Goal: Task Accomplishment & Management: Use online tool/utility

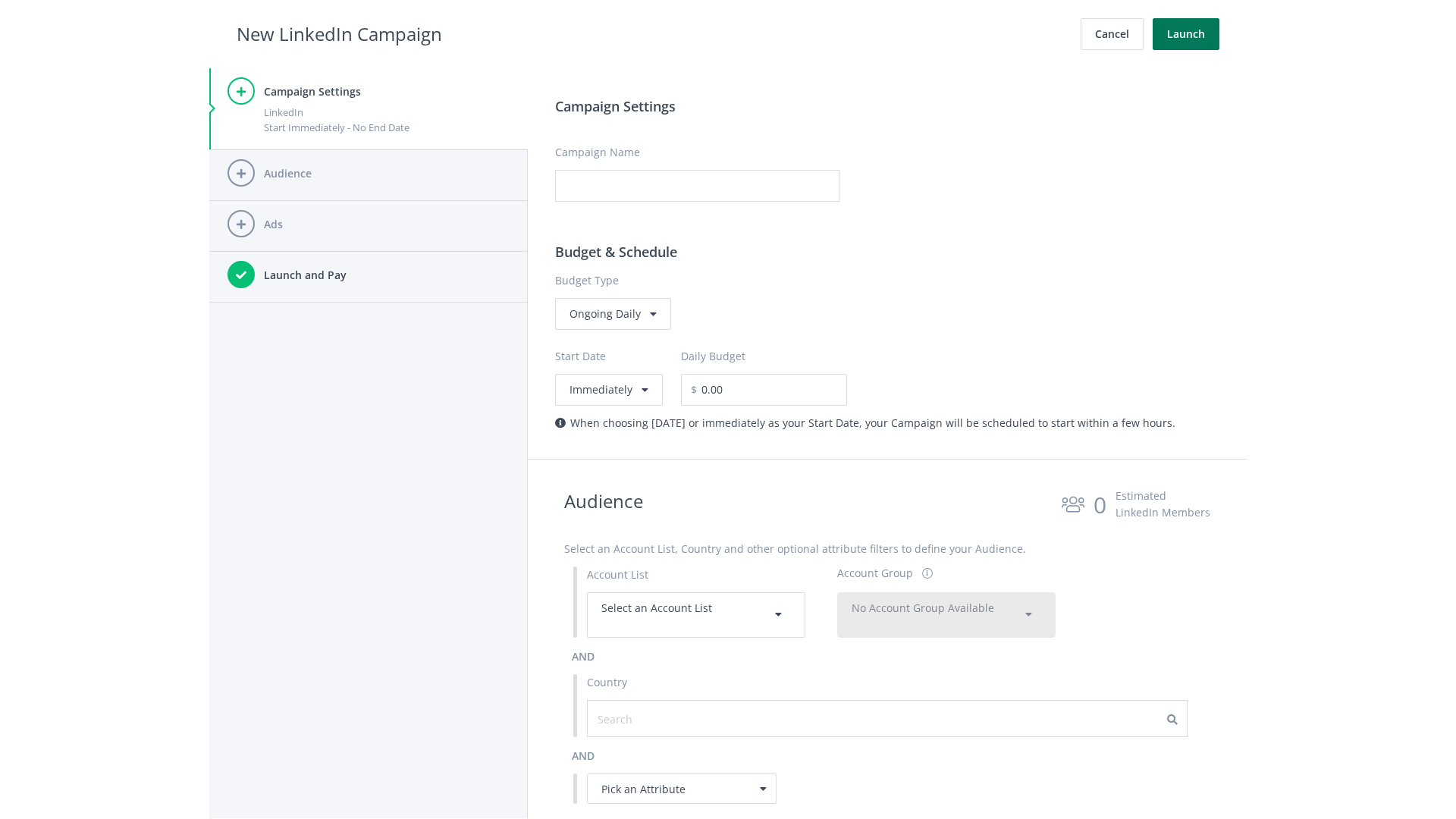
click at [1186, 34] on button "Launch" at bounding box center [1185, 34] width 67 height 32
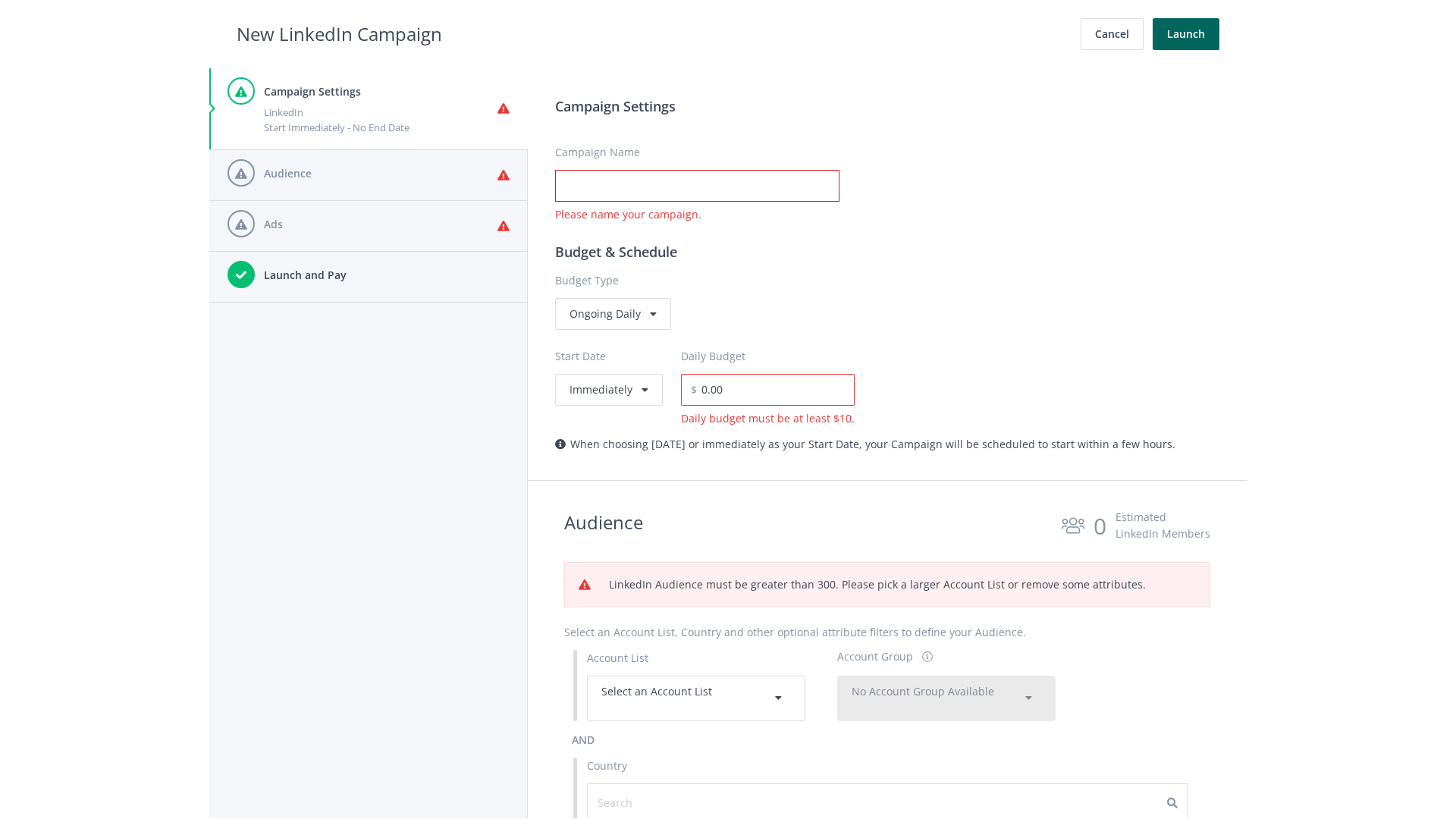
click at [697, 186] on input "Campaign Name" at bounding box center [697, 186] width 284 height 32
click at [339, 33] on h2 "New LinkedIn Campaign" at bounding box center [339, 34] width 206 height 29
type input "Campaign Name"
click at [339, 33] on h2 "New LinkedIn Campaign" at bounding box center [339, 34] width 206 height 29
click at [696, 698] on span "Select an Account List" at bounding box center [656, 691] width 111 height 14
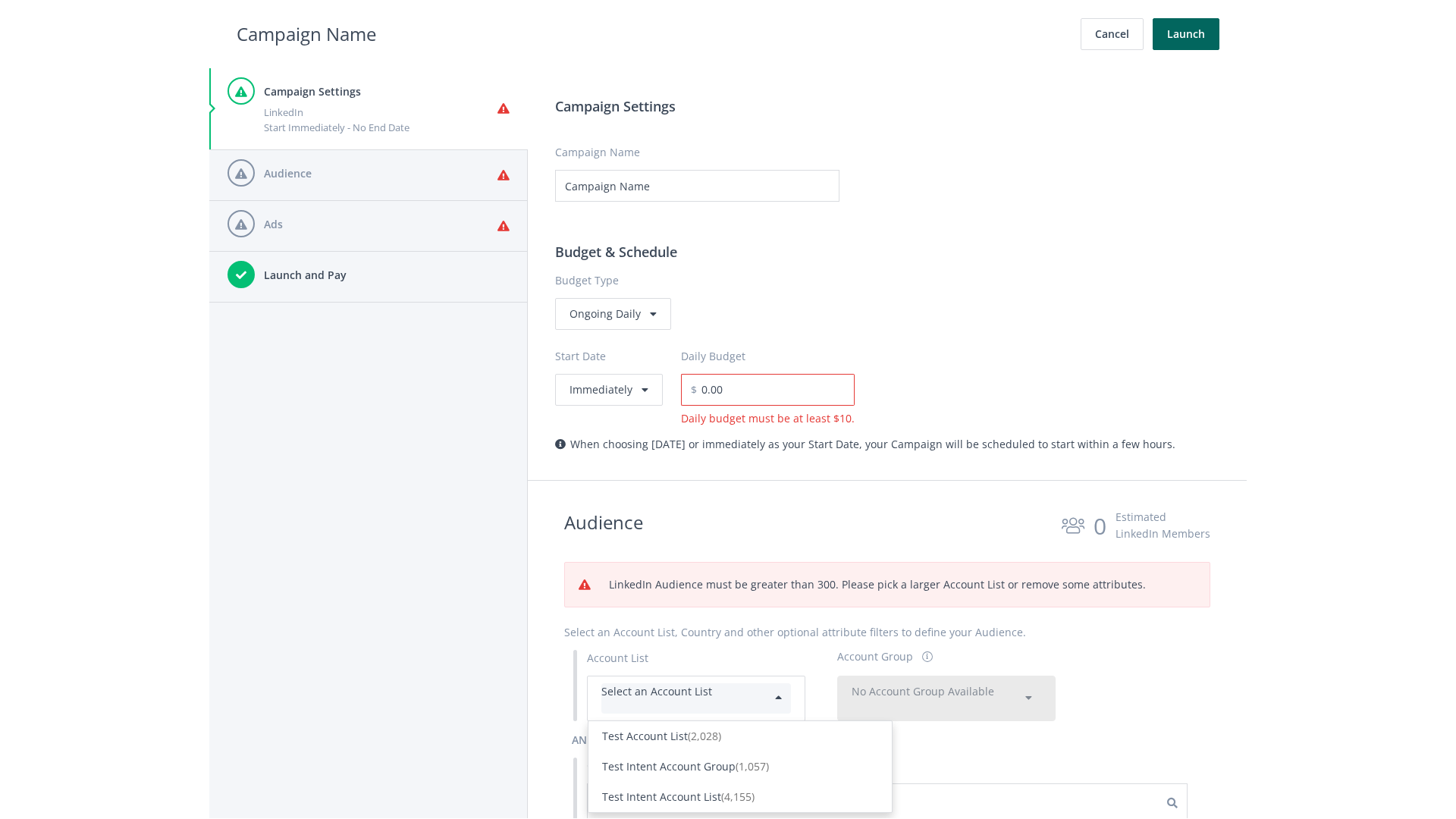
click at [740, 728] on div "Test Account List (2,028)" at bounding box center [740, 736] width 276 height 17
click at [946, 684] on span "No Account Group Available" at bounding box center [923, 691] width 143 height 14
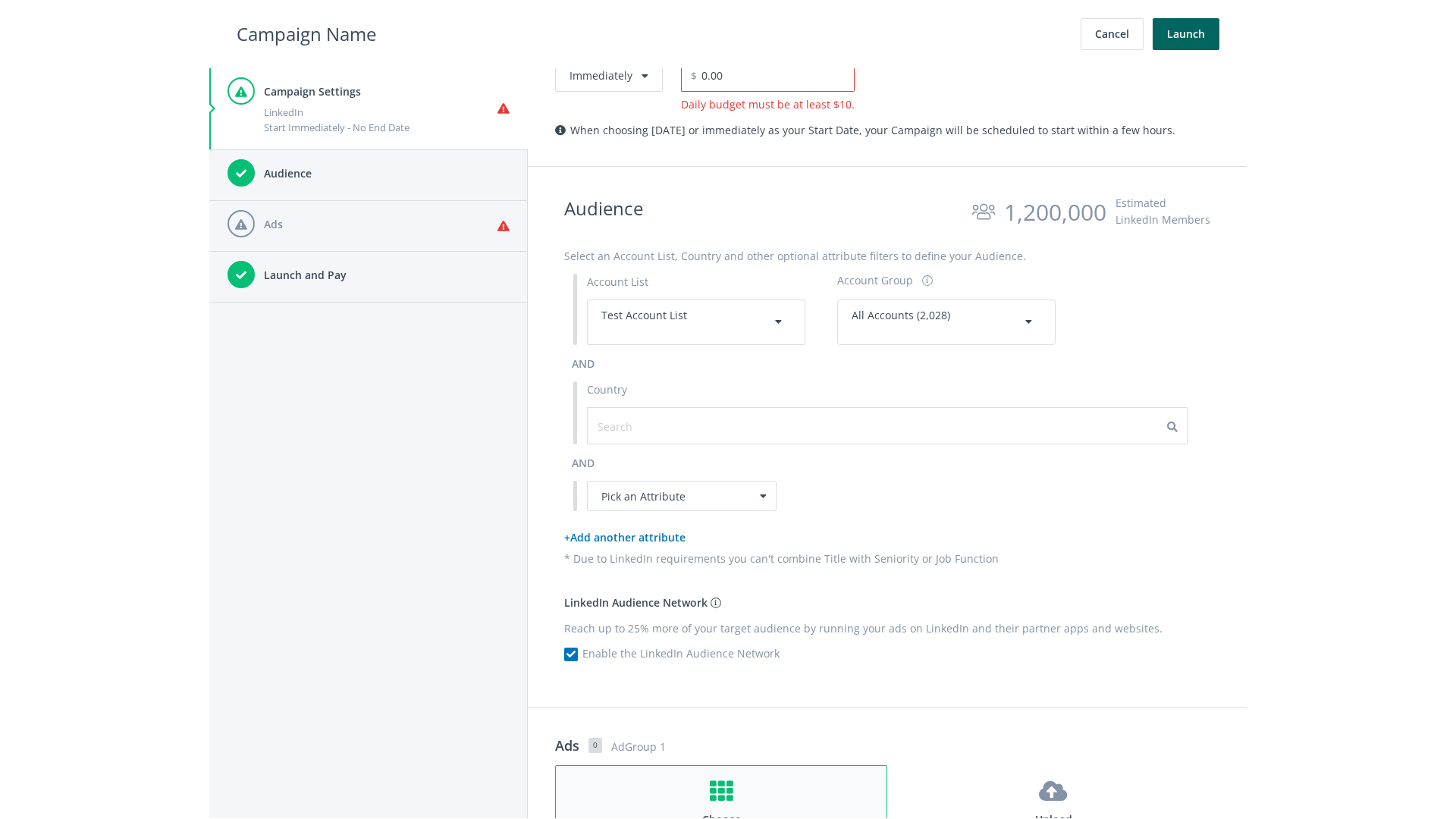
click at [721, 812] on h4 "Choose" at bounding box center [721, 820] width 303 height 17
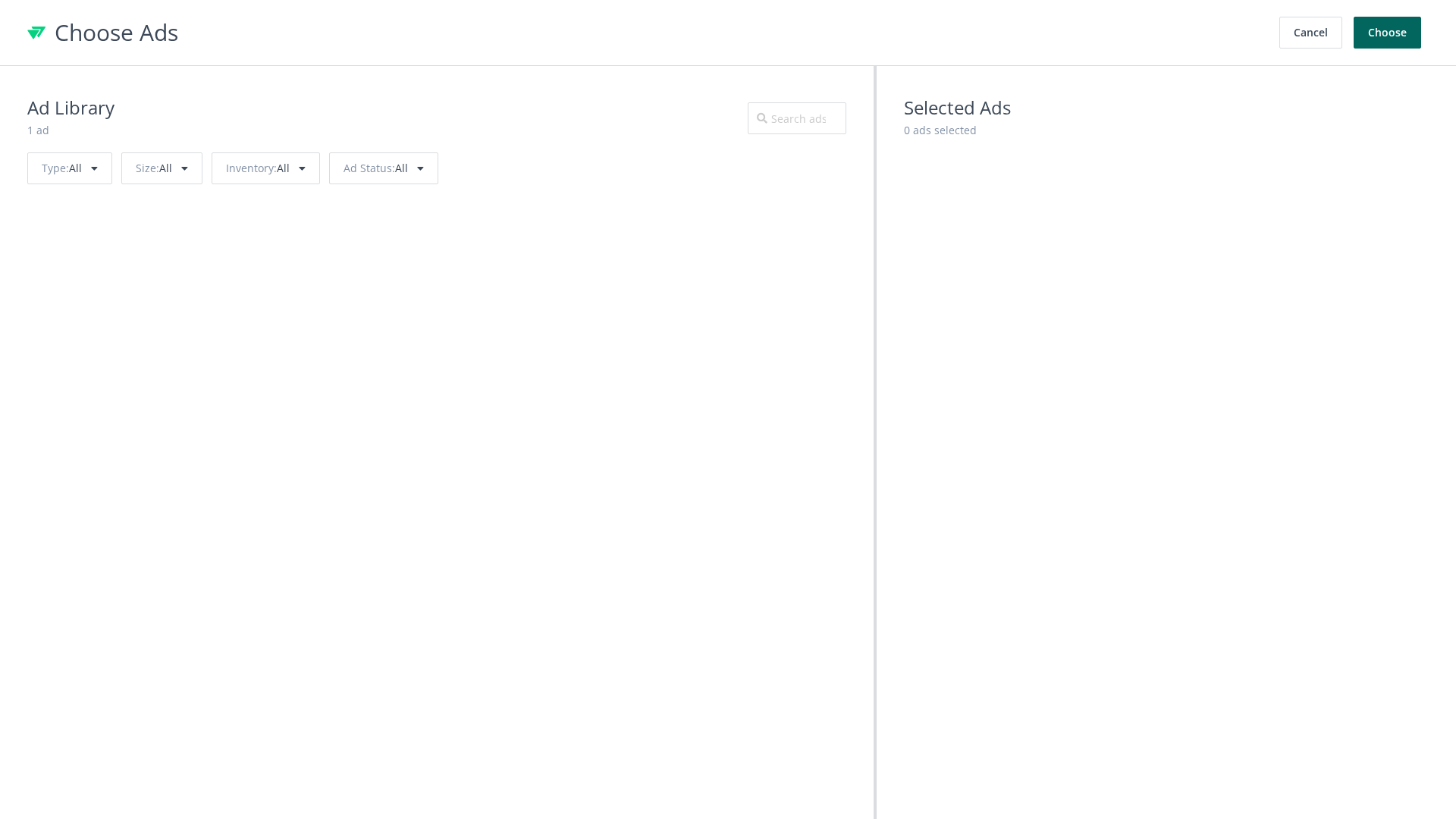
scroll to position [683, 0]
click at [1387, 32] on button "Choose" at bounding box center [1387, 32] width 68 height 32
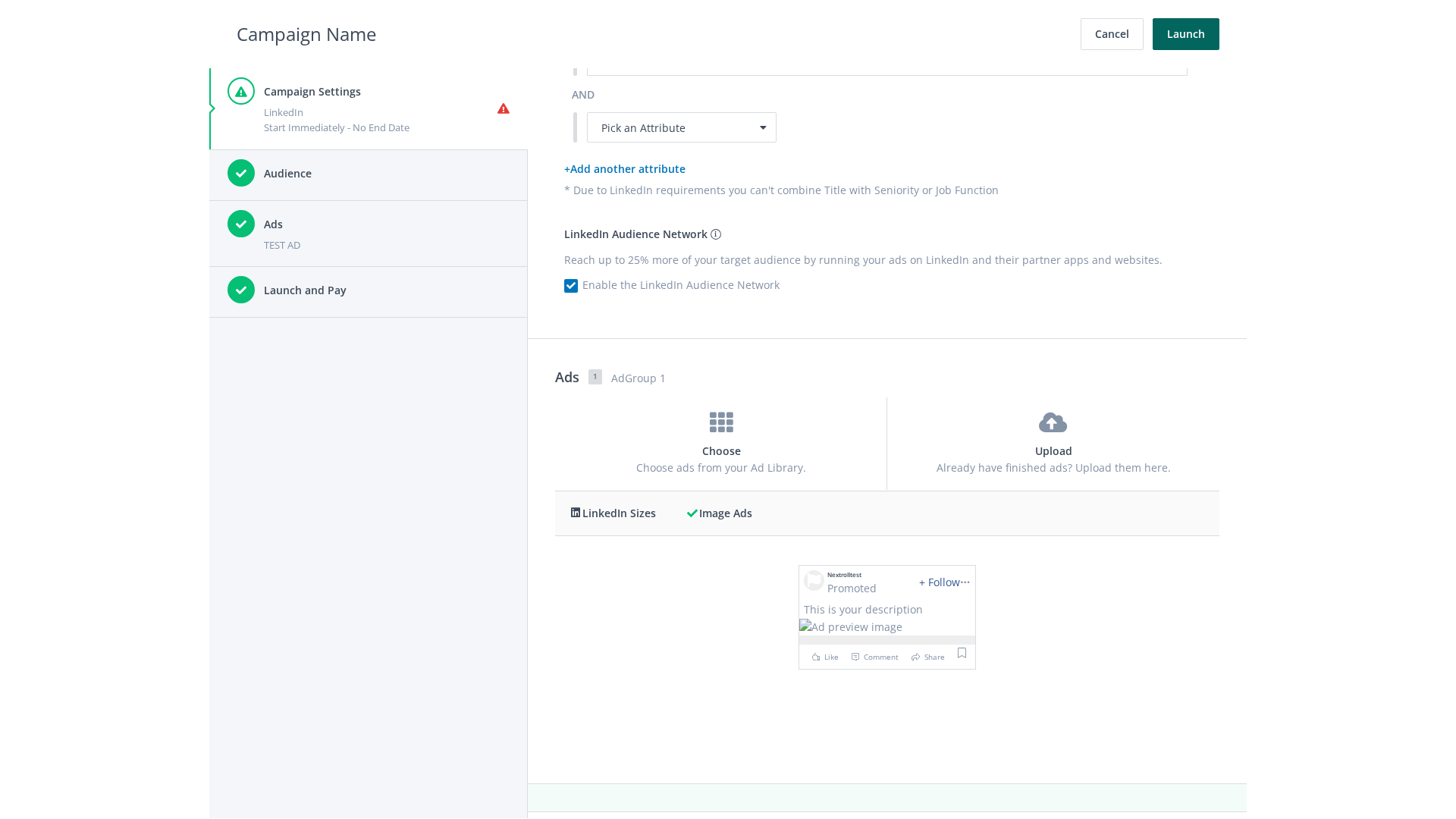
scroll to position [0, 0]
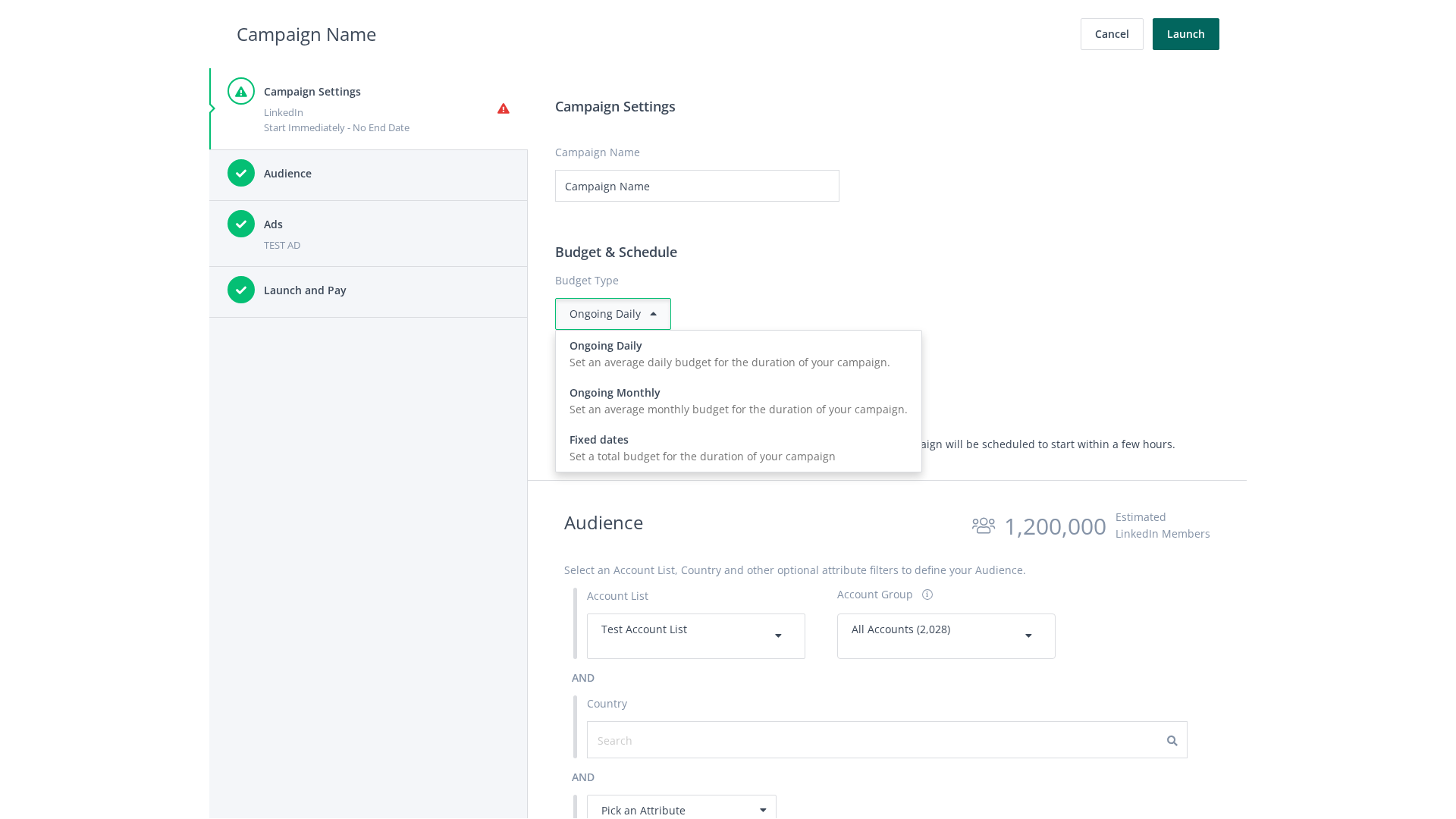
click at [782, 389] on input "0.00" at bounding box center [775, 390] width 158 height 32
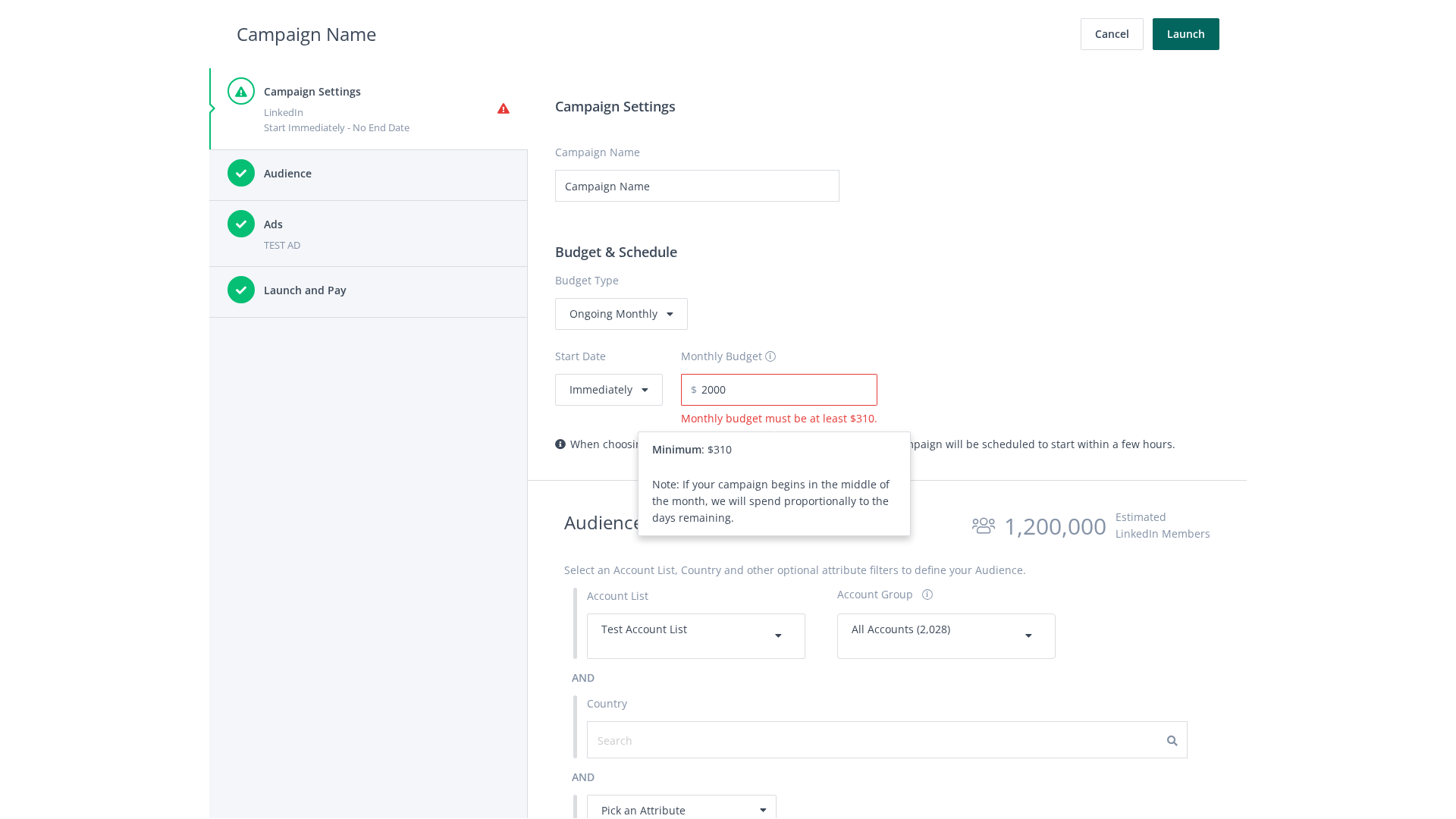
click at [306, 33] on h2 "Campaign Name" at bounding box center [306, 34] width 139 height 29
type input "2,000.00"
click at [607, 389] on button "Immediately" at bounding box center [608, 390] width 107 height 32
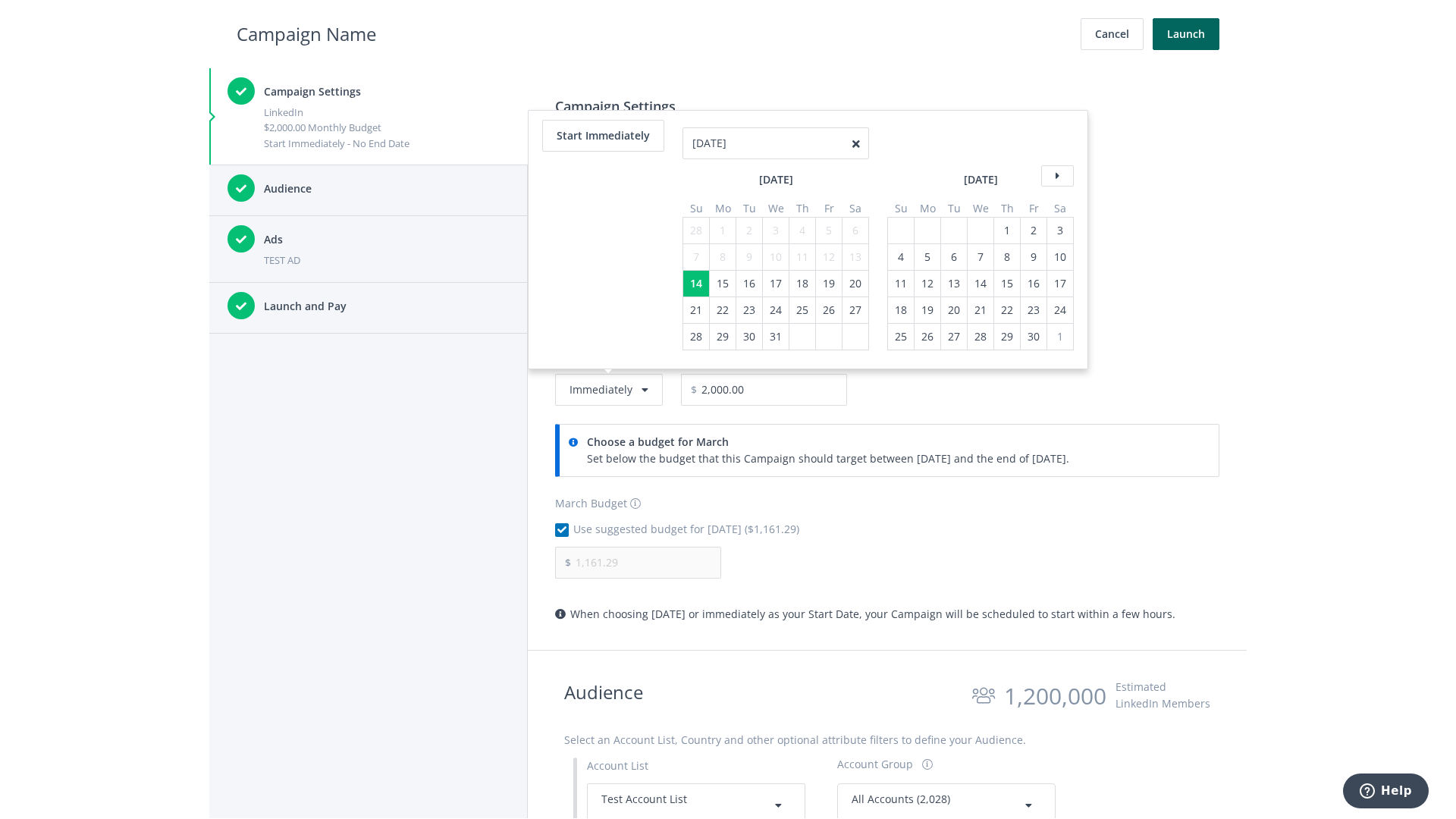
click at [801, 203] on table "March 2021 Su Mo Tu We Th Fr Sa 28 1 2 3 4 5 6 7 8 9 10 11 12 13 14 15 16 17 18…" at bounding box center [776, 265] width 187 height 172
type input "04/01/2021"
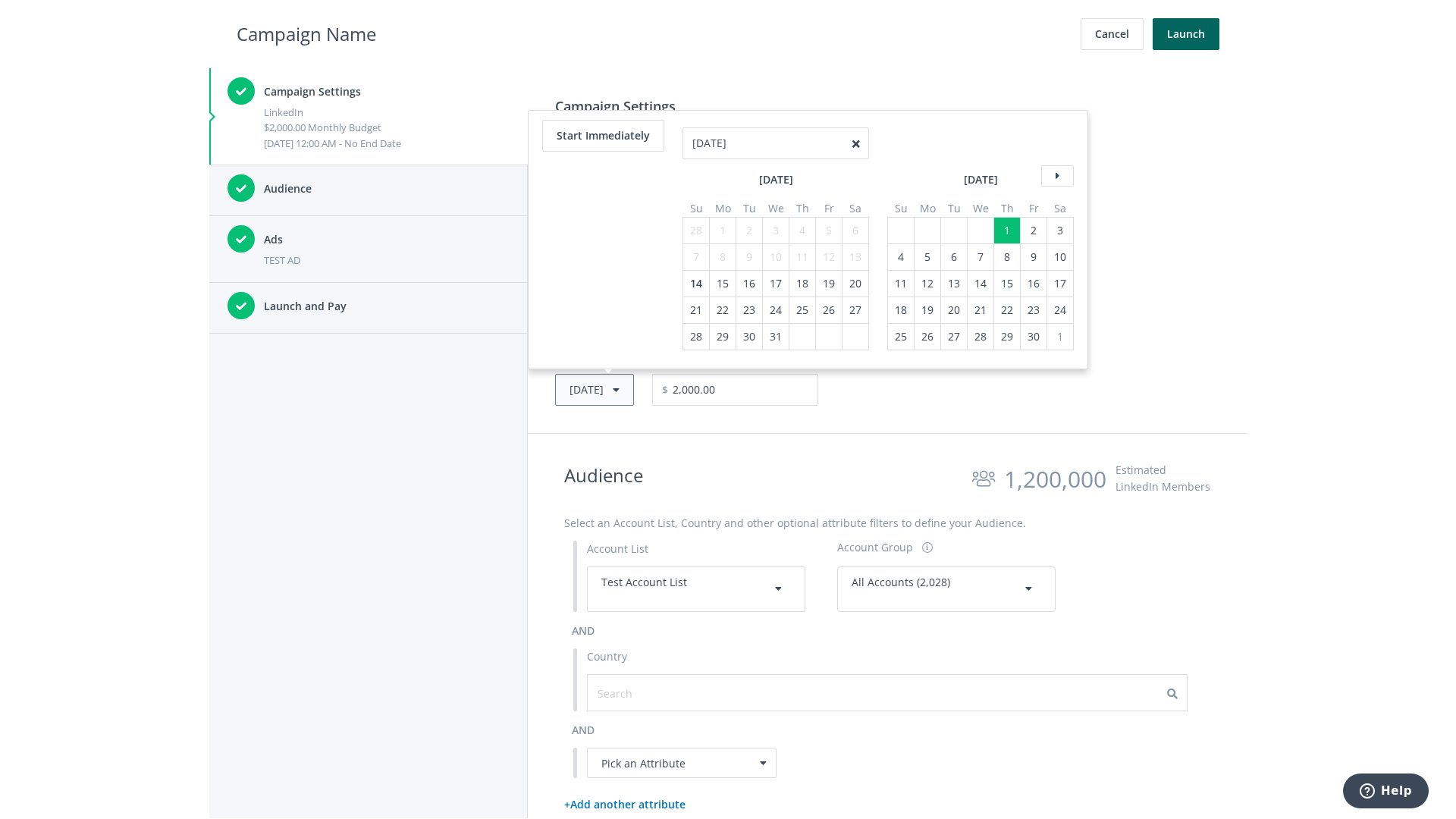
click at [617, 389] on button "Thu, Apr 1, 2021" at bounding box center [594, 390] width 79 height 32
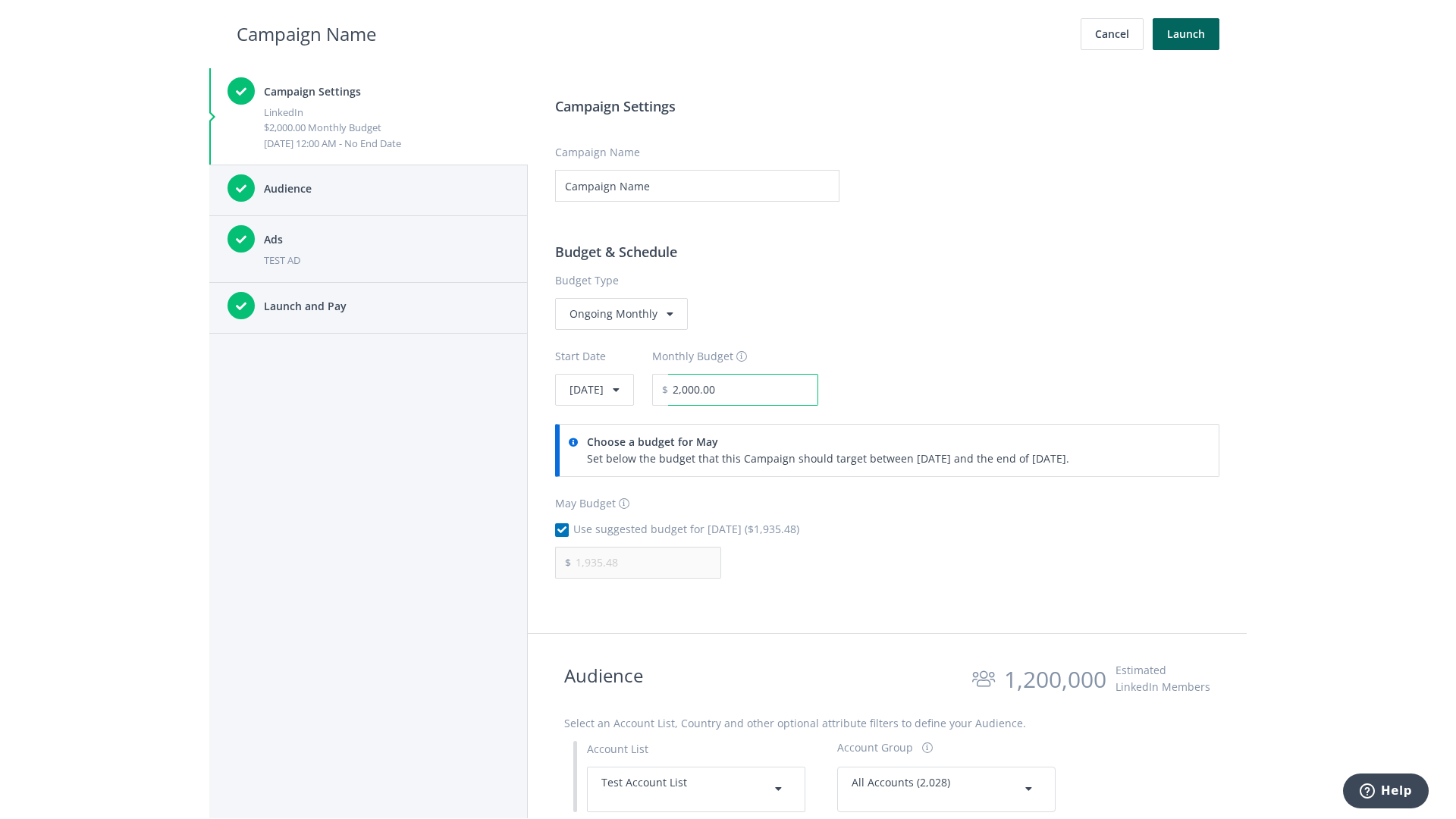
click at [784, 389] on input "2,000.00" at bounding box center [743, 390] width 150 height 32
click at [306, 33] on h2 "Campaign Name" at bounding box center [306, 34] width 139 height 29
type input "2,500.00"
type input "2,419.35"
checkbox input "false"
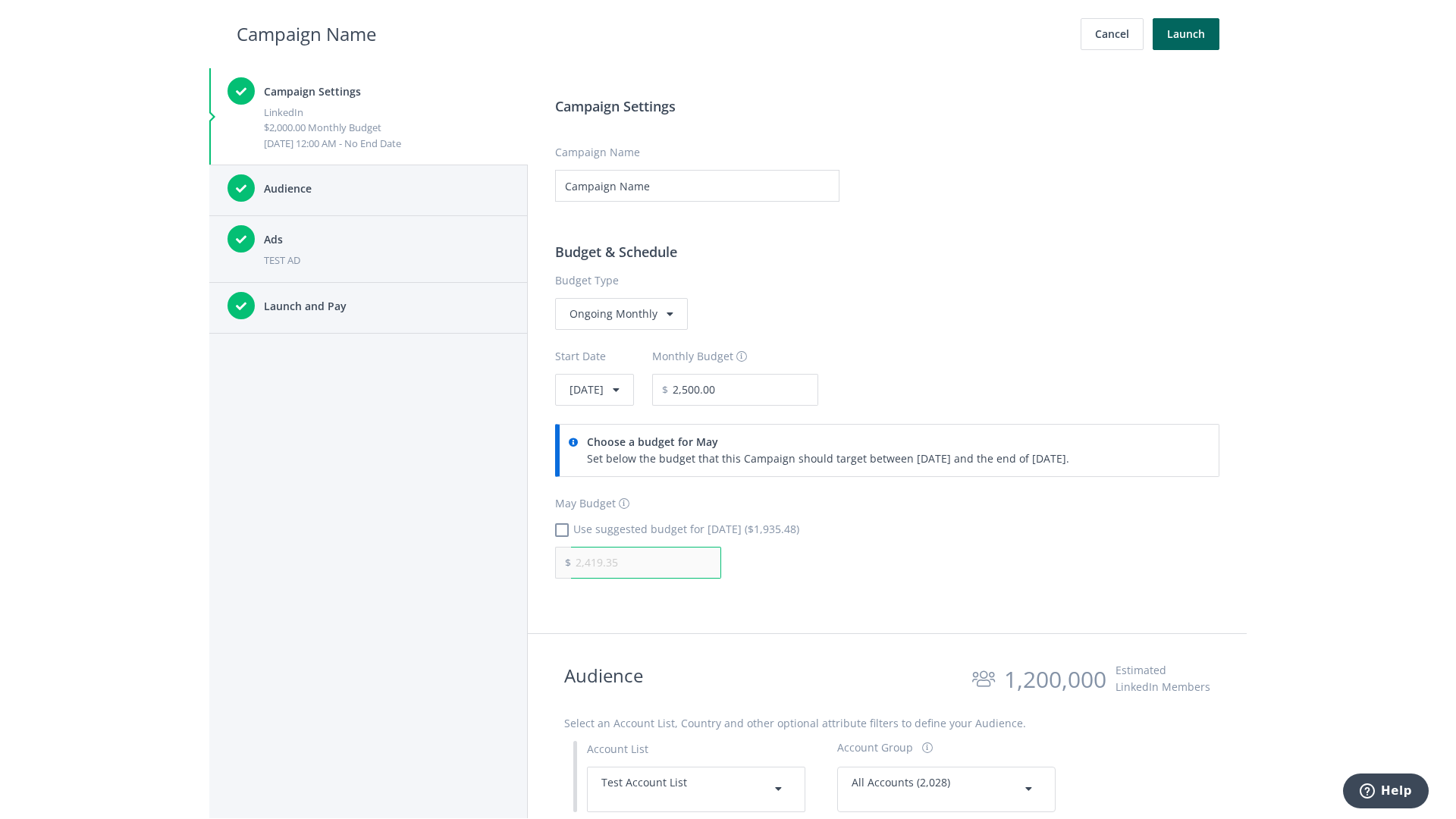
click at [646, 562] on input "2,419.35" at bounding box center [646, 562] width 150 height 32
type input "1,000.00"
click at [306, 33] on h2 "Campaign Name" at bounding box center [306, 34] width 139 height 29
click at [784, 389] on input "2,500.00" at bounding box center [743, 390] width 150 height 32
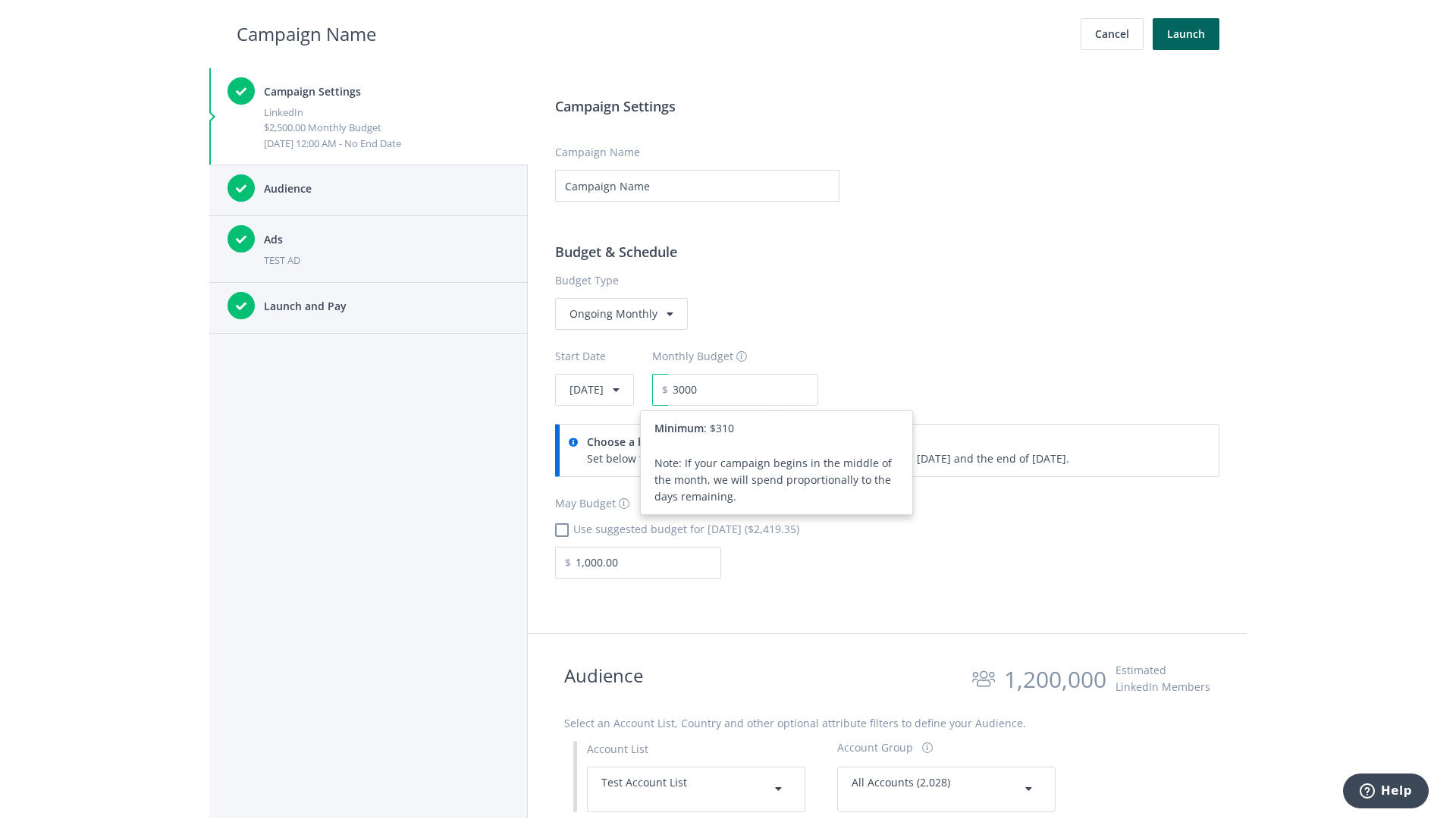
click at [306, 33] on h2 "Campaign Name" at bounding box center [306, 34] width 139 height 29
click at [784, 389] on input "3,000.00" at bounding box center [743, 390] width 150 height 32
click at [306, 33] on h2 "Campaign Name" at bounding box center [306, 34] width 139 height 29
type input "2,500.00"
checkbox input "true"
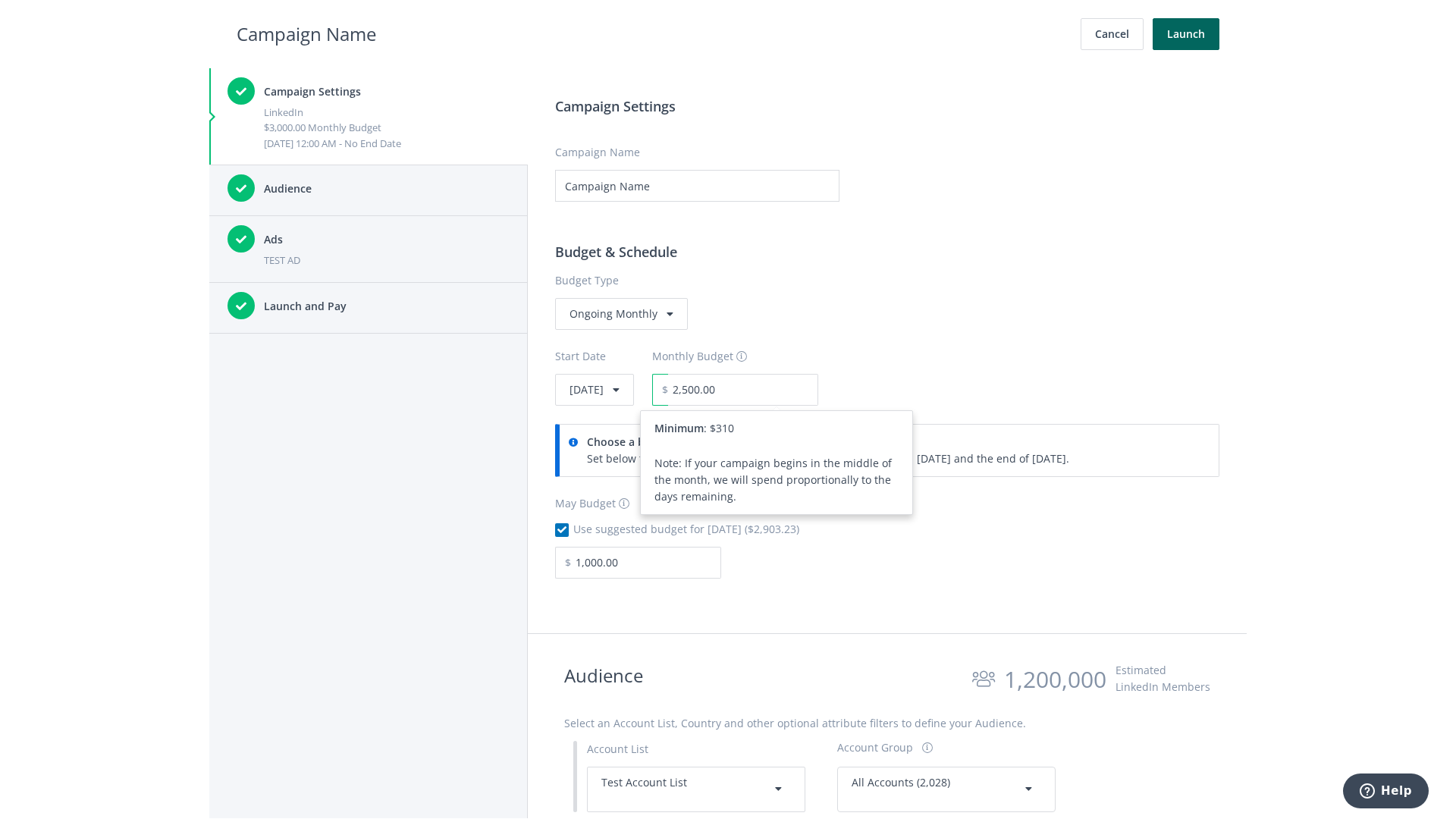
type input "2,419.35"
click at [1186, 34] on button "Launch" at bounding box center [1185, 34] width 67 height 32
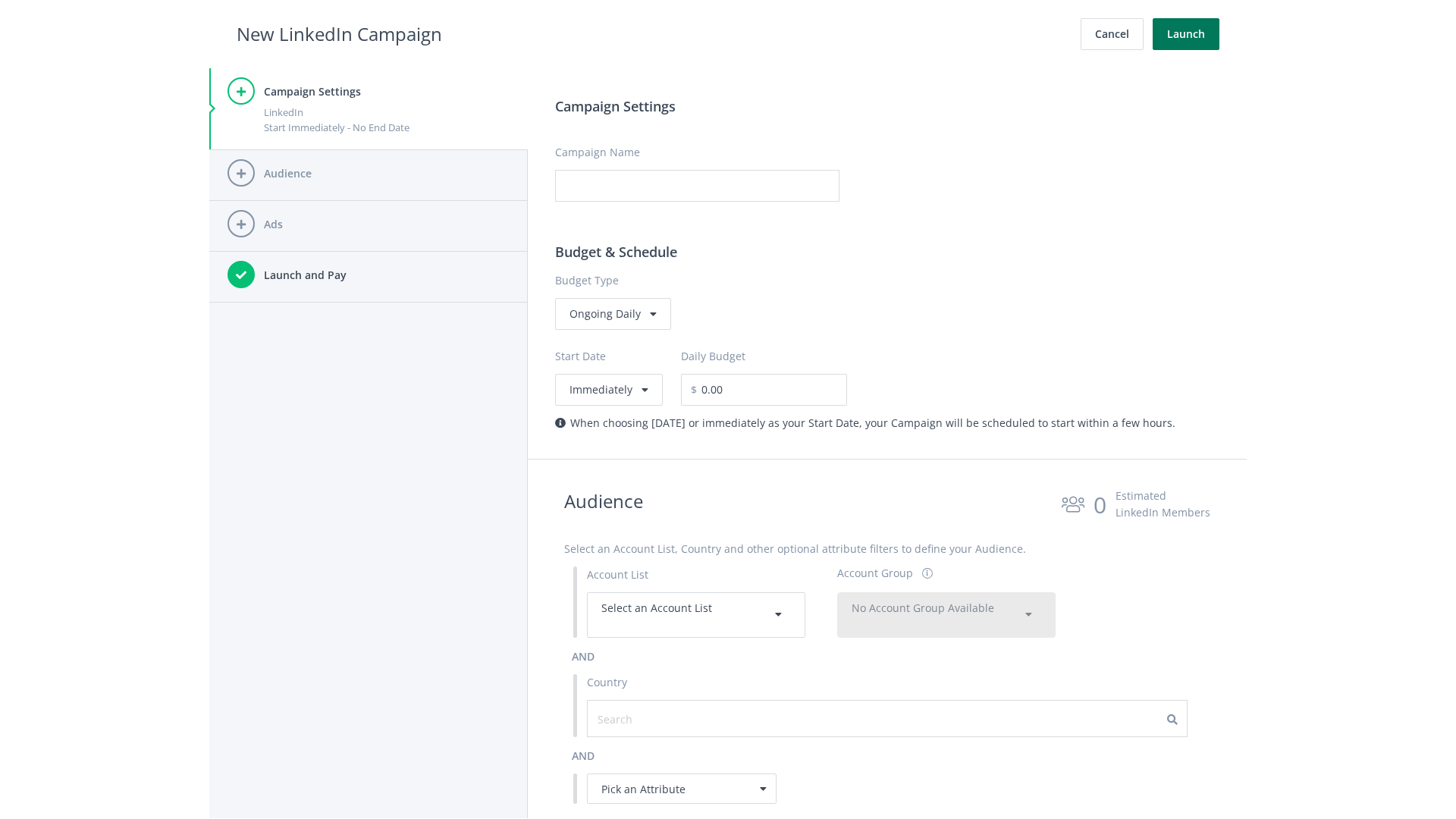
click at [1186, 34] on button "Launch" at bounding box center [1185, 34] width 67 height 32
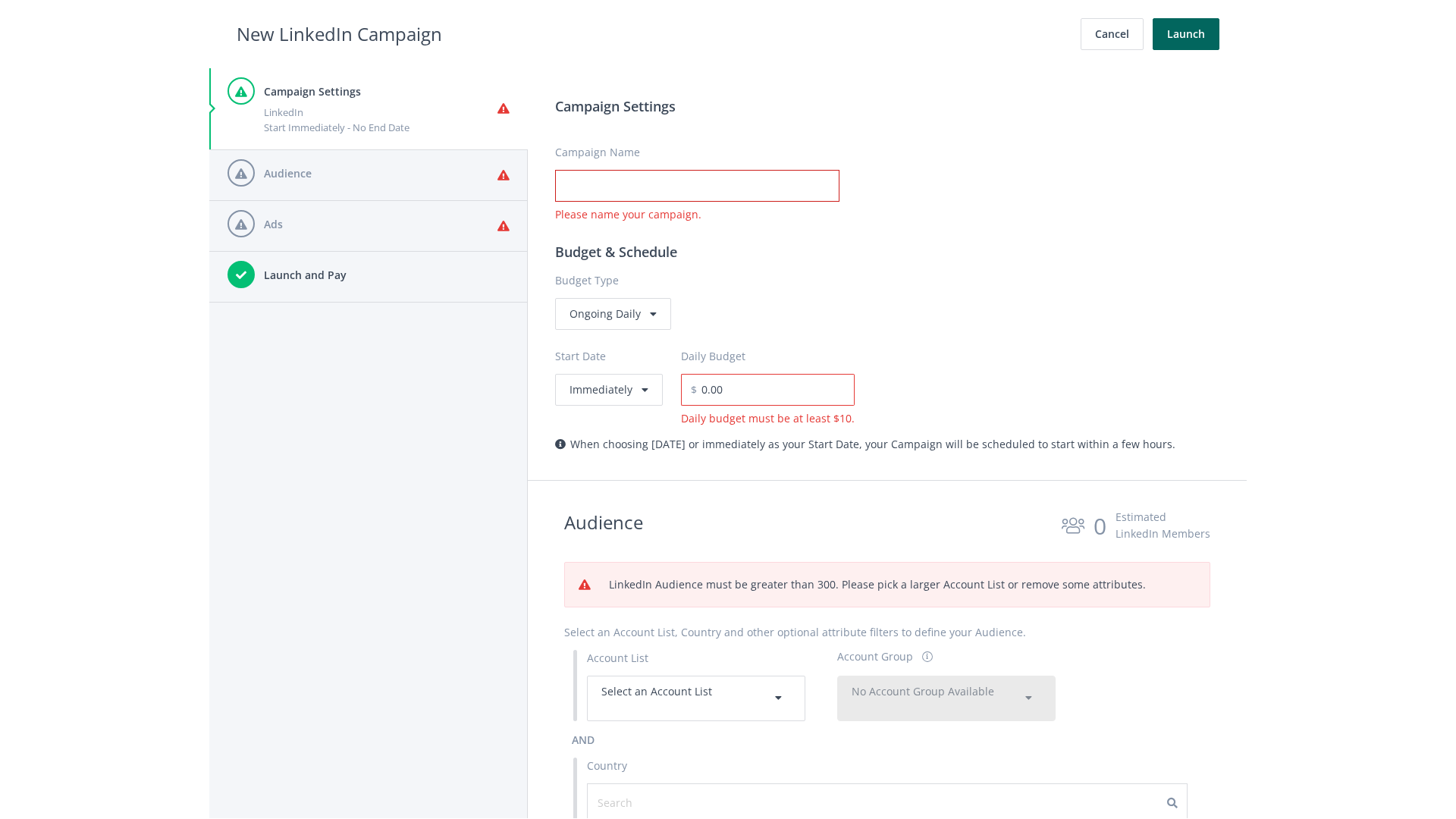
click at [697, 186] on input "Campaign Name" at bounding box center [697, 186] width 284 height 32
click at [339, 33] on h2 "New LinkedIn Campaign" at bounding box center [339, 34] width 206 height 29
type input "Campaign Name"
click at [339, 33] on h2 "New LinkedIn Campaign" at bounding box center [339, 34] width 206 height 29
click at [696, 698] on span "Select an Account List" at bounding box center [656, 691] width 111 height 14
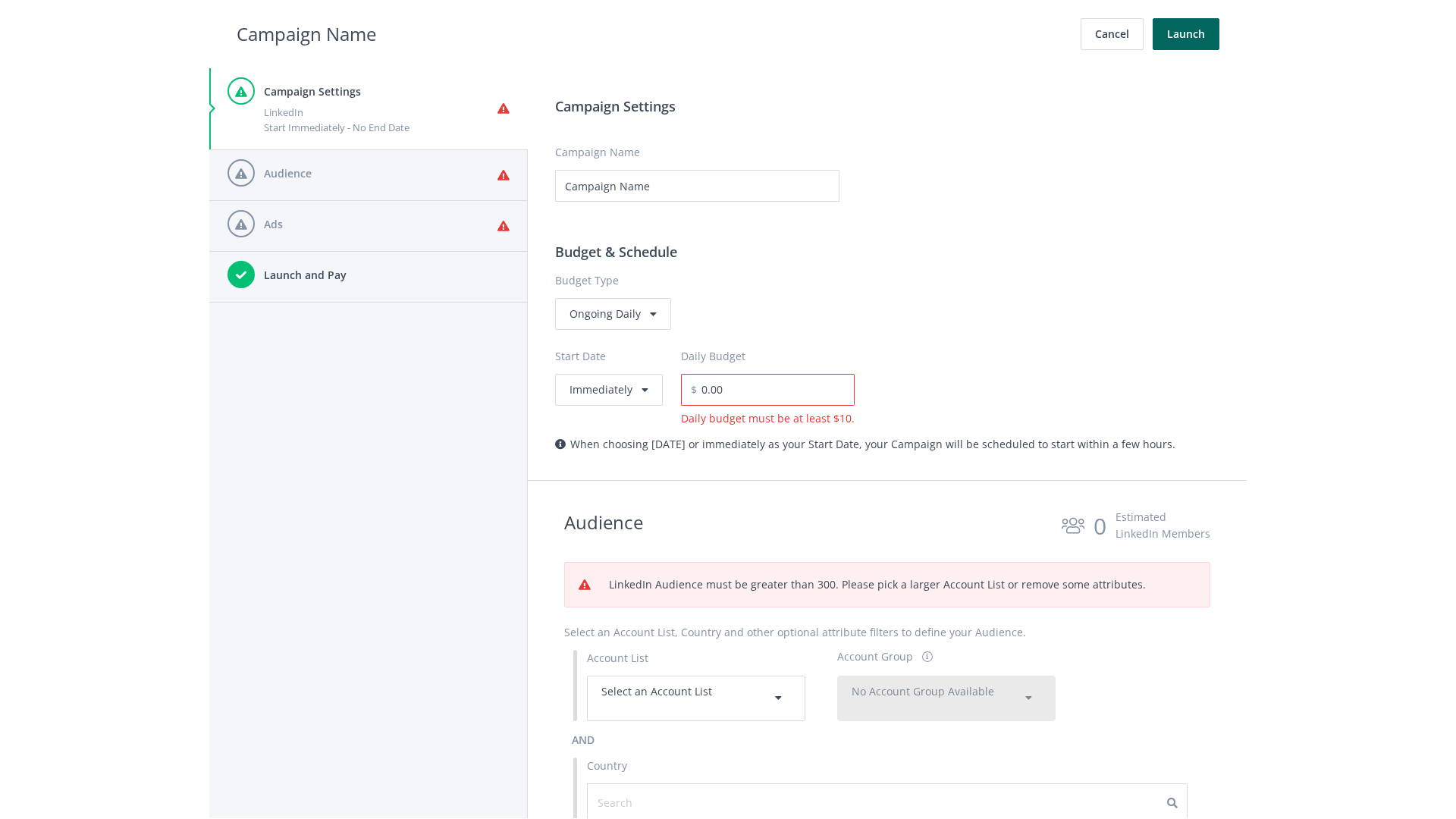
click at [946, 698] on span "No Account Group Available" at bounding box center [923, 691] width 143 height 14
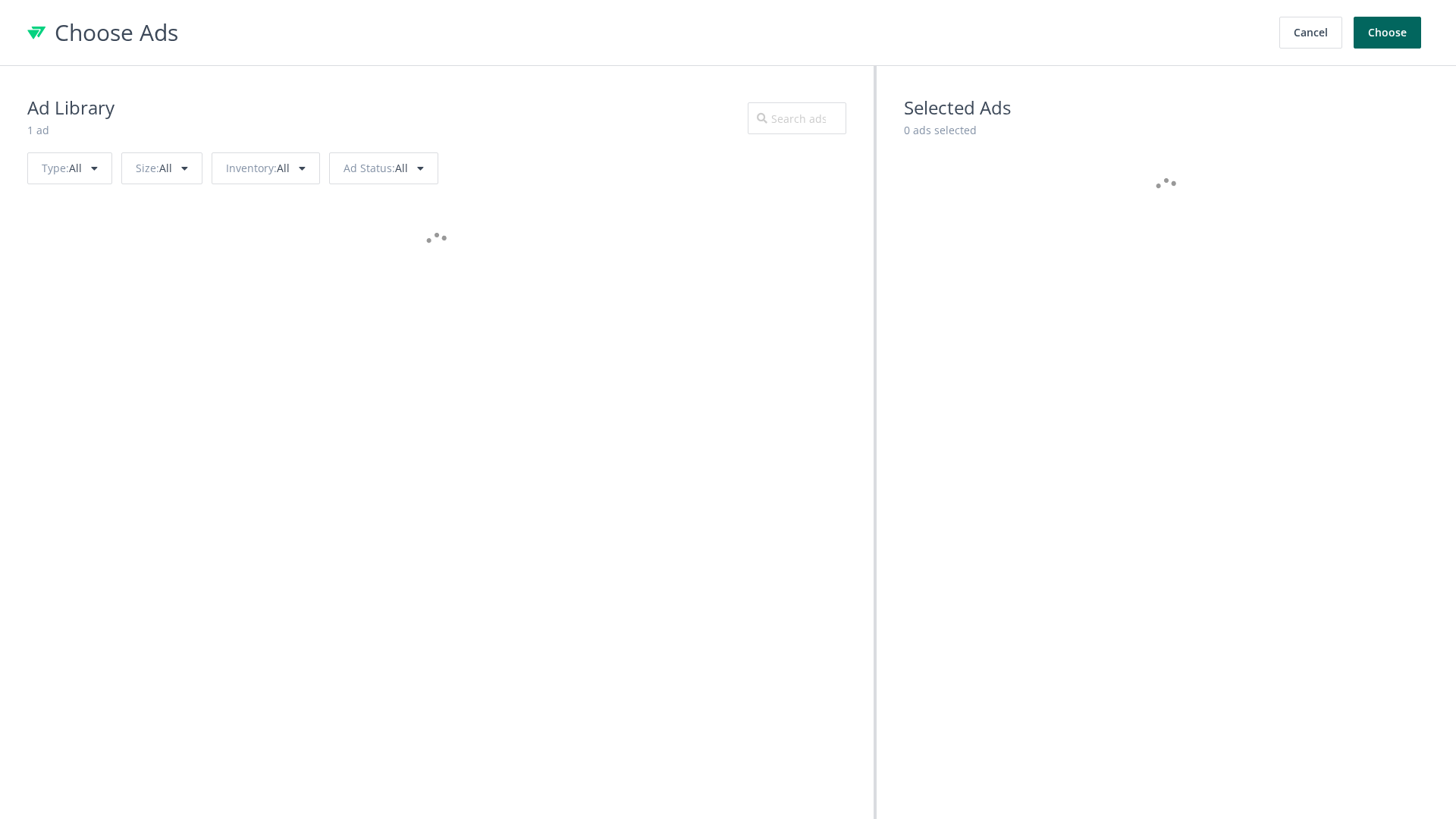
scroll to position [683, 0]
click at [1387, 32] on button "Choose" at bounding box center [1387, 32] width 68 height 32
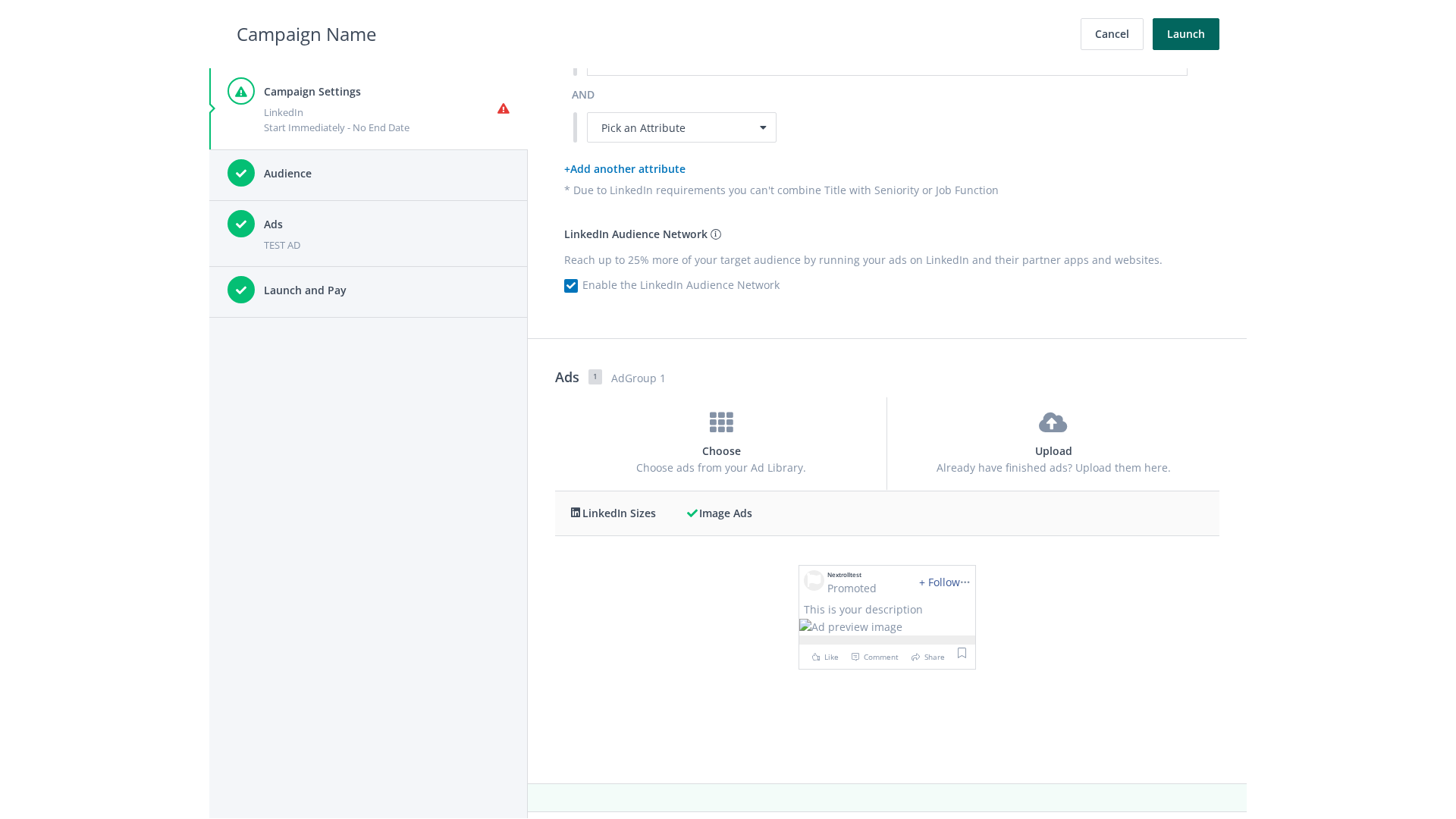
scroll to position [0, 0]
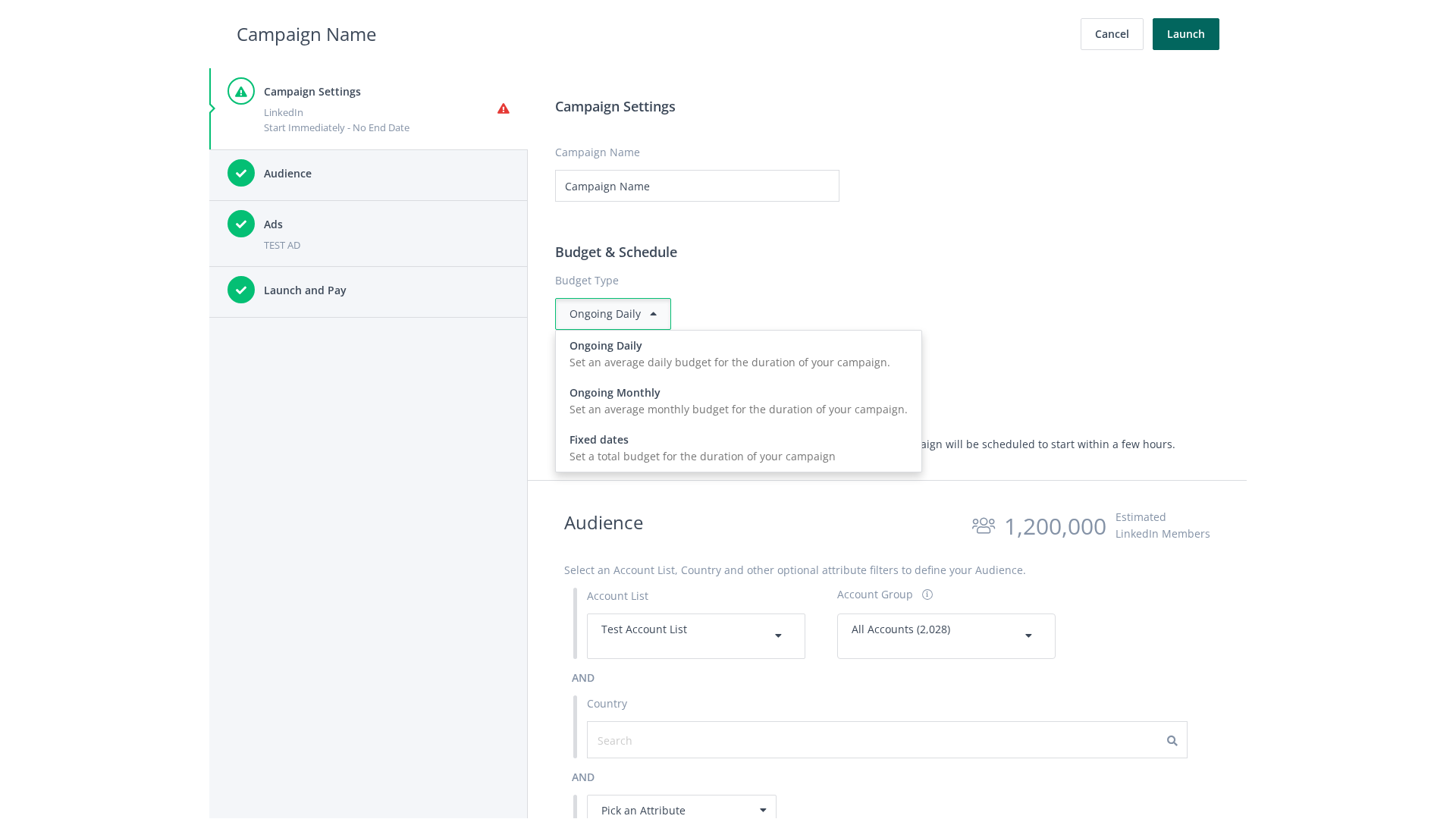
click at [770, 389] on input "0.00" at bounding box center [775, 390] width 158 height 32
click at [306, 33] on h2 "Campaign Name" at bounding box center [306, 34] width 139 height 29
type input "15.00"
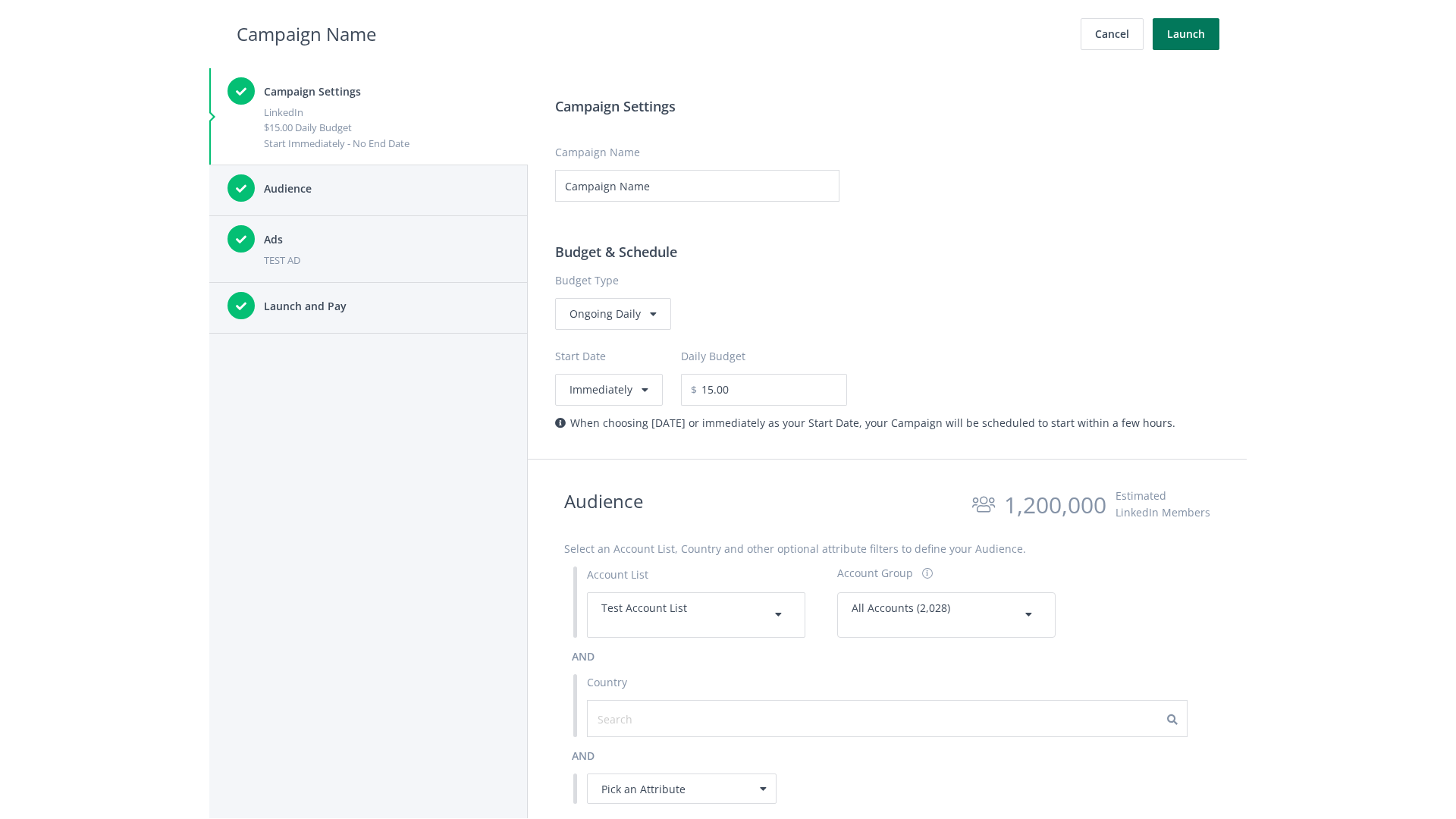
click at [1186, 34] on button "Launch" at bounding box center [1185, 34] width 67 height 32
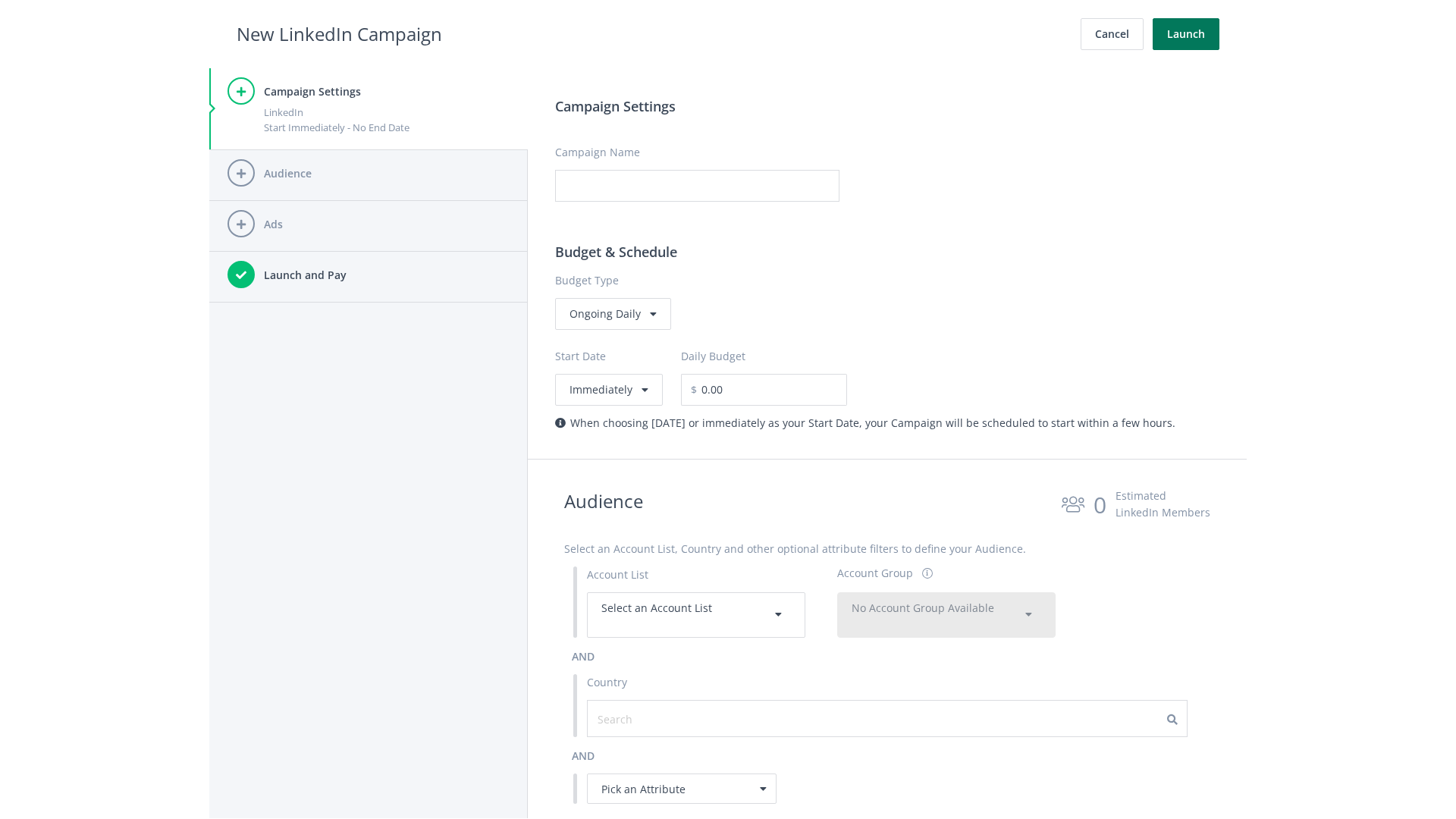
click at [1186, 34] on button "Launch" at bounding box center [1185, 34] width 67 height 32
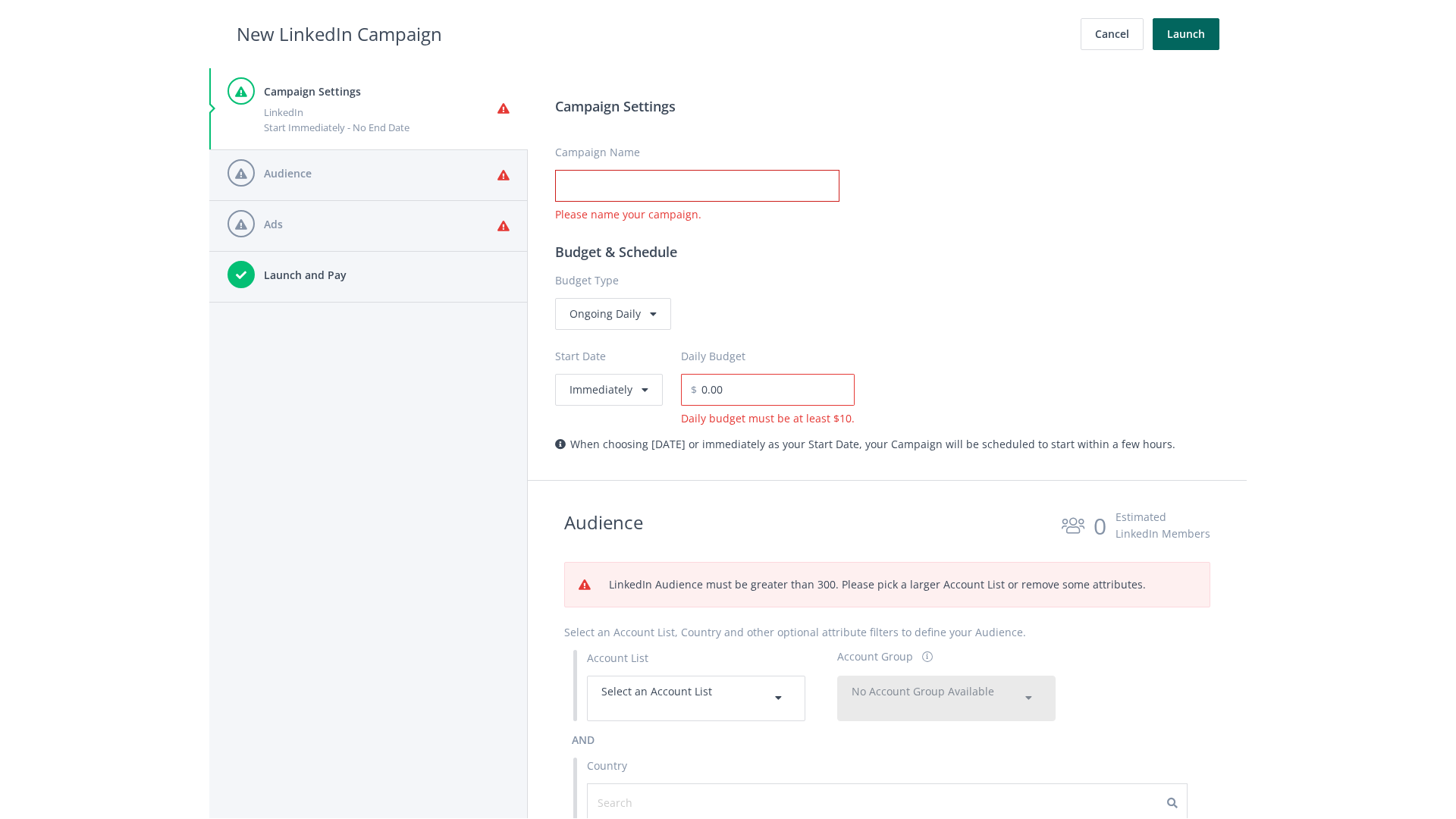
click at [697, 186] on input "Campaign Name" at bounding box center [697, 186] width 284 height 32
click at [339, 33] on h2 "New LinkedIn Campaign" at bounding box center [339, 34] width 206 height 29
type input "Campaign Name"
click at [339, 33] on h2 "New LinkedIn Campaign" at bounding box center [339, 34] width 206 height 29
click at [696, 698] on span "Select an Account List" at bounding box center [656, 691] width 111 height 14
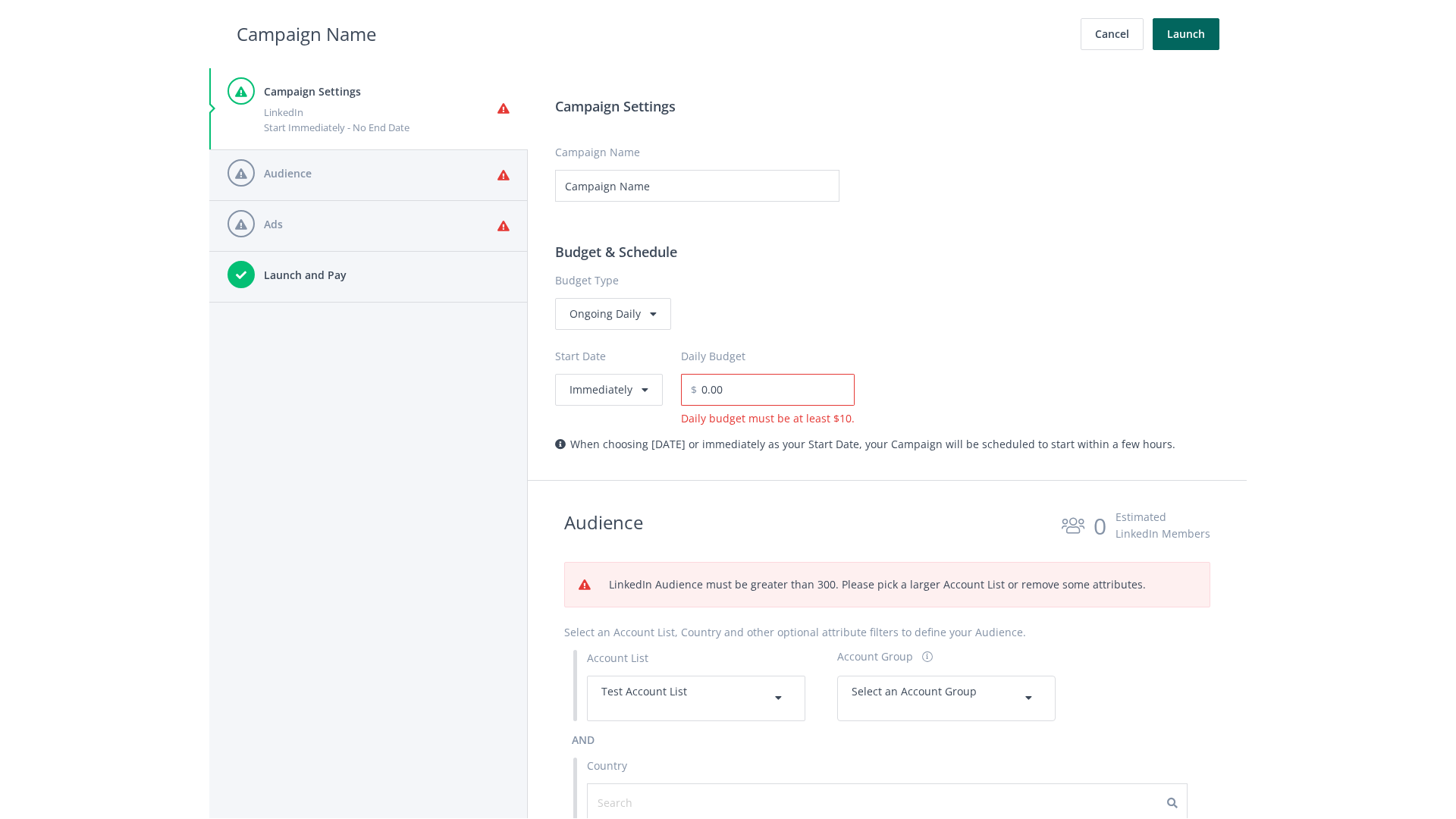
click at [946, 684] on span "Select an Account Group" at bounding box center [915, 691] width 125 height 14
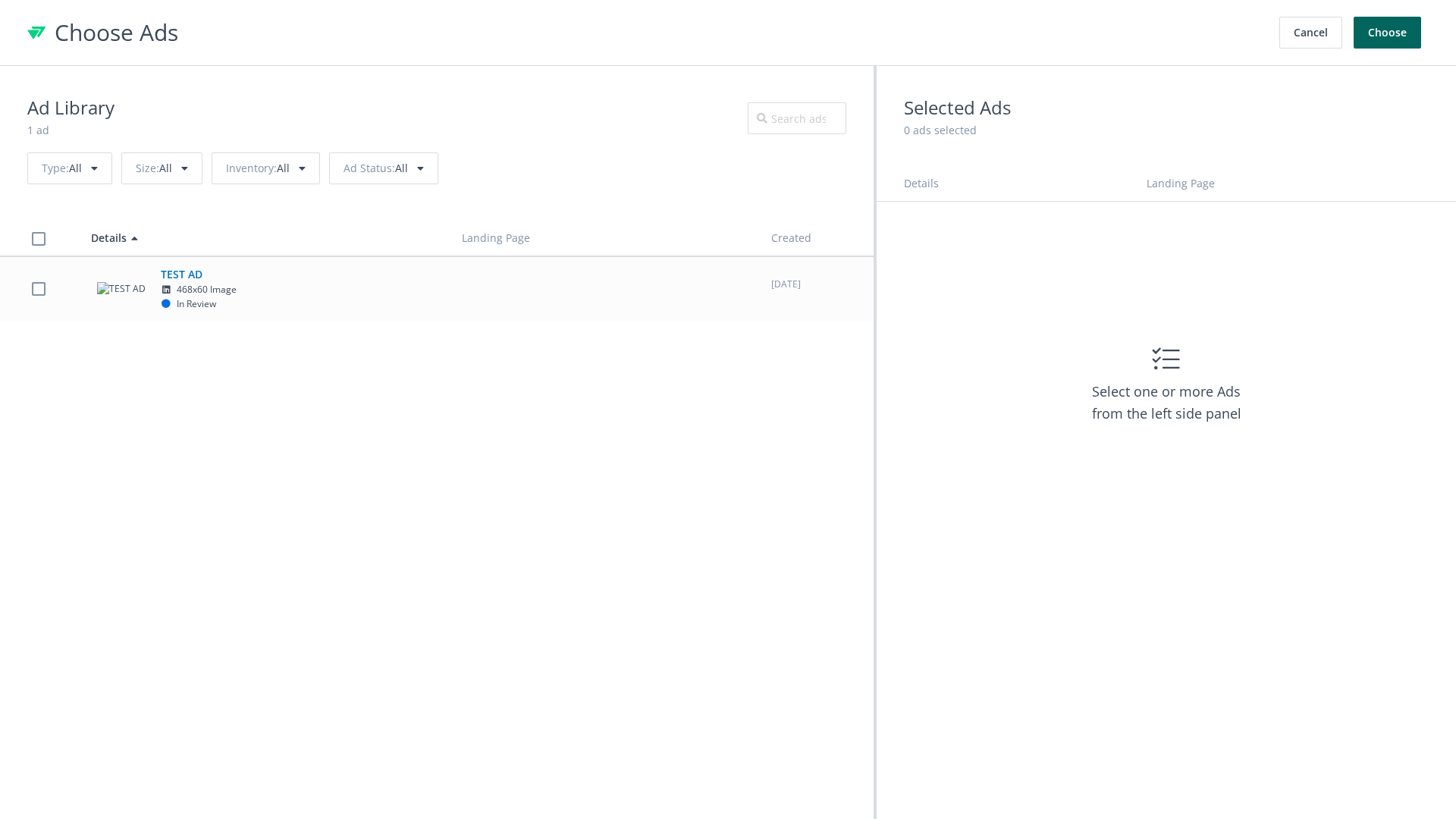
click at [437, 288] on td "TEST AD 468x60 Image In Review" at bounding box center [262, 288] width 371 height 64
checkbox input "true"
click at [1387, 32] on button "Choose" at bounding box center [1387, 32] width 68 height 32
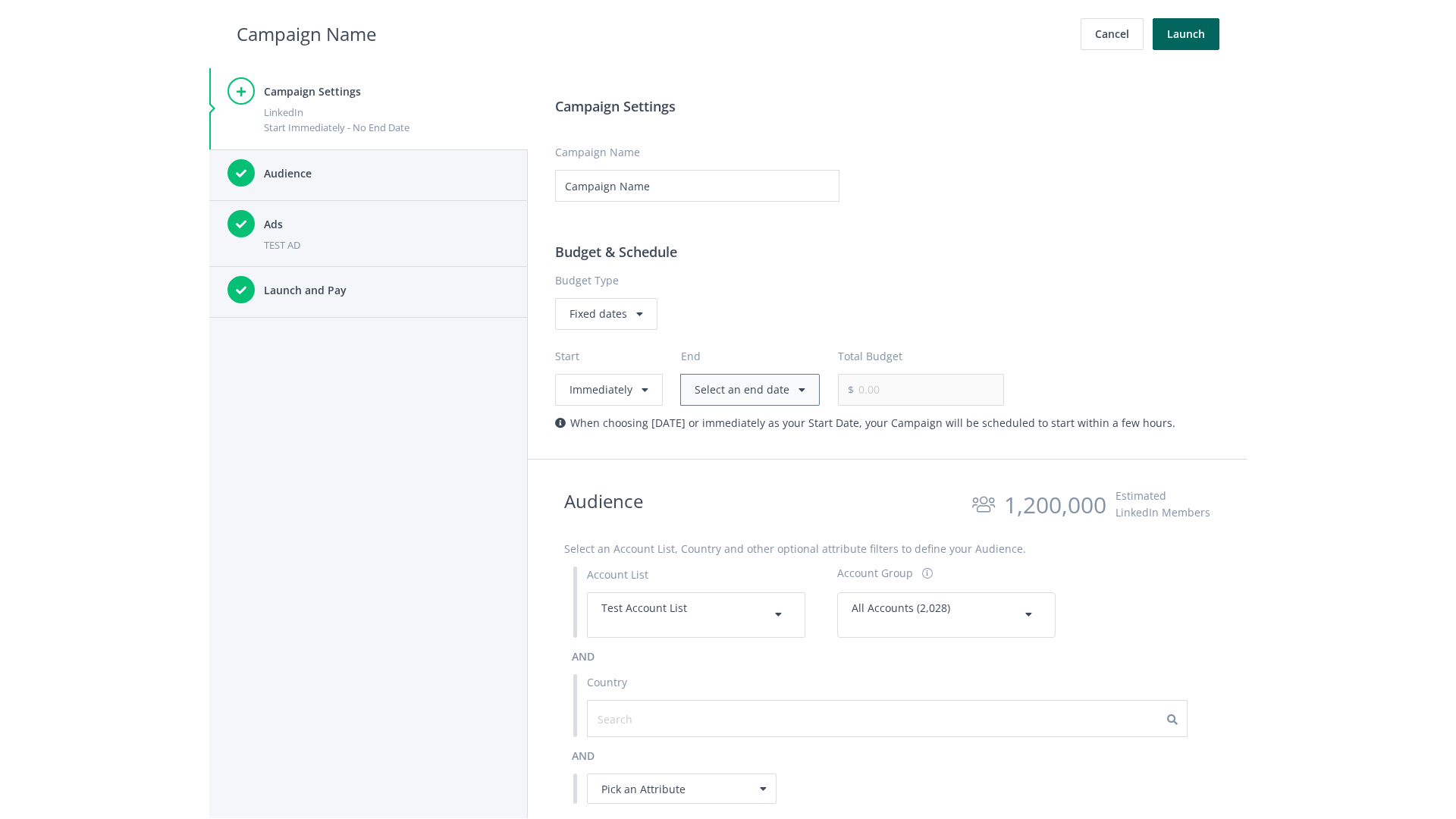
click at [746, 389] on button "Select an end date" at bounding box center [749, 390] width 139 height 32
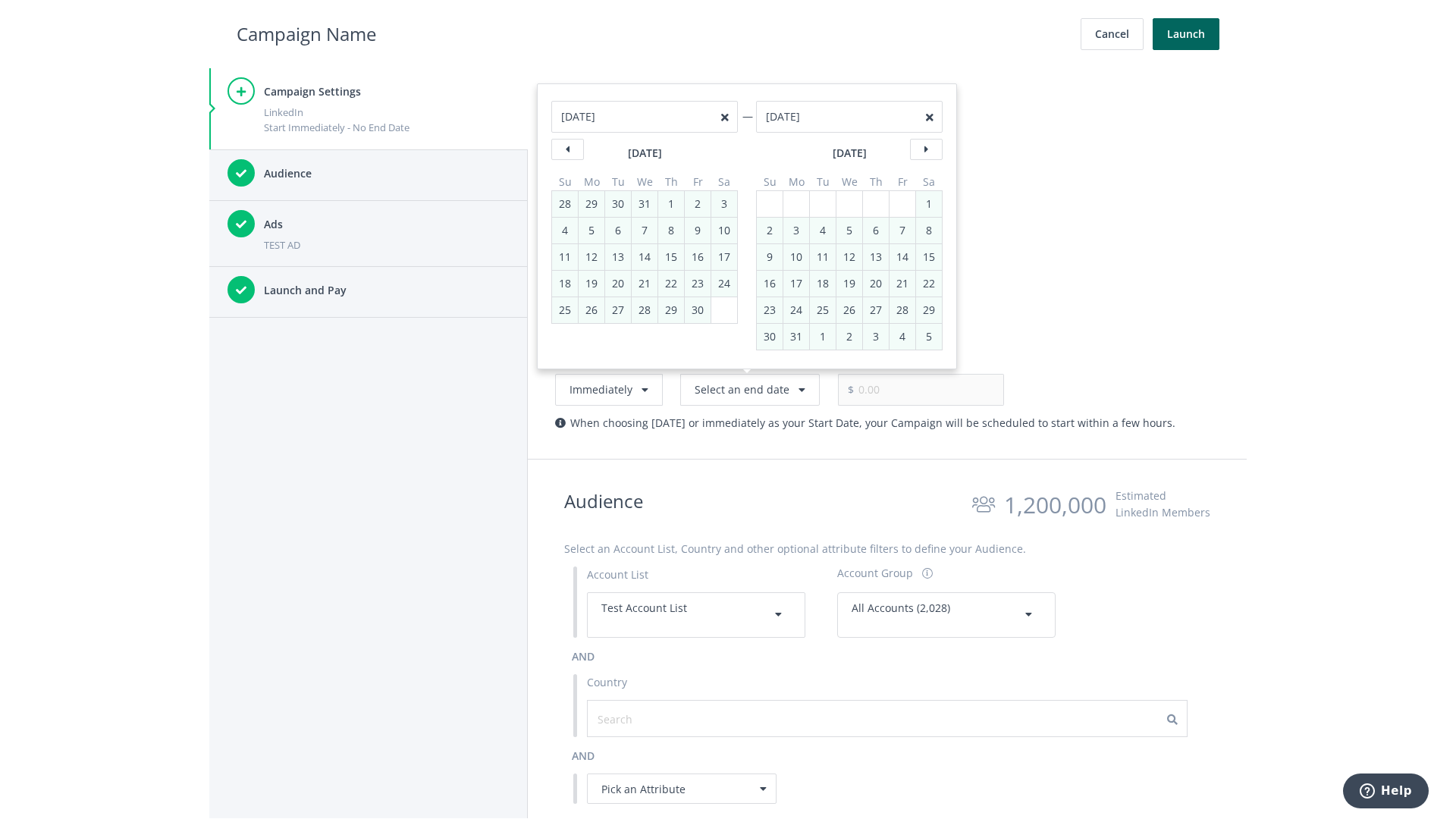
click at [306, 33] on h2 "Campaign Name" at bounding box center [306, 34] width 139 height 29
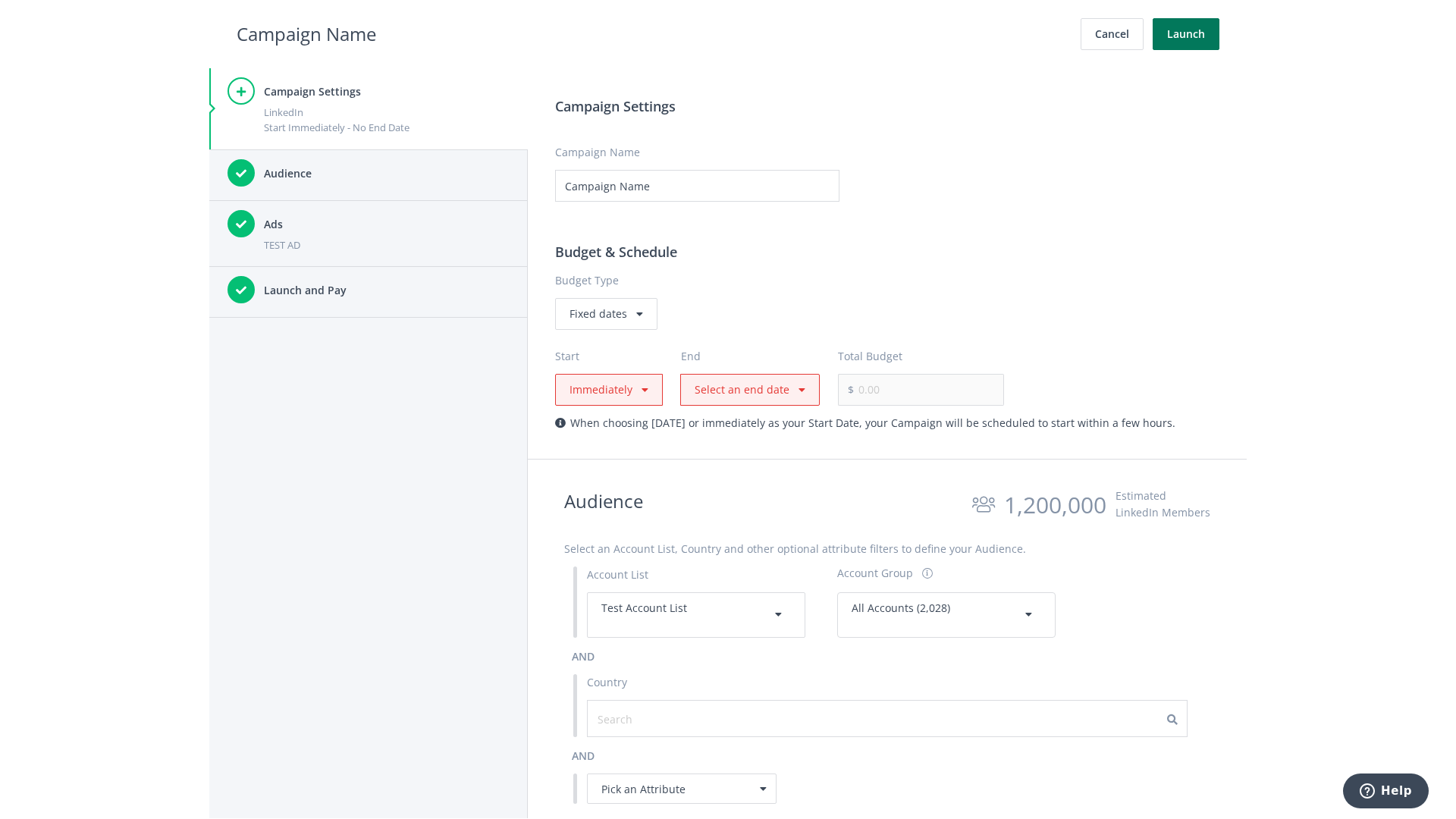
click at [1186, 34] on button "Launch" at bounding box center [1185, 34] width 67 height 32
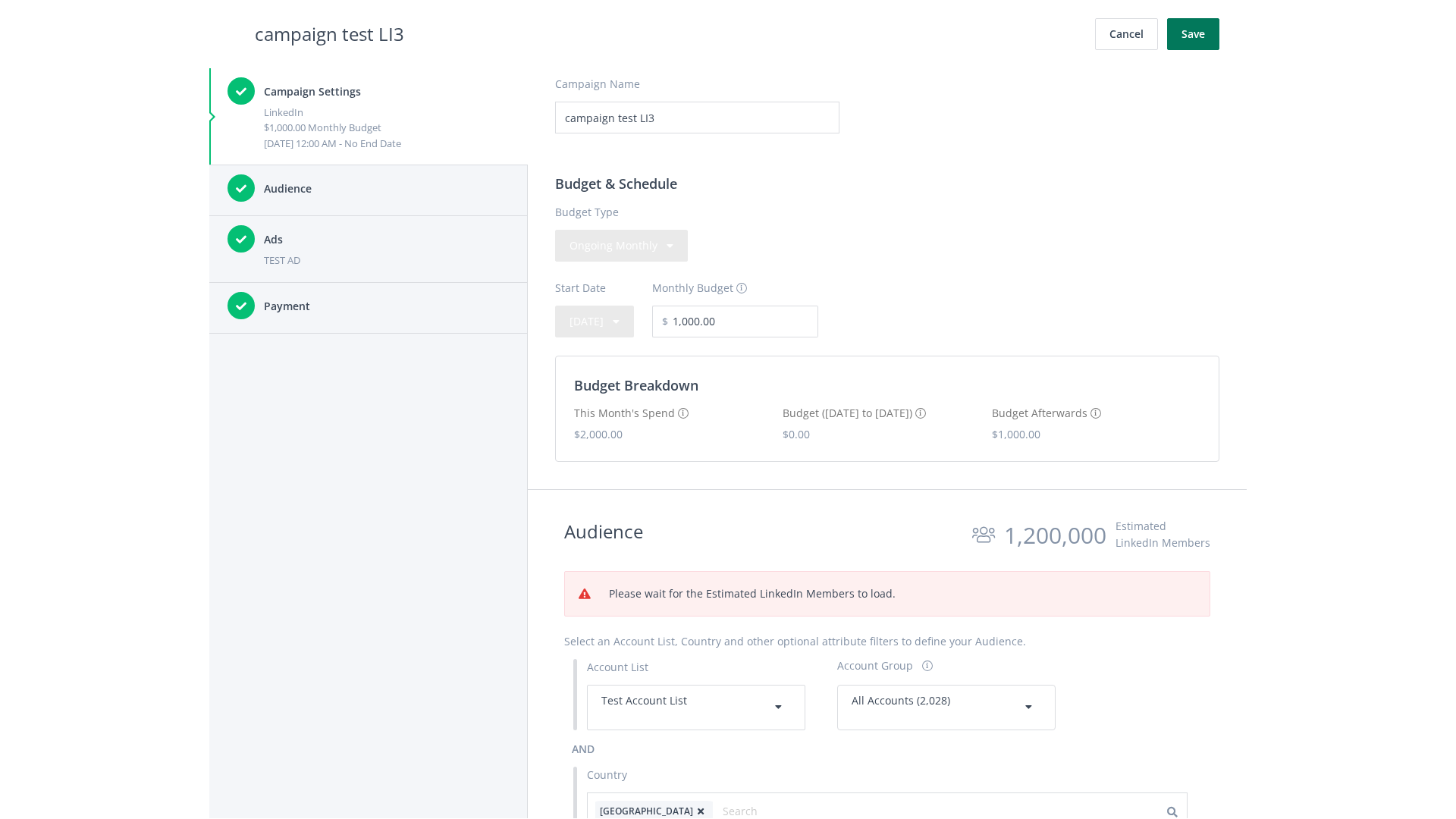
click at [1193, 34] on button "Save" at bounding box center [1193, 34] width 52 height 32
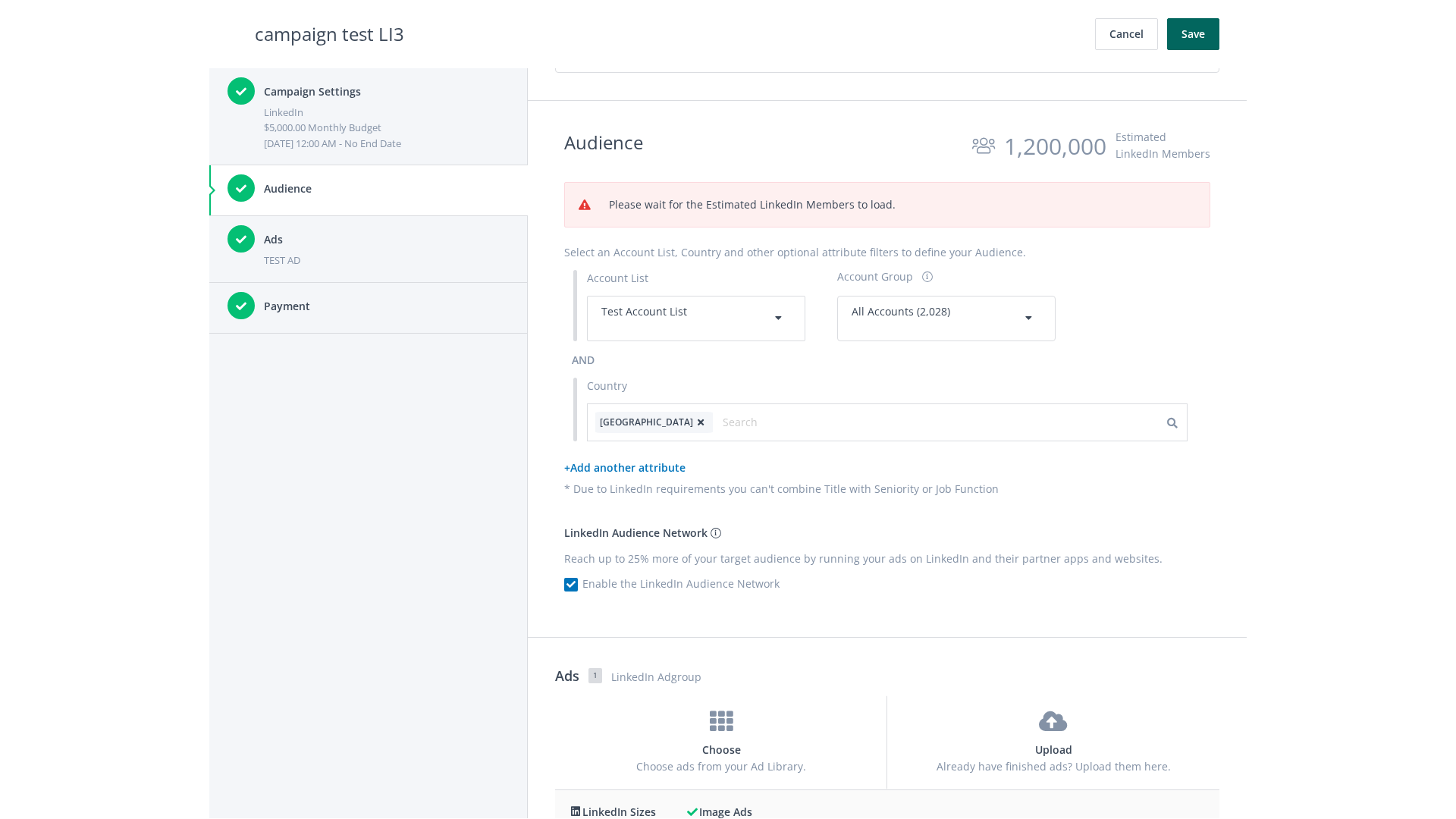
scroll to position [561, 0]
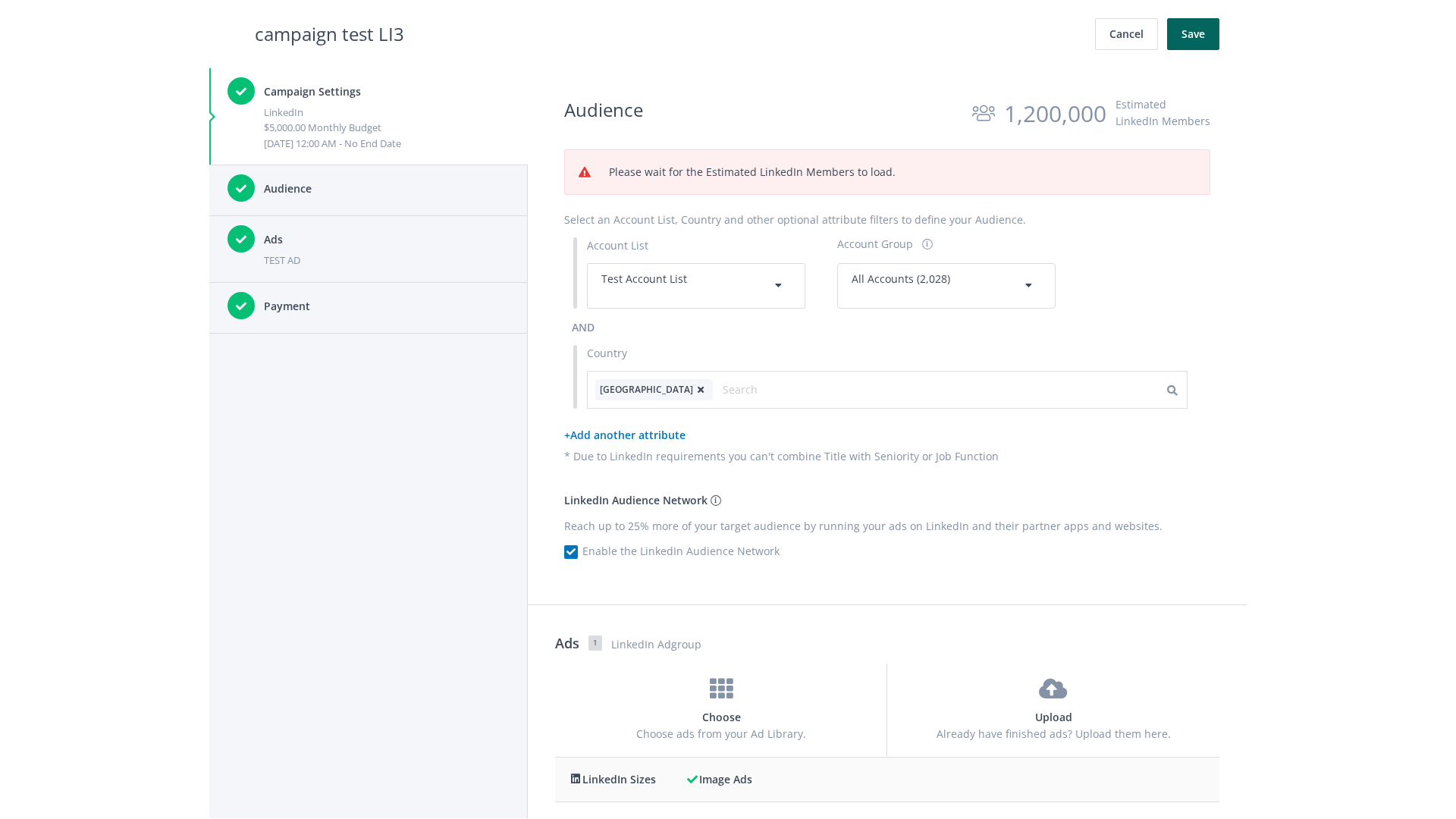
scroll to position [646, 0]
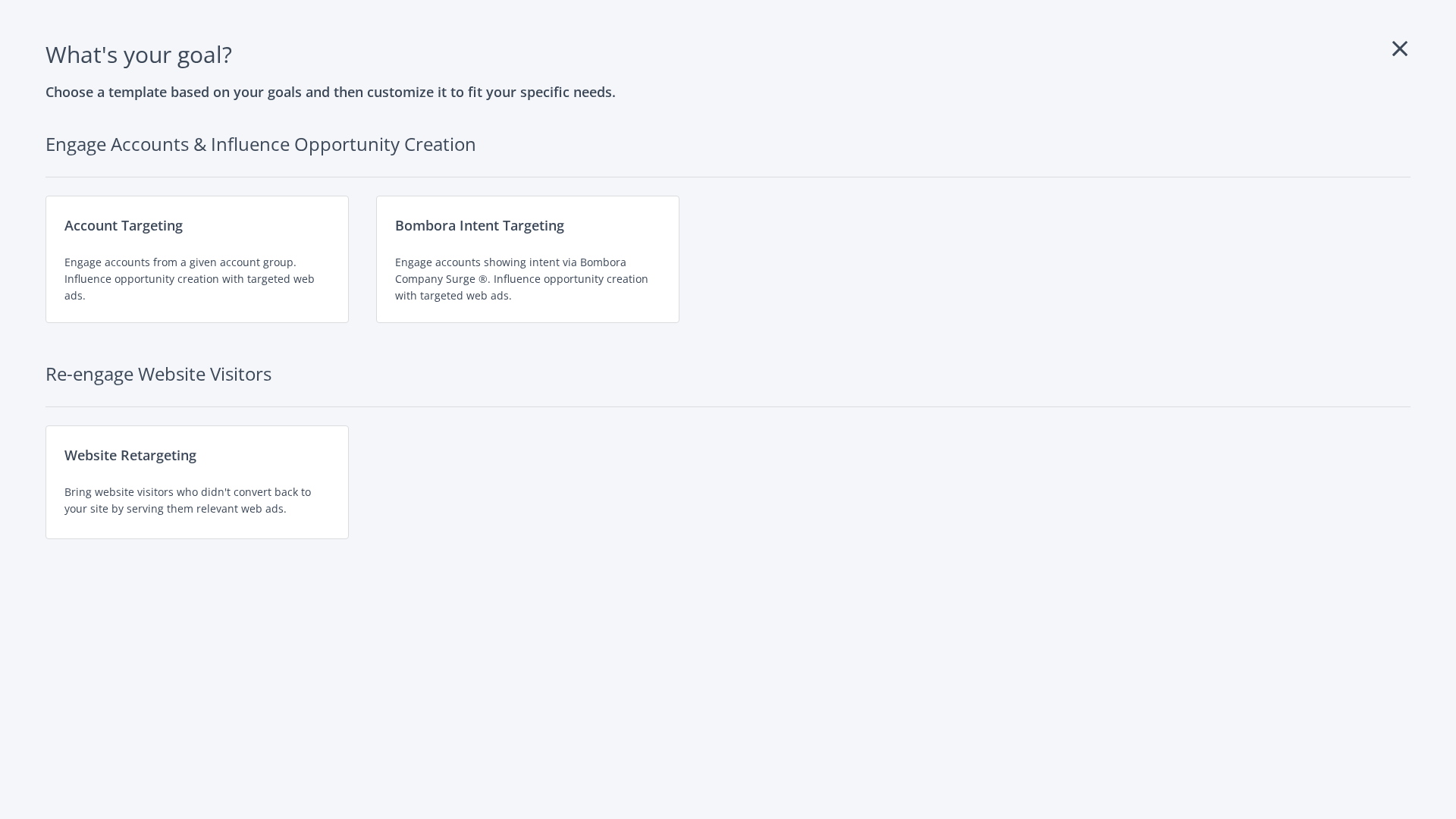
click at [197, 259] on div "Engage accounts from a given account group. Influence opportunity creation with…" at bounding box center [196, 279] width 265 height 50
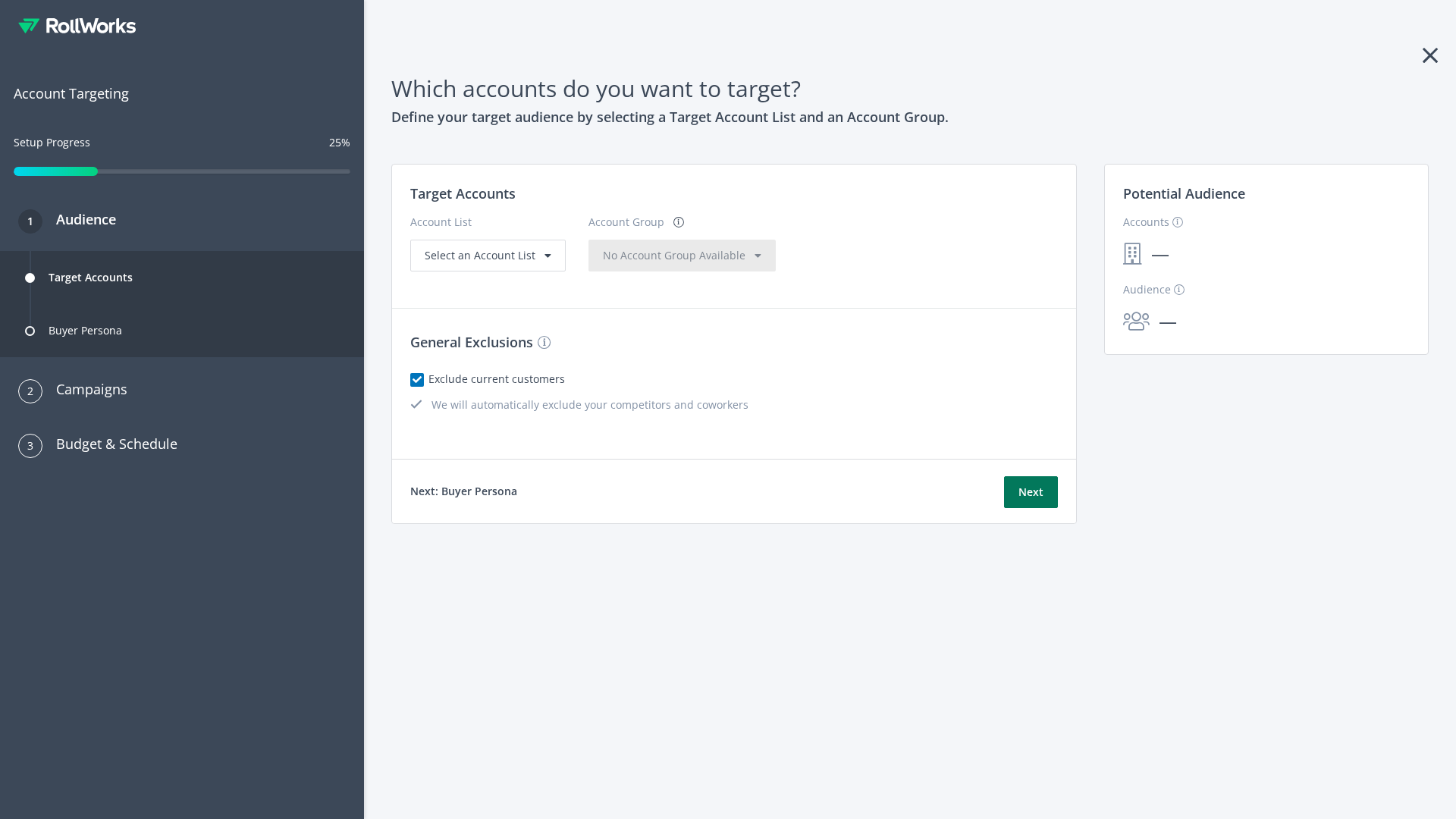
click at [1030, 492] on button "Next" at bounding box center [1030, 492] width 54 height 32
click at [486, 263] on span "Select an Account List" at bounding box center [480, 254] width 111 height 14
click at [644, 263] on span "No Account Group Available" at bounding box center [674, 254] width 143 height 14
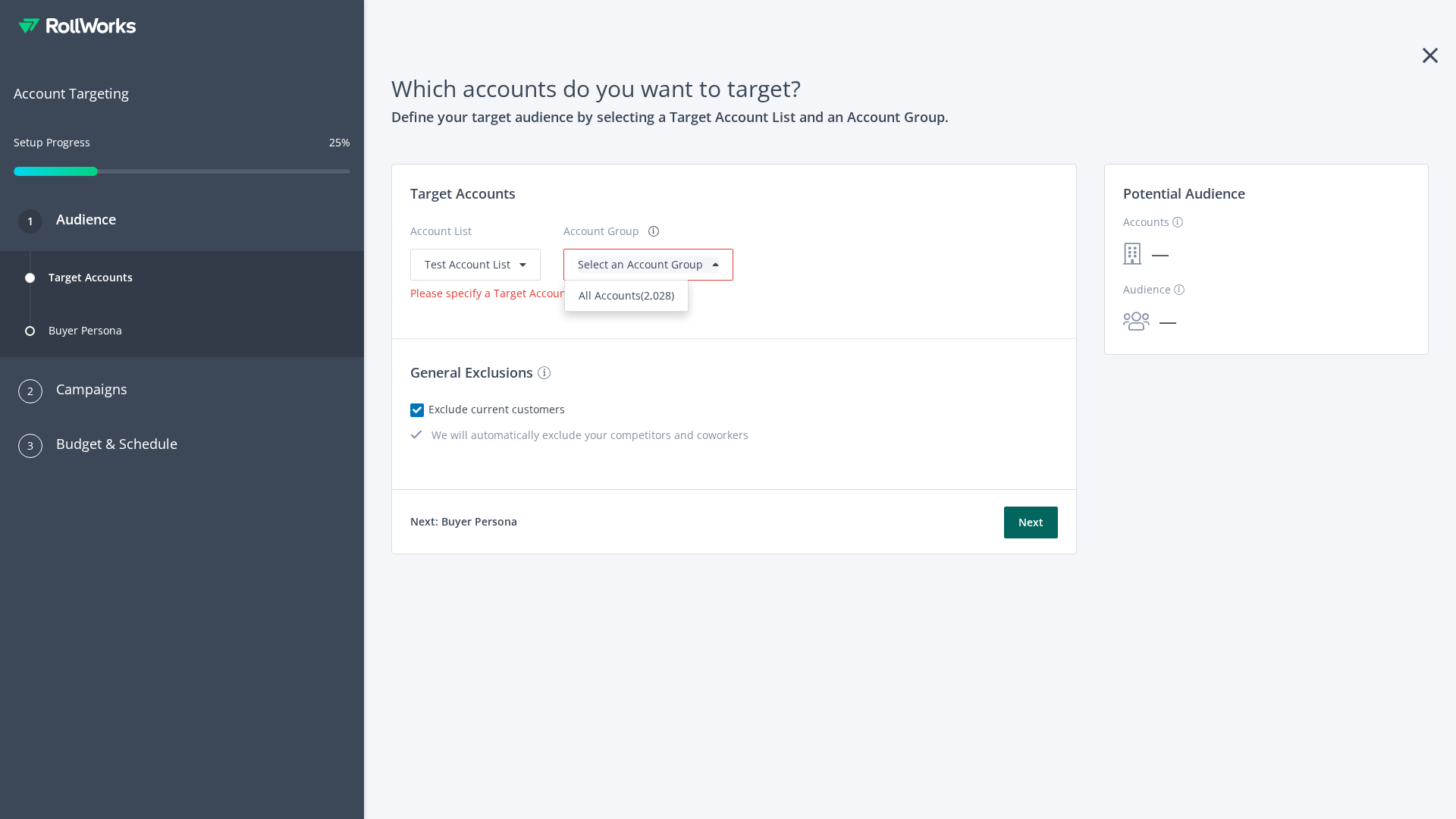
click at [623, 295] on span "All Accounts (2,028)" at bounding box center [626, 295] width 96 height 14
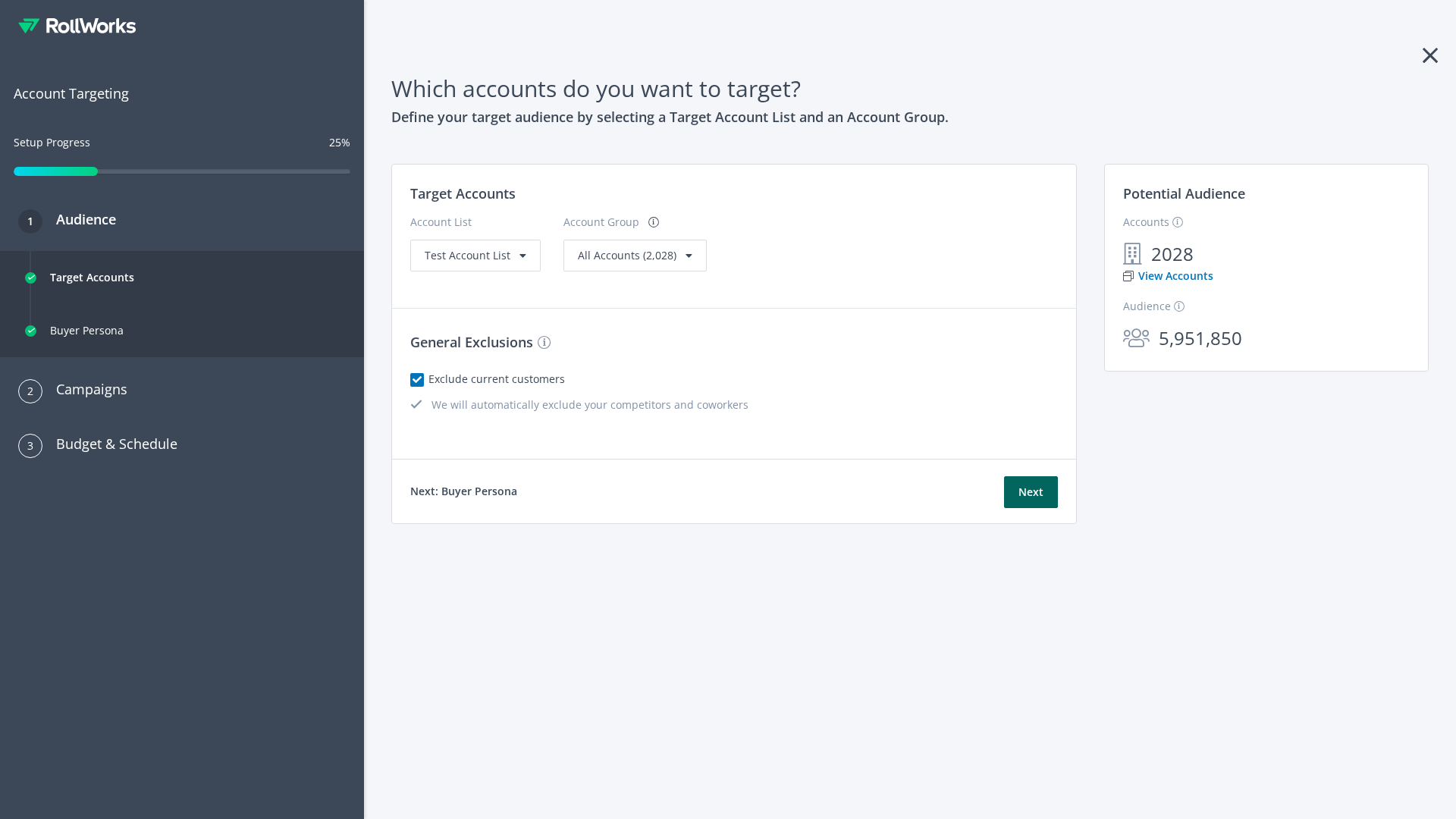
click at [1167, 276] on link "View Accounts" at bounding box center [1167, 276] width 90 height 17
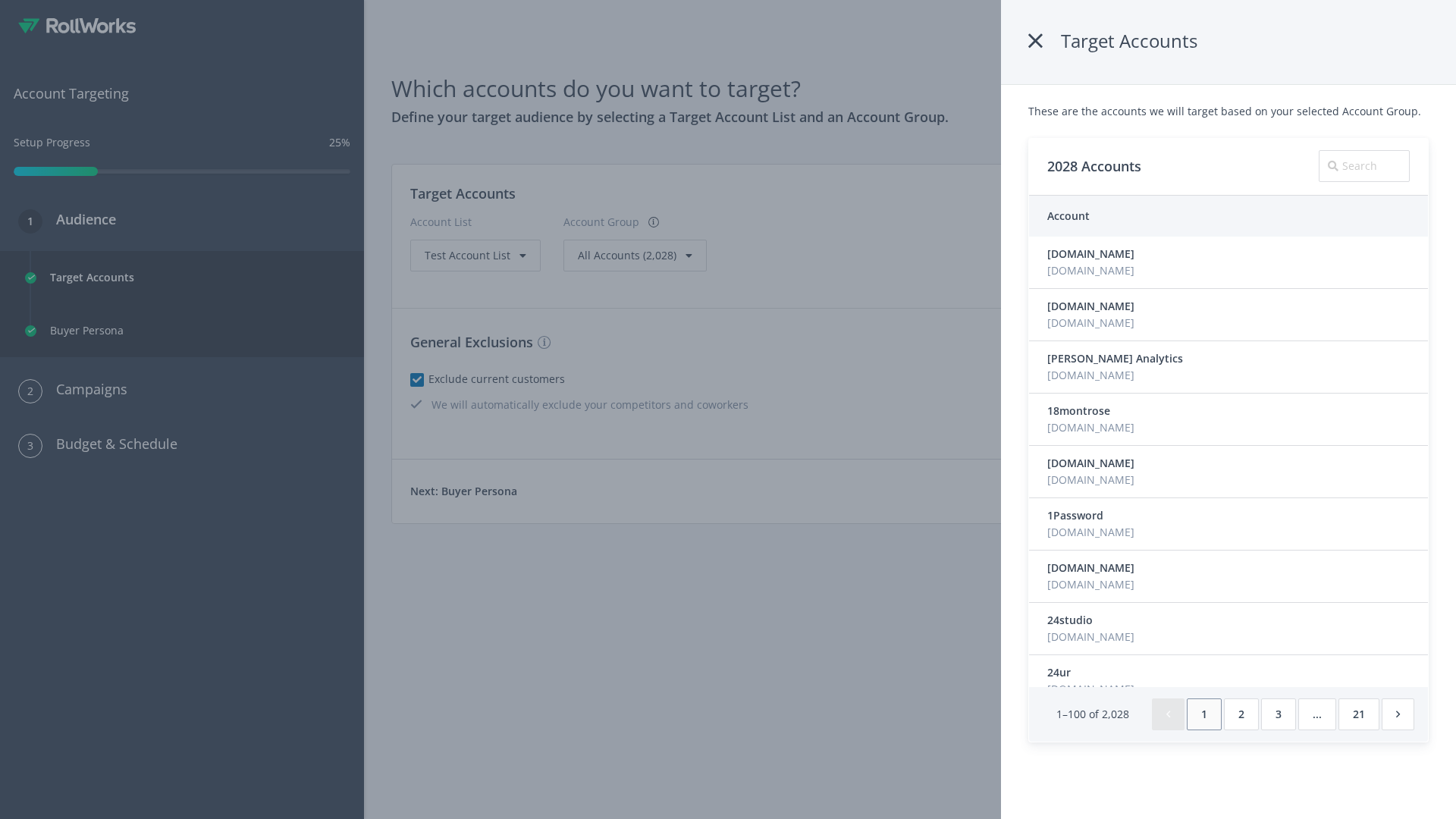
click at [1038, 41] on icon at bounding box center [1035, 40] width 14 height 27
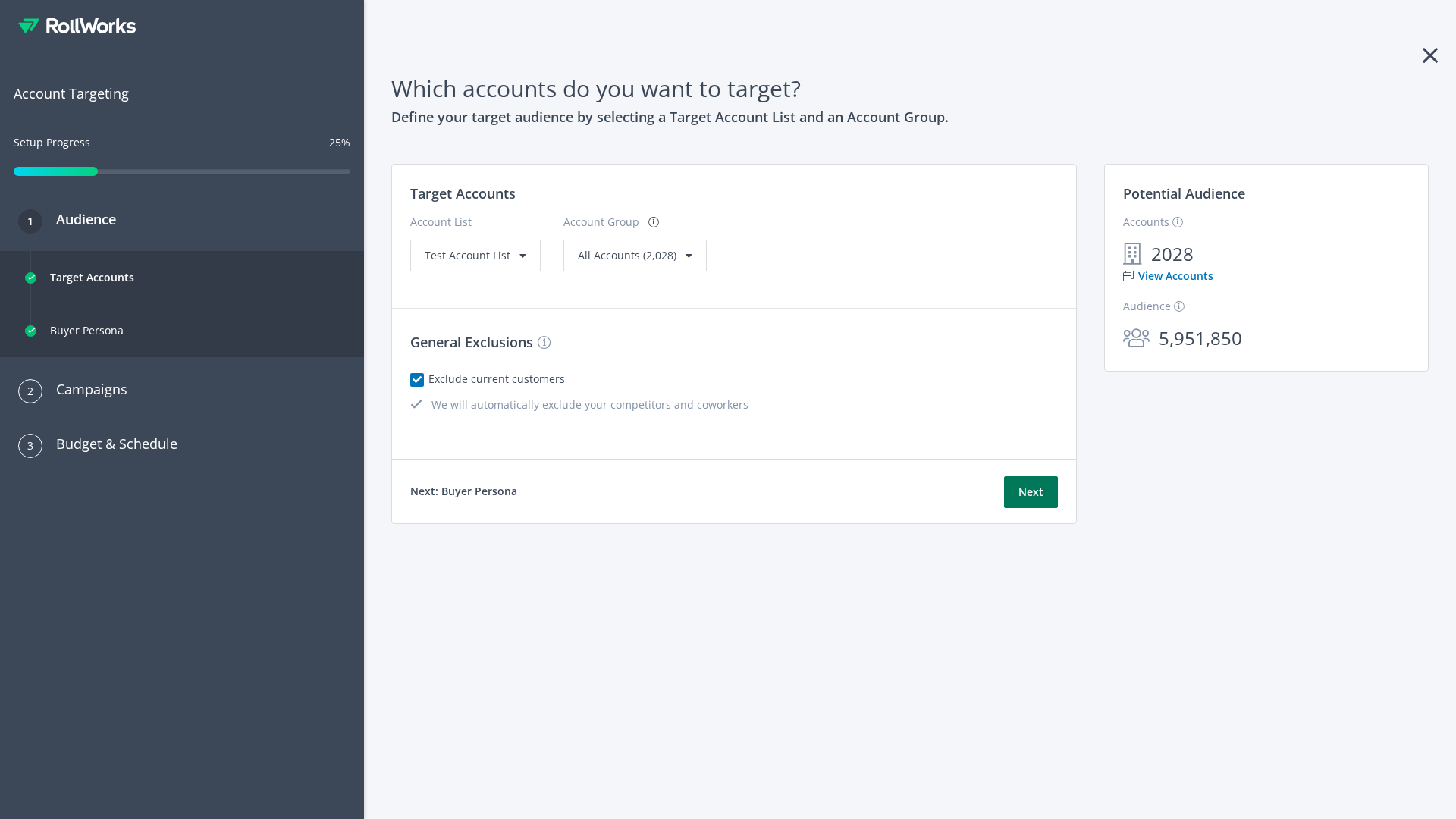
click at [1030, 492] on button "Next" at bounding box center [1030, 492] width 54 height 32
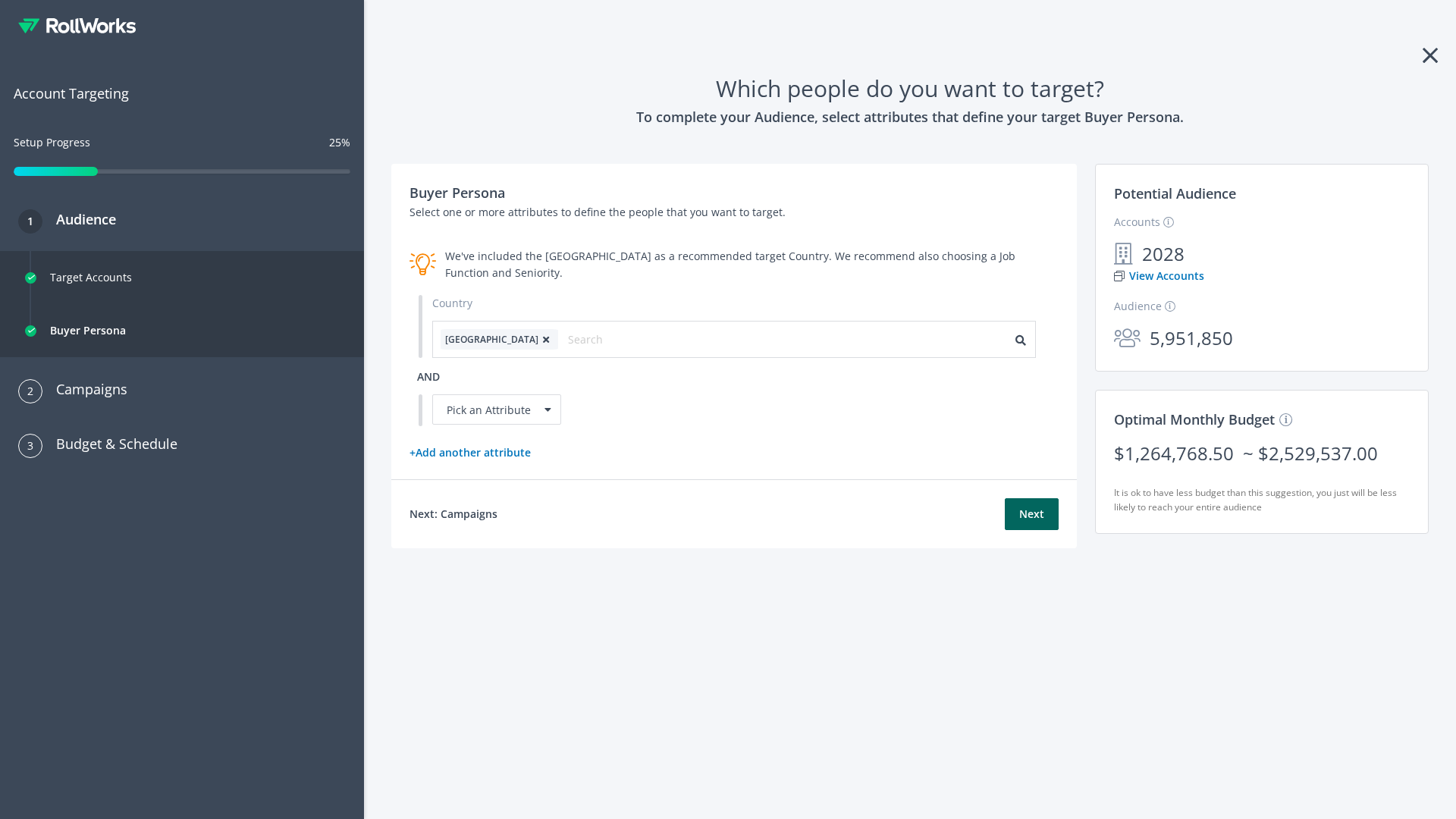
click at [538, 339] on icon at bounding box center [546, 339] width 15 height 9
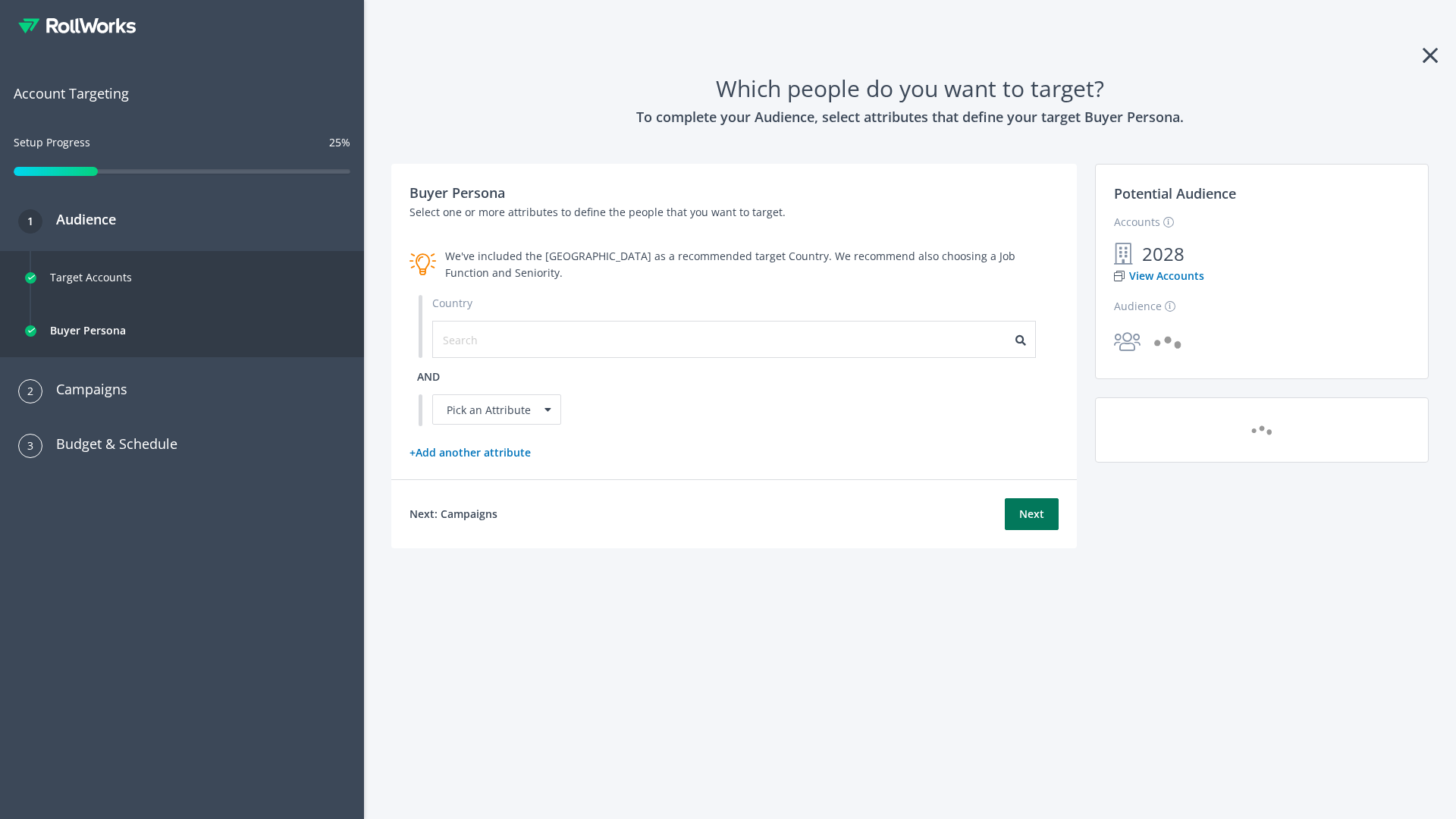
click at [1031, 514] on button "Next" at bounding box center [1031, 514] width 54 height 32
click at [501, 339] on input "text" at bounding box center [510, 339] width 135 height 17
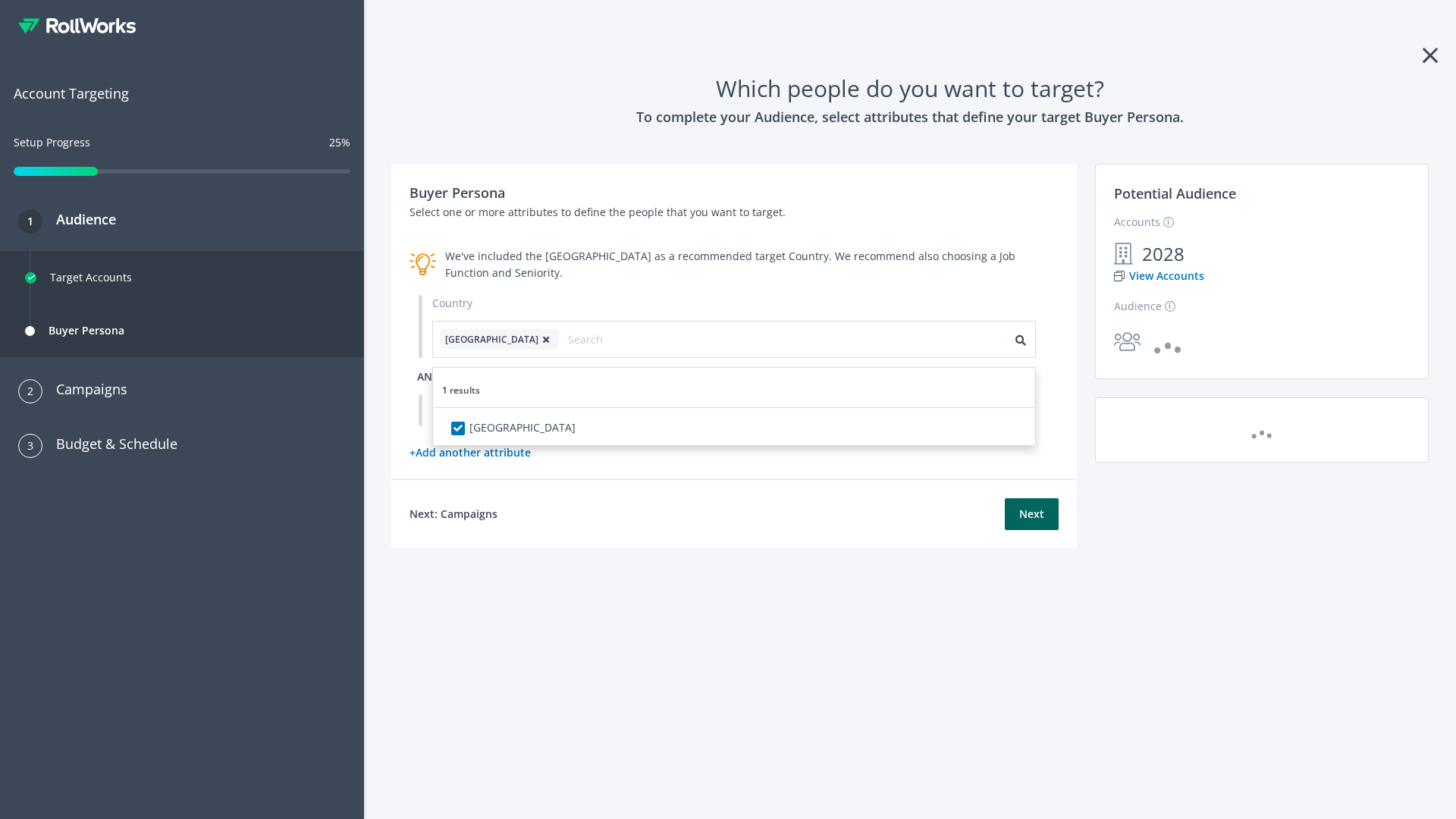
click at [428, 376] on span "and" at bounding box center [428, 376] width 23 height 14
click at [497, 410] on div "Pick an Attribute" at bounding box center [497, 410] width 129 height 31
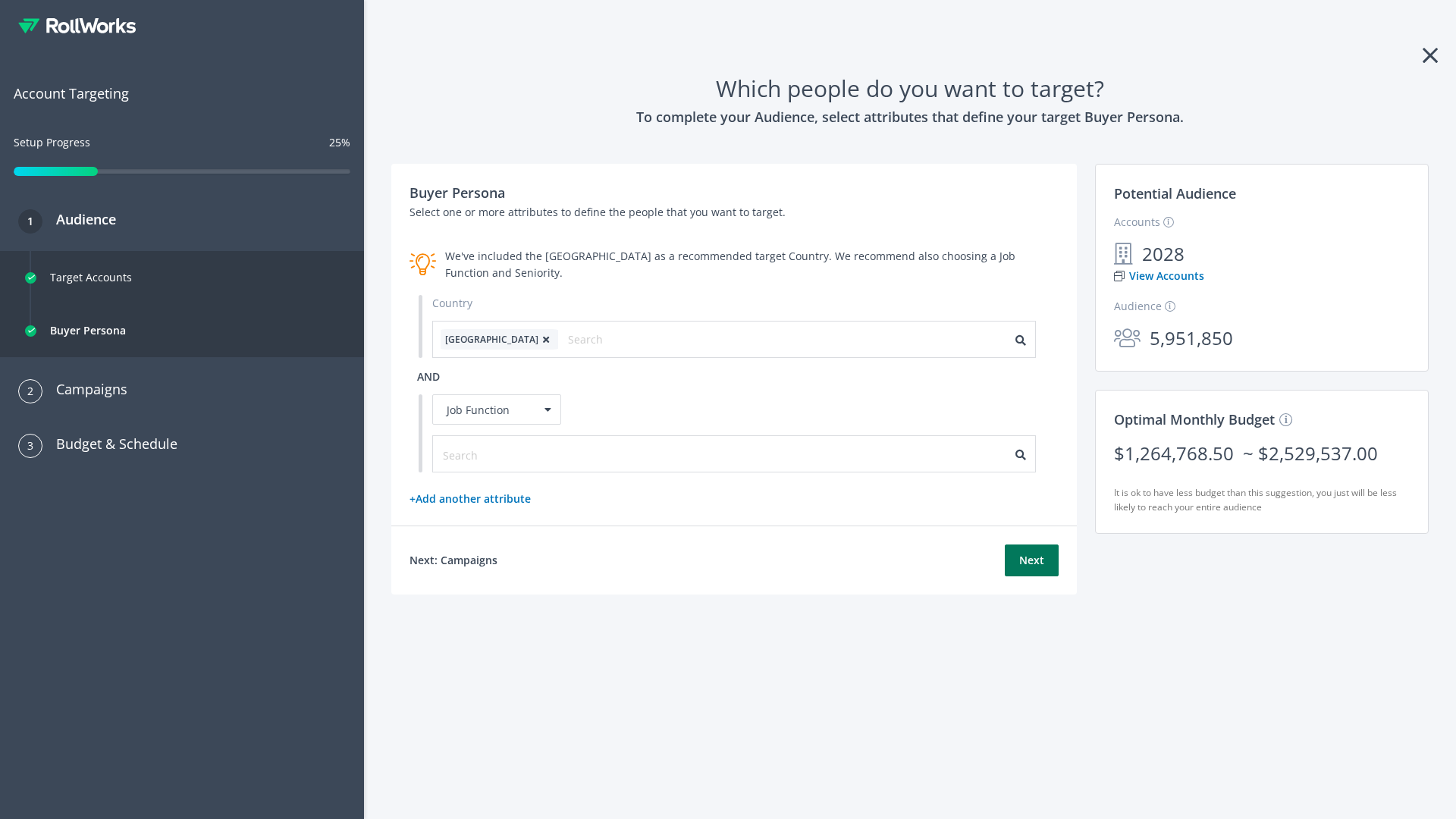
click at [1031, 561] on button "Next" at bounding box center [1031, 561] width 54 height 32
click at [501, 453] on input "text" at bounding box center [510, 455] width 135 height 17
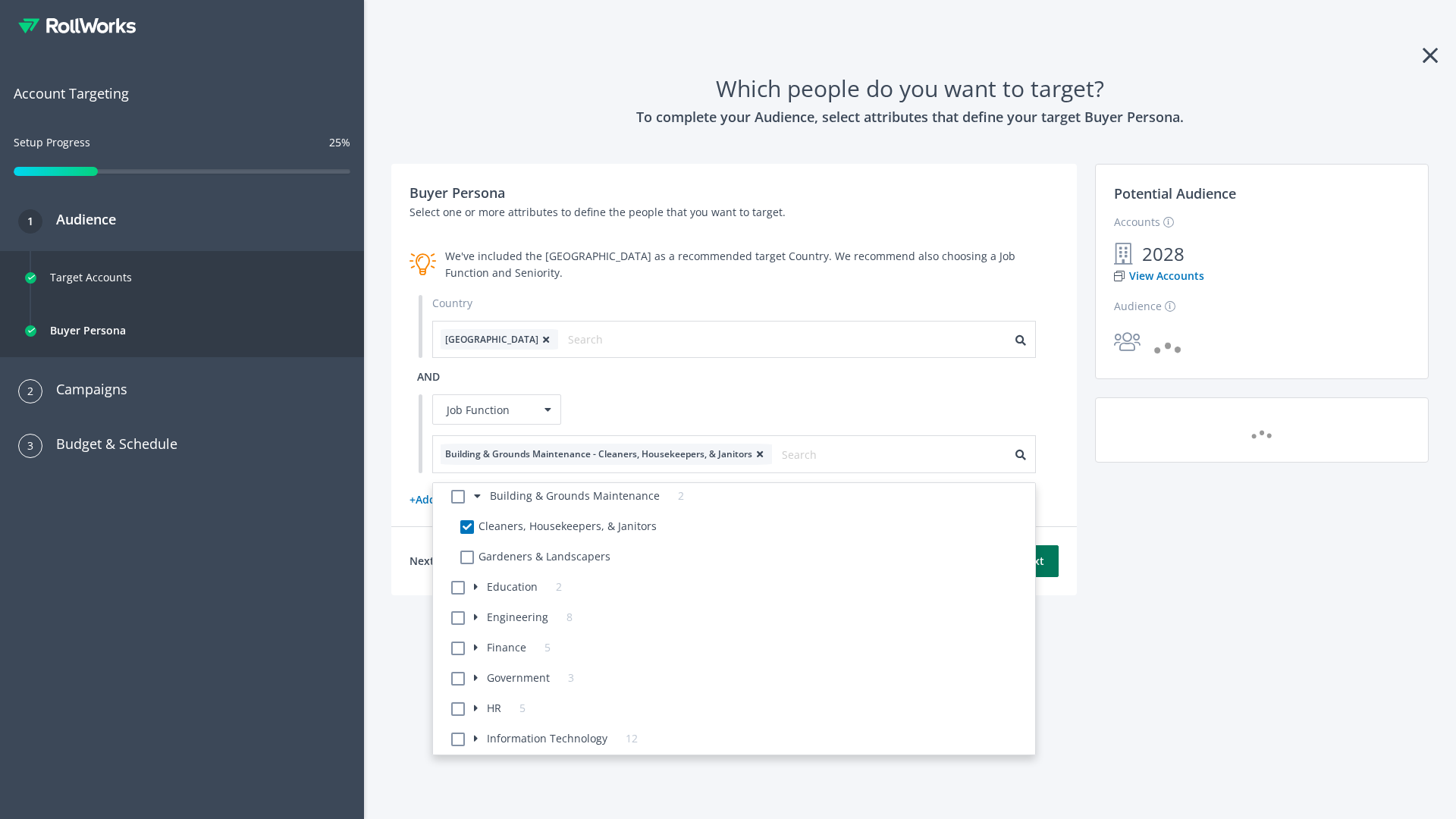
click at [1031, 561] on button "Next" at bounding box center [1031, 561] width 54 height 32
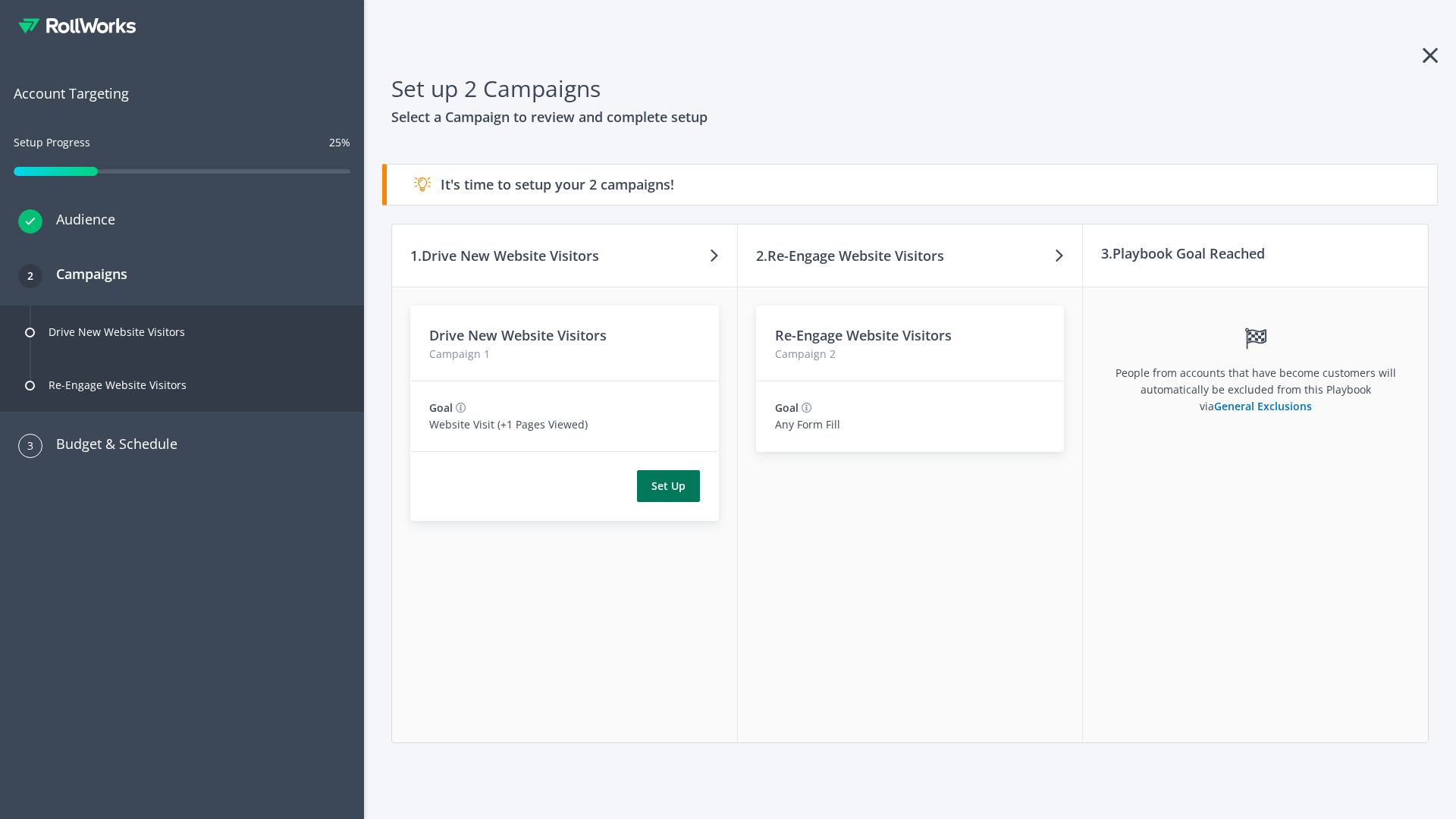
click at [668, 486] on button "Set Up" at bounding box center [669, 486] width 63 height 32
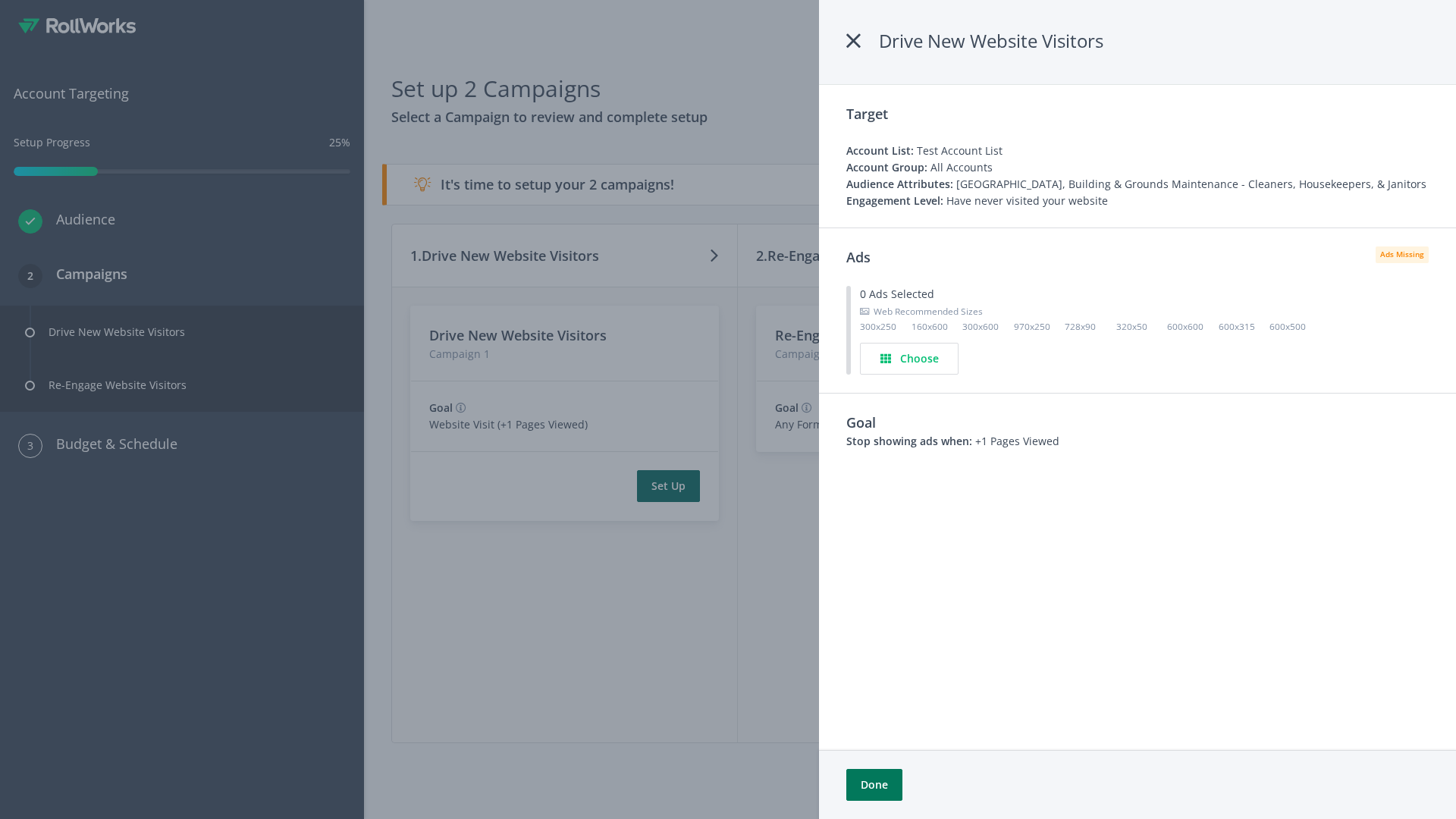
click at [873, 785] on button "Done" at bounding box center [874, 784] width 56 height 32
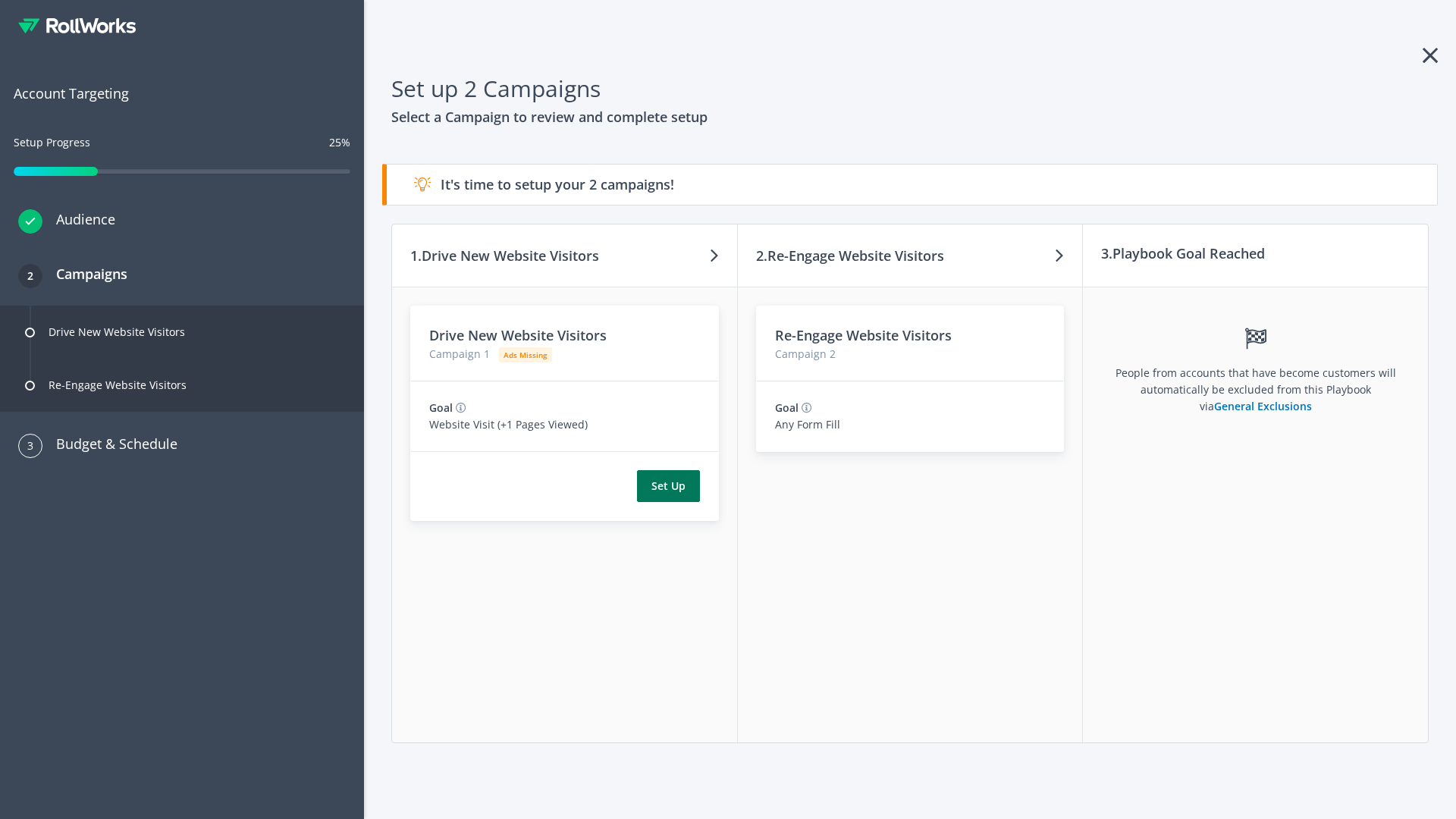
click at [668, 486] on button "Set Up" at bounding box center [669, 486] width 63 height 32
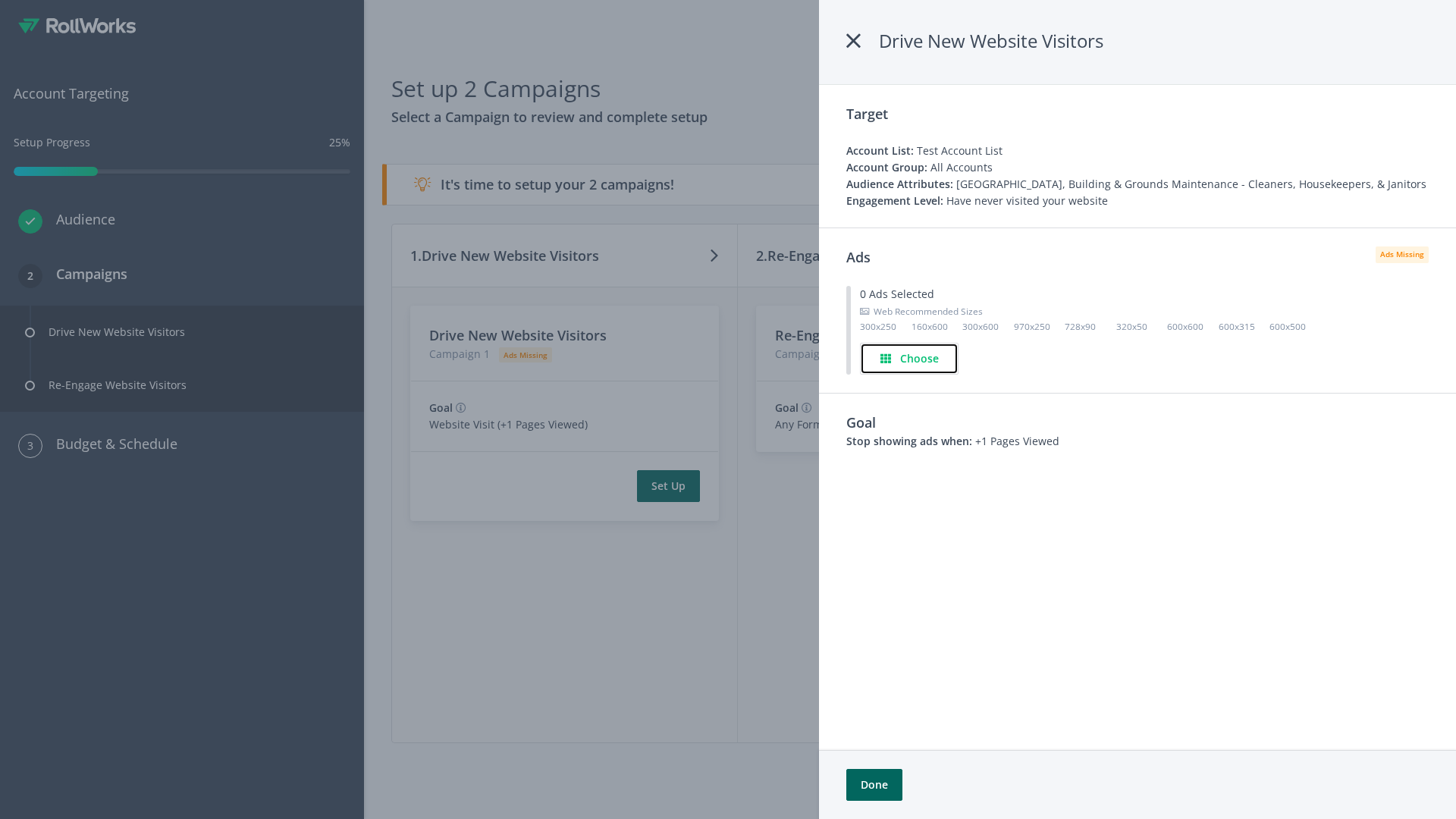
click at [909, 358] on h4 "Choose" at bounding box center [919, 358] width 39 height 17
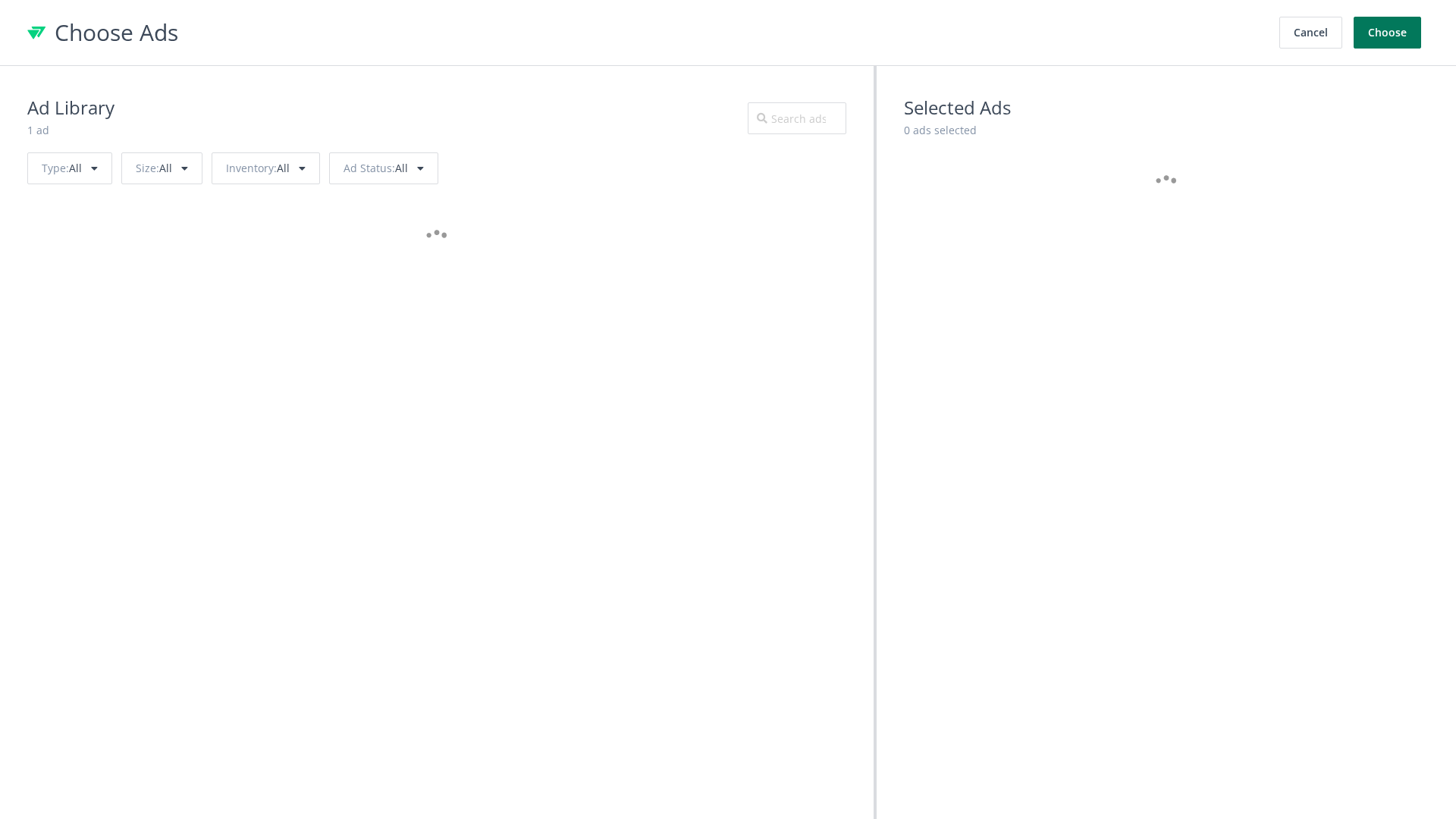
click at [1387, 32] on button "Choose" at bounding box center [1387, 32] width 68 height 32
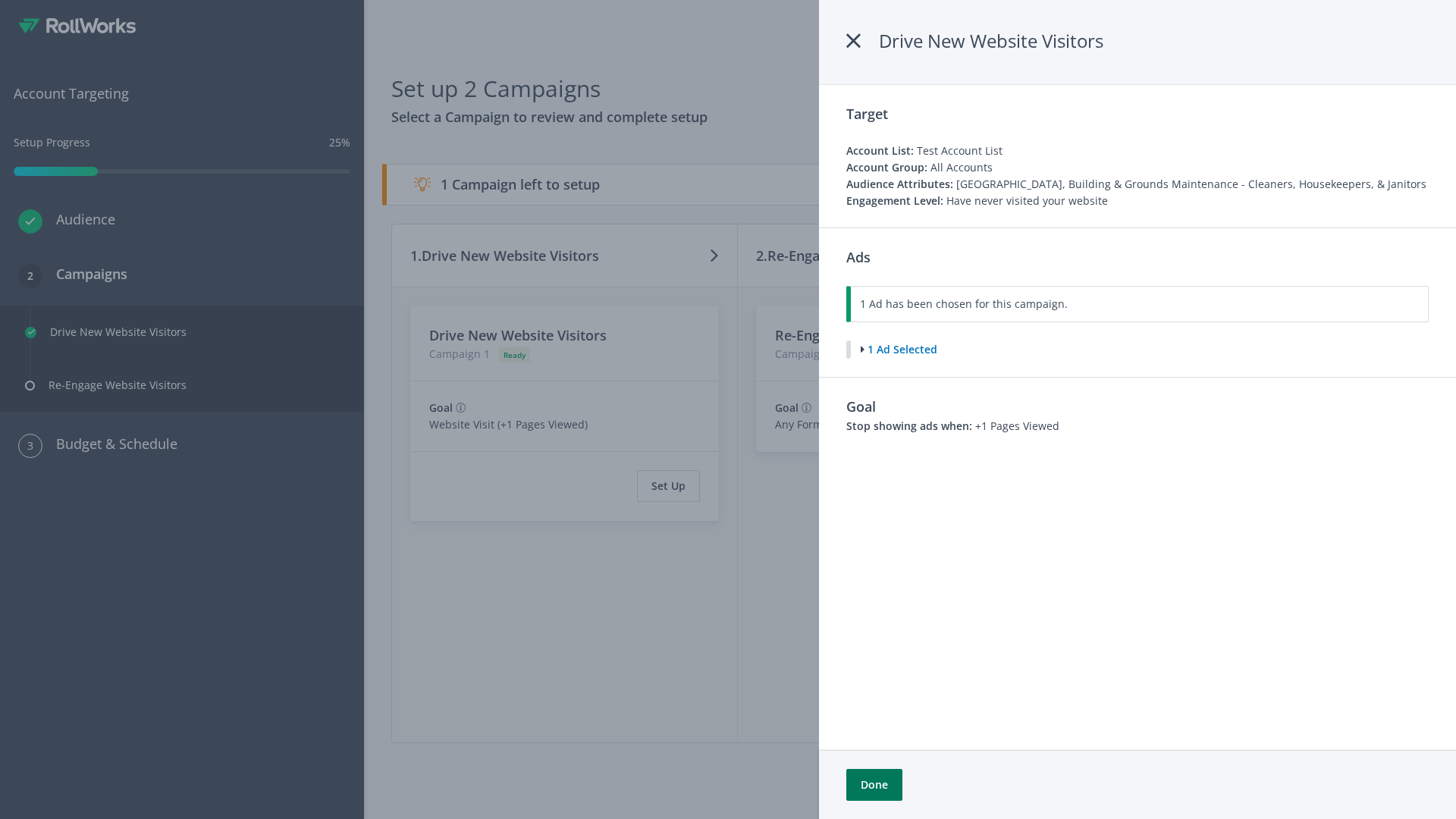
click at [873, 785] on button "Done" at bounding box center [874, 784] width 56 height 32
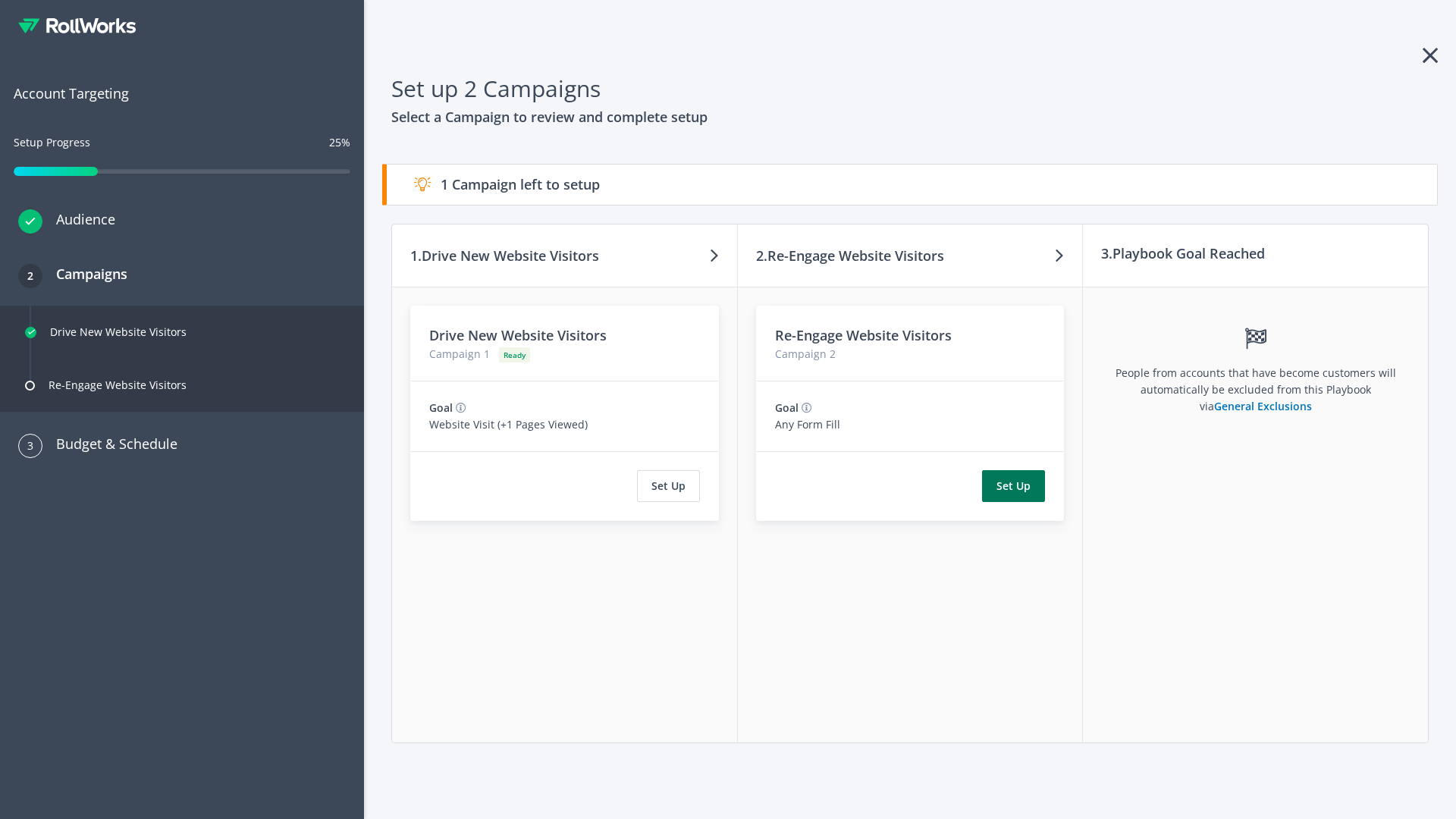
click at [1014, 486] on button "Set Up" at bounding box center [1014, 486] width 63 height 32
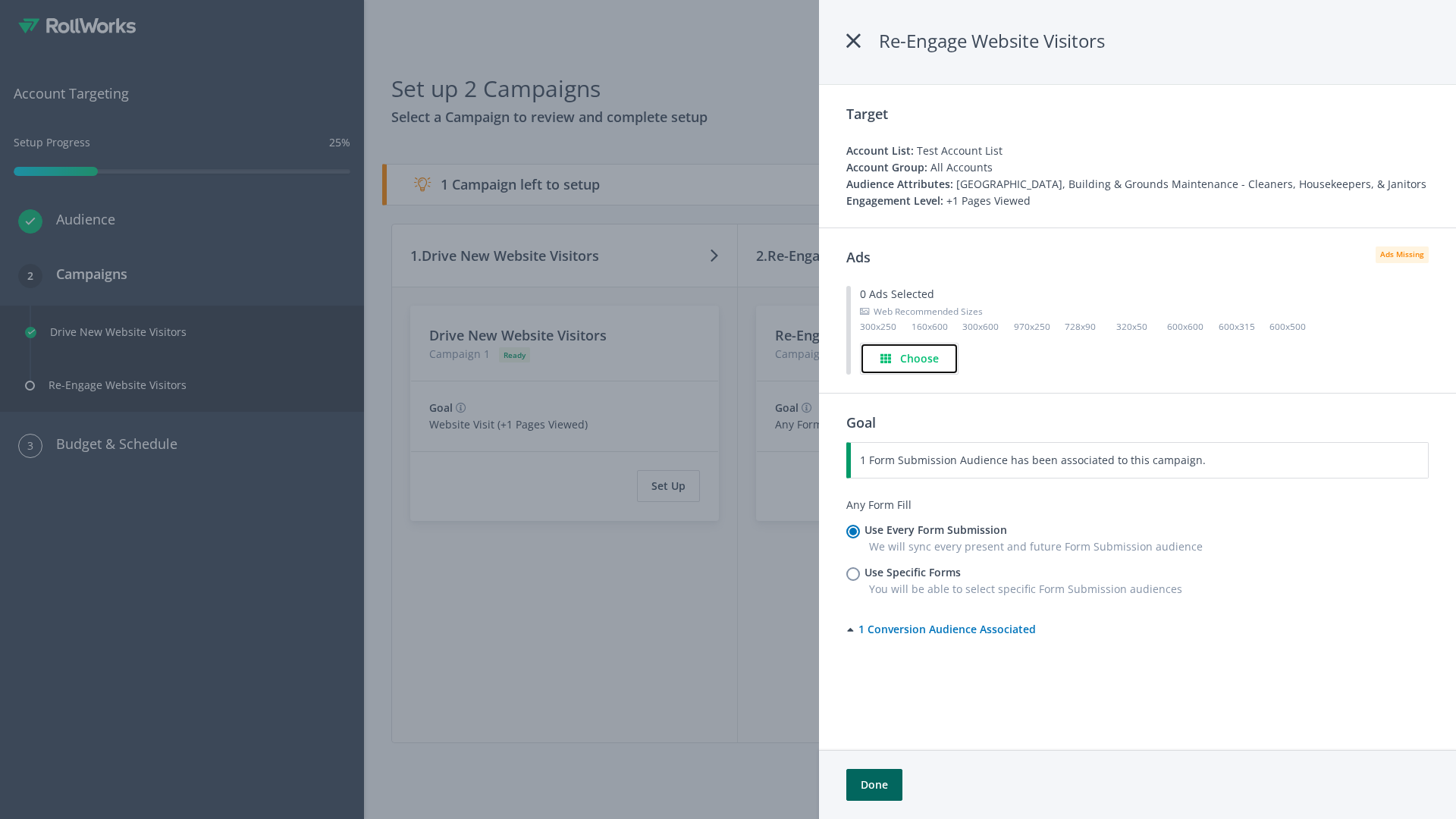
click at [909, 358] on h4 "Choose" at bounding box center [919, 358] width 39 height 17
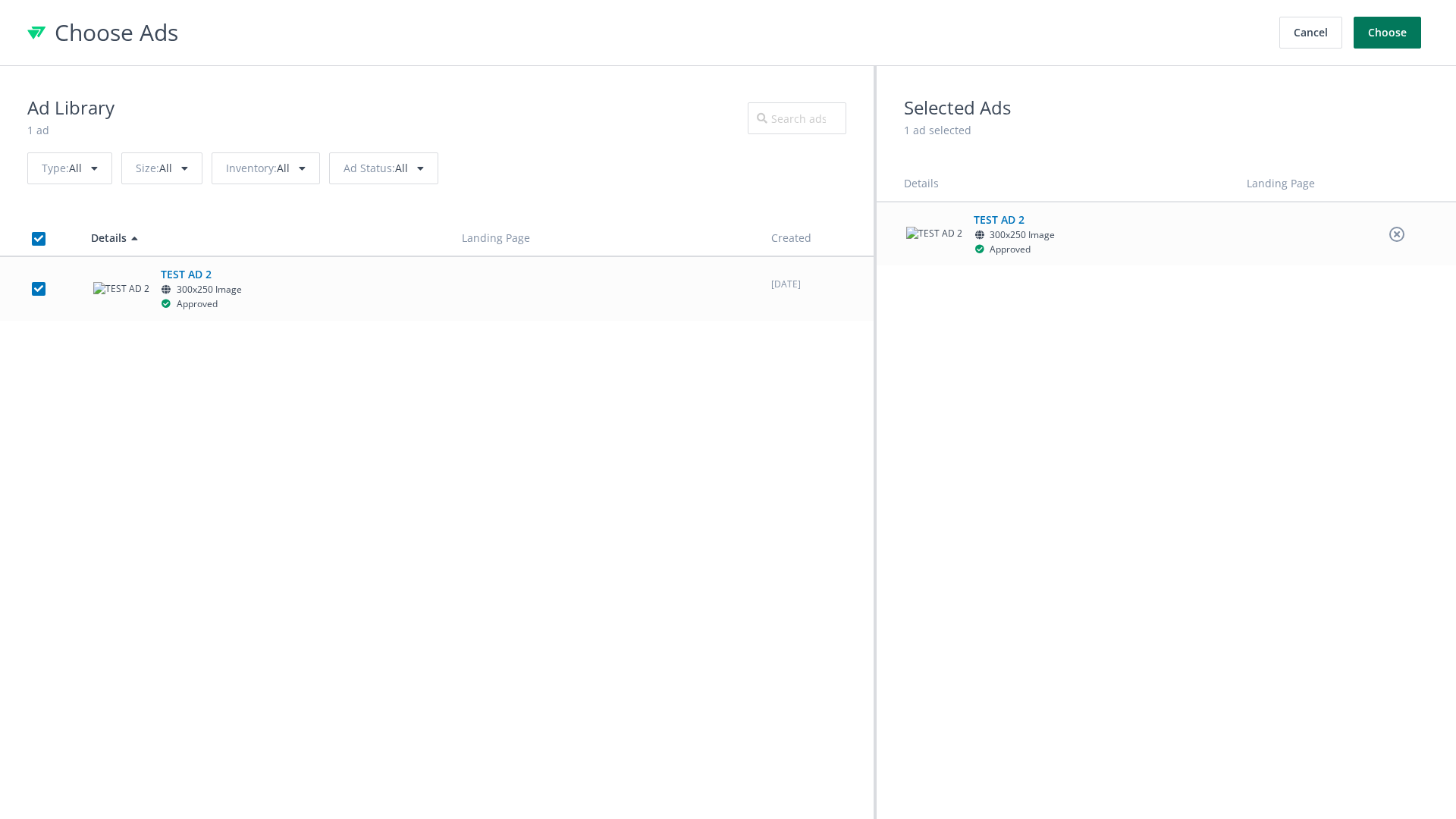
click at [1387, 32] on button "Choose" at bounding box center [1387, 32] width 68 height 32
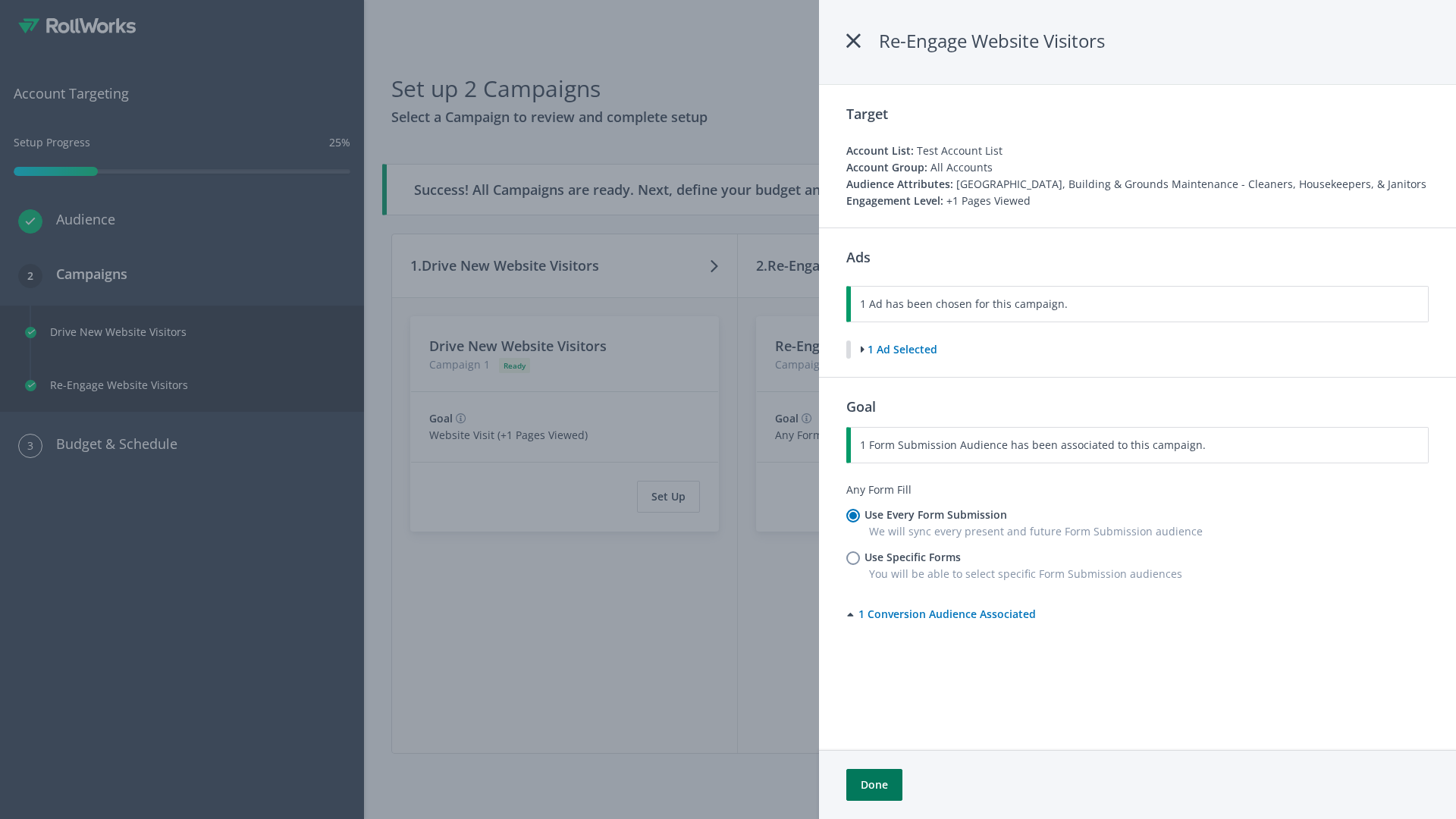
click at [873, 785] on button "Done" at bounding box center [874, 784] width 56 height 32
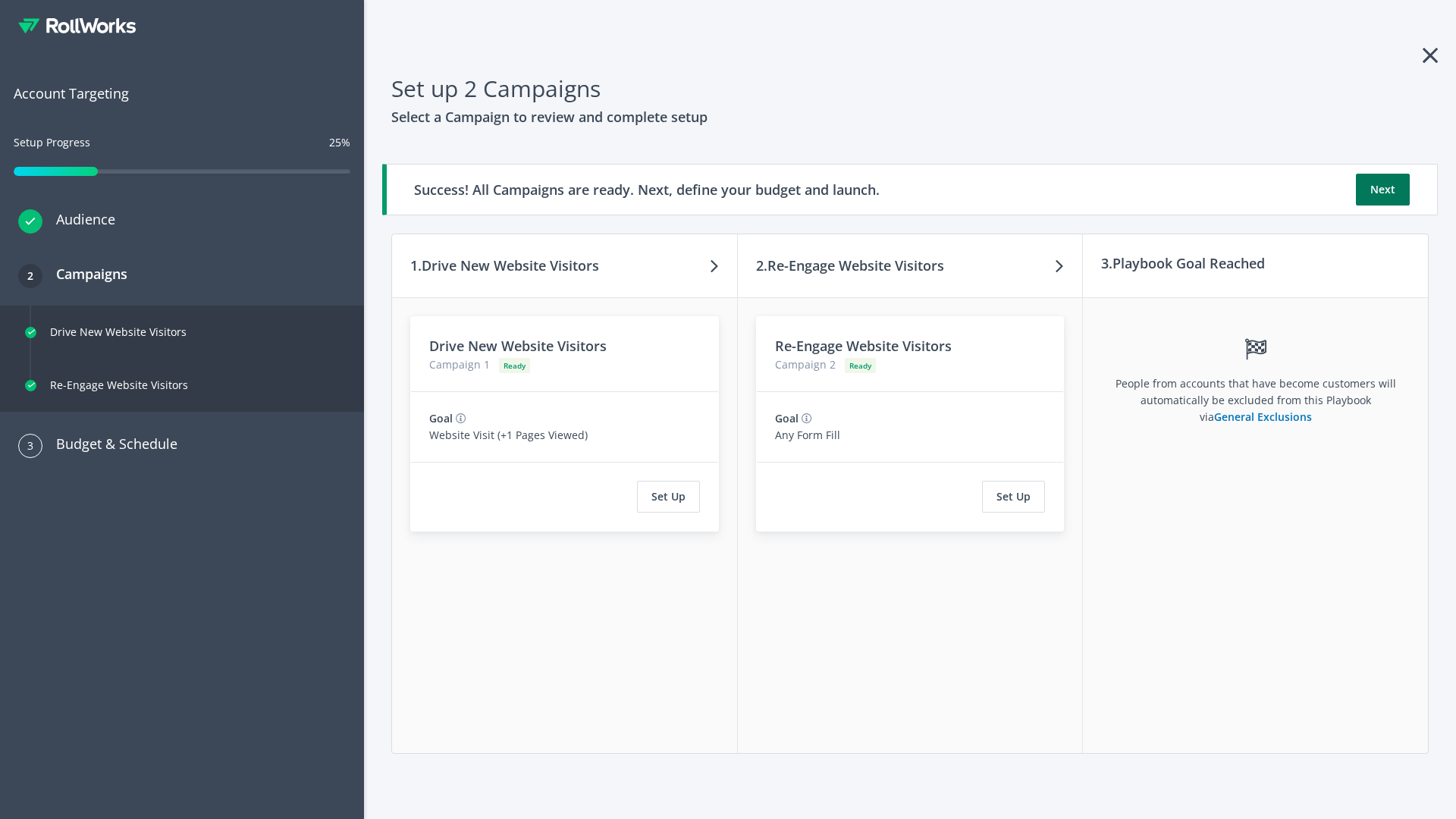
click at [1383, 190] on button "Next" at bounding box center [1382, 189] width 54 height 32
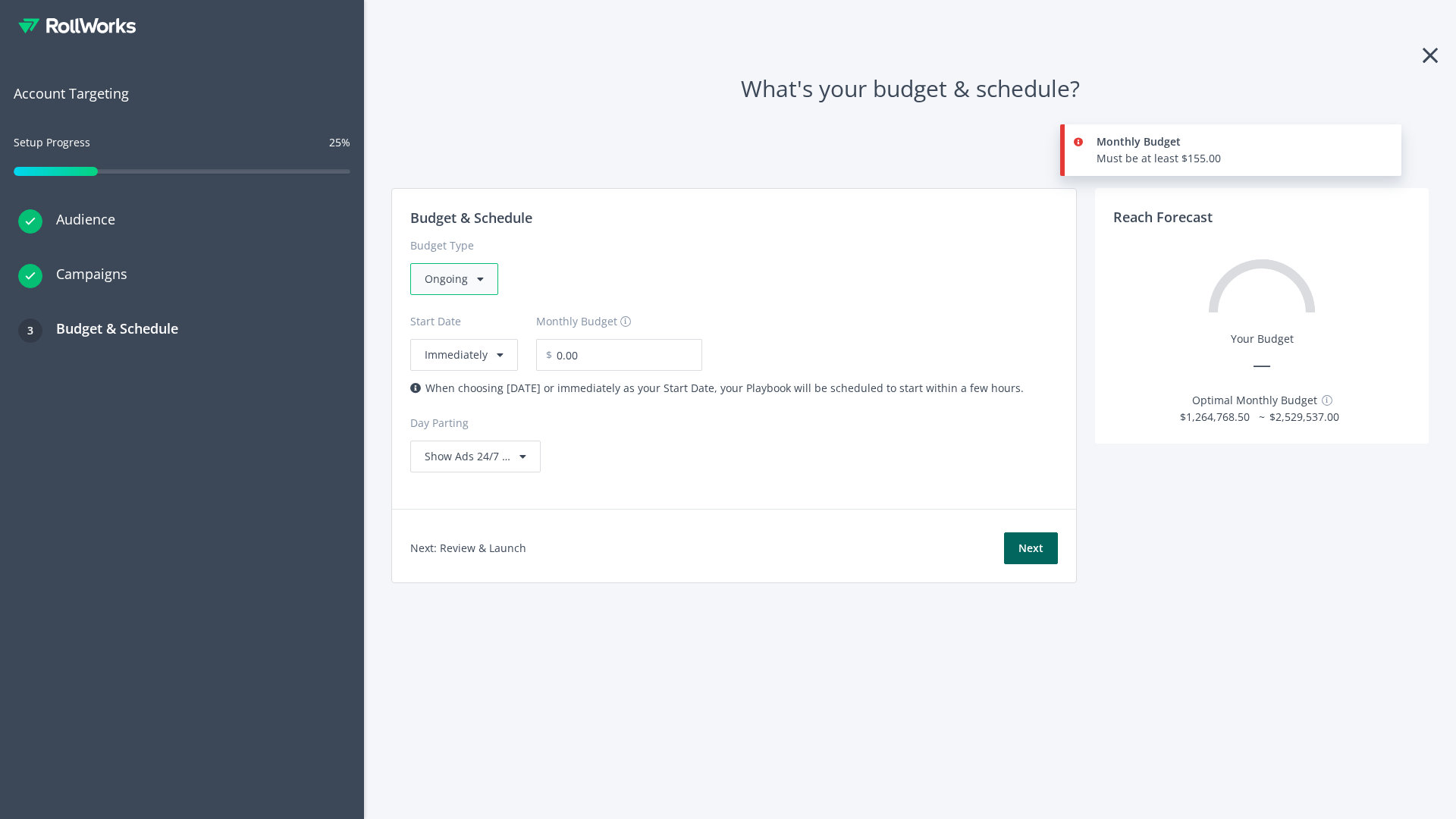
click at [452, 279] on div "Ongoing" at bounding box center [454, 279] width 88 height 32
click at [584, 367] on div "For Playbooks that you want to run for a specific duration of time" at bounding box center [589, 375] width 329 height 17
click at [461, 279] on div "Ongoing" at bounding box center [454, 279] width 88 height 32
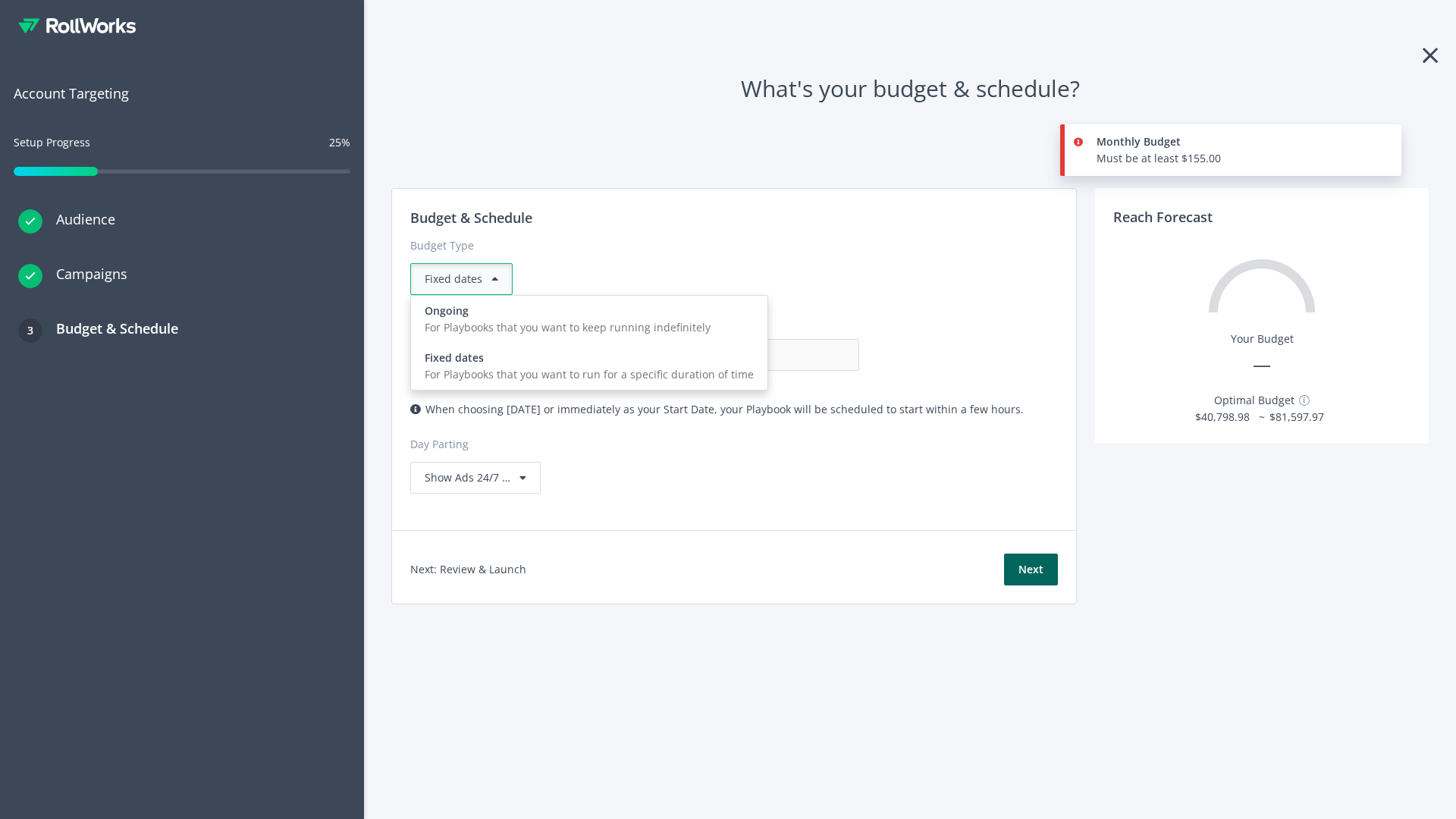
click at [584, 320] on div "For Playbooks that you want to keep running indefinitely" at bounding box center [589, 328] width 329 height 17
click at [709, 355] on input "0.00" at bounding box center [784, 355] width 150 height 32
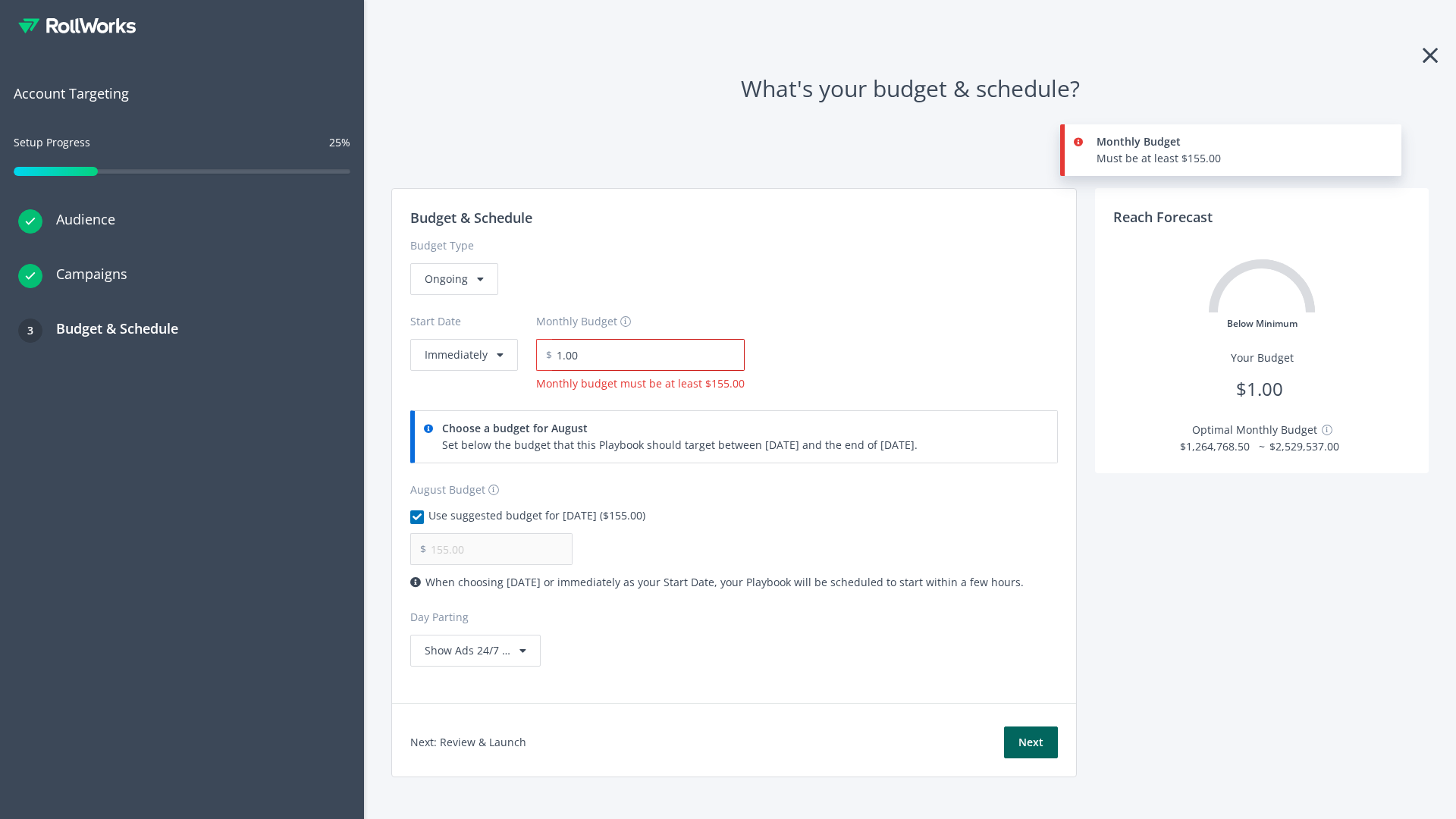
click at [643, 355] on input "1.00" at bounding box center [648, 355] width 192 height 32
type input "1,000.00"
click at [462, 339] on button "Immediately" at bounding box center [464, 355] width 107 height 32
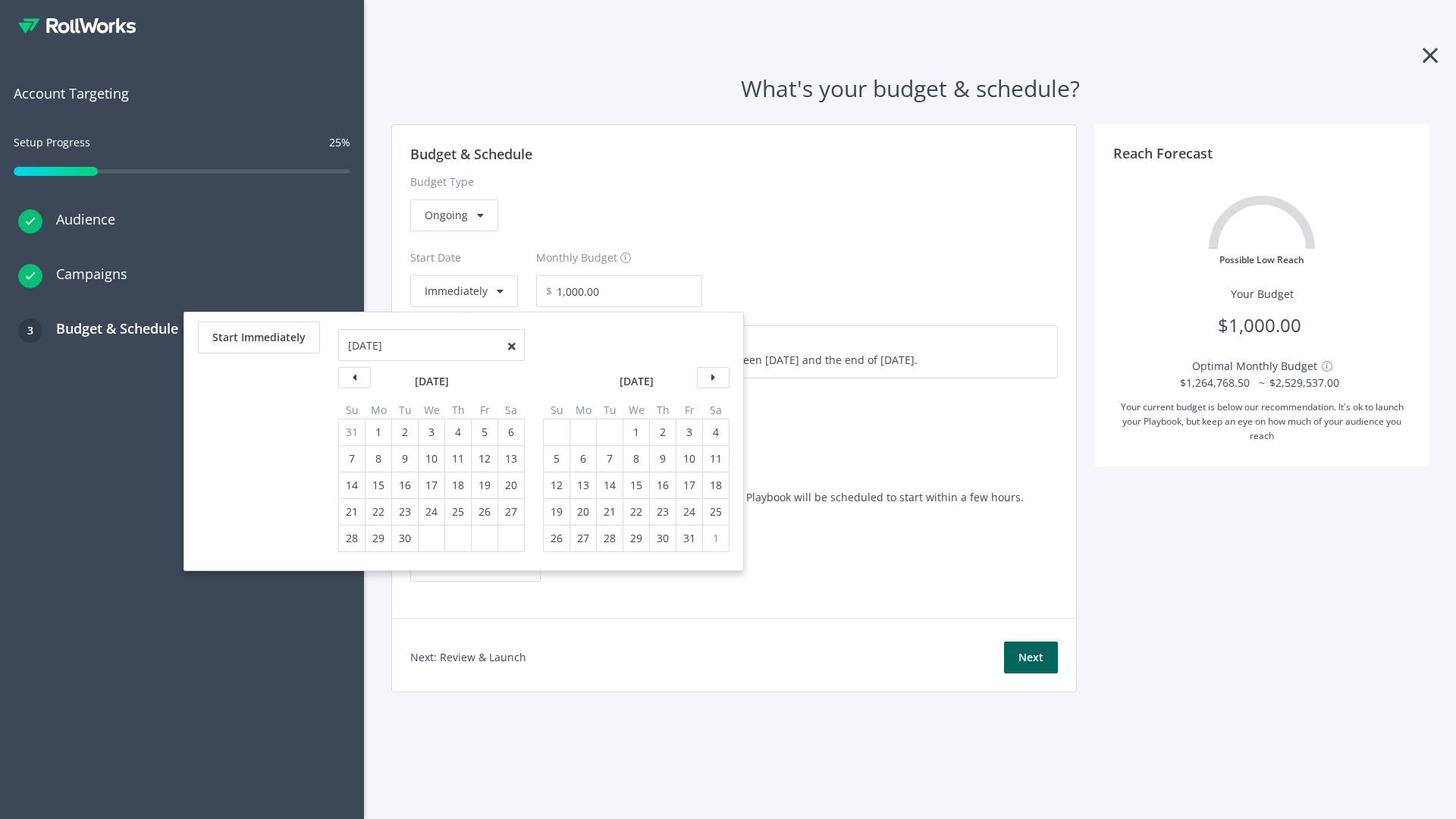
click at [555, 459] on div "5" at bounding box center [556, 458] width 20 height 26
type input "870.97"
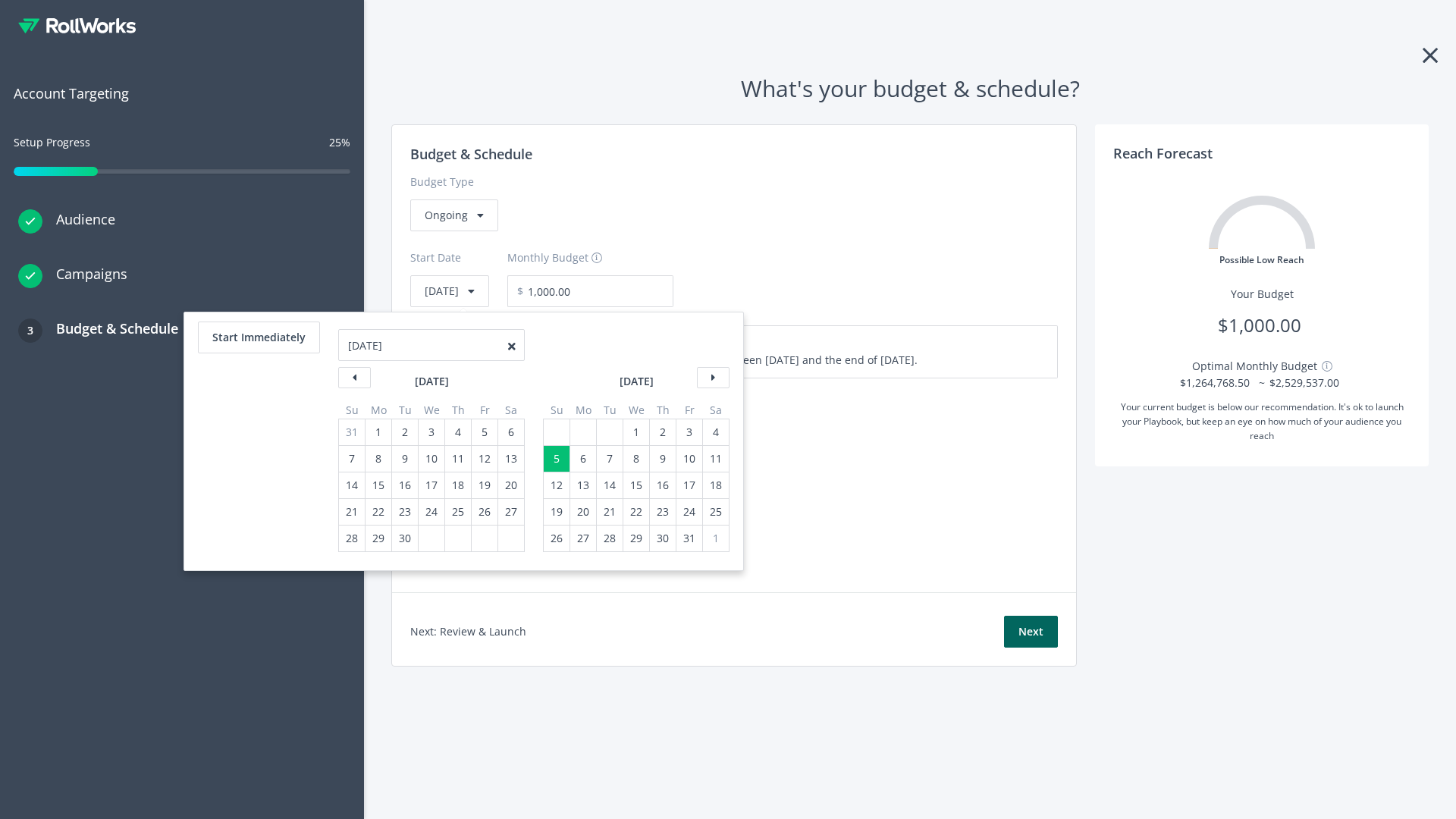
click at [635, 433] on div "1" at bounding box center [636, 432] width 20 height 26
click at [258, 338] on button "Start Immediately" at bounding box center [259, 337] width 122 height 32
type input "[DATE]"
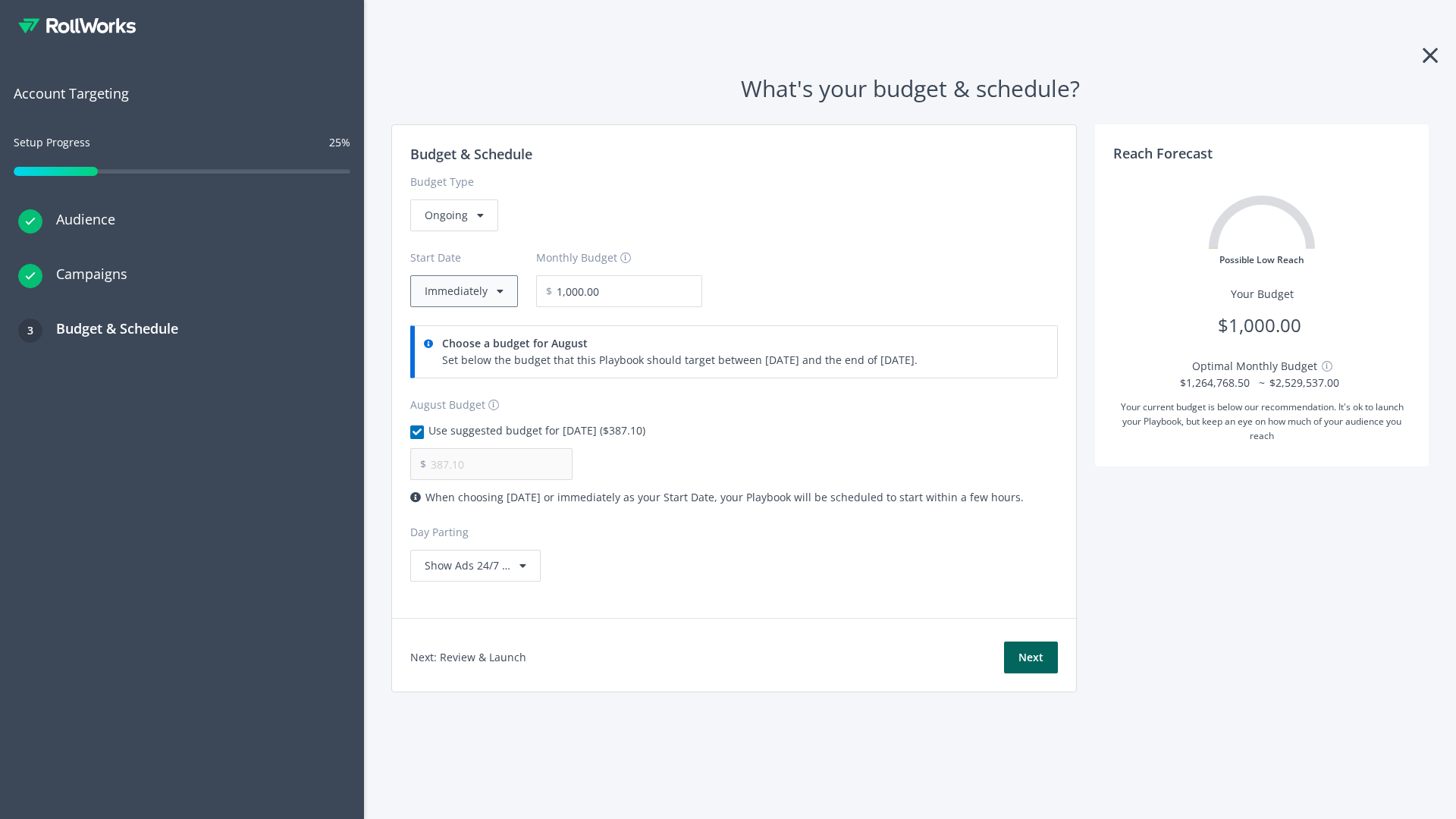
click at [462, 291] on button "Immediately" at bounding box center [464, 291] width 107 height 32
click at [1030, 657] on button "Next" at bounding box center [1030, 657] width 54 height 32
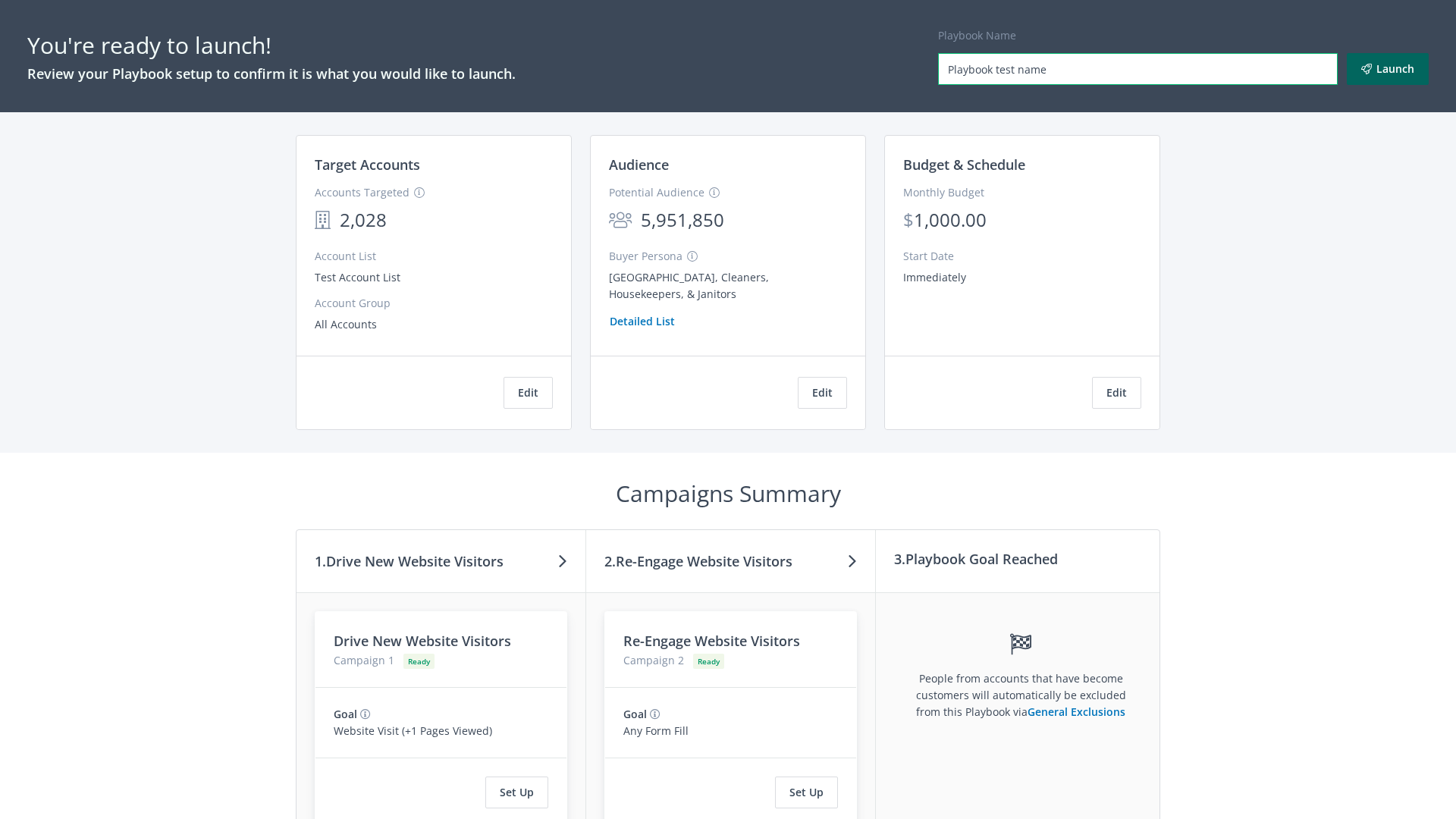
type input "Playbook test name"
click at [1387, 69] on button "Launch" at bounding box center [1387, 69] width 82 height 32
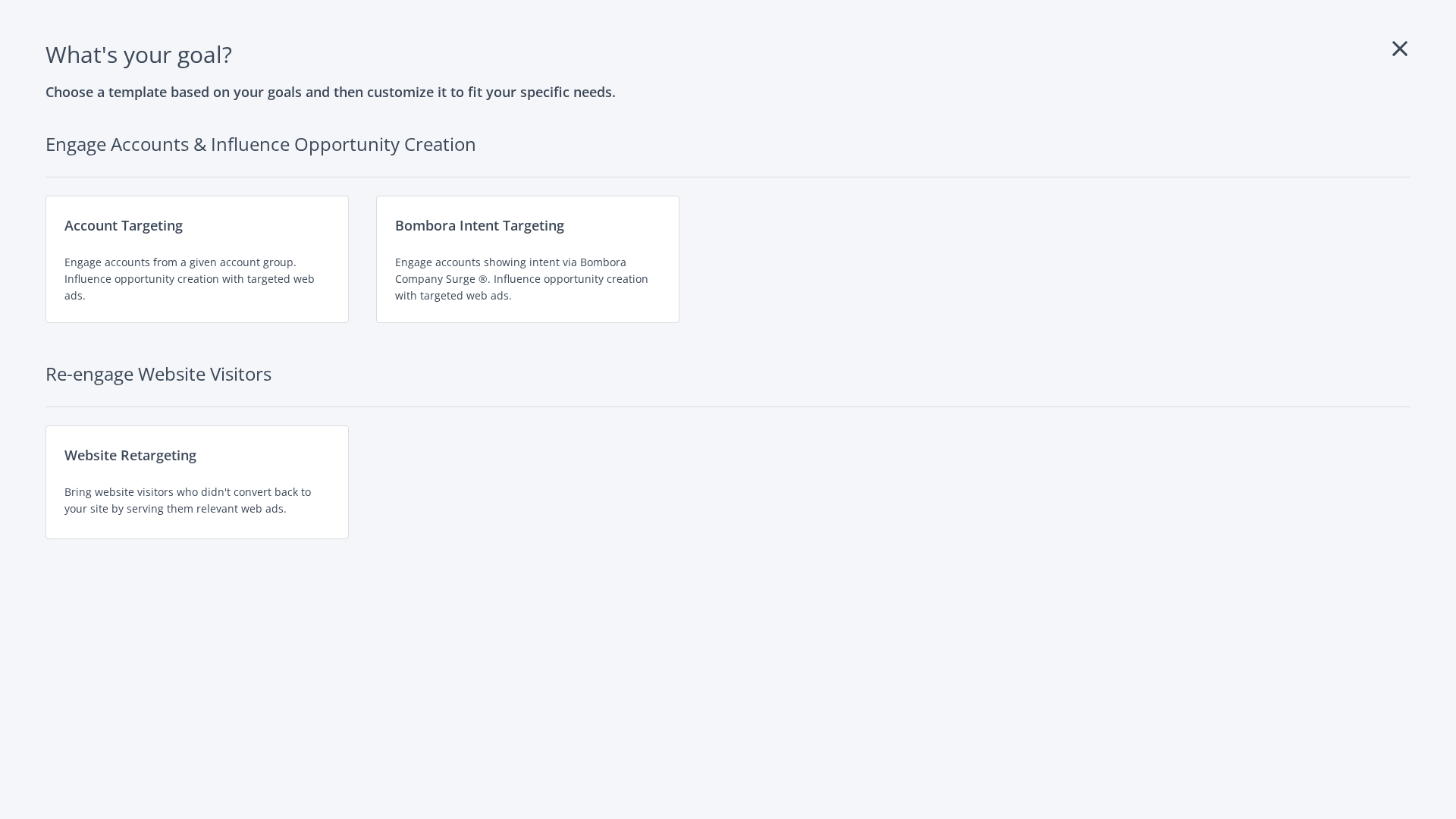
click at [527, 259] on div "Engage accounts showing intent via Bombora Company Surge ®. Influence opportuni…" at bounding box center [527, 279] width 265 height 50
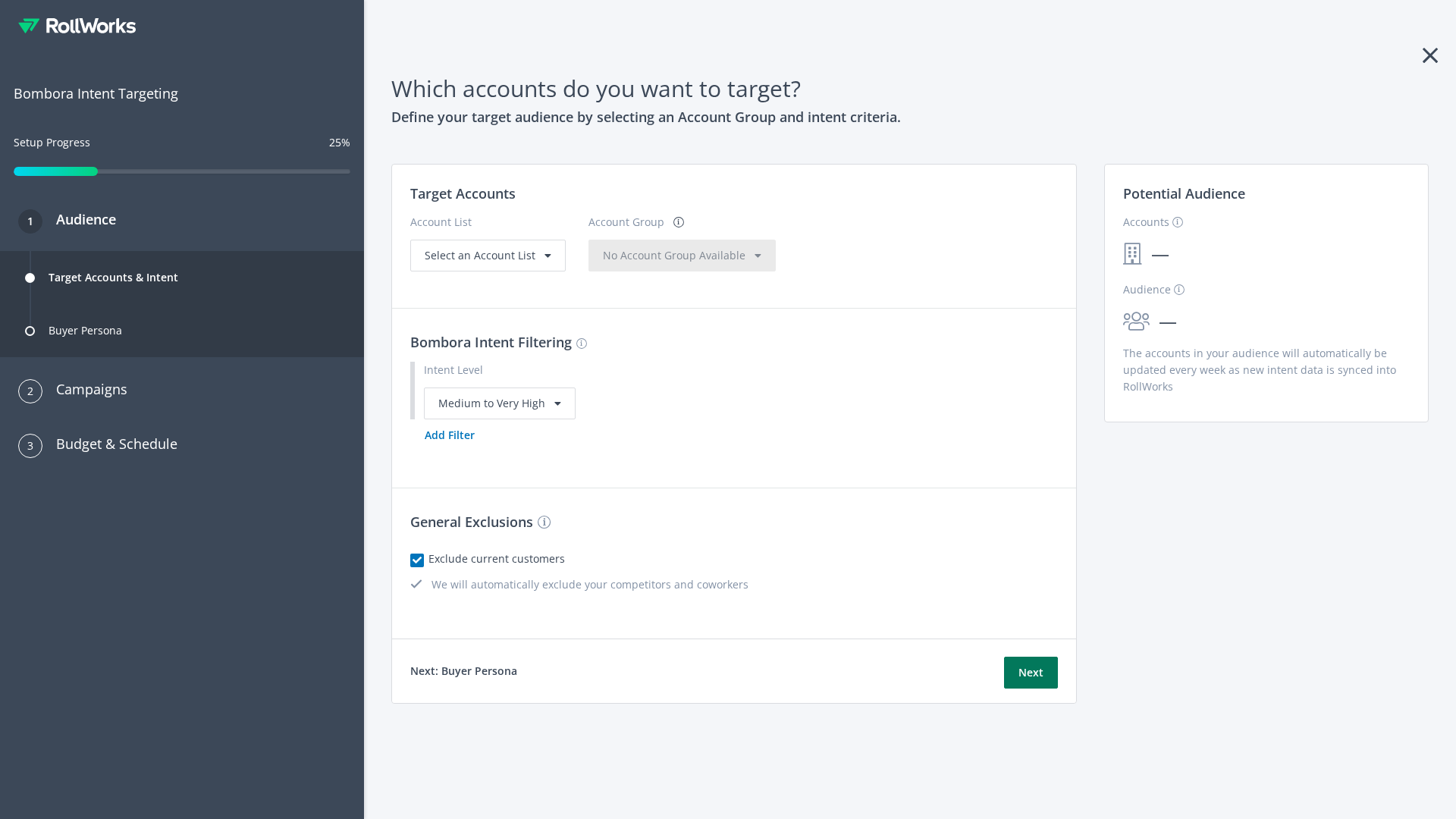
click at [1030, 672] on button "Next" at bounding box center [1030, 672] width 54 height 32
click at [449, 452] on button "Add Filter" at bounding box center [450, 435] width 79 height 32
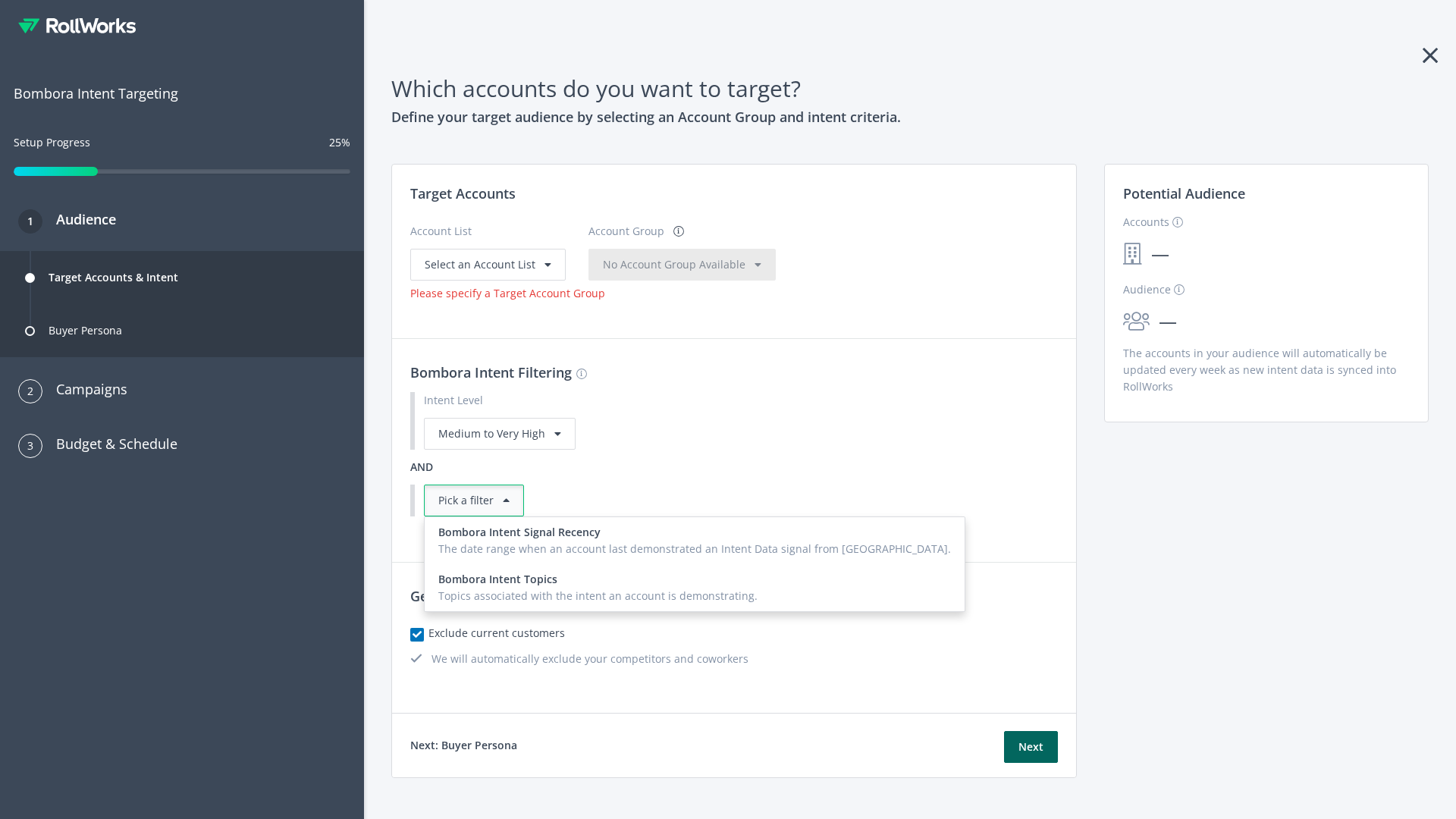
click at [657, 588] on div "Topics associated with the intent an account is demonstrating." at bounding box center [694, 596] width 513 height 17
click at [1030, 763] on button "Next" at bounding box center [1030, 746] width 54 height 32
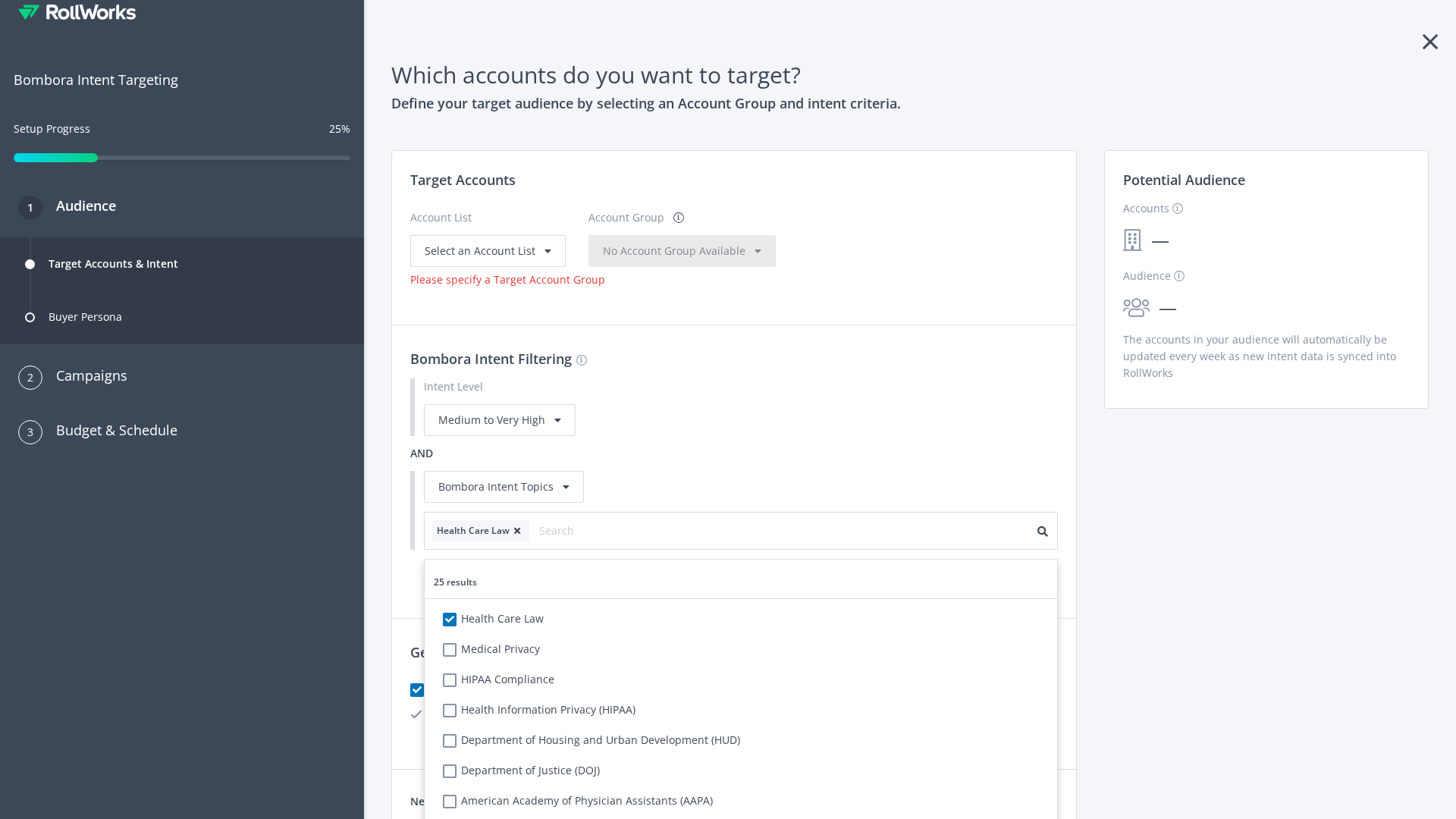
click at [486, 250] on span "Select an Account List" at bounding box center [480, 250] width 111 height 14
click at [690, 258] on span "No Account Group Available" at bounding box center [674, 250] width 143 height 14
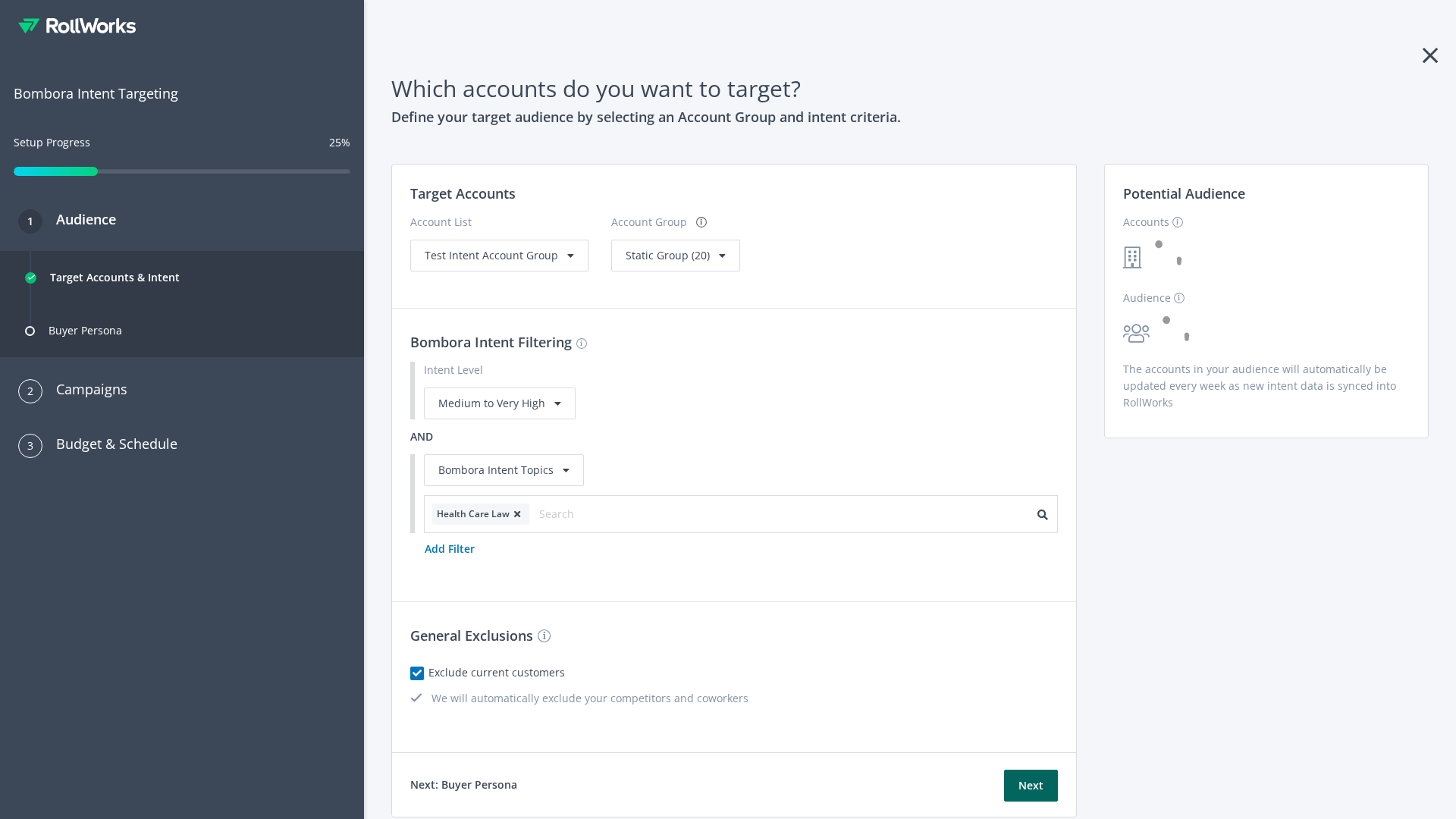
click at [670, 255] on span "Static Group (20)" at bounding box center [668, 254] width 84 height 14
click at [498, 255] on span "Test Intent Account Group" at bounding box center [491, 254] width 134 height 14
click at [644, 263] on span "Static Group (20)" at bounding box center [668, 254] width 84 height 14
click at [1030, 786] on button "Next" at bounding box center [1030, 785] width 54 height 32
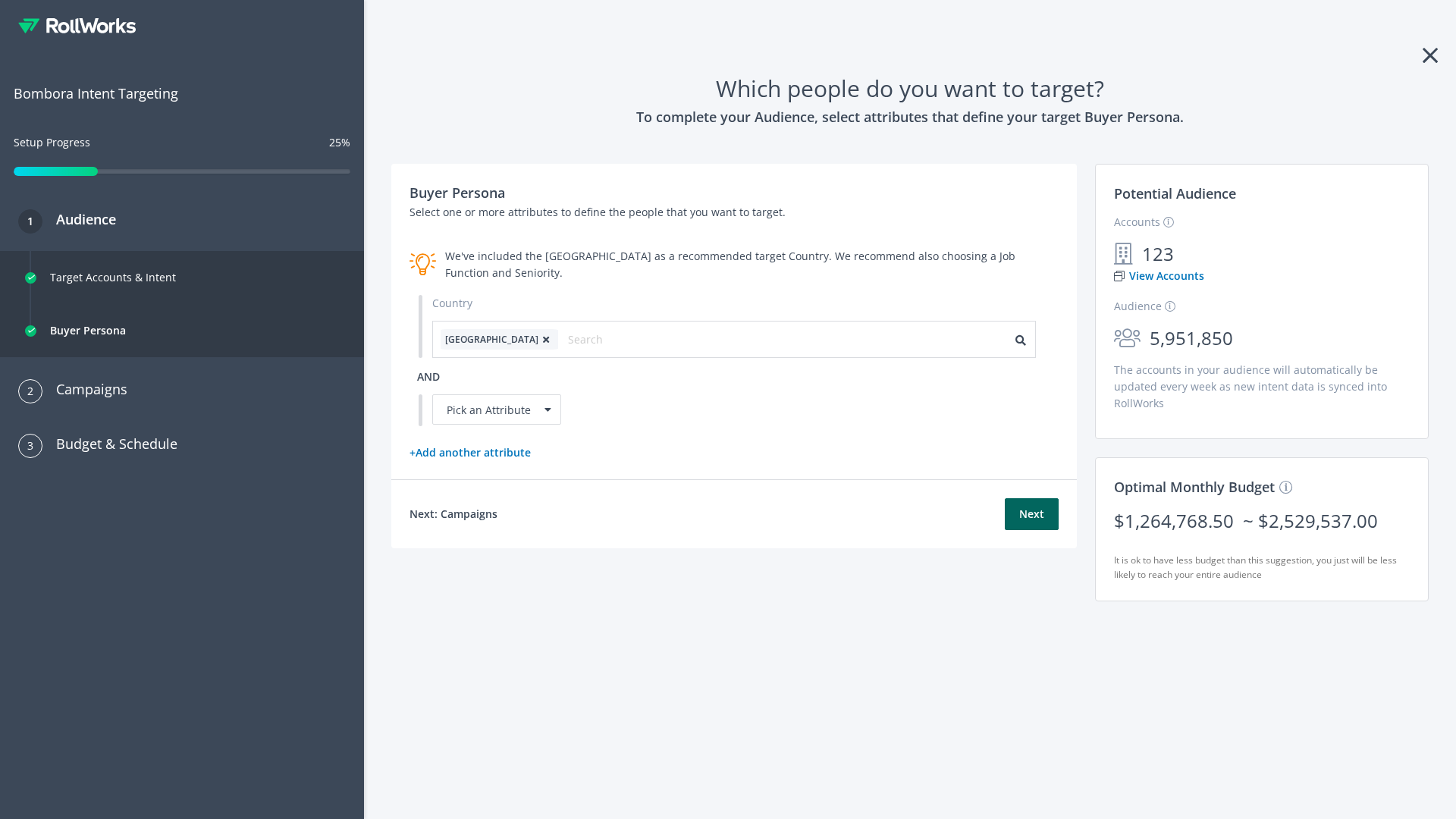
click at [538, 339] on icon at bounding box center [546, 339] width 15 height 9
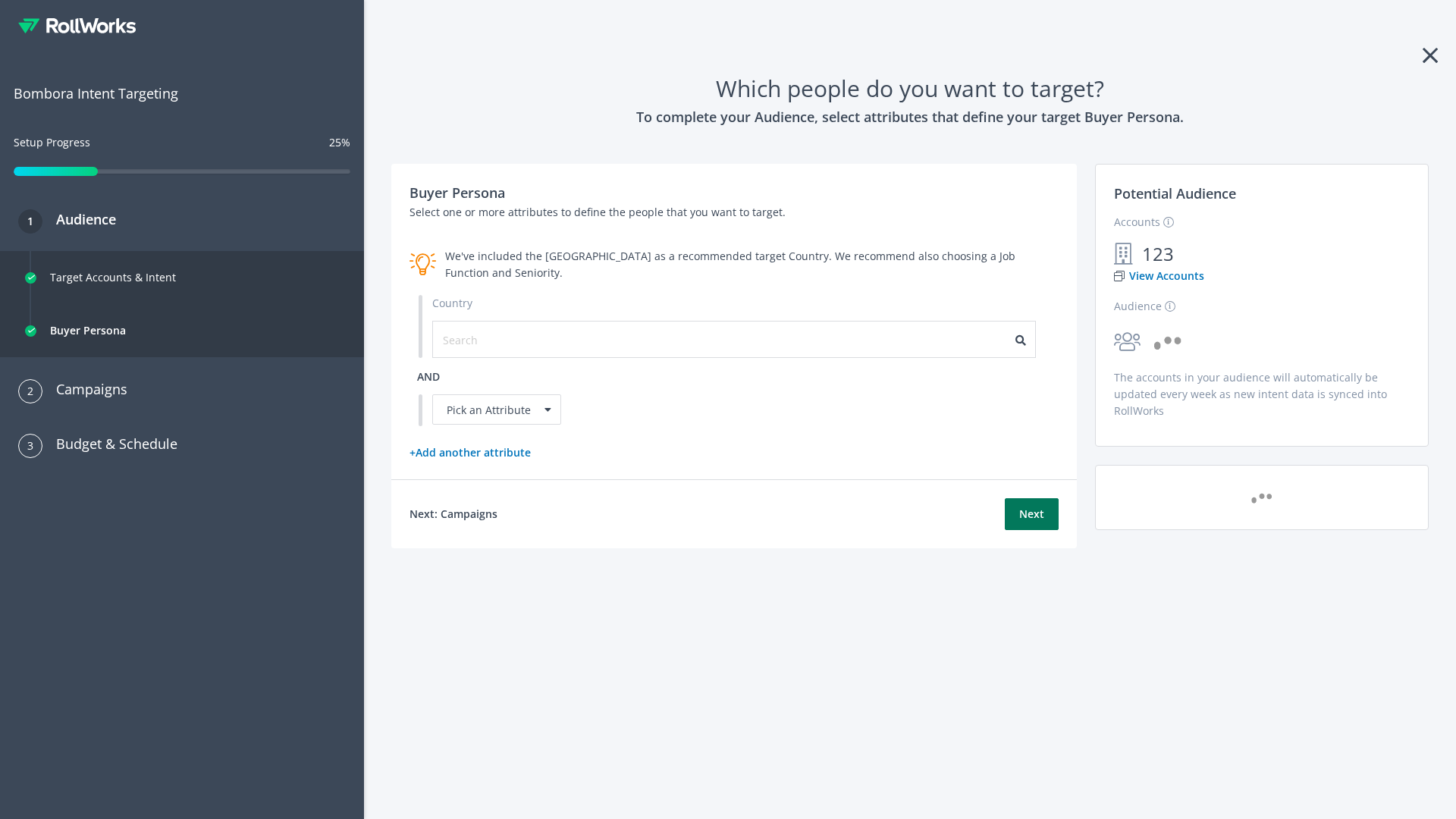
click at [1031, 514] on button "Next" at bounding box center [1031, 514] width 54 height 32
click at [501, 339] on input "text" at bounding box center [510, 339] width 135 height 17
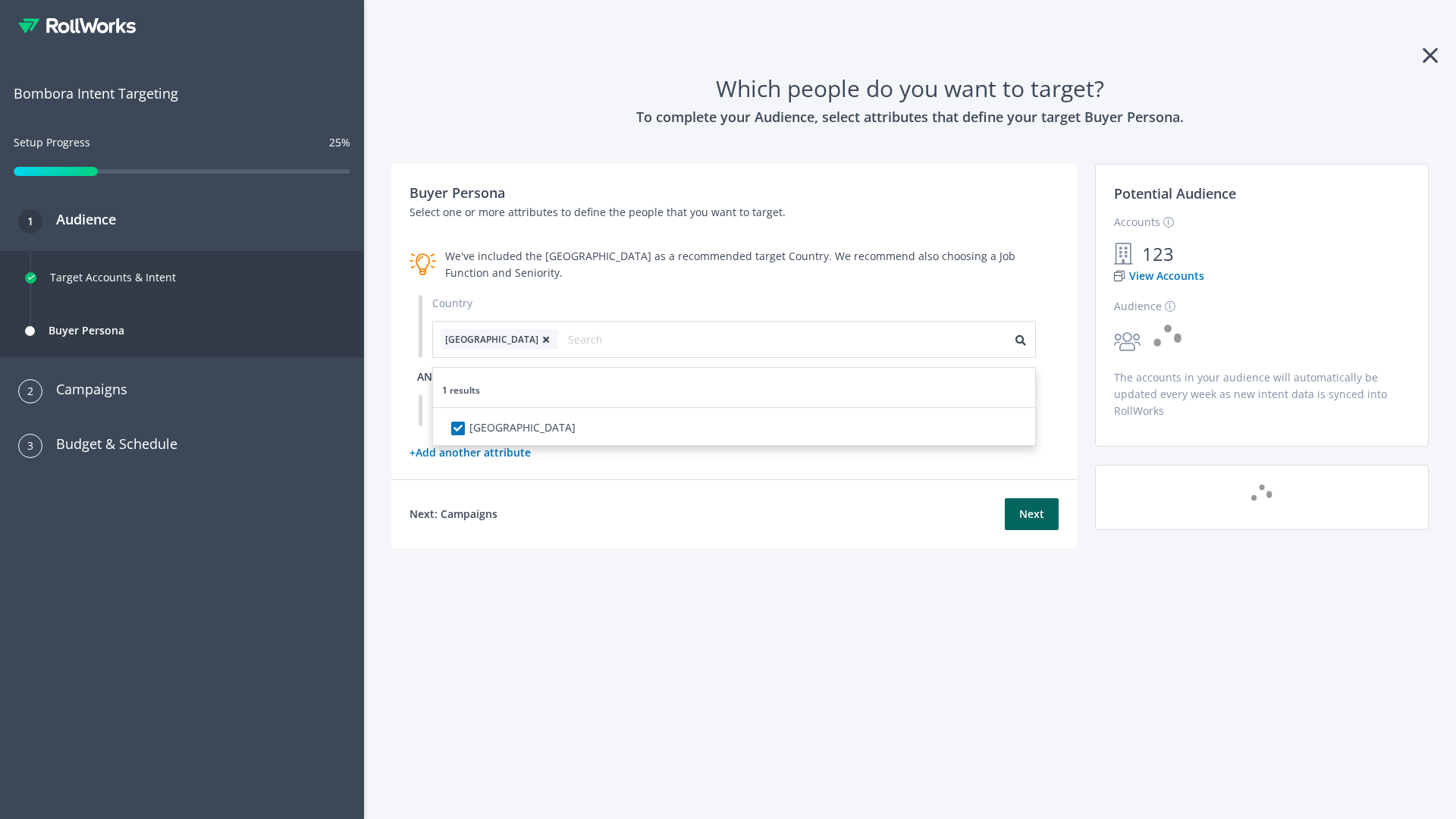
click at [428, 376] on span "and" at bounding box center [428, 376] width 23 height 14
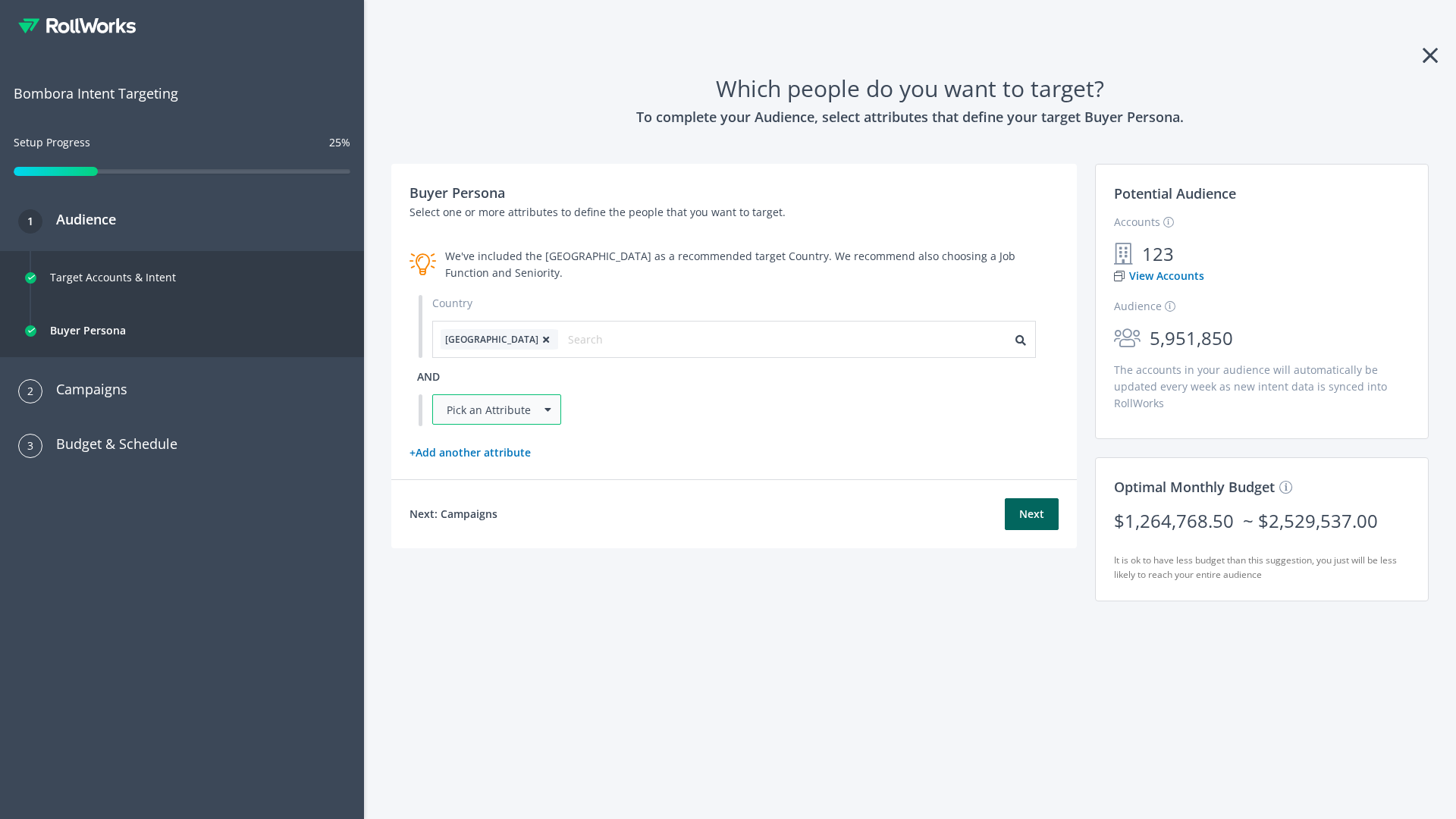
click at [497, 410] on div "Pick an Attribute" at bounding box center [497, 410] width 129 height 31
click at [1031, 530] on button "Next" at bounding box center [1031, 514] width 54 height 32
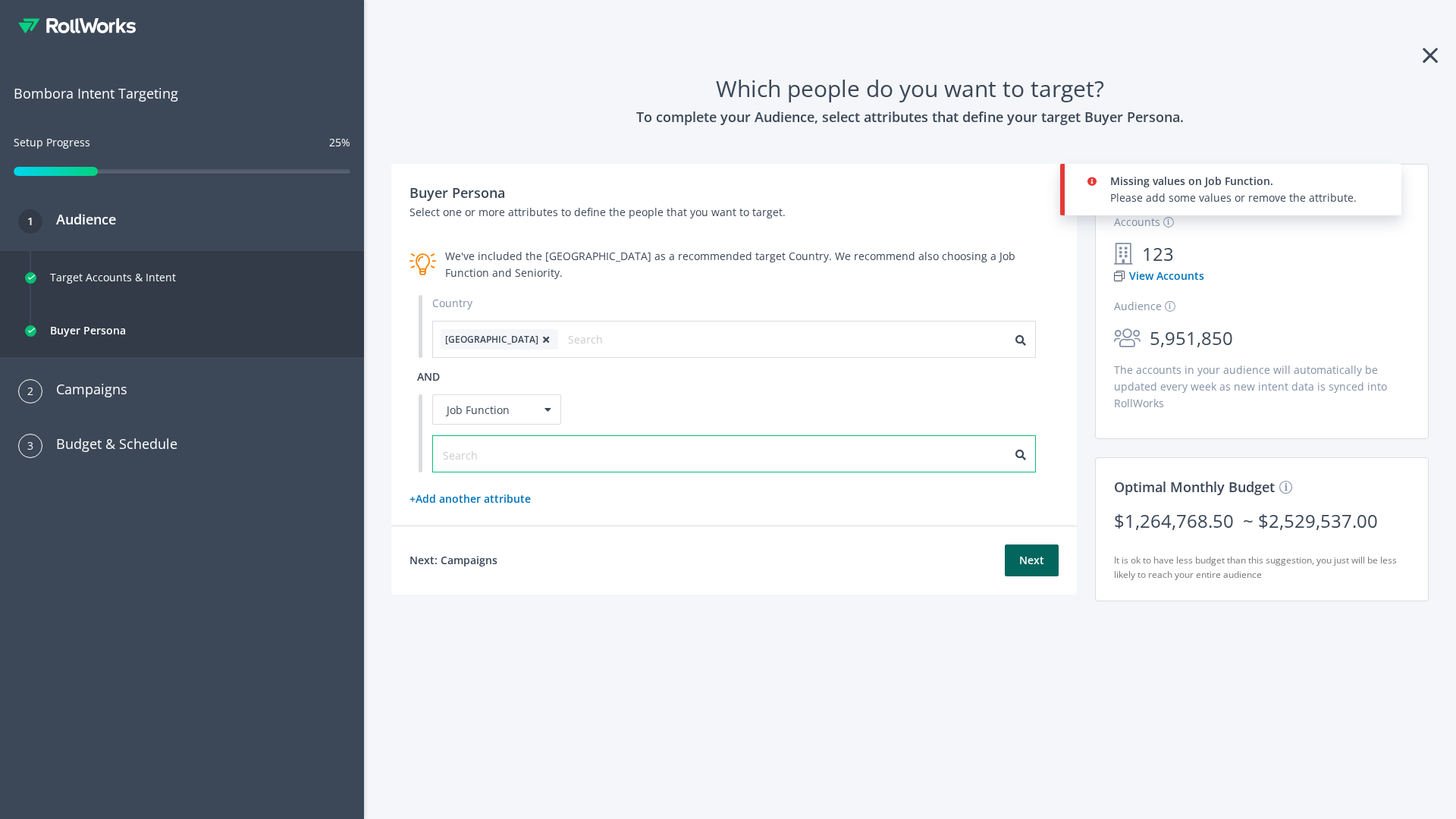
click at [501, 453] on input "text" at bounding box center [510, 455] width 135 height 17
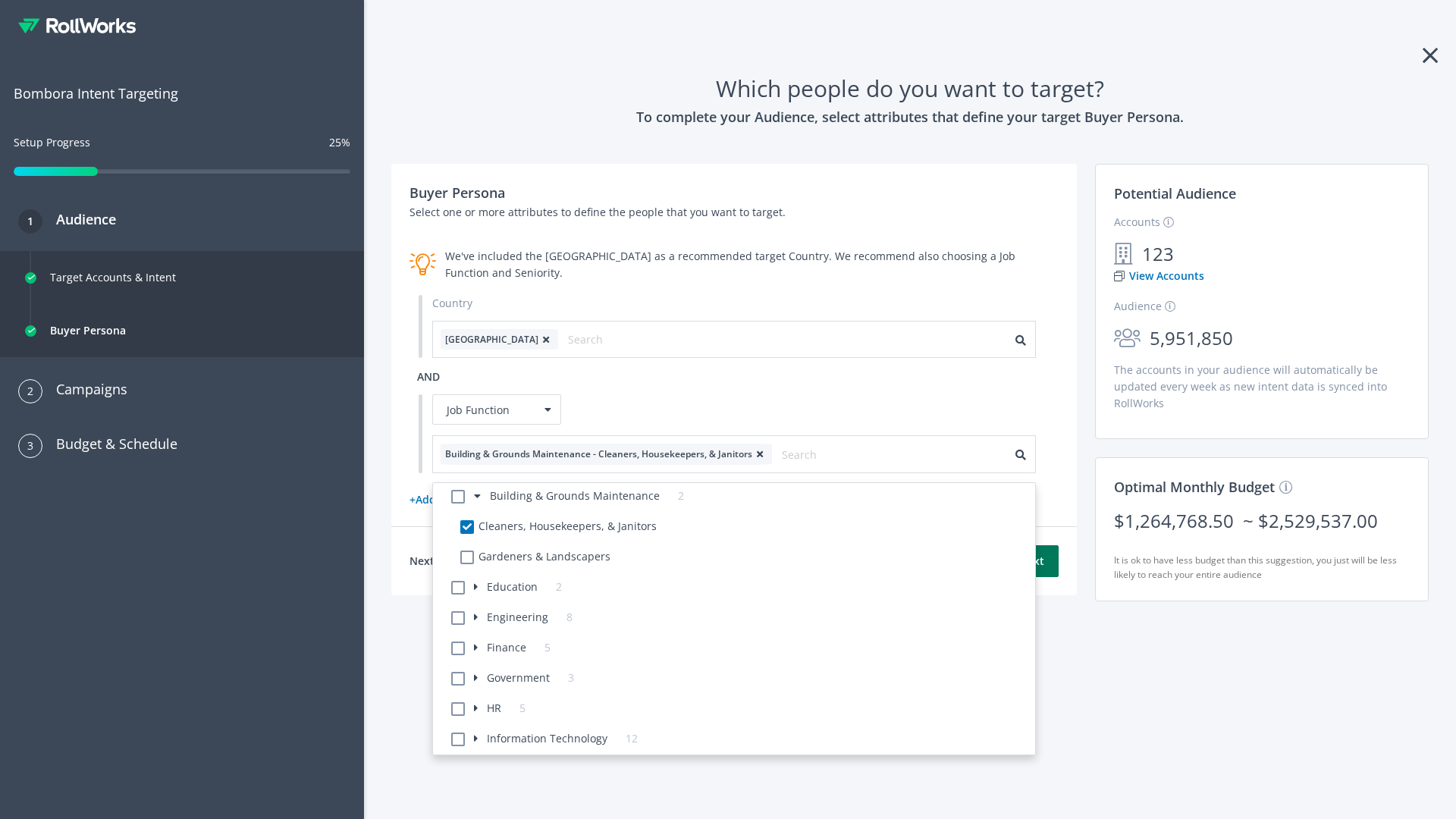
click at [1031, 561] on button "Next" at bounding box center [1031, 561] width 54 height 32
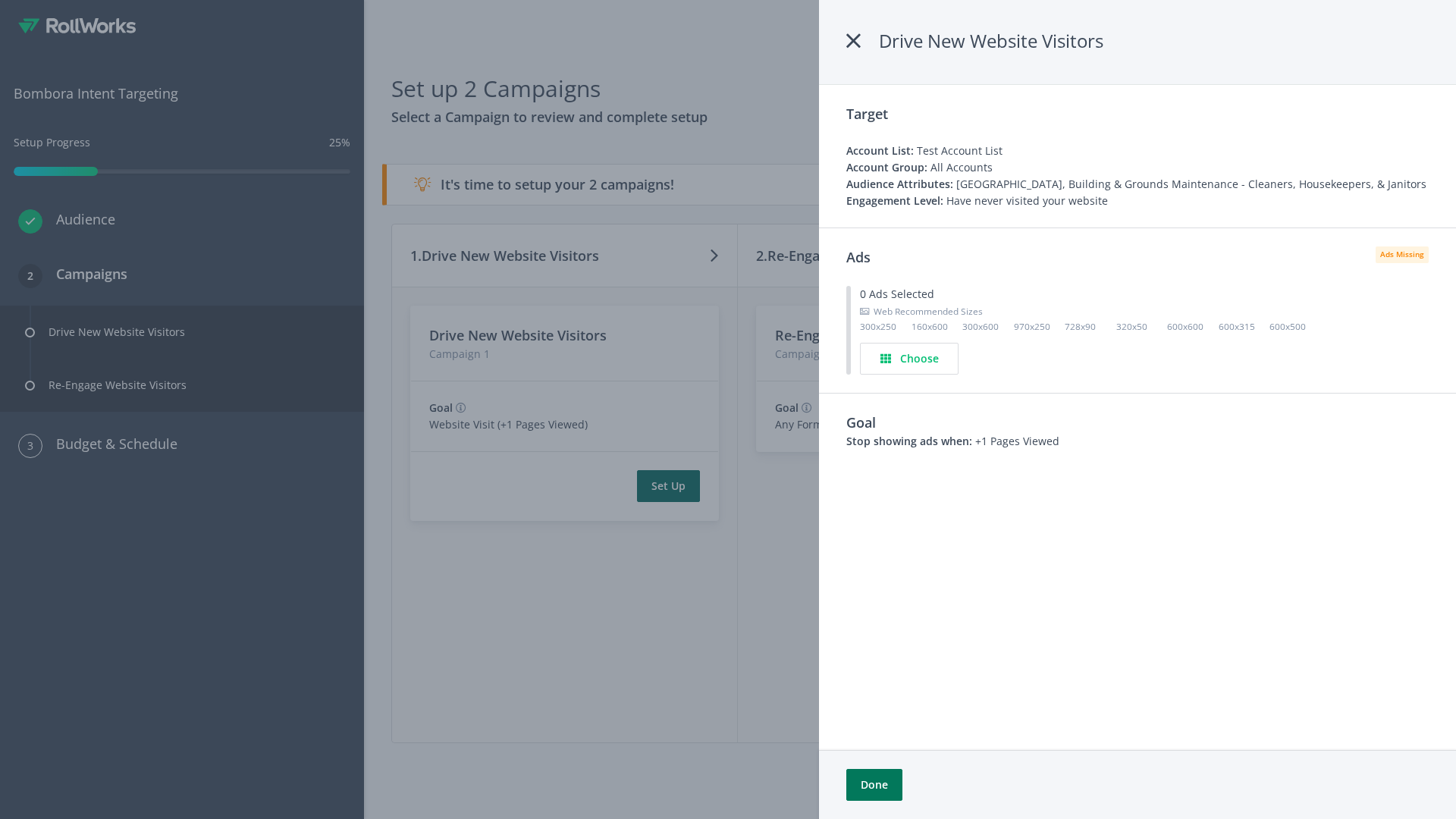
click at [873, 785] on button "Done" at bounding box center [874, 784] width 56 height 32
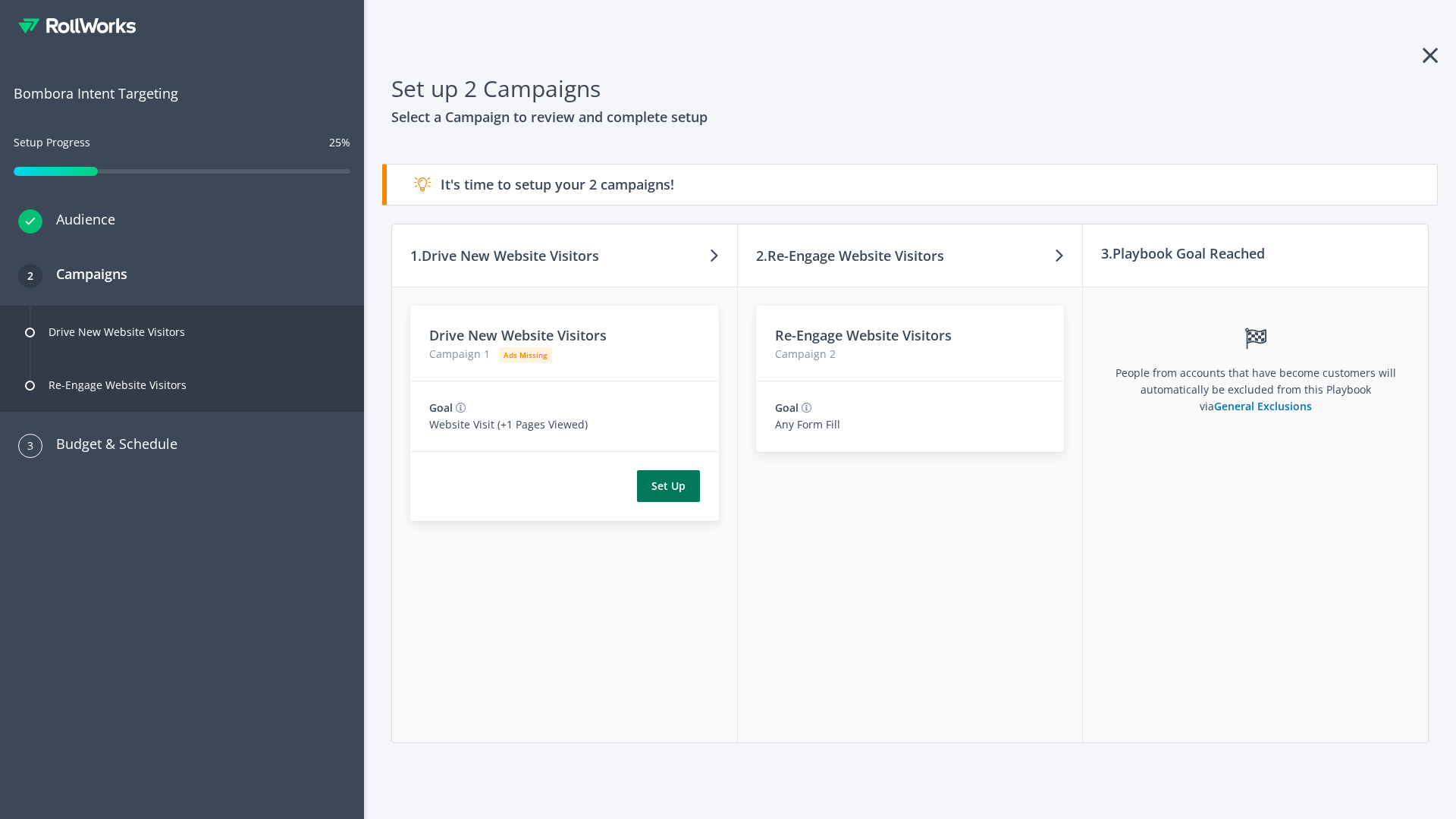
click at [668, 486] on button "Set Up" at bounding box center [669, 486] width 63 height 32
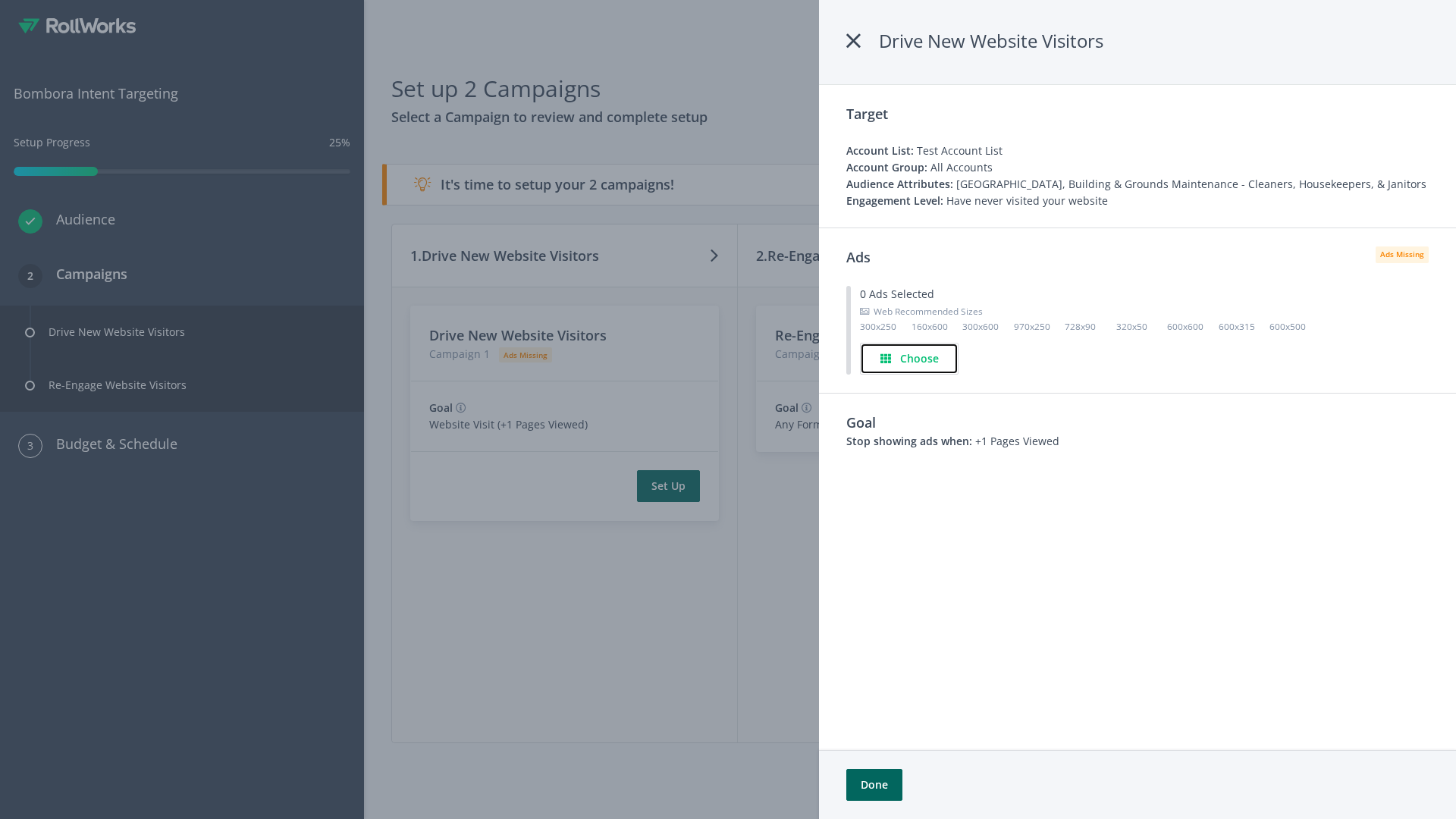
click at [910, 358] on h4 "Choose" at bounding box center [919, 358] width 39 height 17
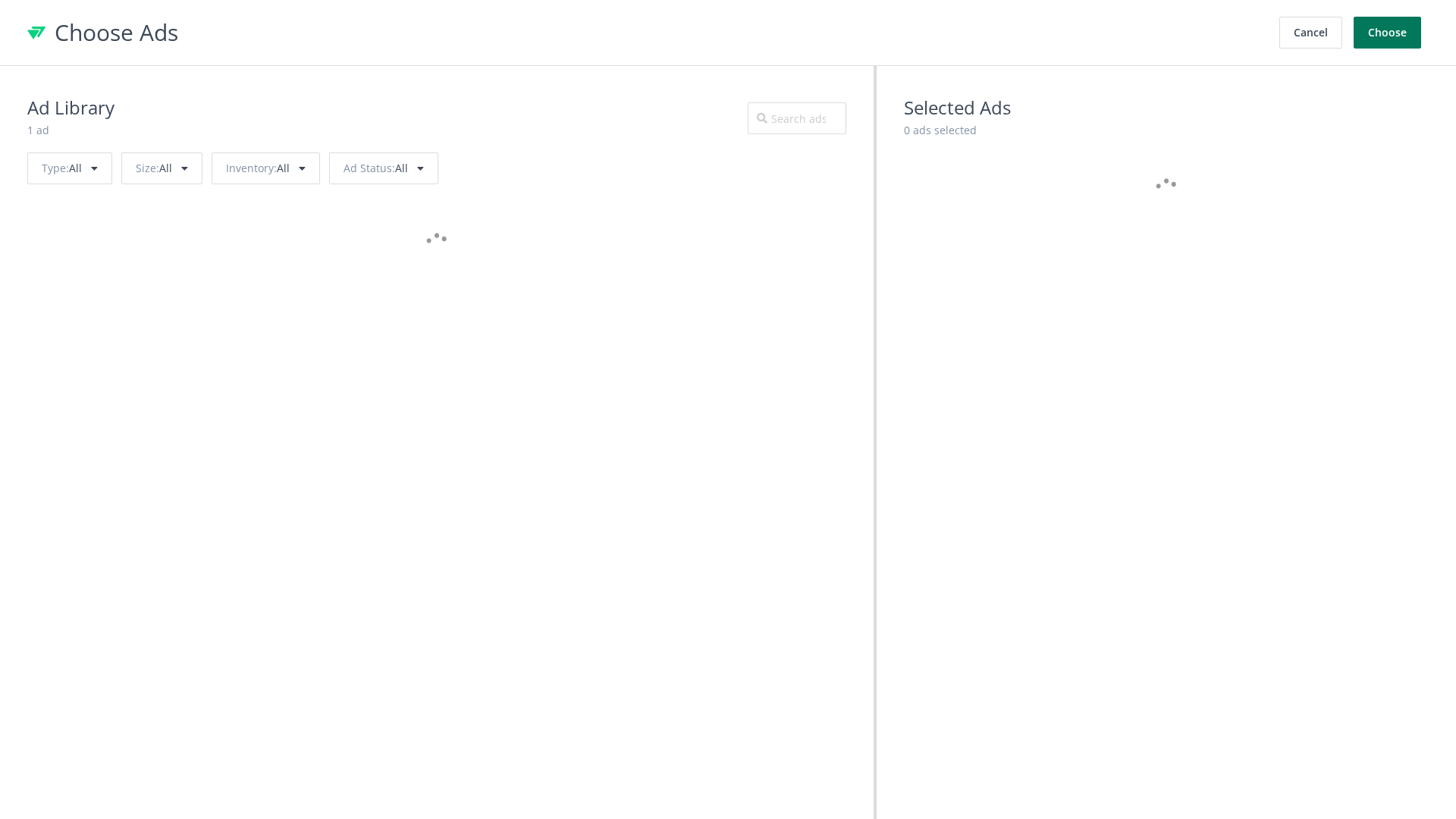
click at [1387, 32] on button "Choose" at bounding box center [1387, 32] width 68 height 32
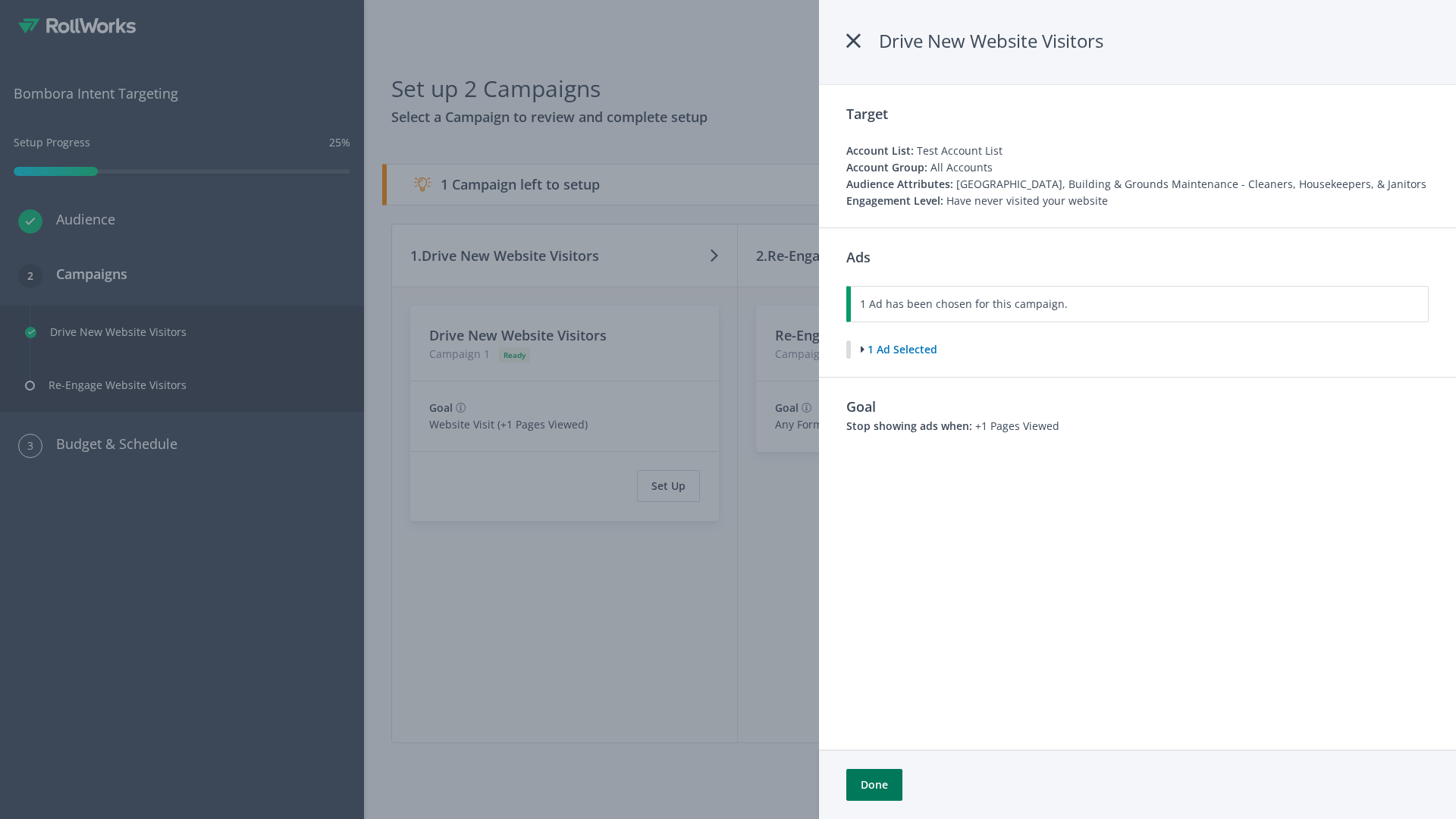
click at [873, 785] on button "Done" at bounding box center [874, 784] width 56 height 32
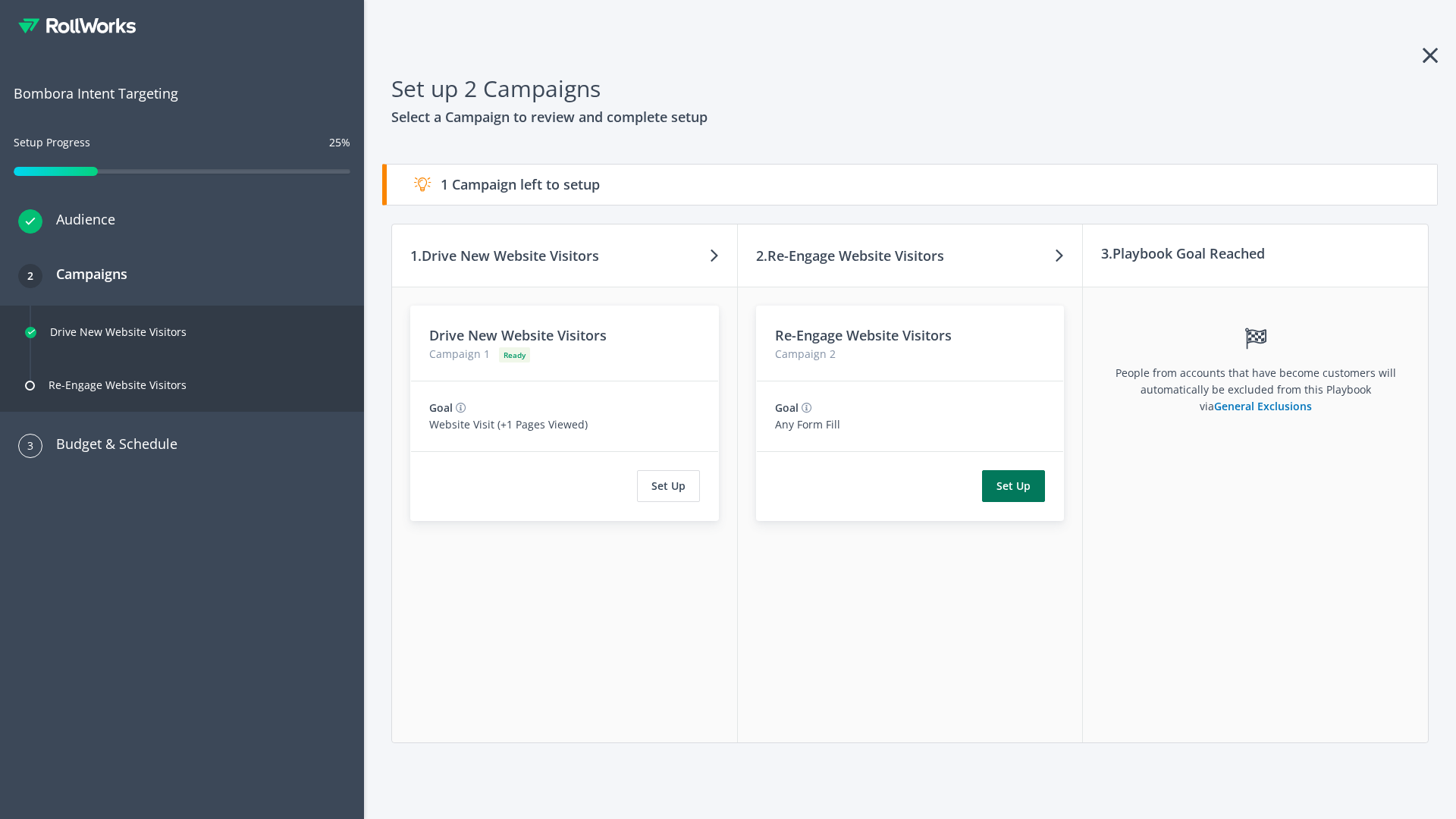
click at [1014, 486] on button "Set Up" at bounding box center [1014, 486] width 63 height 32
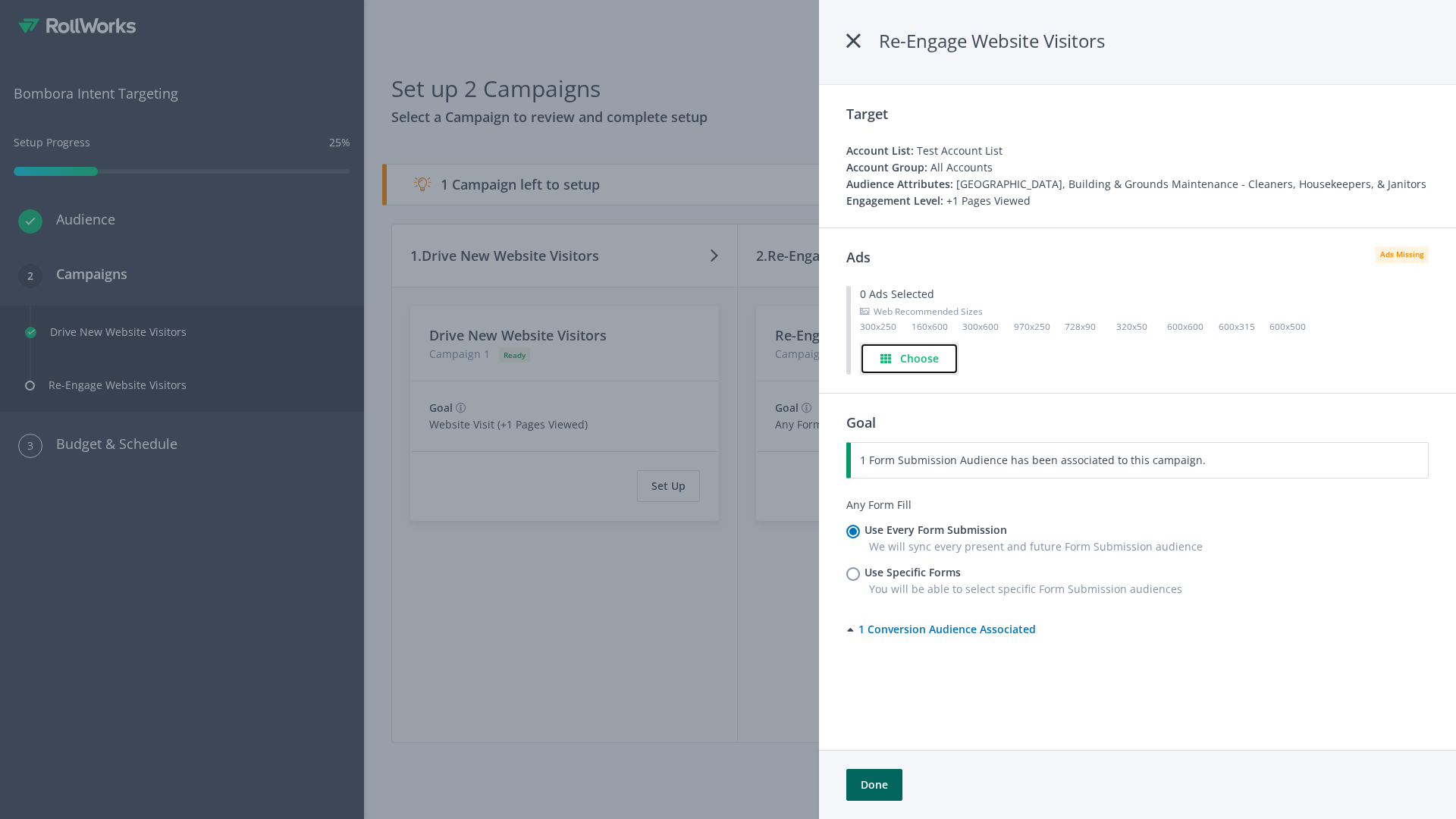
click at [910, 358] on h4 "Choose" at bounding box center [919, 358] width 39 height 17
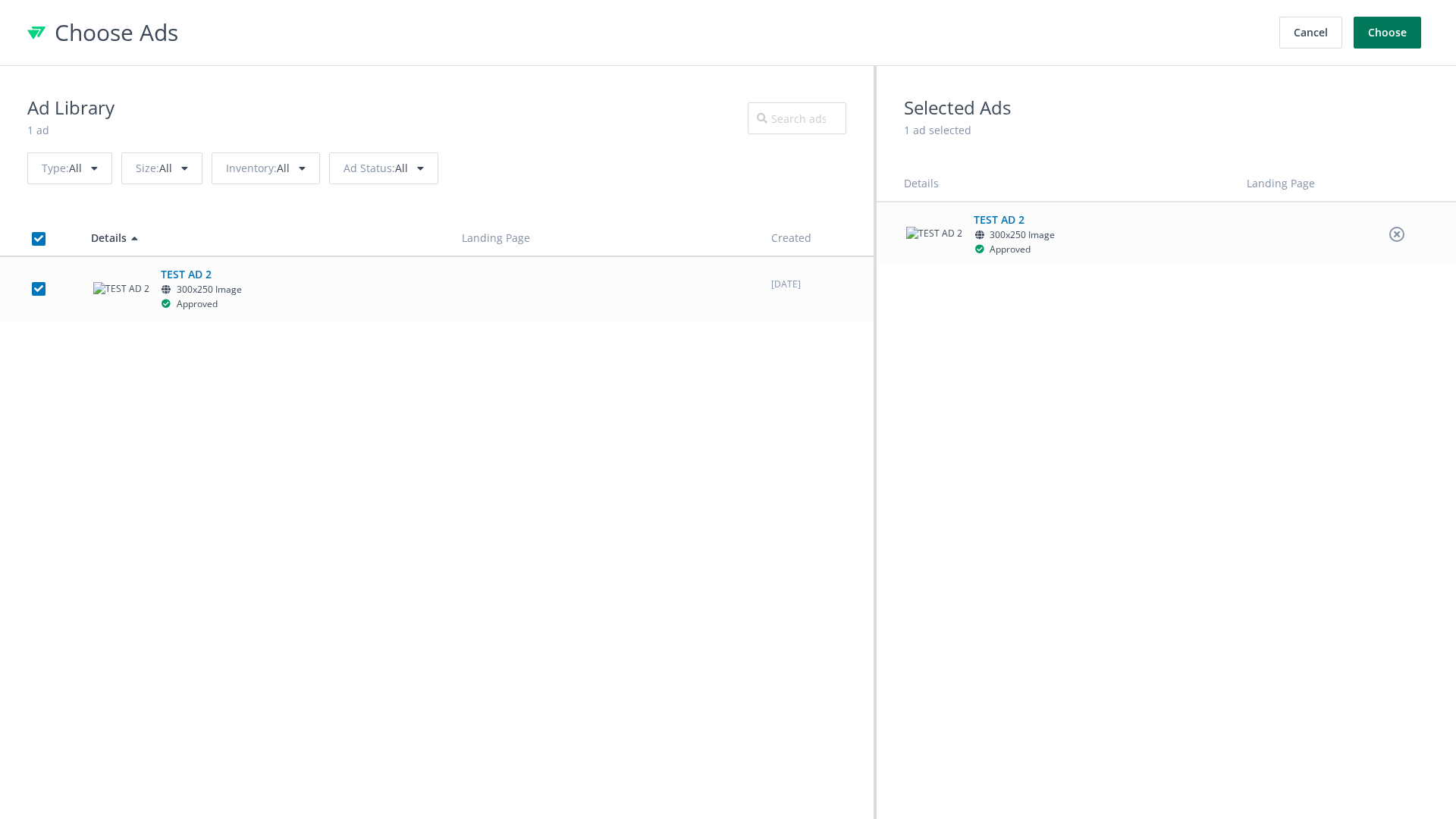
click at [1387, 32] on button "Choose" at bounding box center [1387, 32] width 68 height 32
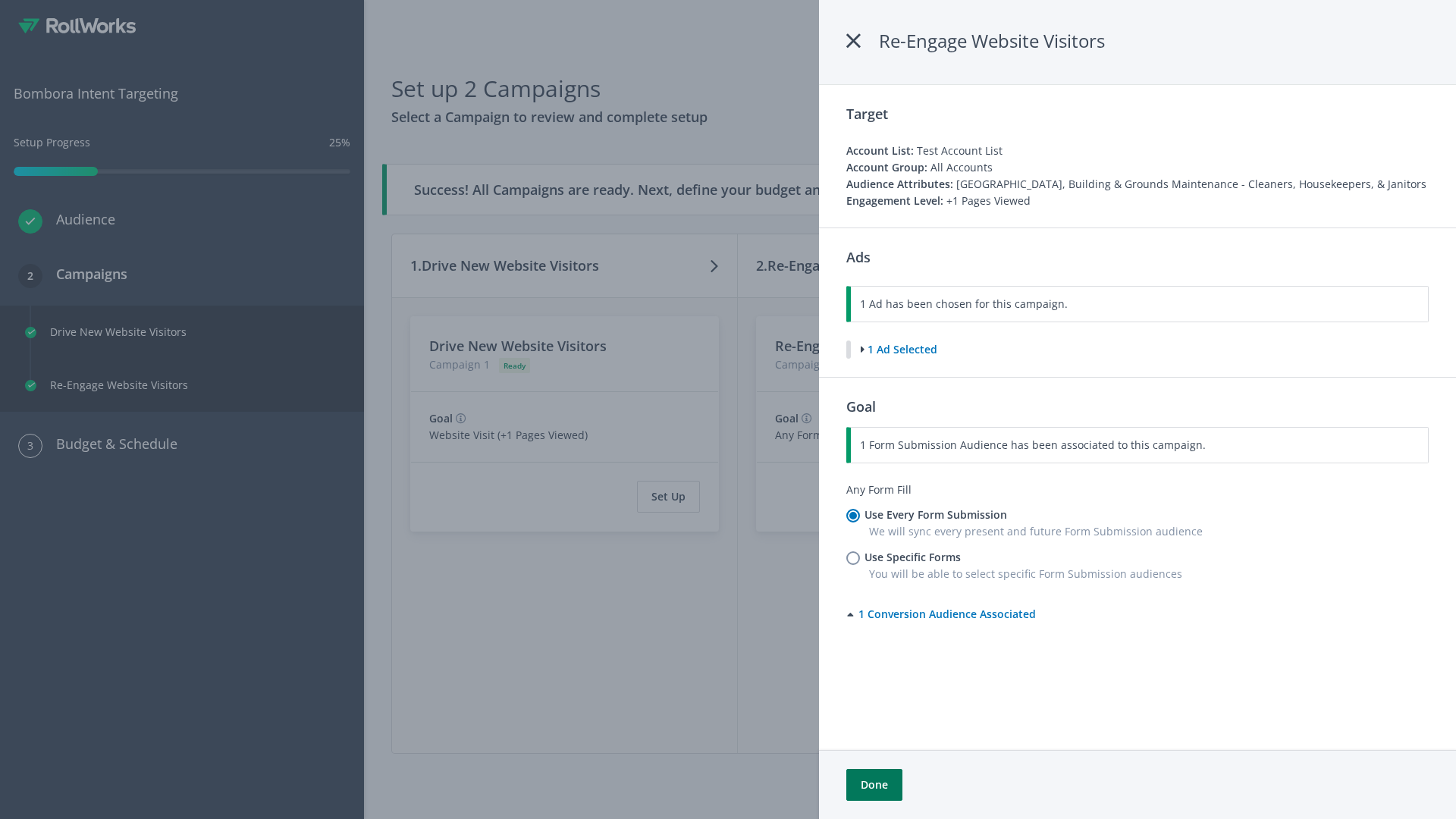
click at [873, 785] on button "Done" at bounding box center [874, 784] width 56 height 32
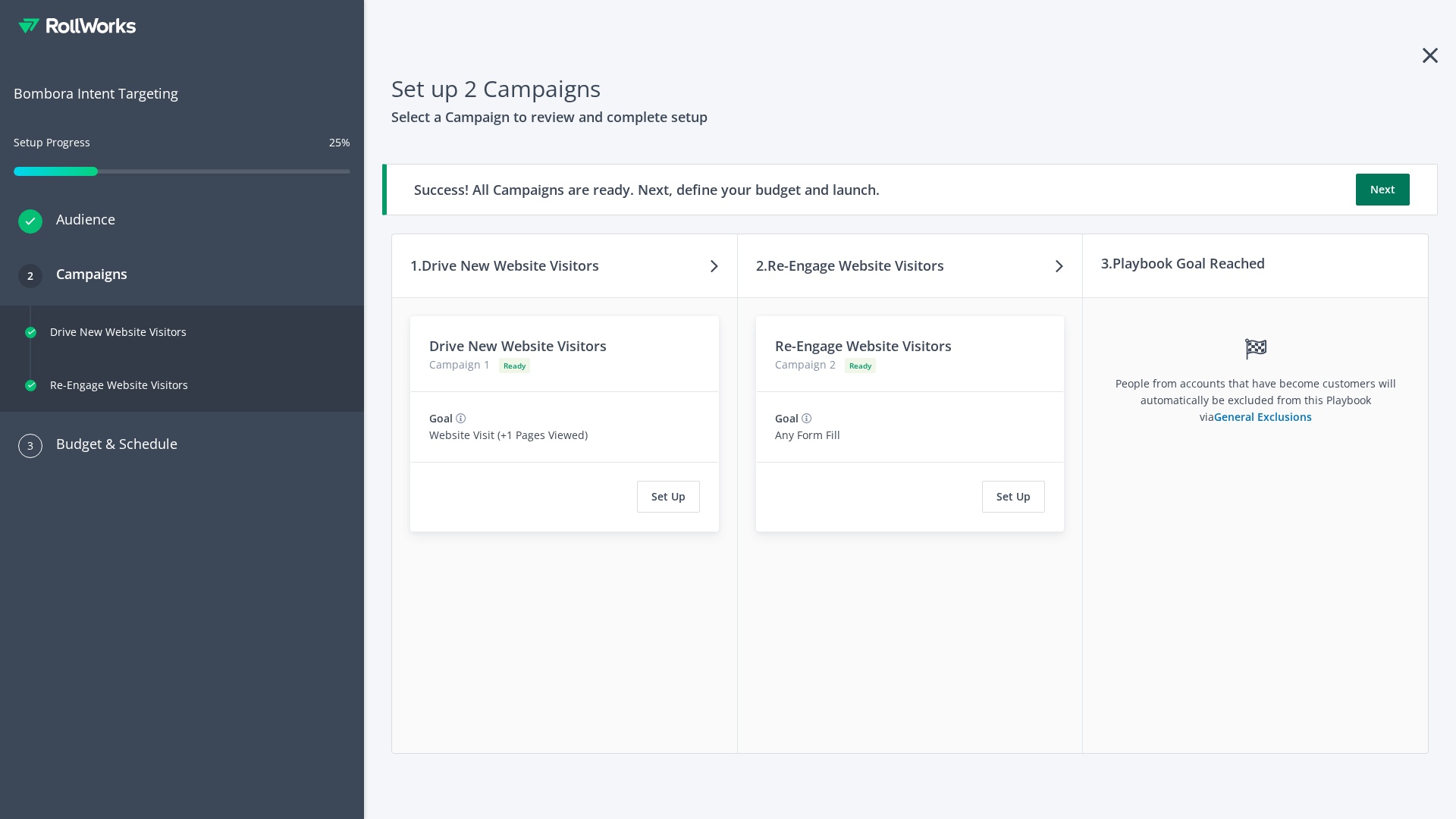
click at [1383, 190] on button "Next" at bounding box center [1382, 189] width 54 height 32
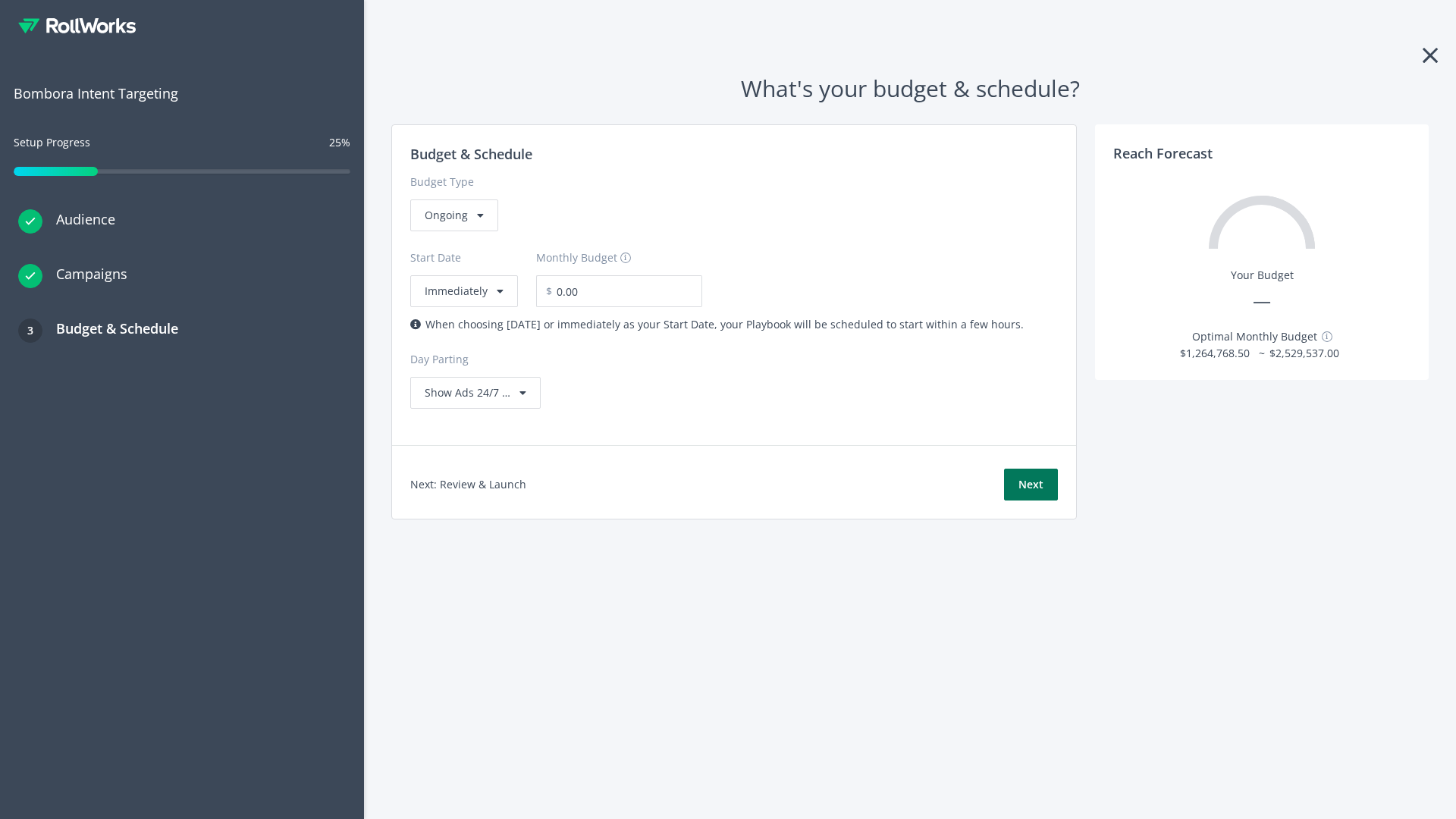
click at [1030, 485] on button "Next" at bounding box center [1030, 485] width 54 height 32
click at [452, 231] on div "Ongoing" at bounding box center [454, 215] width 88 height 32
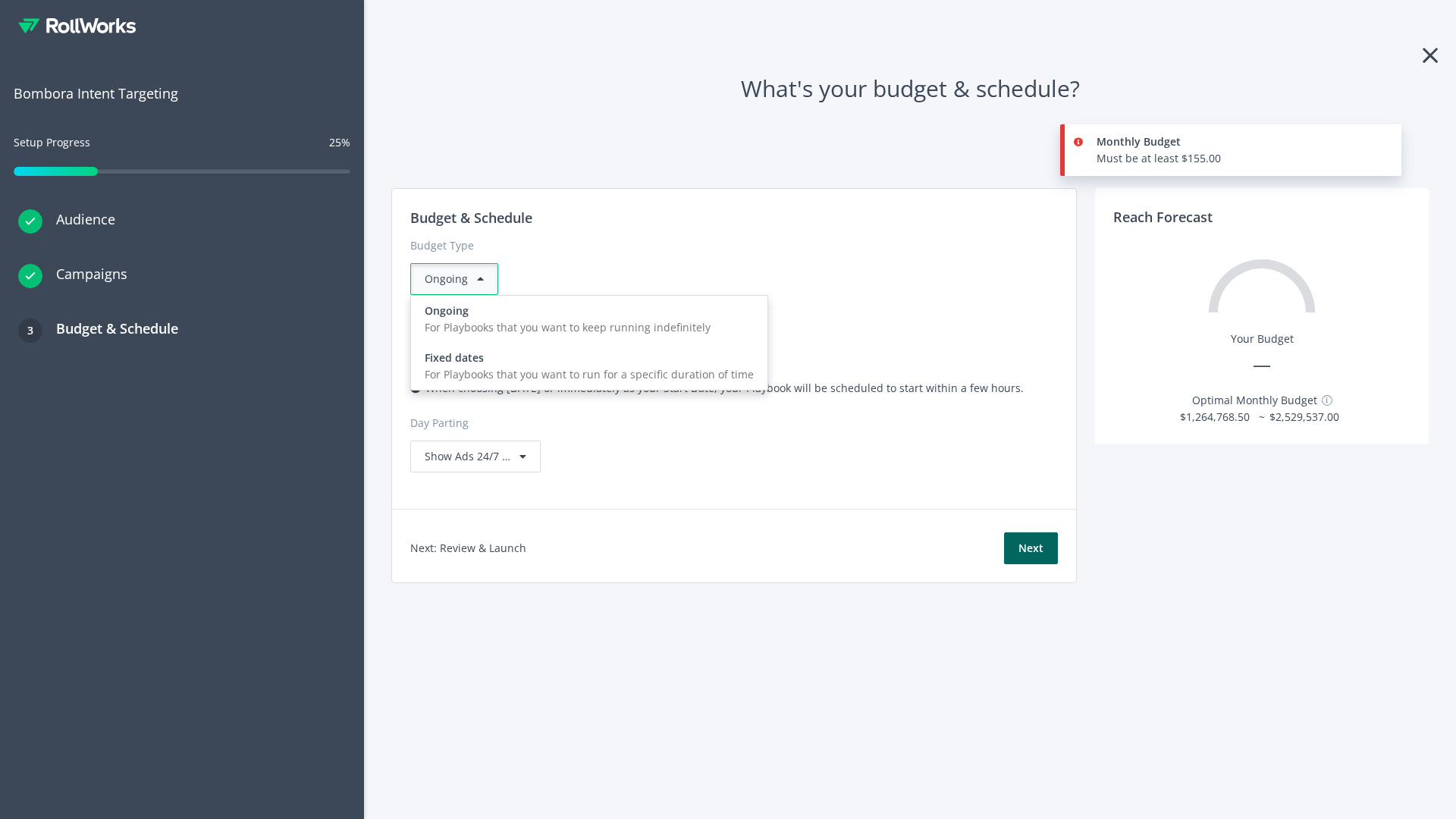
click at [584, 367] on div "For Playbooks that you want to run for a specific duration of time" at bounding box center [589, 375] width 329 height 17
click at [461, 279] on div "Ongoing" at bounding box center [454, 279] width 88 height 32
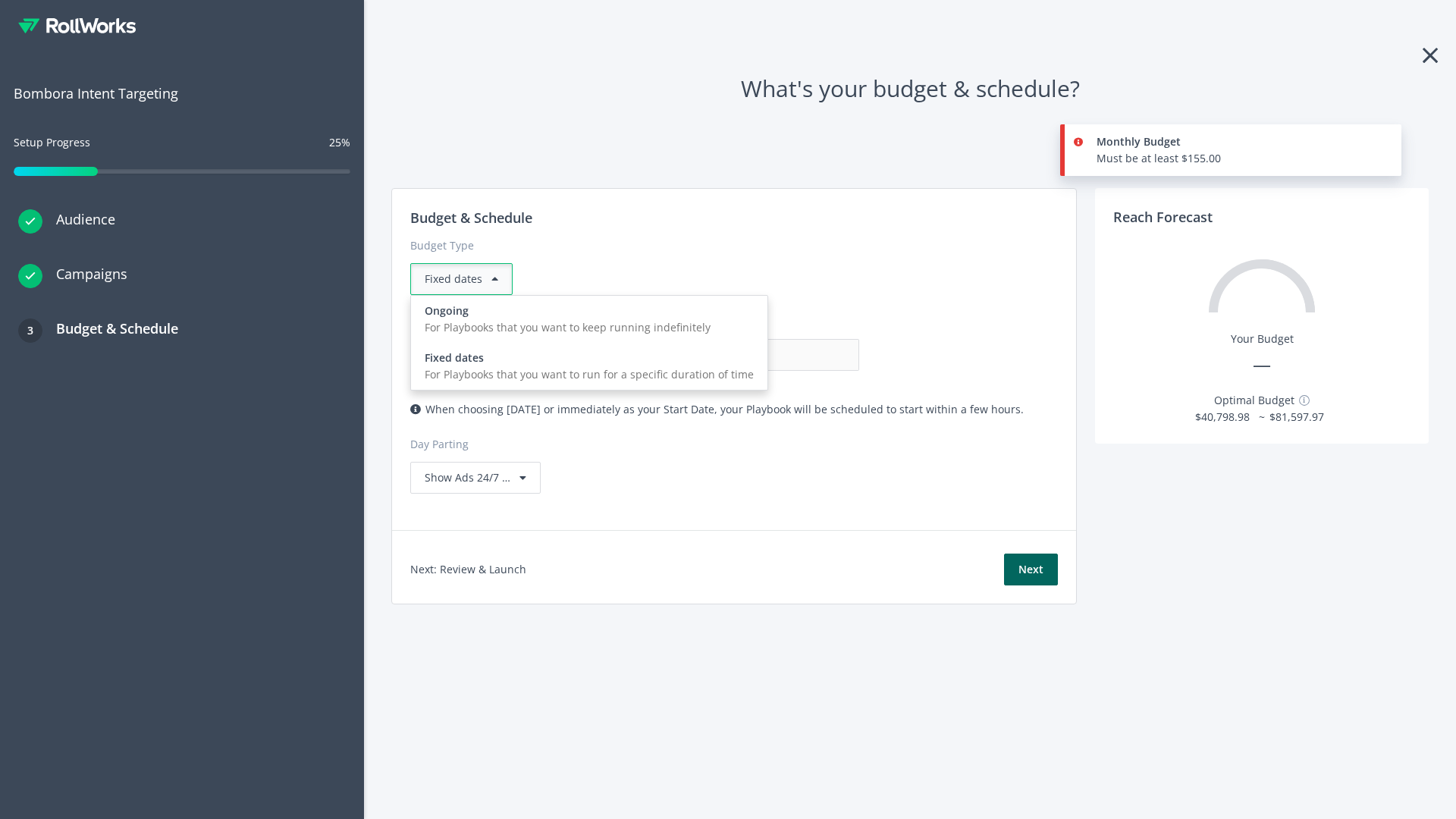
click at [584, 320] on div "For Playbooks that you want to keep running indefinitely" at bounding box center [589, 328] width 329 height 17
click at [709, 355] on input "0.00" at bounding box center [784, 355] width 150 height 32
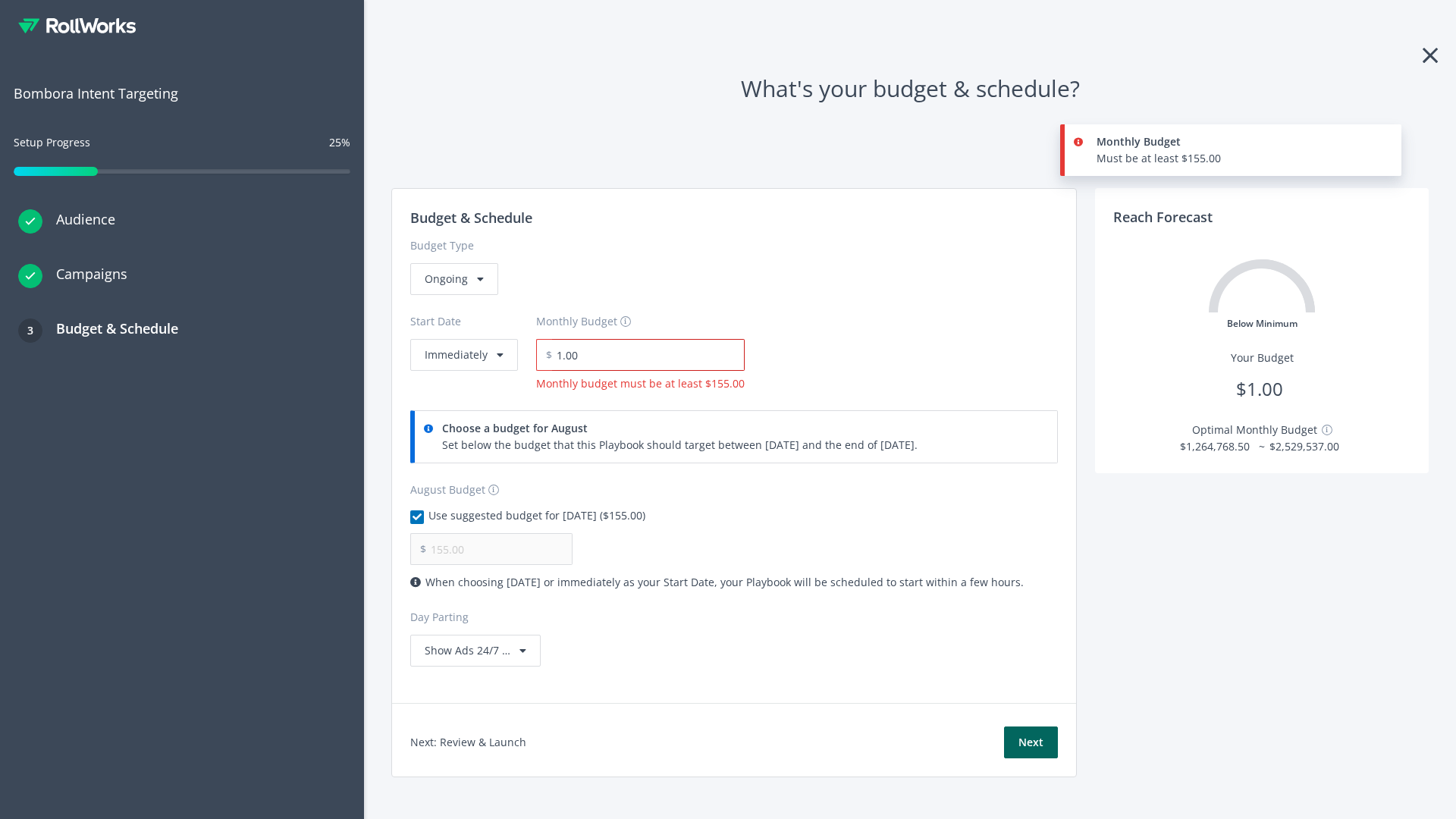
click at [643, 355] on input "1.00" at bounding box center [648, 355] width 192 height 32
type input "1,000.00"
click at [462, 339] on button "Immediately" at bounding box center [464, 355] width 107 height 32
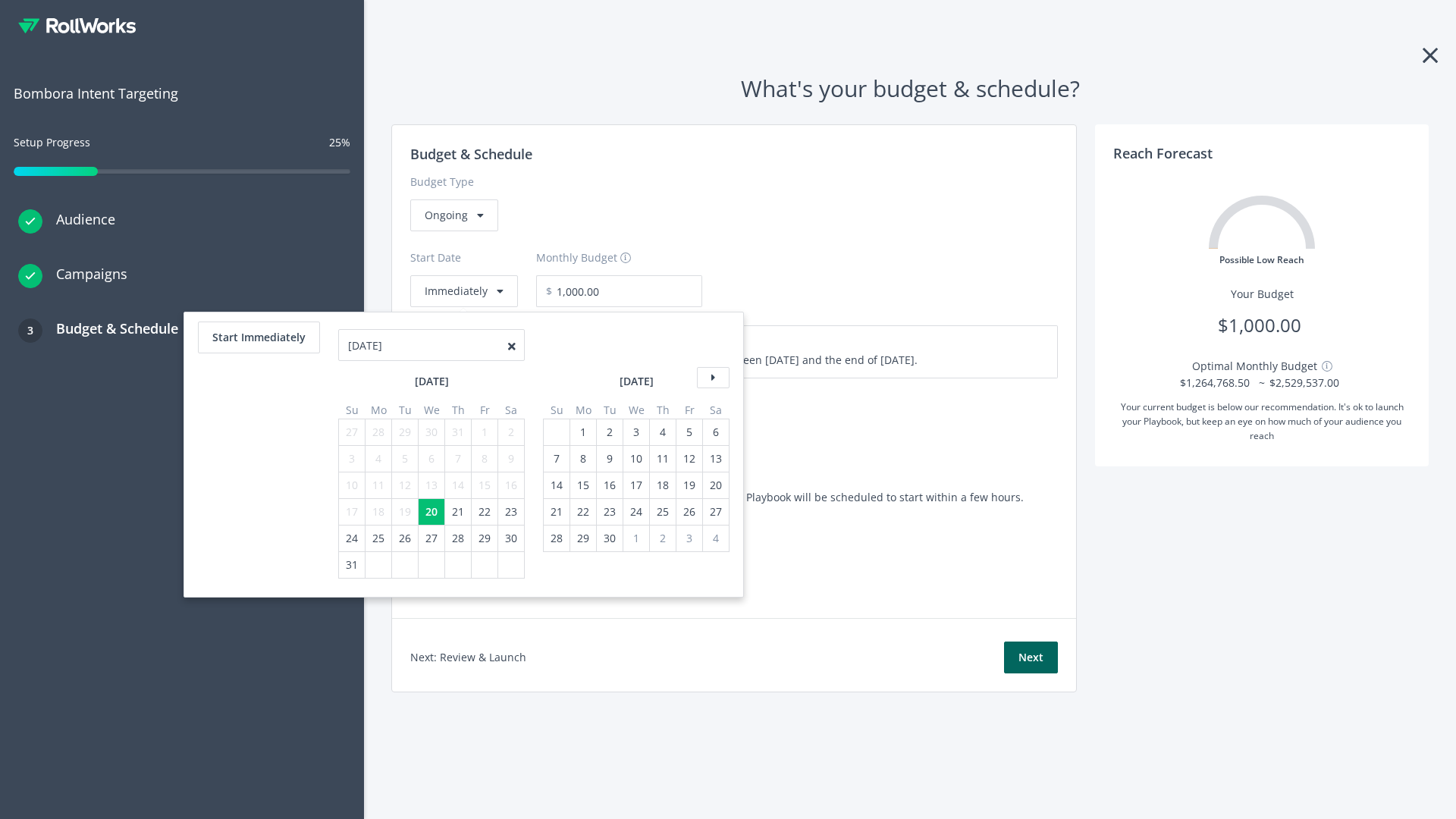
click at [711, 377] on icon at bounding box center [712, 378] width 32 height 21
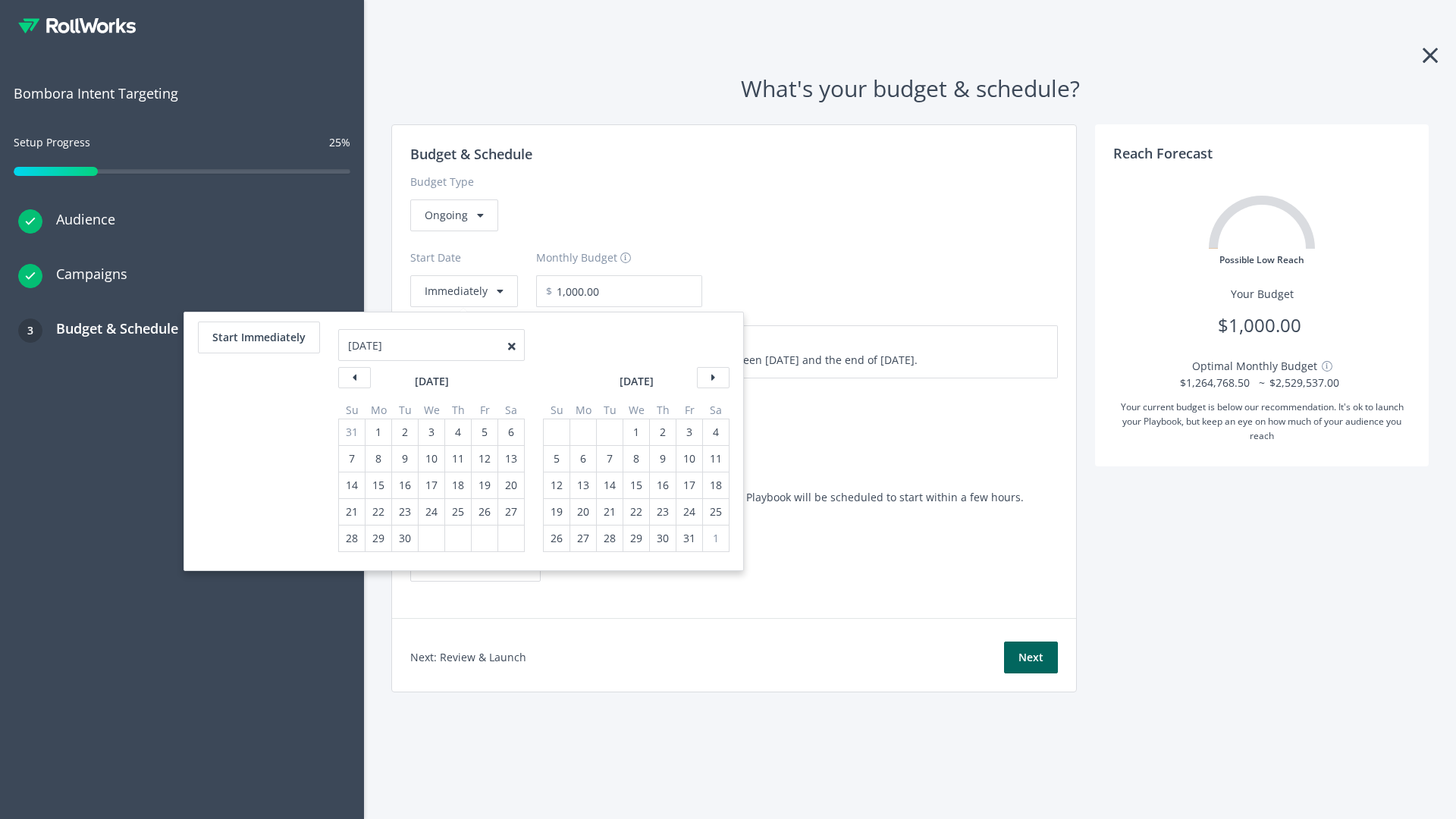
click at [555, 459] on div "5" at bounding box center [556, 458] width 20 height 26
type input "870.97"
click at [635, 433] on div "1" at bounding box center [636, 432] width 20 height 26
click at [258, 338] on button "Start Immediately" at bounding box center [259, 337] width 122 height 32
type input "[DATE]"
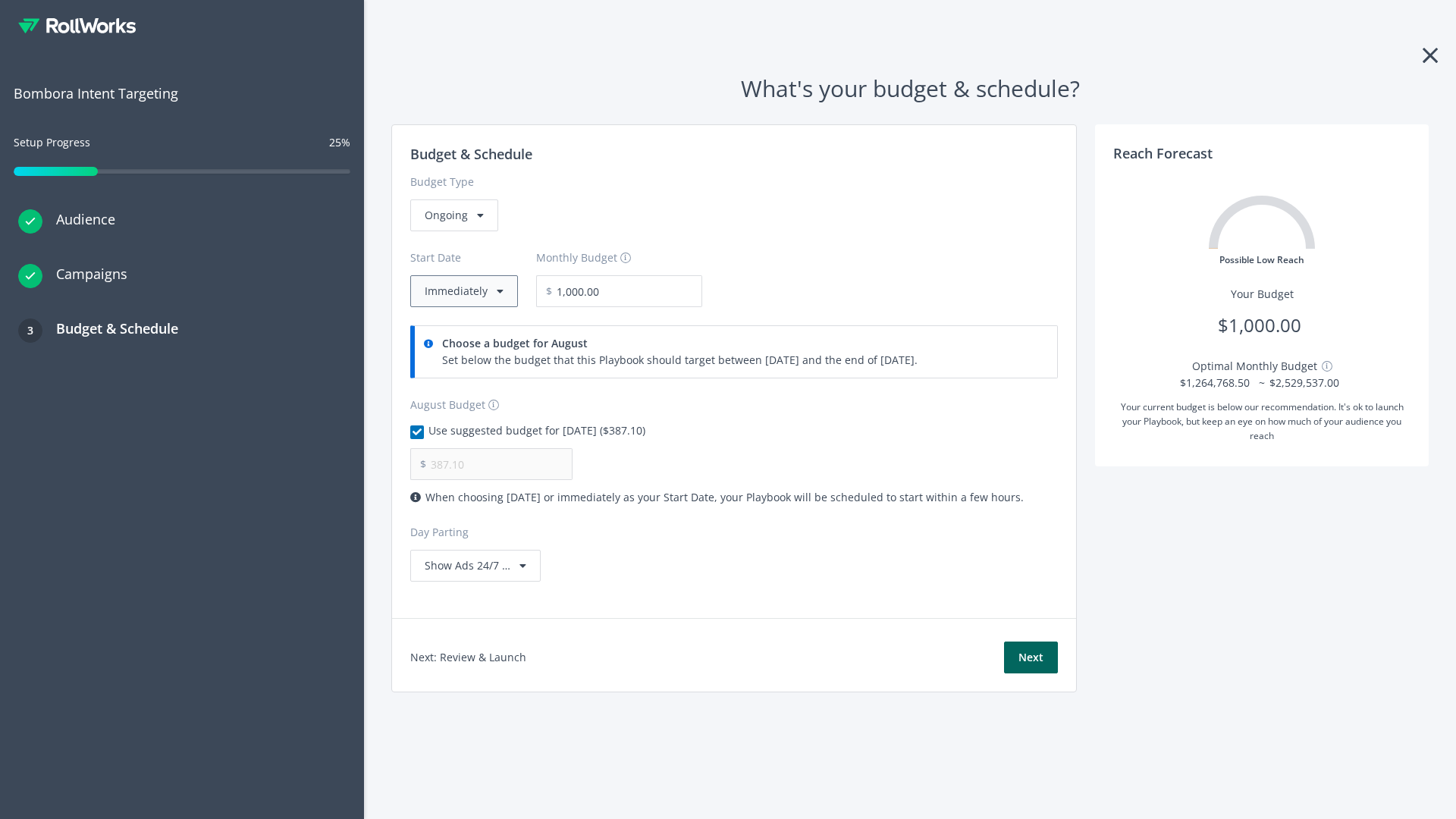
click at [462, 291] on button "Immediately" at bounding box center [464, 291] width 107 height 32
click at [1030, 657] on button "Next" at bounding box center [1030, 657] width 54 height 32
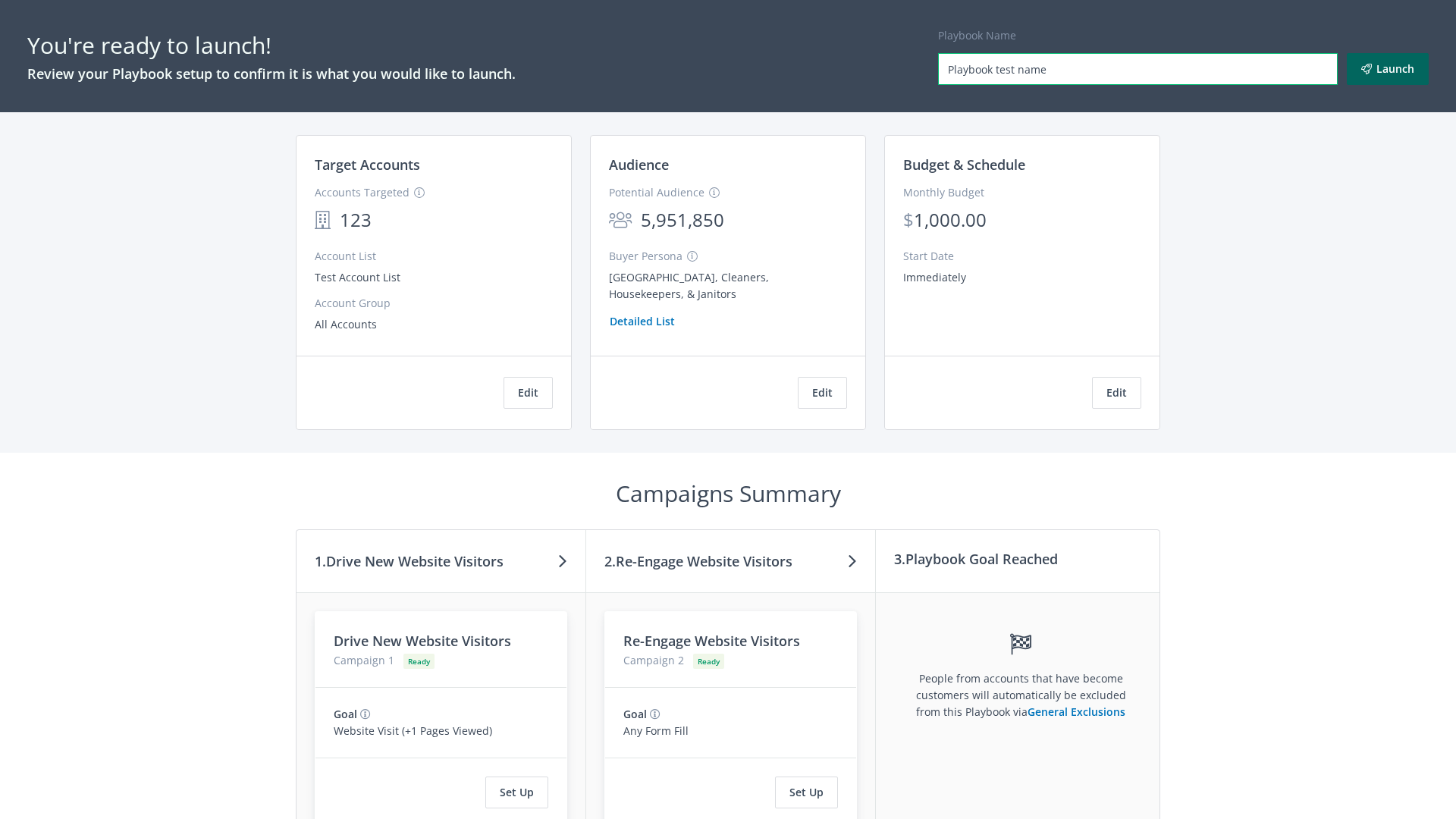
type input "Playbook test name"
click at [1387, 69] on button "Launch" at bounding box center [1387, 69] width 82 height 32
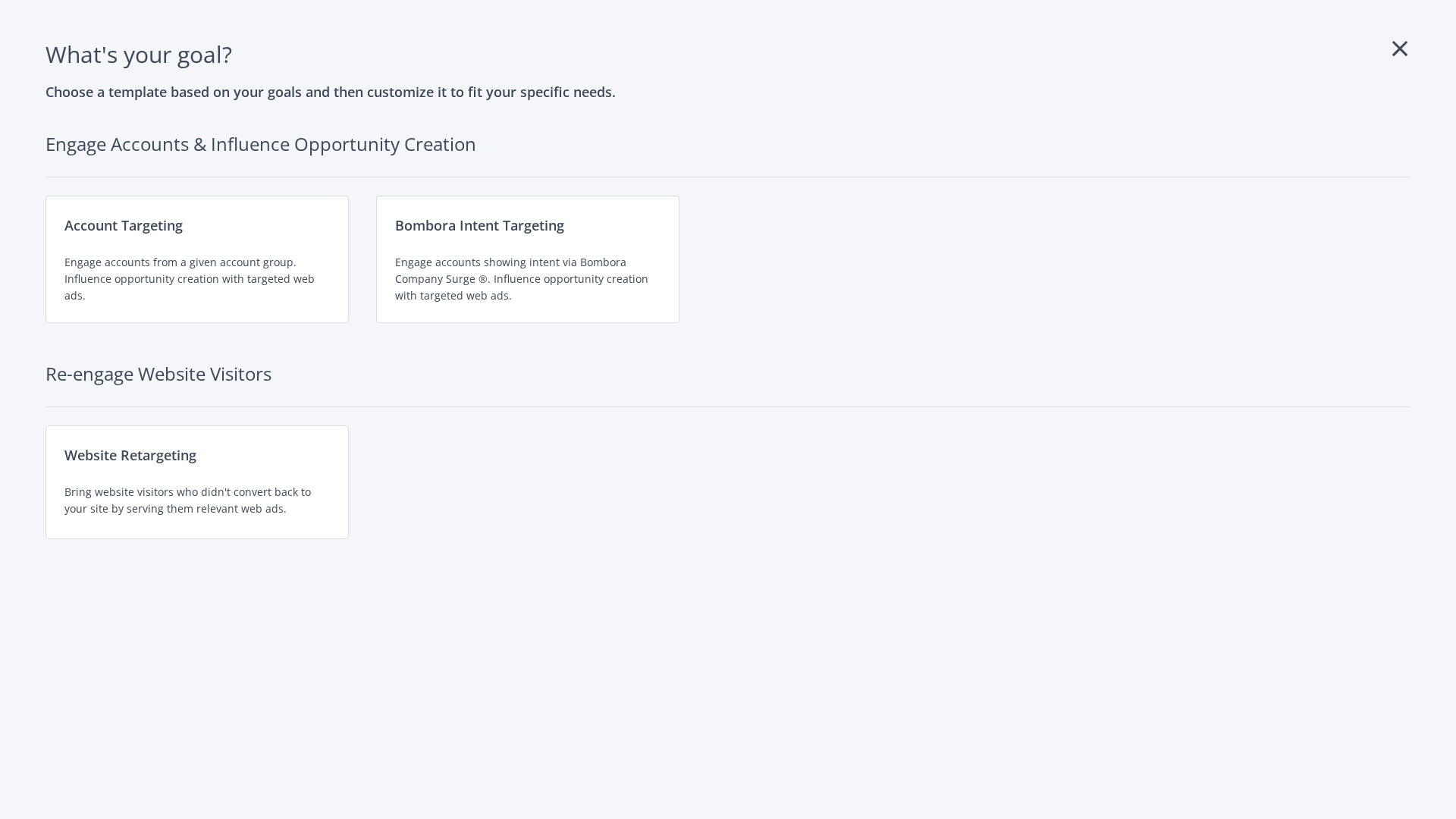
click at [197, 482] on div "Website Retargeting Bring website visitors who didn't convert back to your site…" at bounding box center [196, 482] width 303 height 114
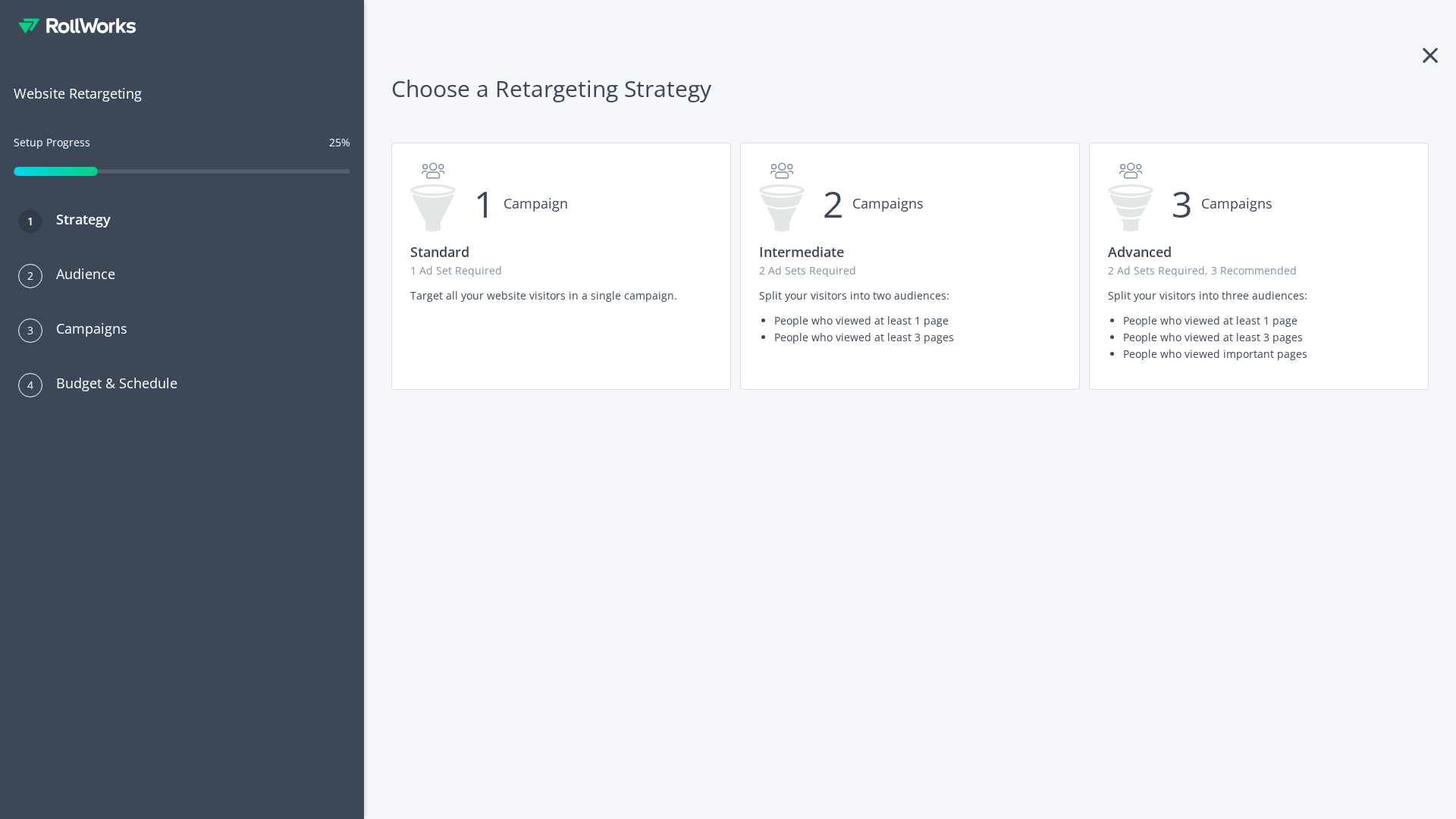
click at [1259, 266] on p "2 Ad Sets Required, 3 Recommended" at bounding box center [1259, 271] width 302 height 17
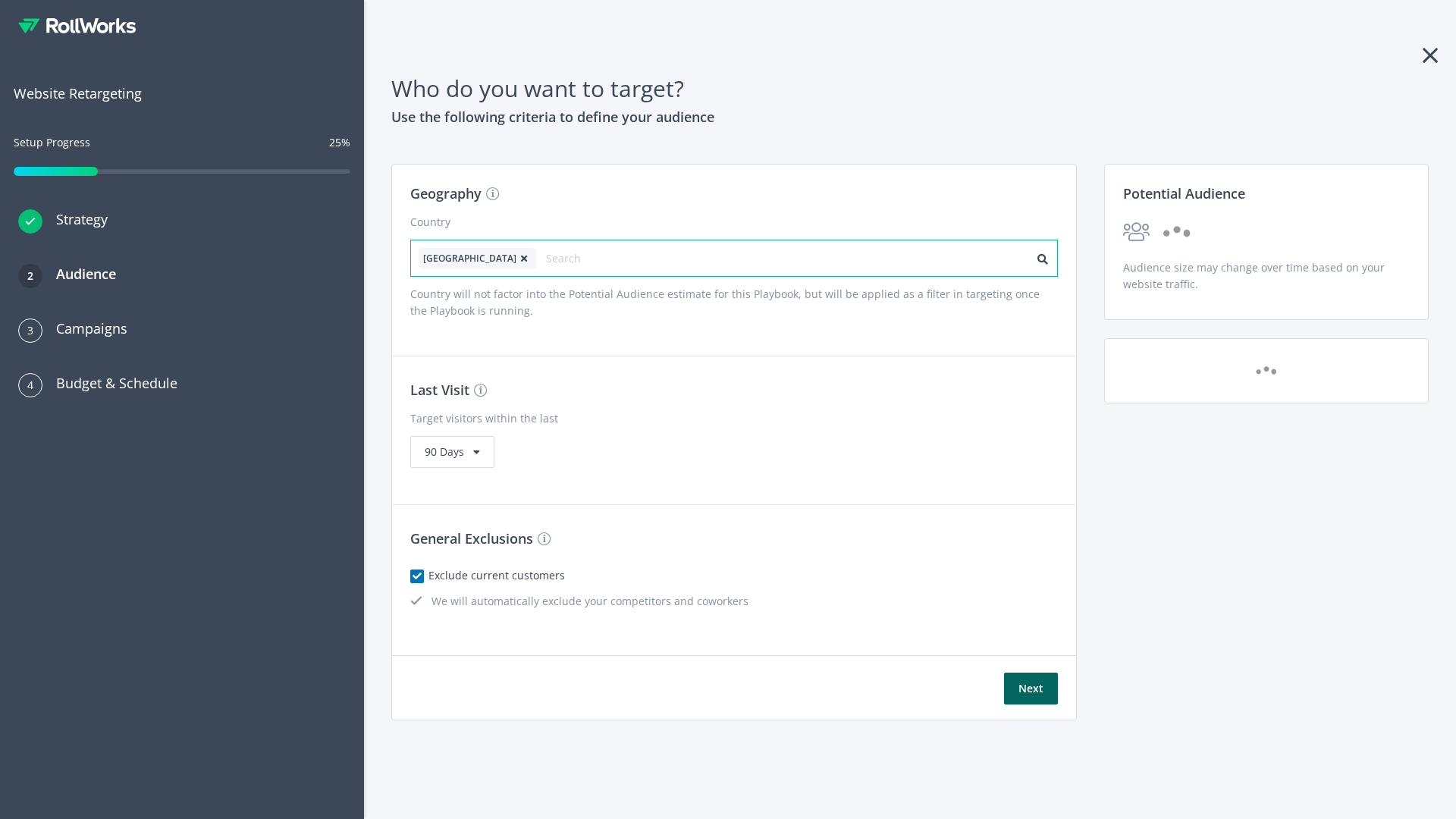
click at [571, 258] on input "text" at bounding box center [613, 258] width 135 height 21
type input "[GEOGRAPHIC_DATA]"
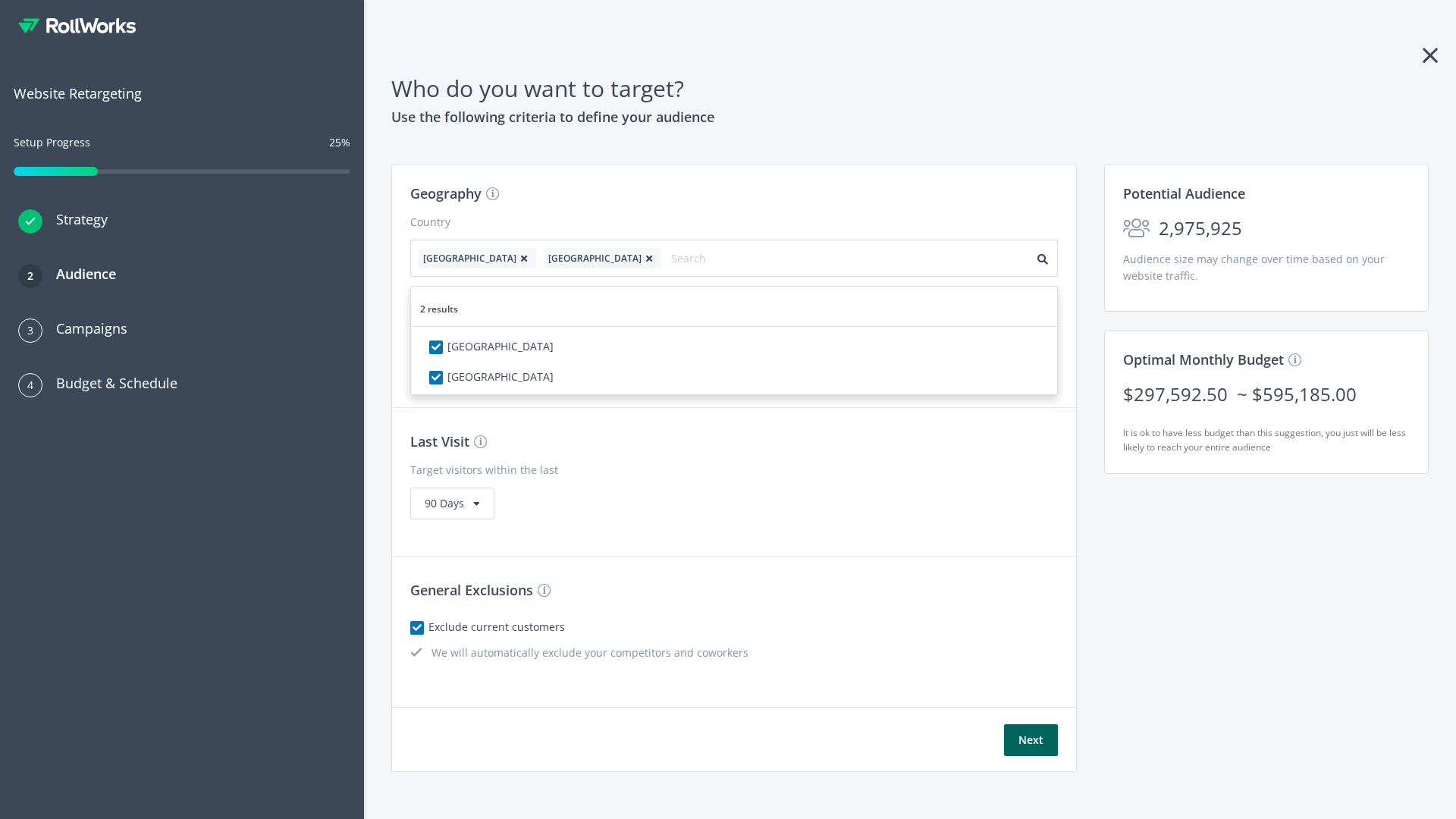
click at [517, 258] on icon at bounding box center [524, 258] width 15 height 9
checkbox input "false"
click at [1030, 724] on button "Next" at bounding box center [1030, 740] width 54 height 32
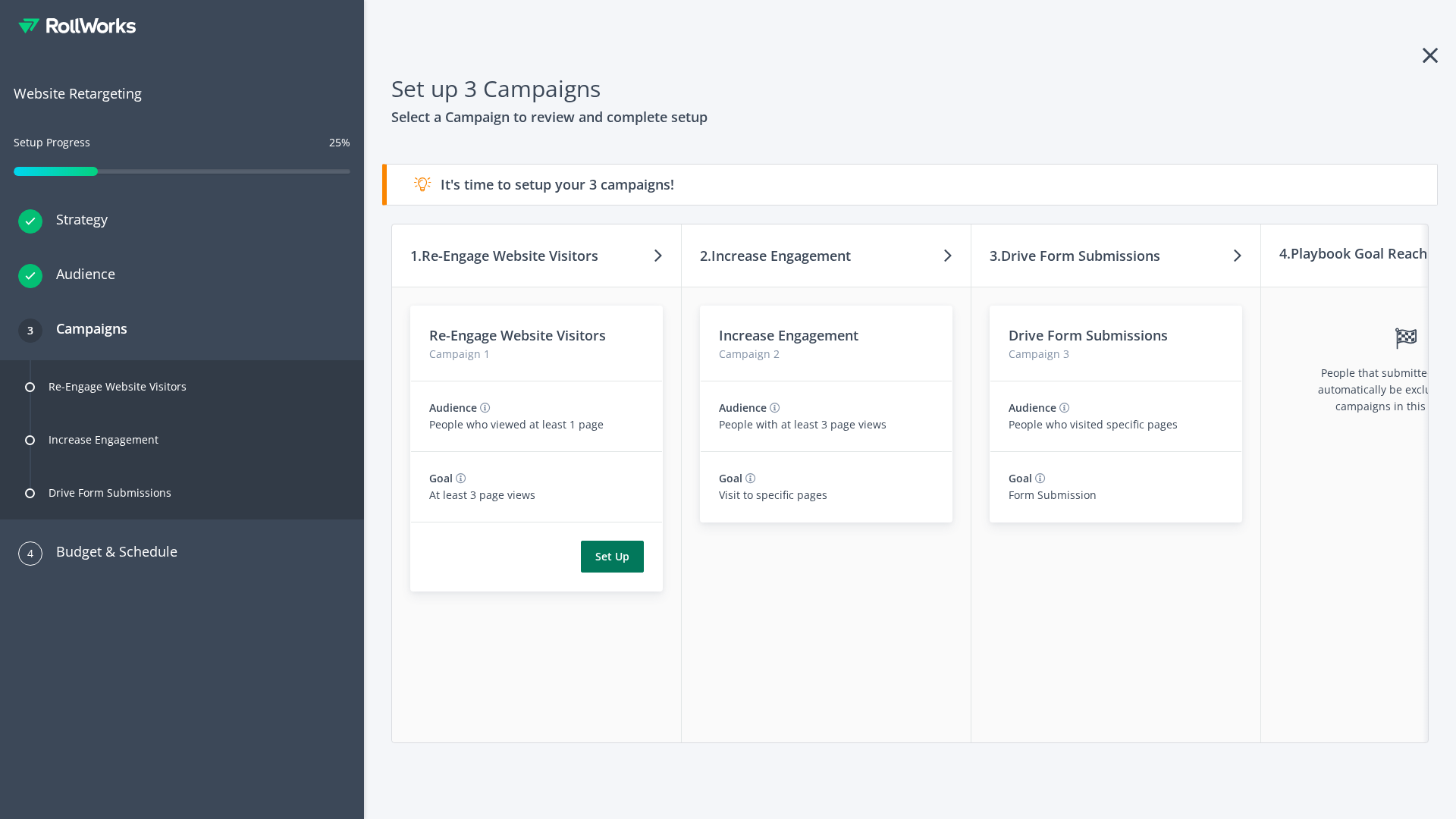
click at [612, 556] on button "Set Up" at bounding box center [612, 556] width 63 height 32
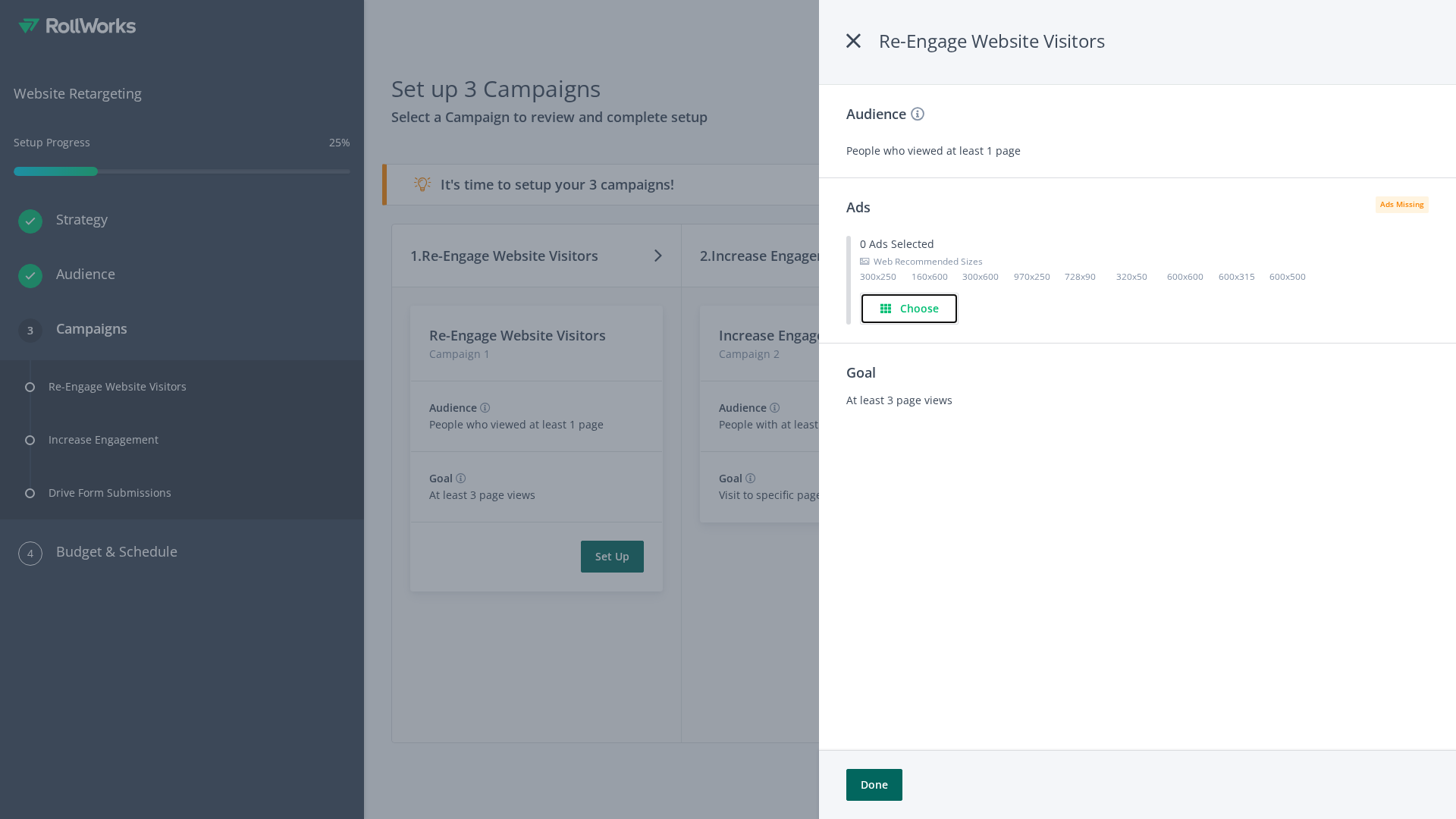
click at [910, 308] on h4 "Choose" at bounding box center [919, 309] width 39 height 17
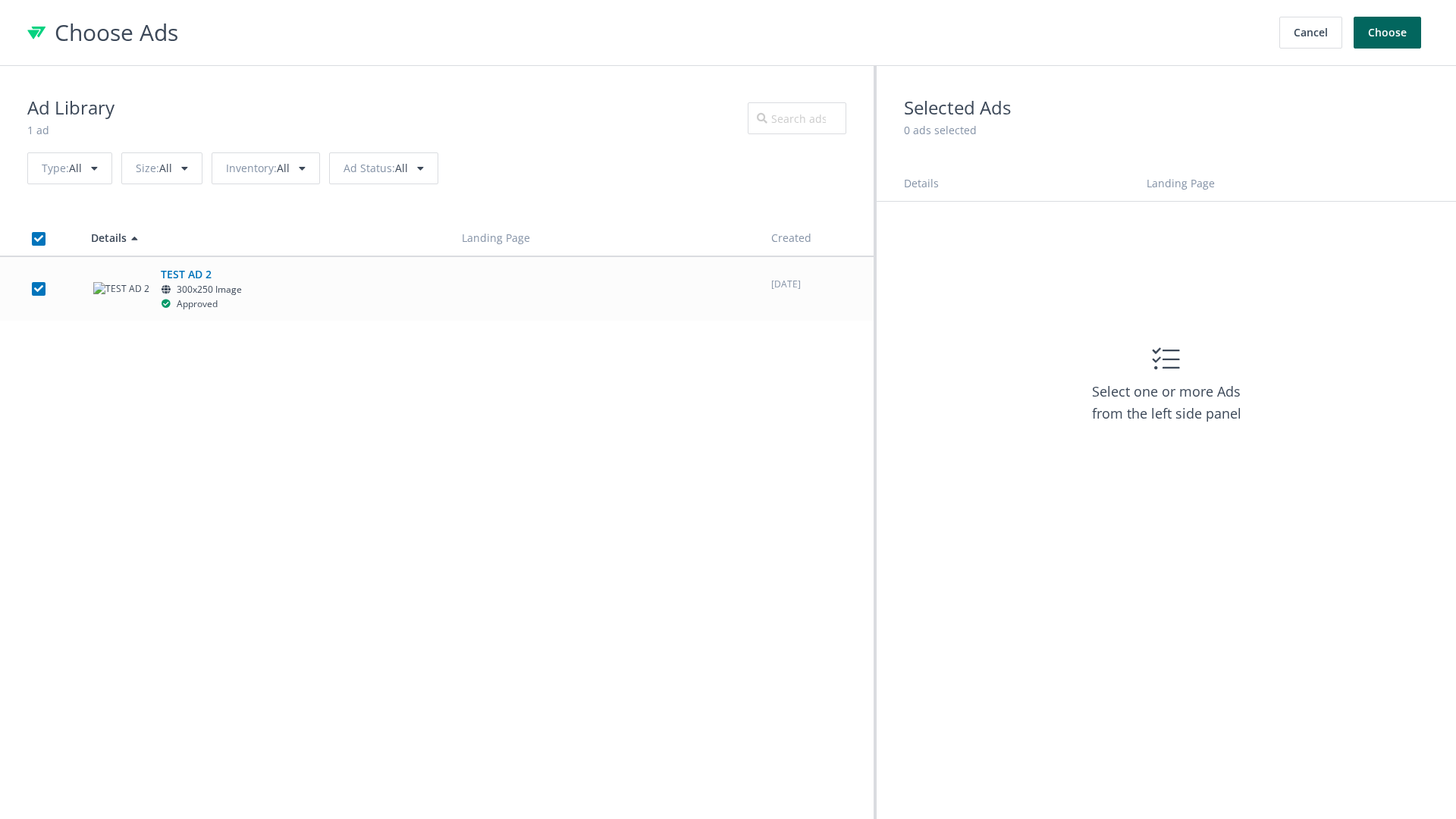
checkbox input "true"
click at [1387, 32] on button "Choose" at bounding box center [1387, 32] width 68 height 32
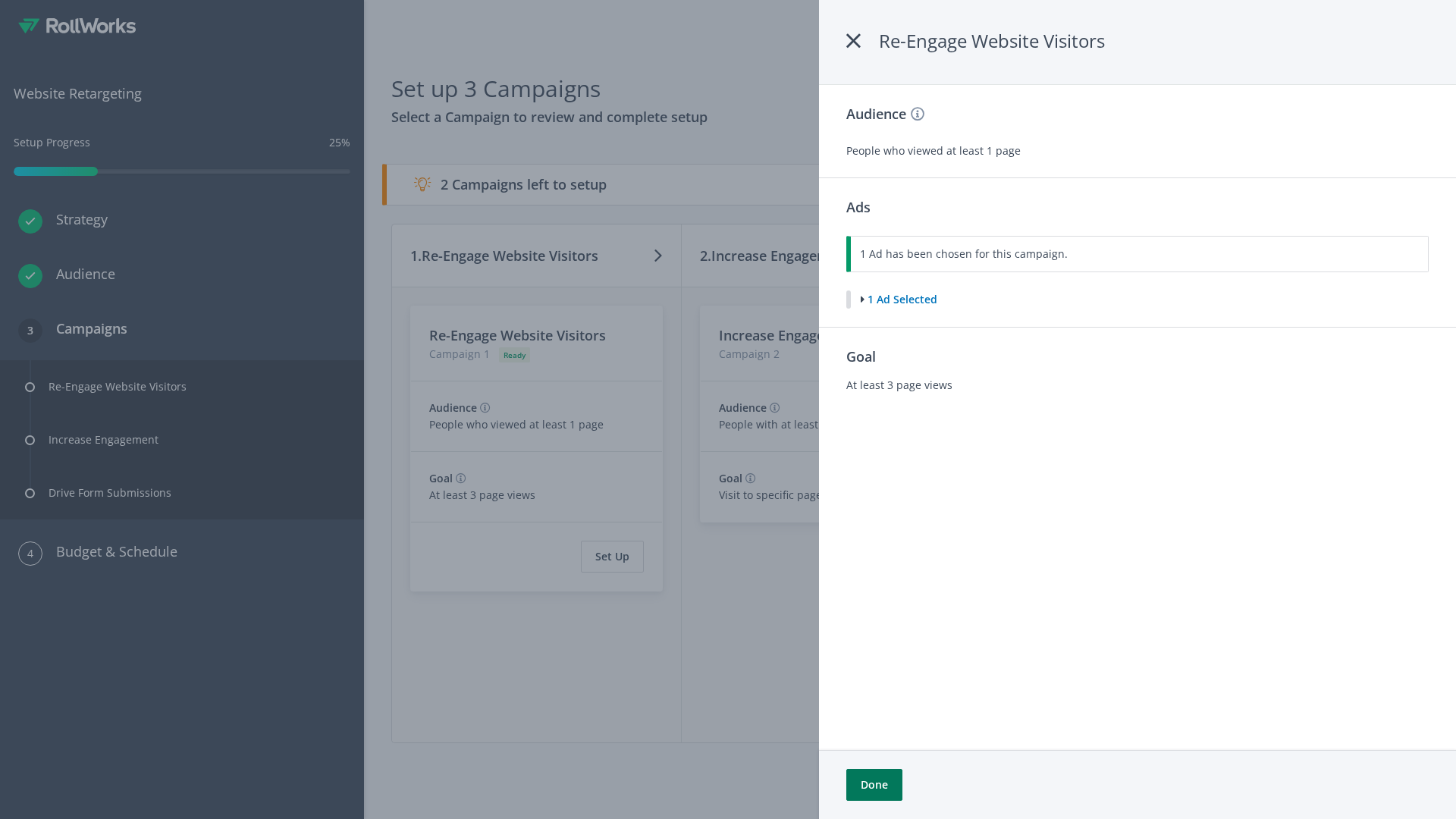
click at [873, 785] on button "Done" at bounding box center [874, 784] width 56 height 32
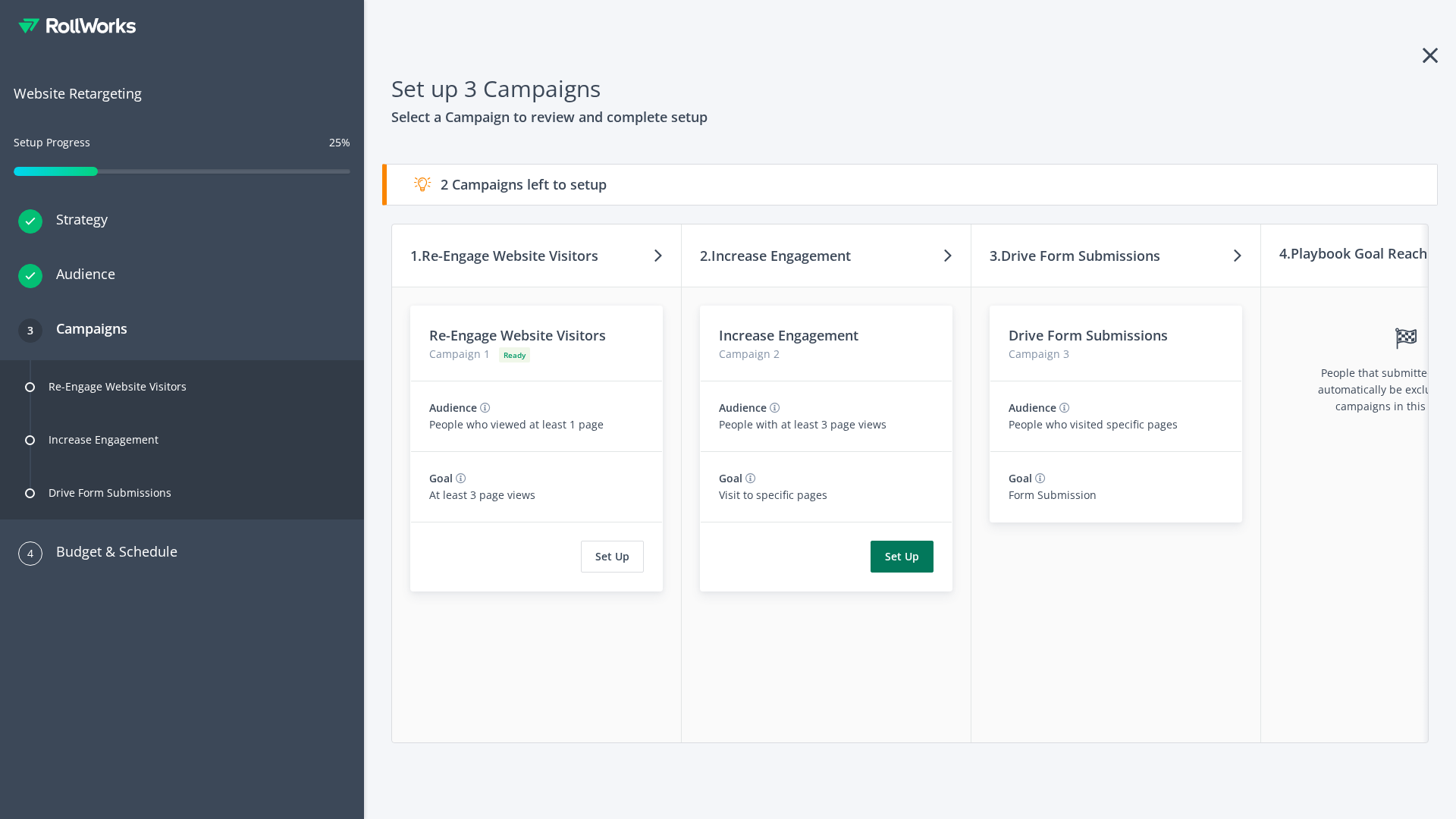
click at [901, 556] on button "Set Up" at bounding box center [901, 556] width 63 height 32
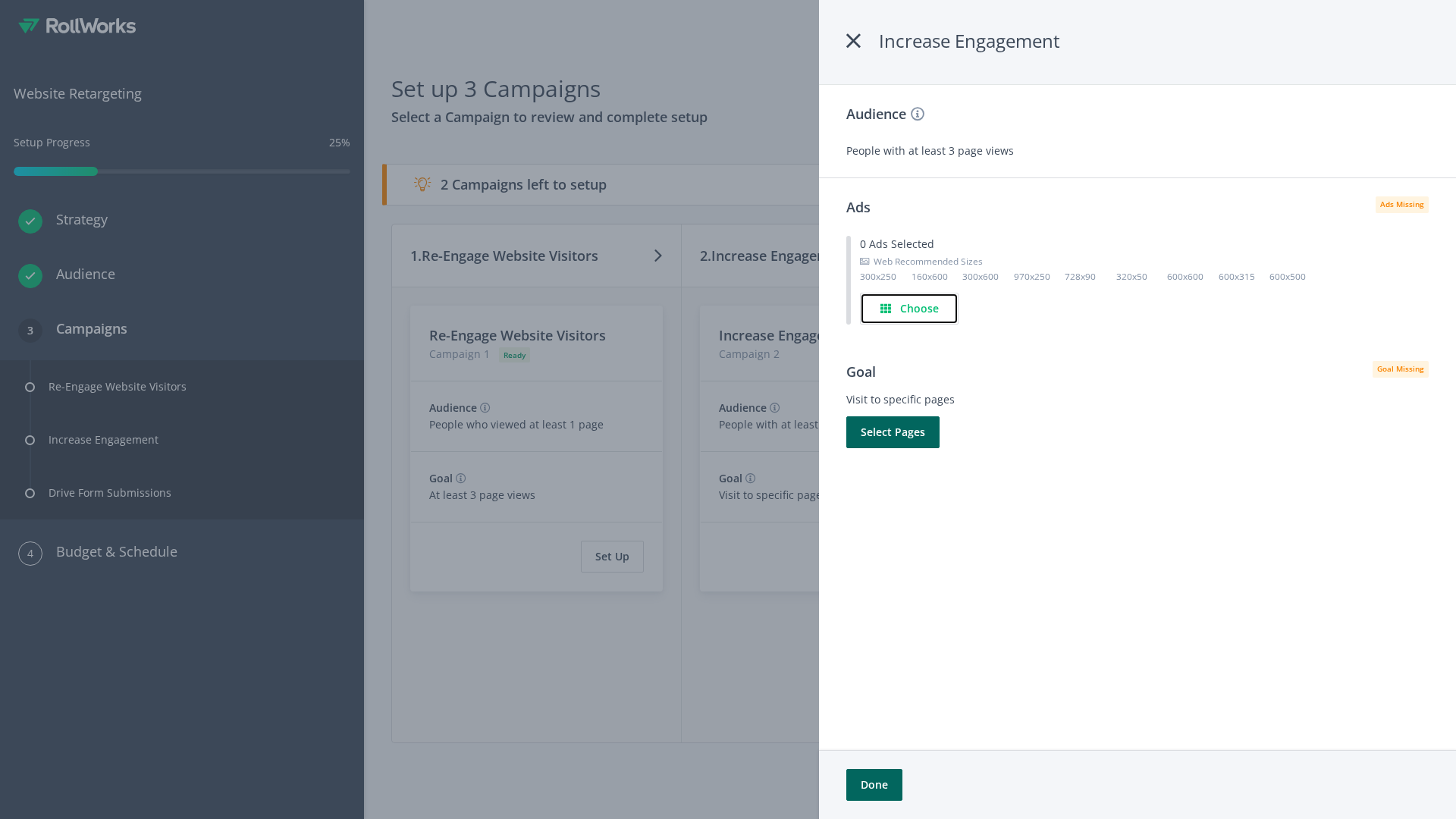
click at [909, 308] on h4 "Choose" at bounding box center [919, 309] width 39 height 17
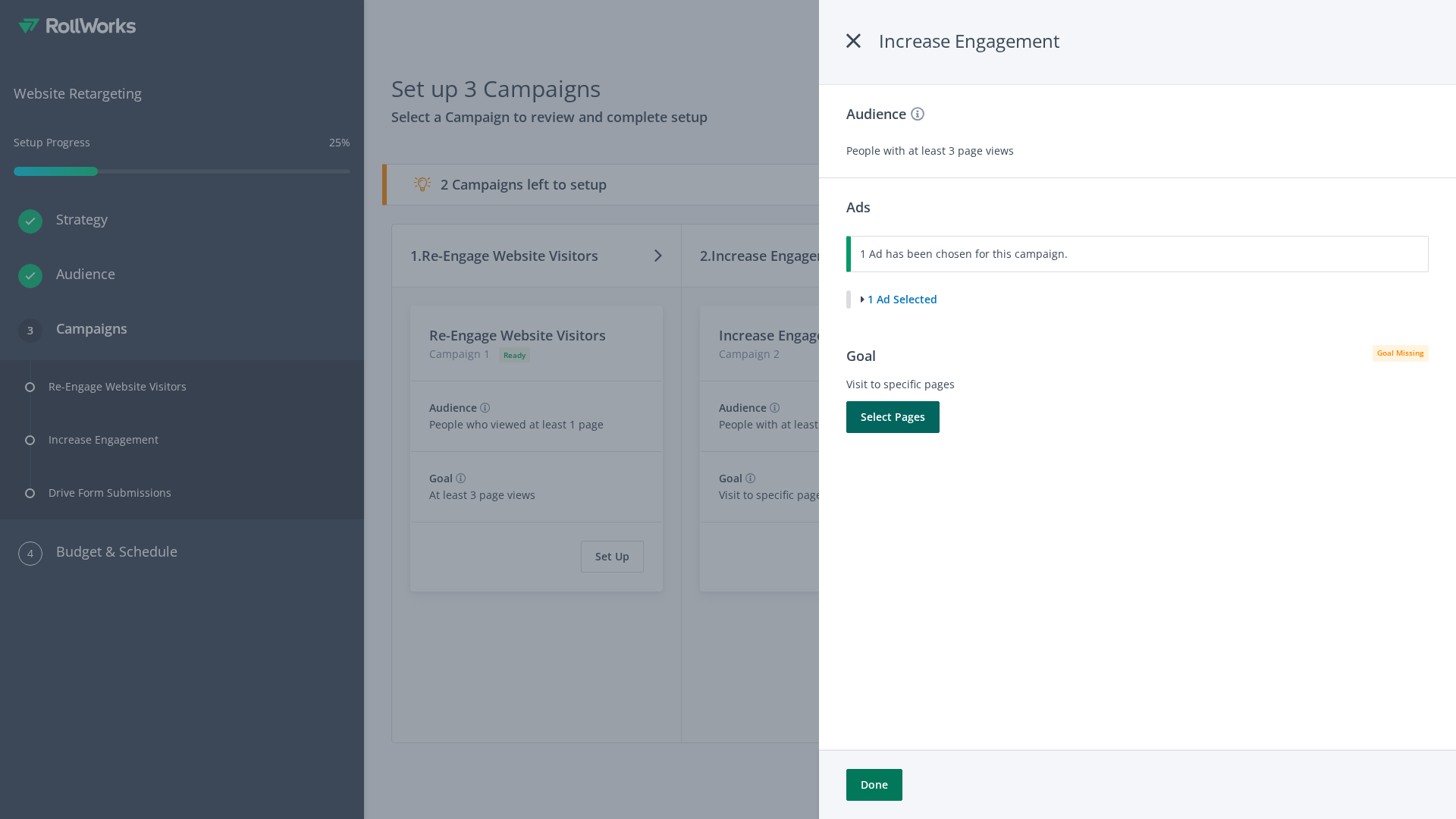
click at [873, 785] on button "Done" at bounding box center [874, 784] width 56 height 32
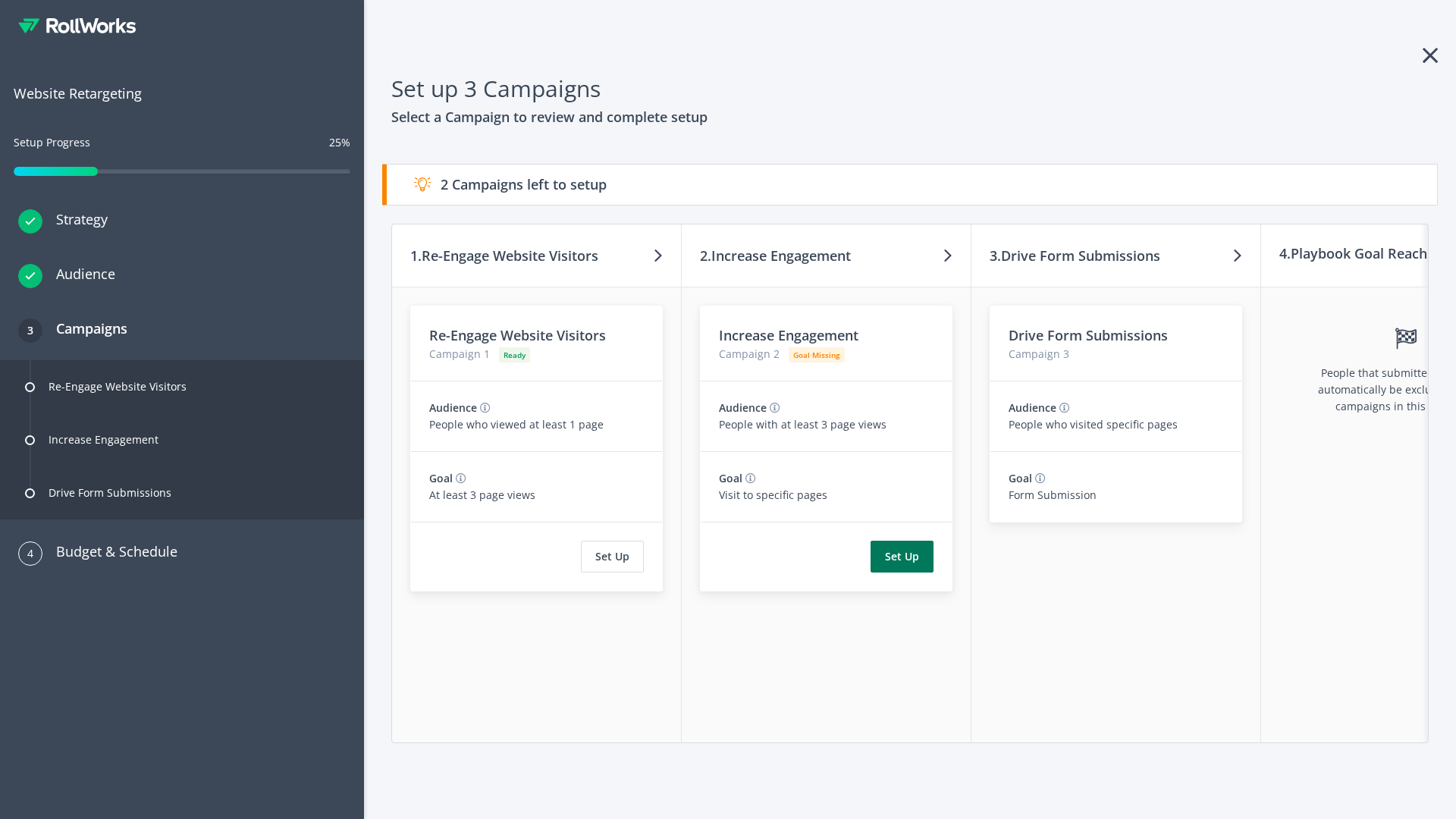
click at [901, 556] on button "Set Up" at bounding box center [901, 556] width 63 height 32
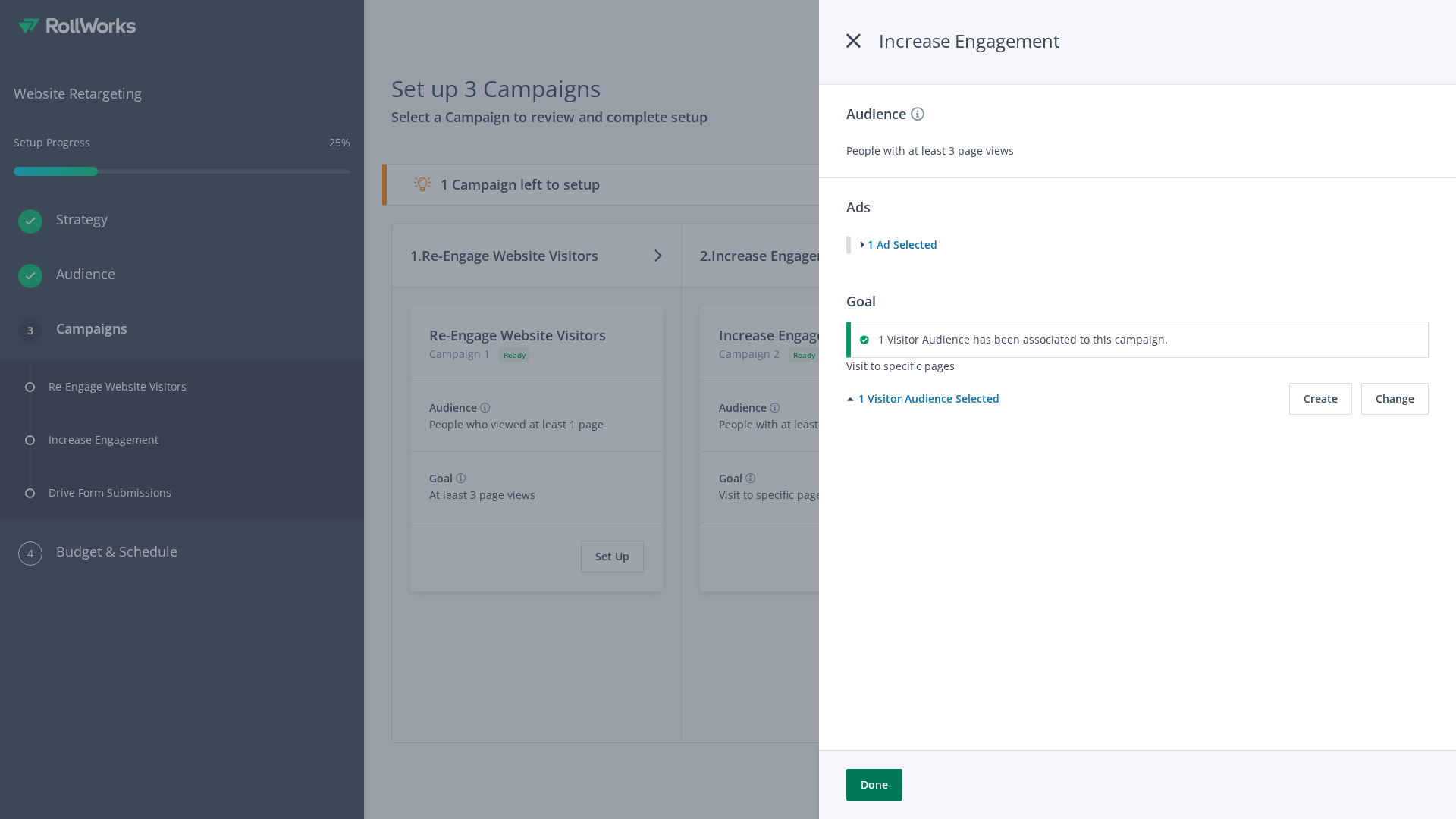
click at [873, 785] on button "Done" at bounding box center [874, 784] width 56 height 32
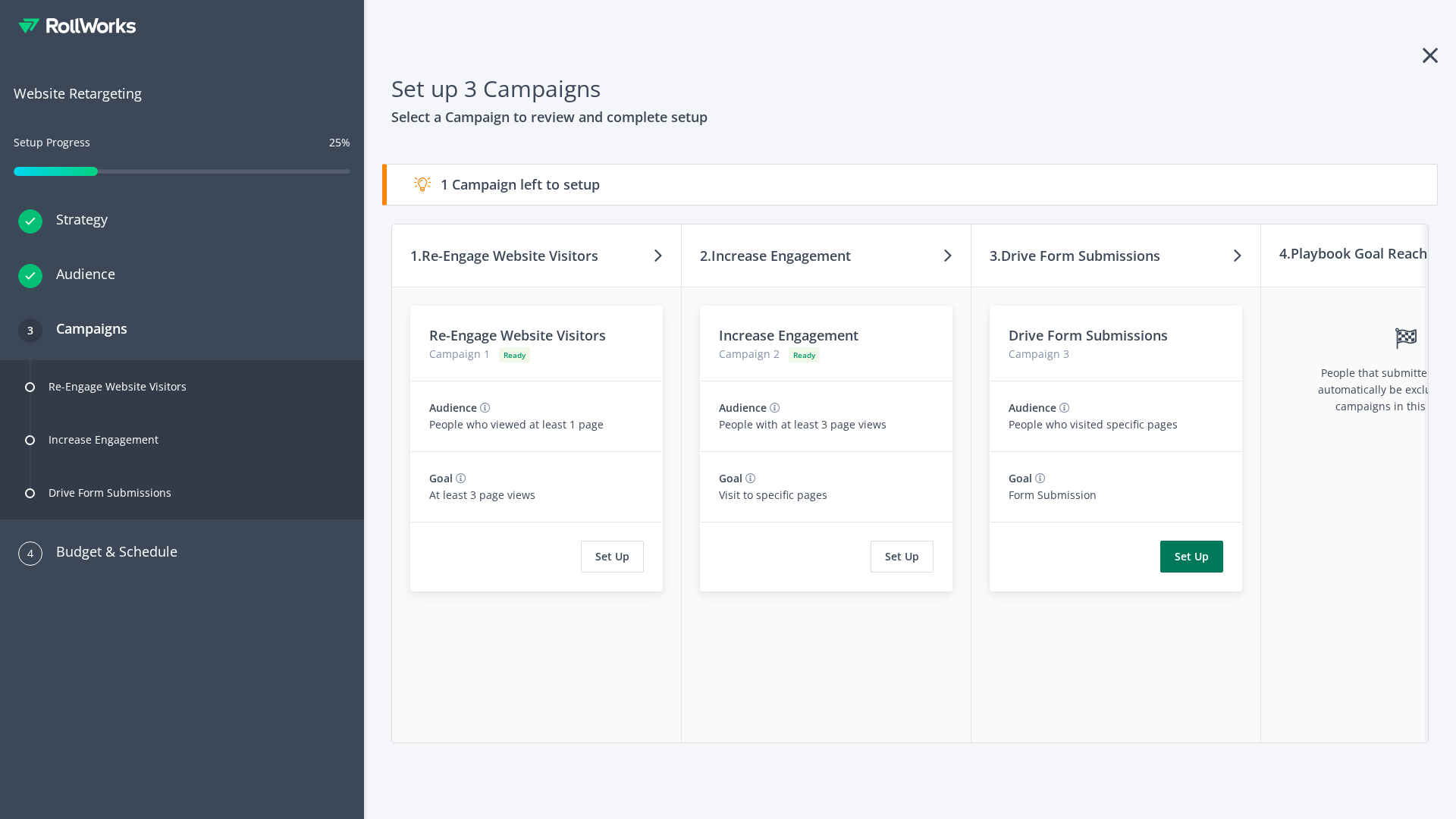
click at [1191, 556] on button "Set Up" at bounding box center [1191, 556] width 63 height 32
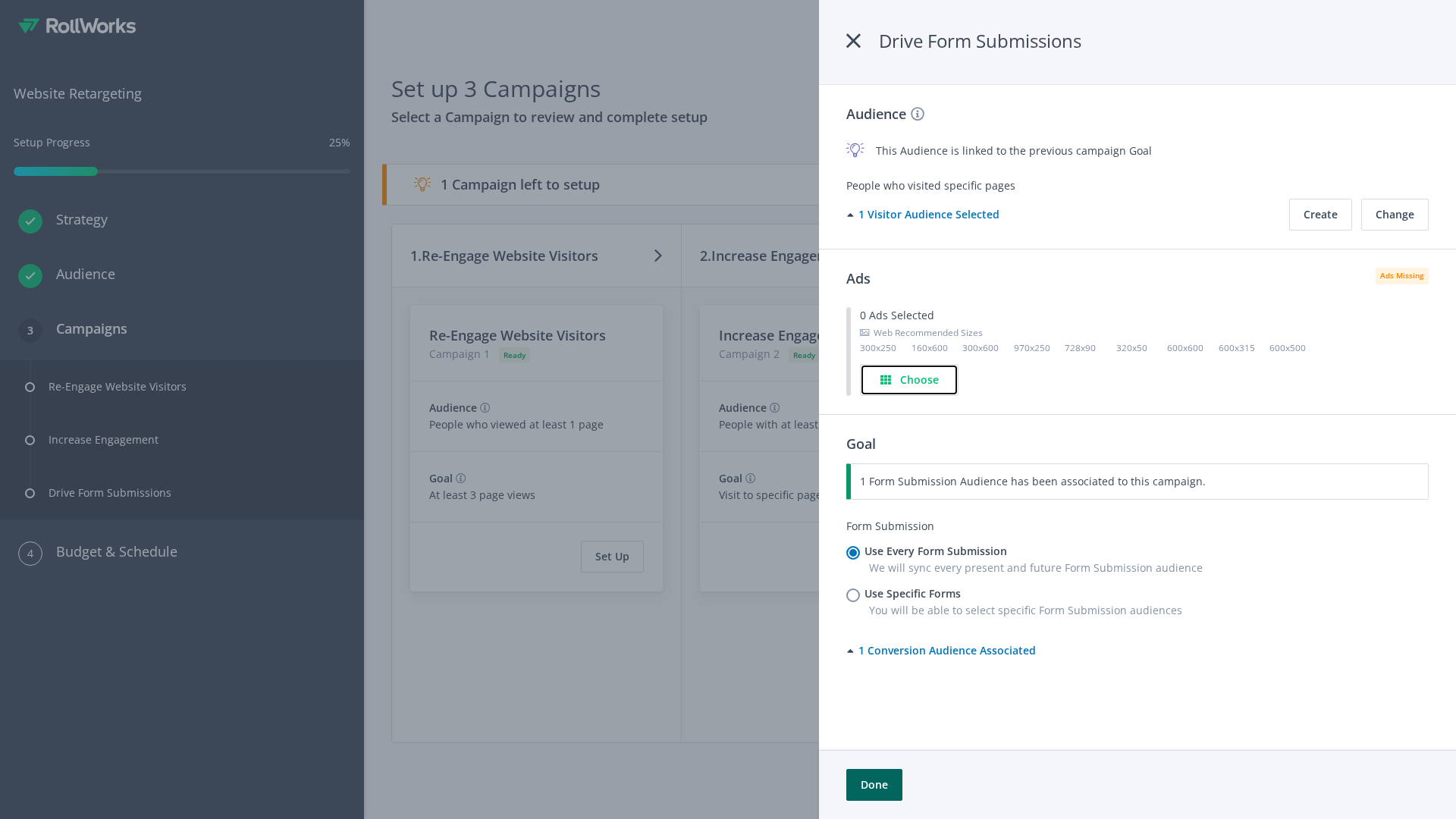
click at [910, 379] on h4 "Choose" at bounding box center [919, 380] width 39 height 17
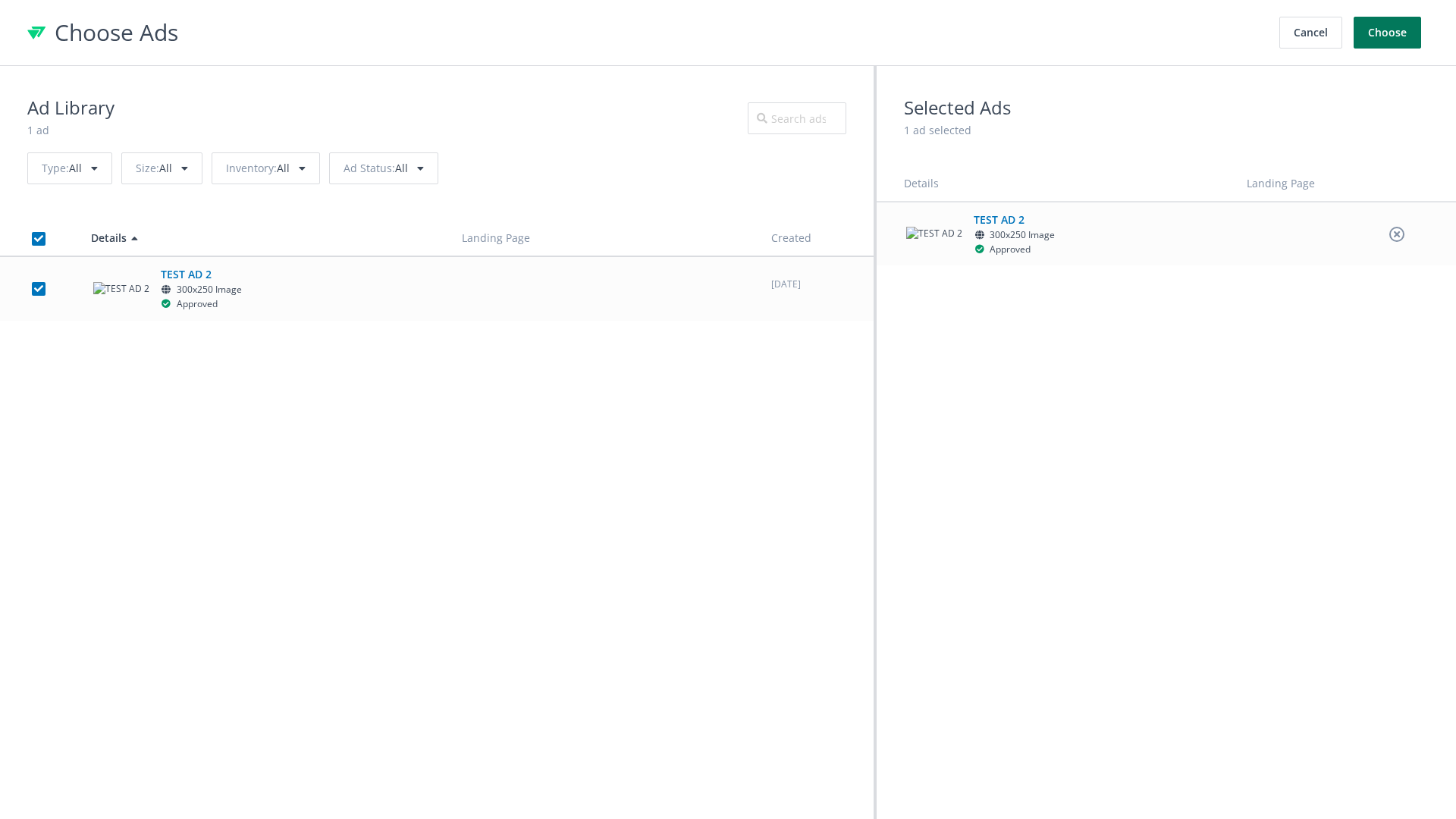
click at [1387, 32] on button "Choose" at bounding box center [1387, 32] width 68 height 32
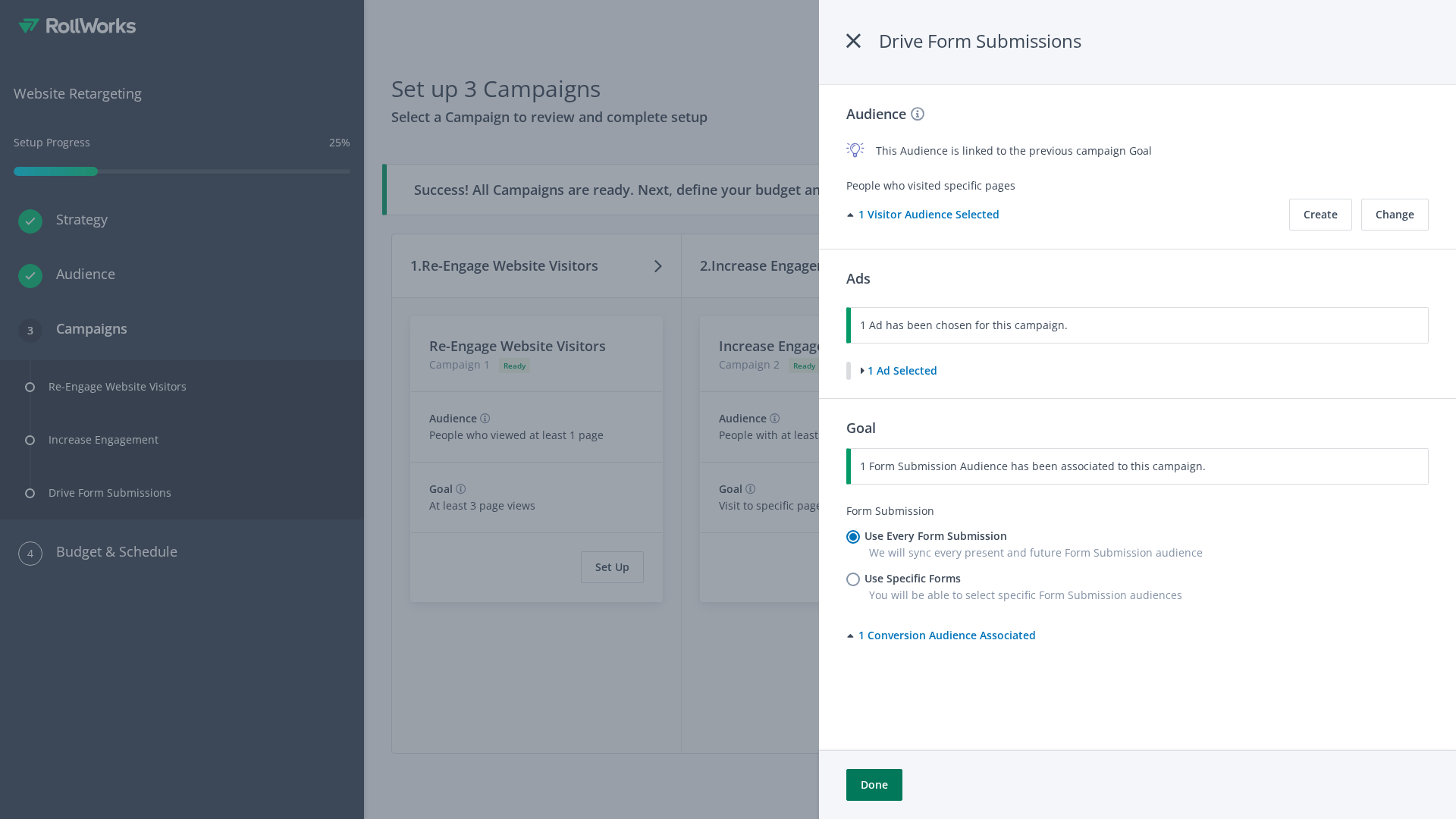
click at [873, 785] on button "Done" at bounding box center [874, 784] width 56 height 32
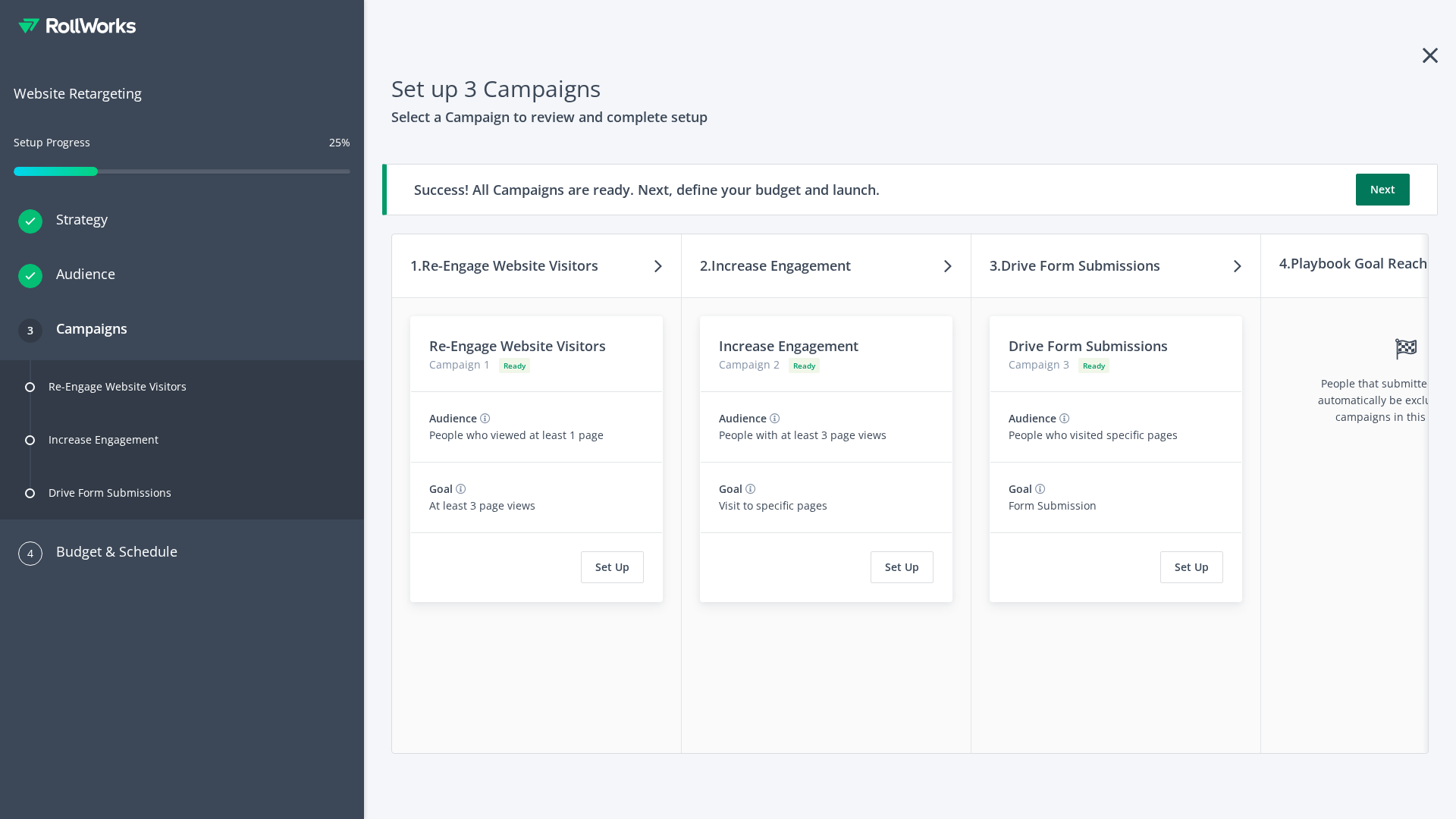
click at [1383, 190] on button "Next" at bounding box center [1382, 189] width 54 height 32
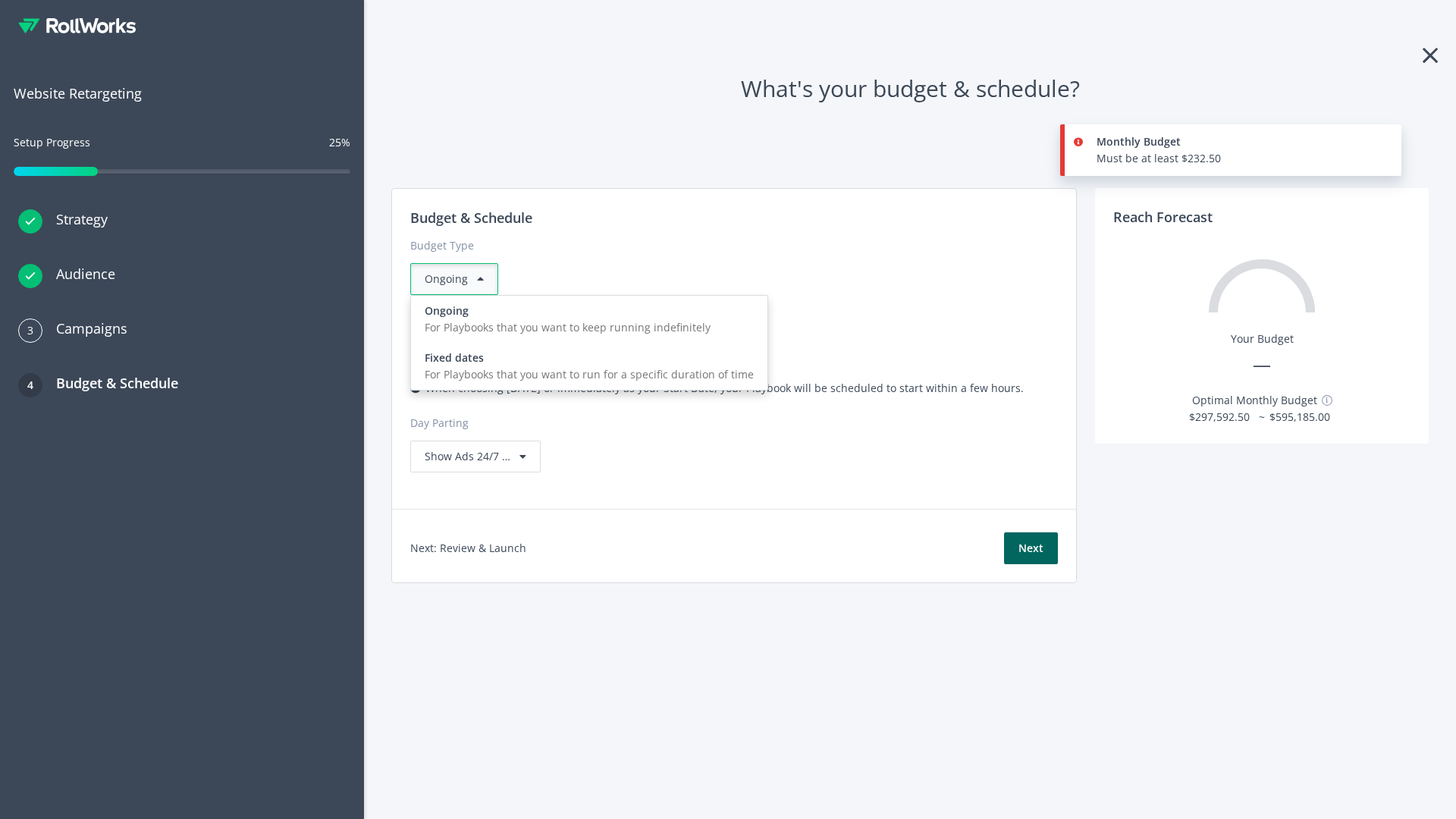
click at [584, 367] on div "For Playbooks that you want to run for a specific duration of time" at bounding box center [589, 375] width 329 height 17
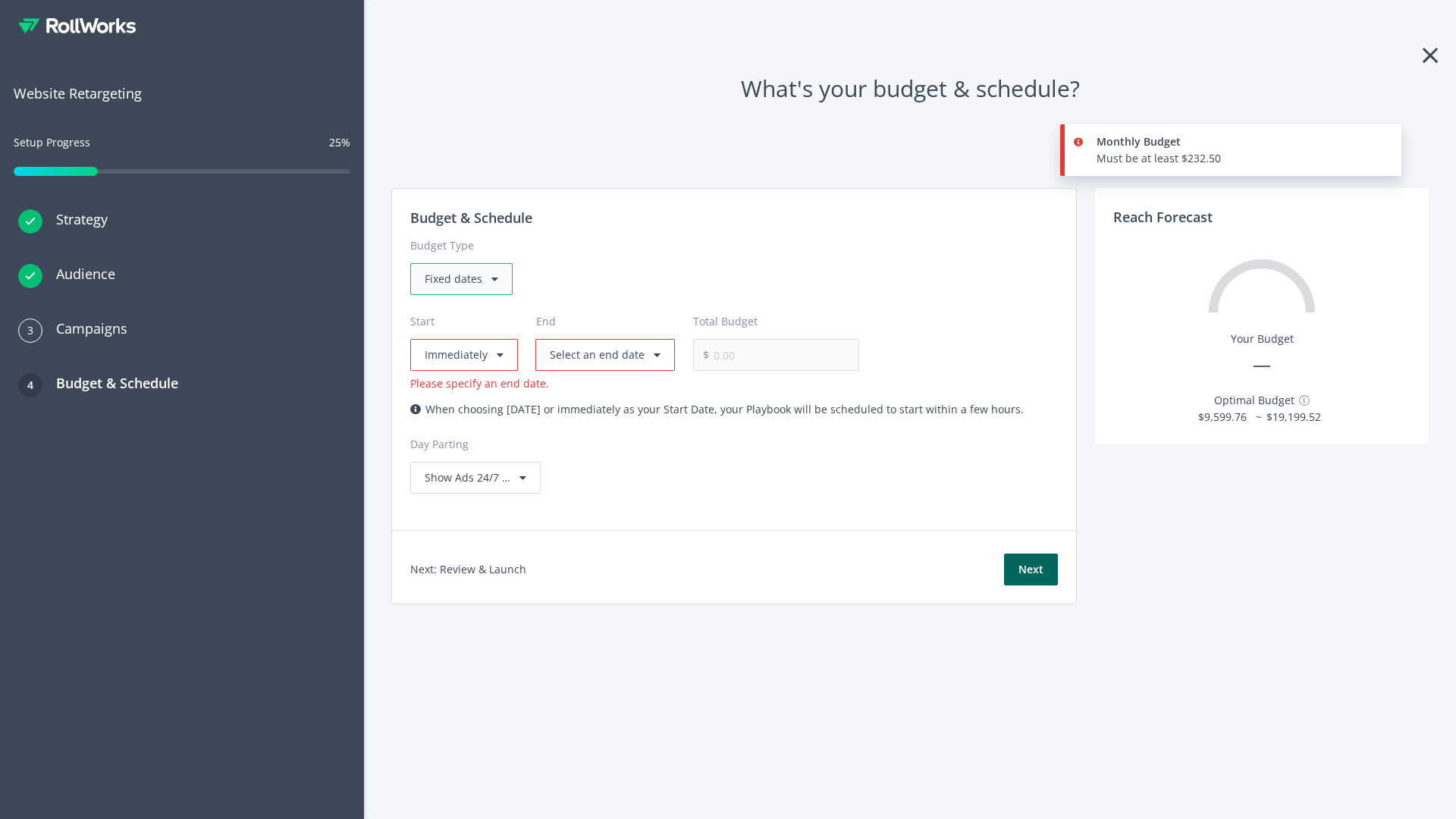
click at [461, 279] on div "Fixed dates" at bounding box center [461, 279] width 102 height 32
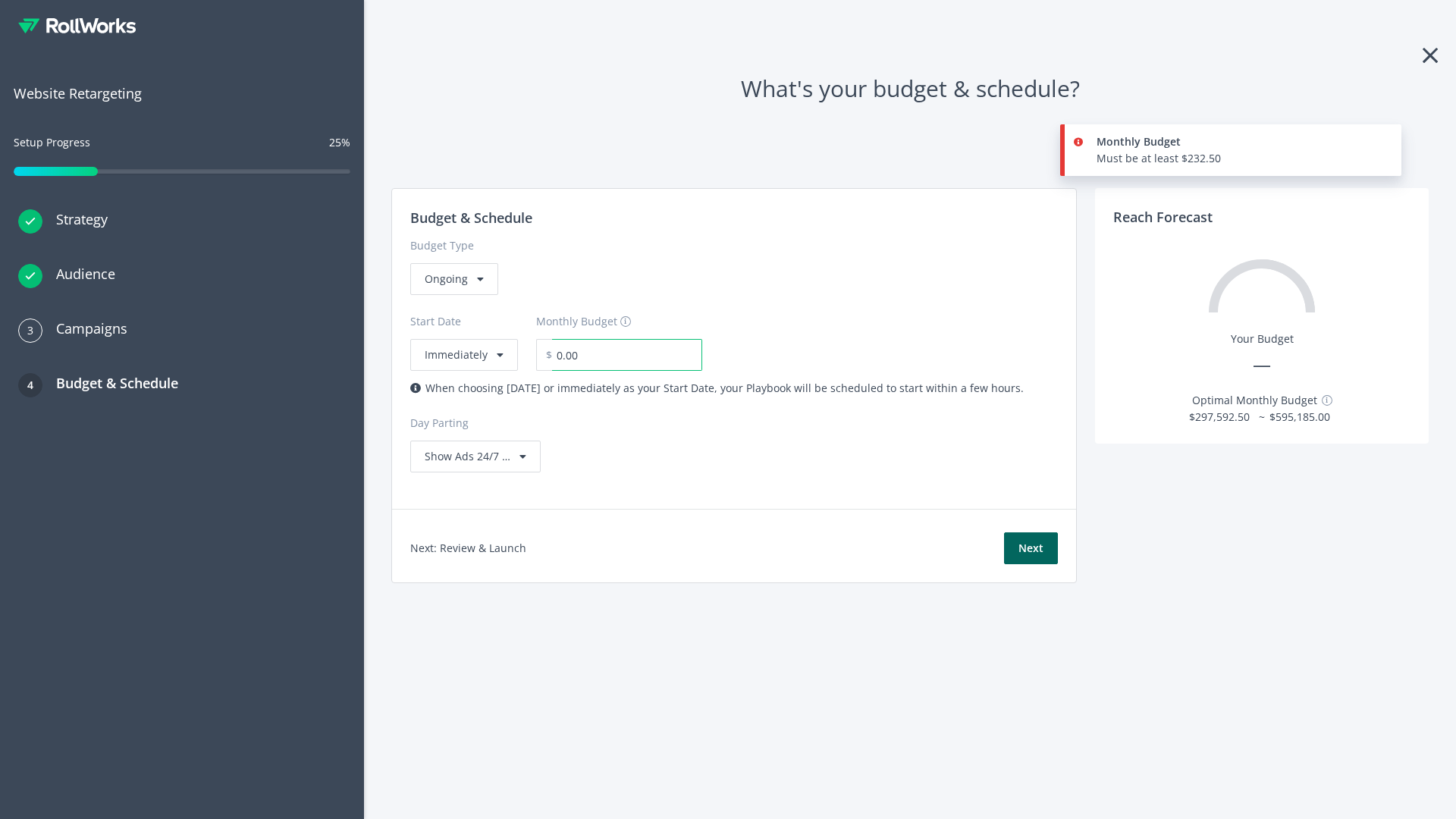
click at [617, 355] on input "0.00" at bounding box center [627, 355] width 150 height 32
click at [643, 355] on input "1.00" at bounding box center [627, 355] width 150 height 32
type input "1,000.00"
click at [462, 339] on button "Immediately" at bounding box center [464, 355] width 107 height 32
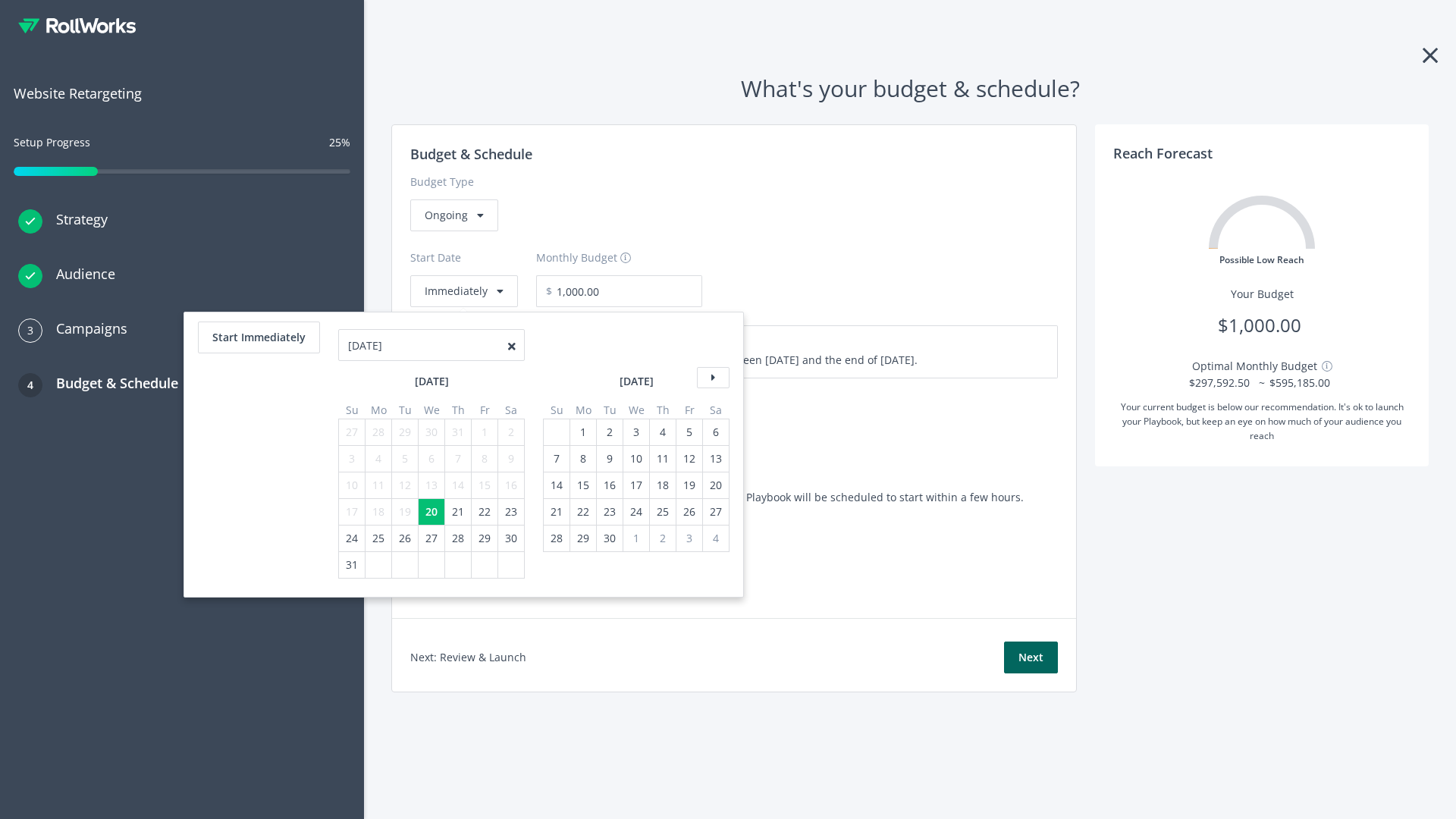
click at [711, 377] on icon at bounding box center [712, 378] width 32 height 21
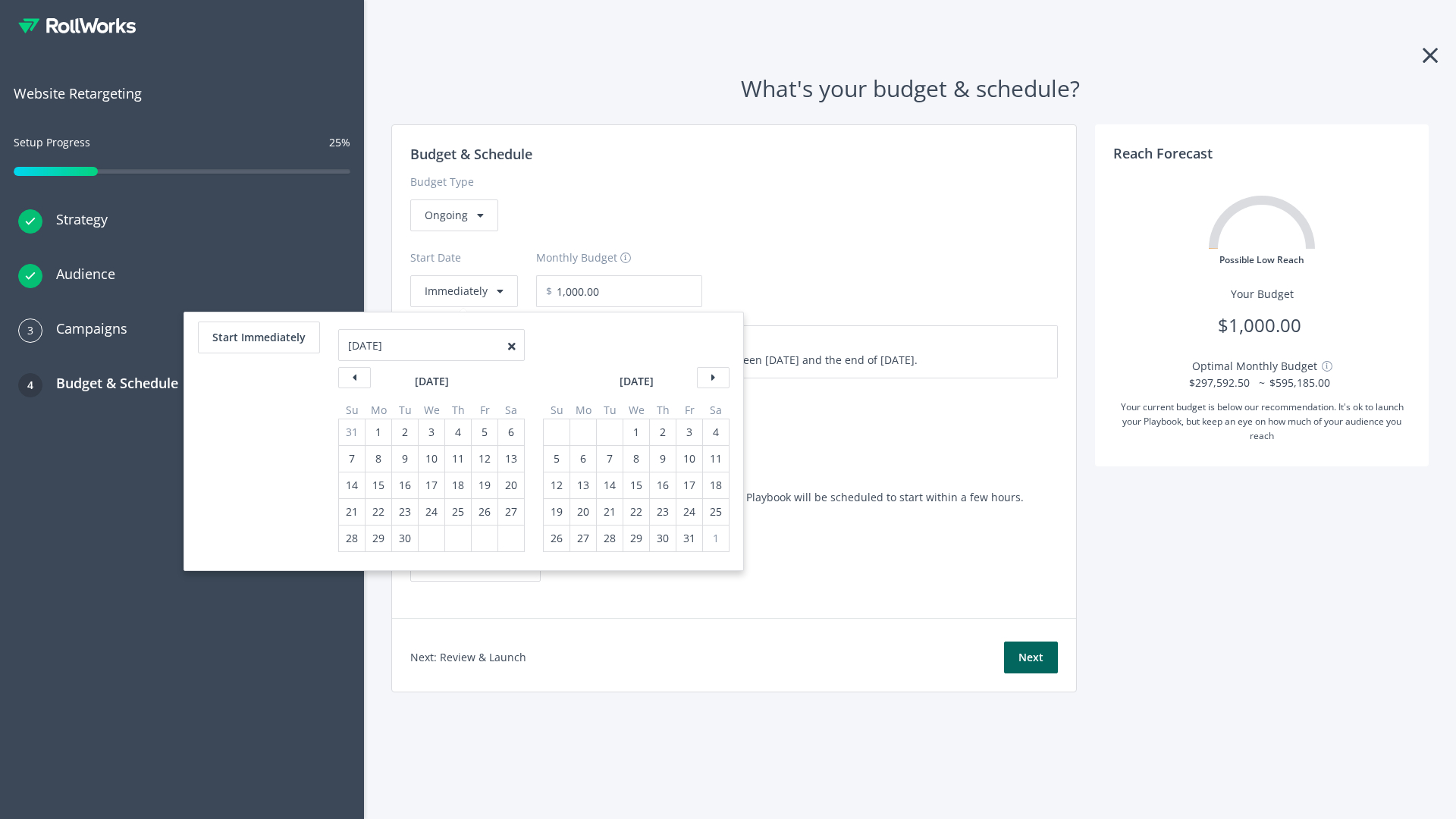
click at [555, 459] on div "5" at bounding box center [556, 458] width 20 height 26
type input "870.97"
click at [635, 433] on div "1" at bounding box center [636, 432] width 20 height 26
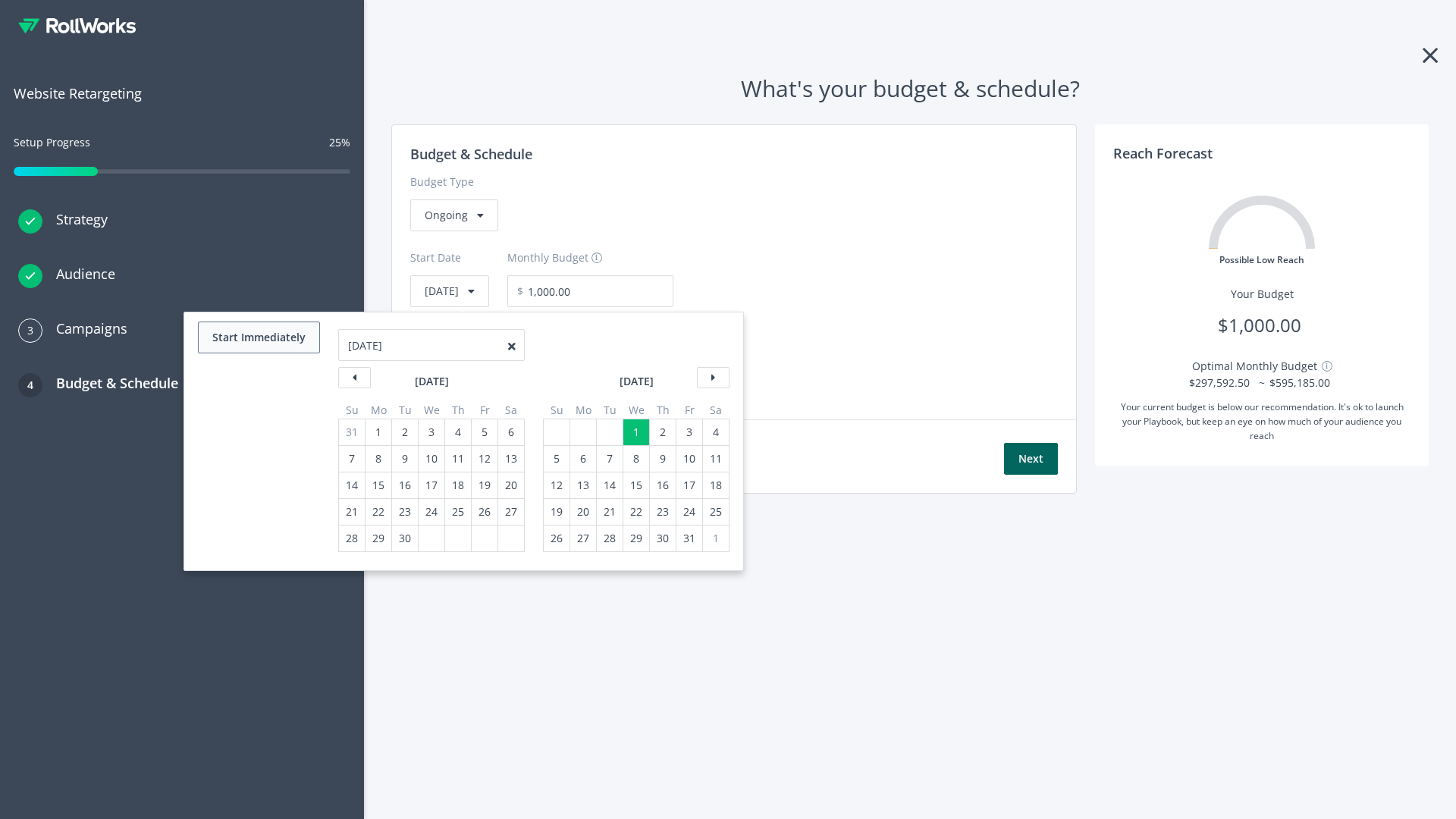
click at [258, 338] on button "Start Immediately" at bounding box center [259, 337] width 122 height 32
type input "[DATE]"
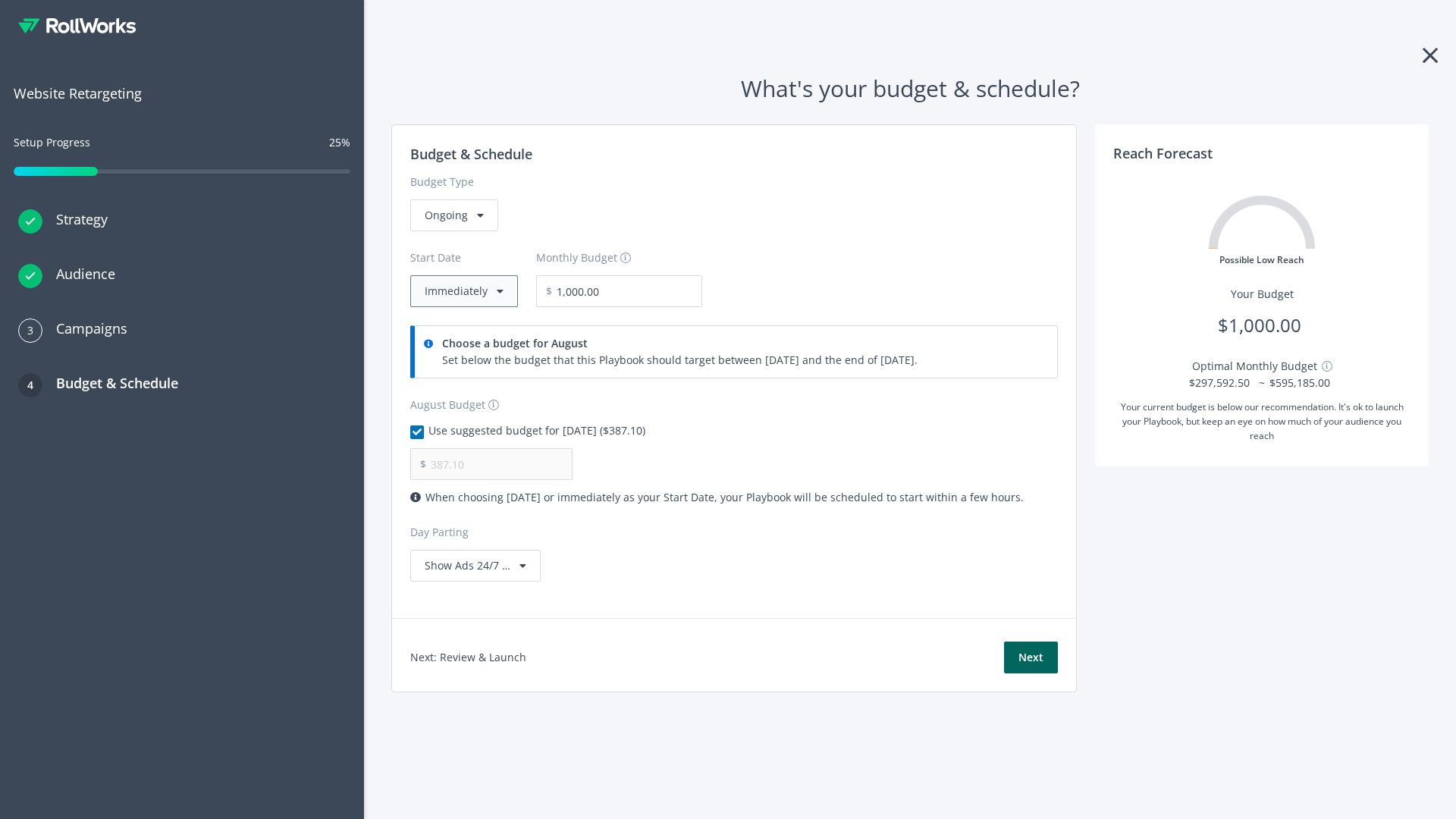
click at [462, 291] on button "Immediately" at bounding box center [464, 291] width 107 height 32
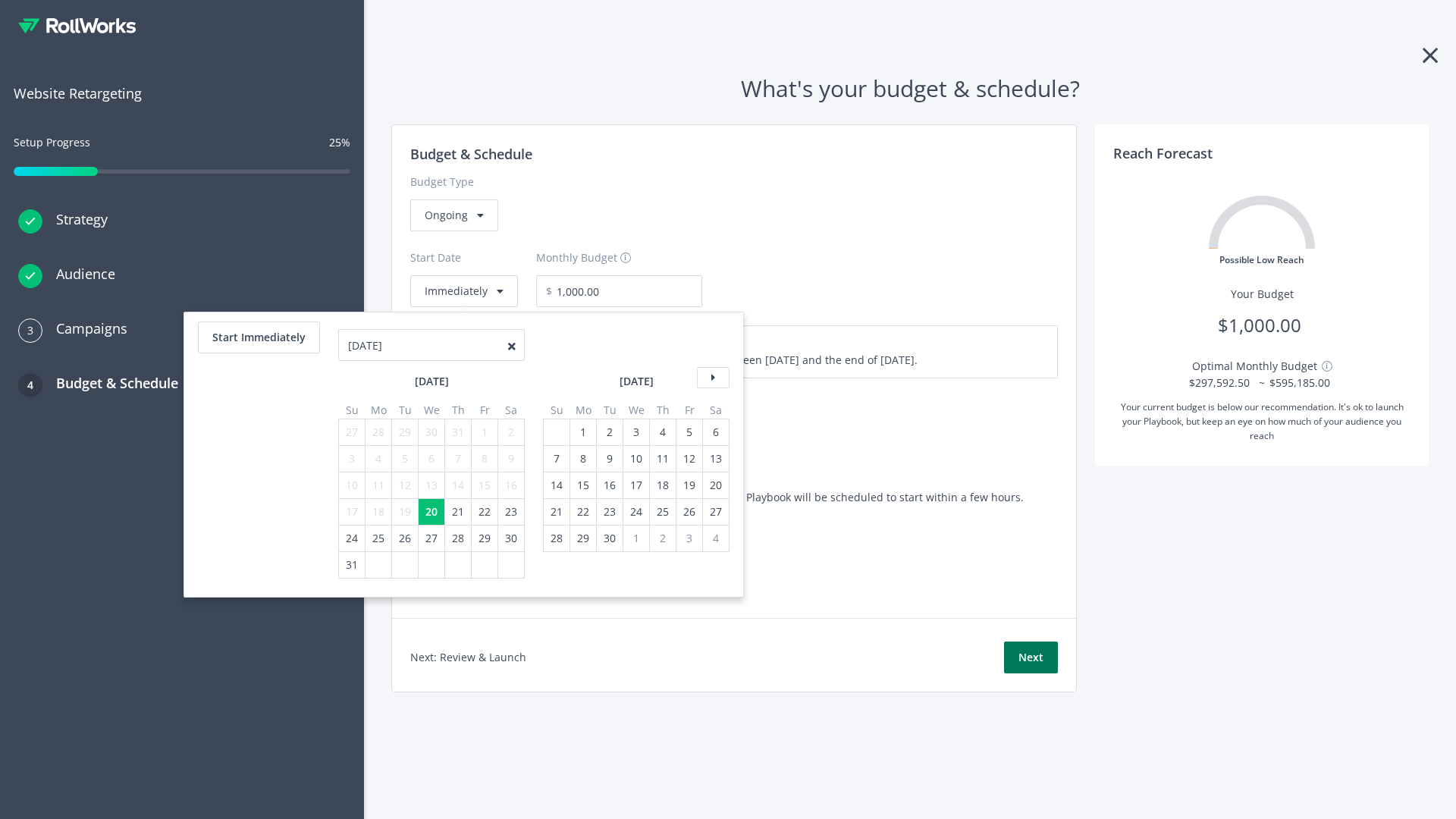
click at [1030, 657] on button "Next" at bounding box center [1030, 657] width 54 height 32
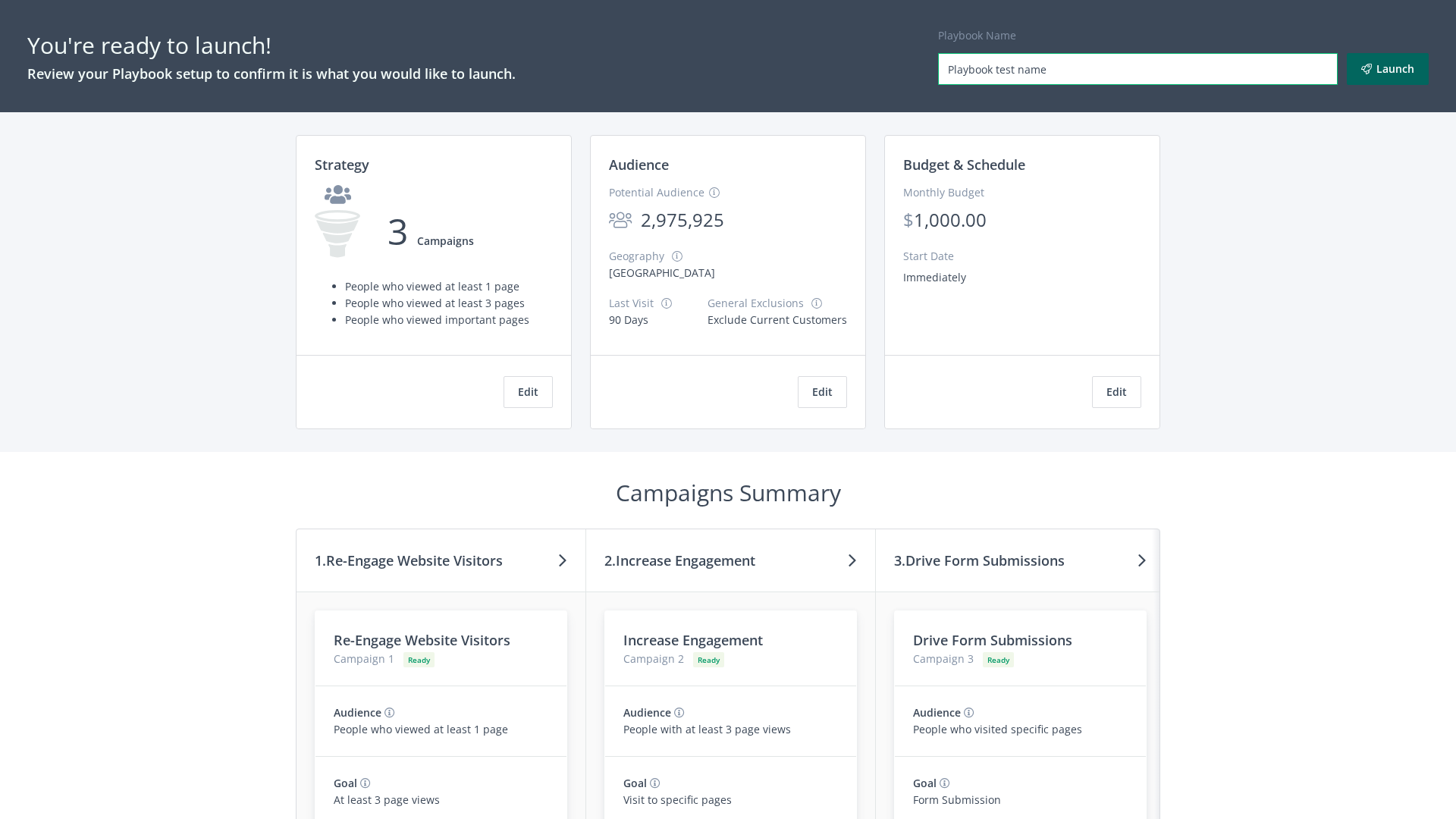
type input "Playbook test name"
click at [1387, 69] on button "Launch" at bounding box center [1387, 69] width 82 height 32
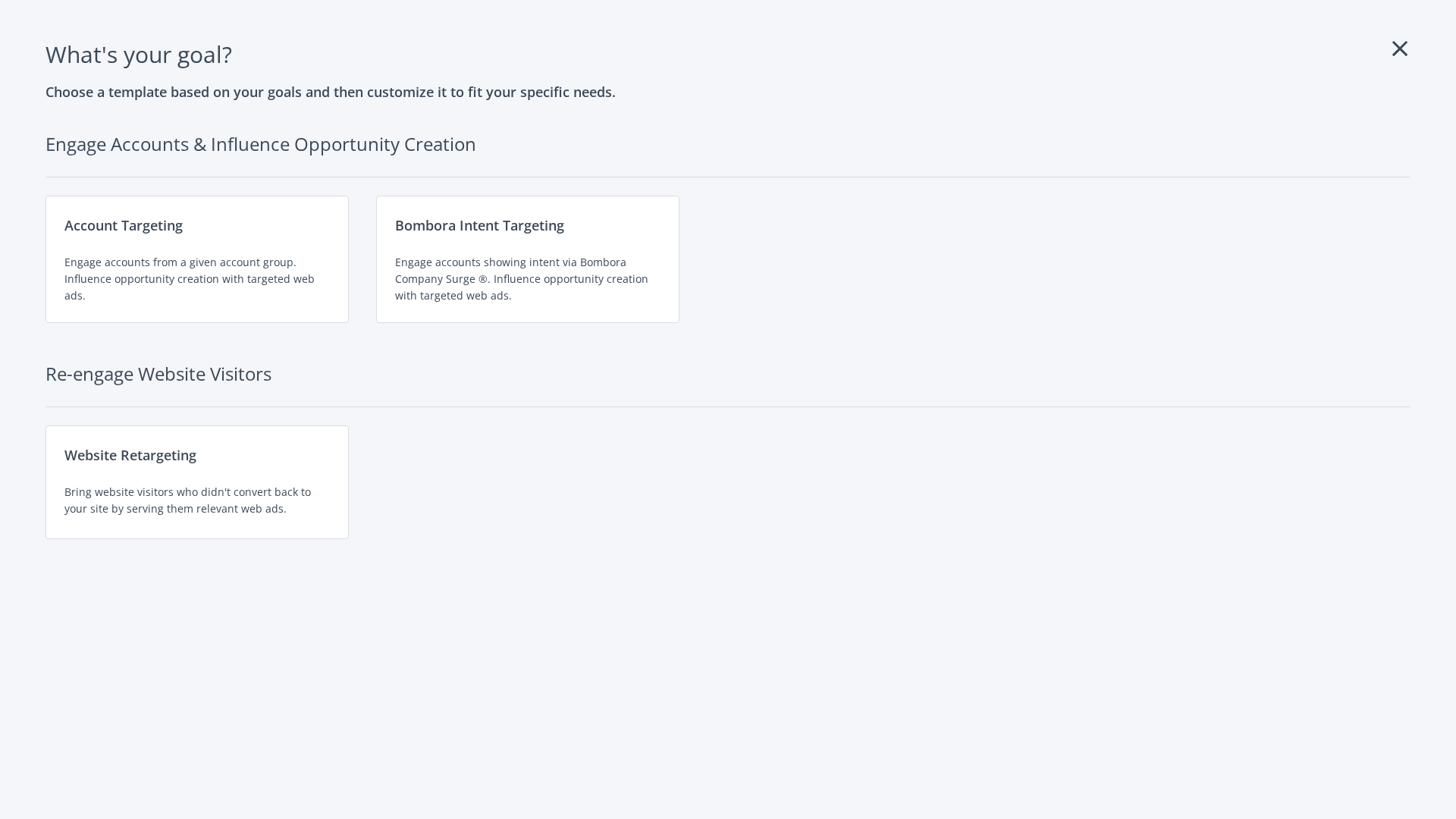
click at [197, 482] on div "Website Retargeting Bring website visitors who didn't convert back to your site…" at bounding box center [196, 482] width 303 height 114
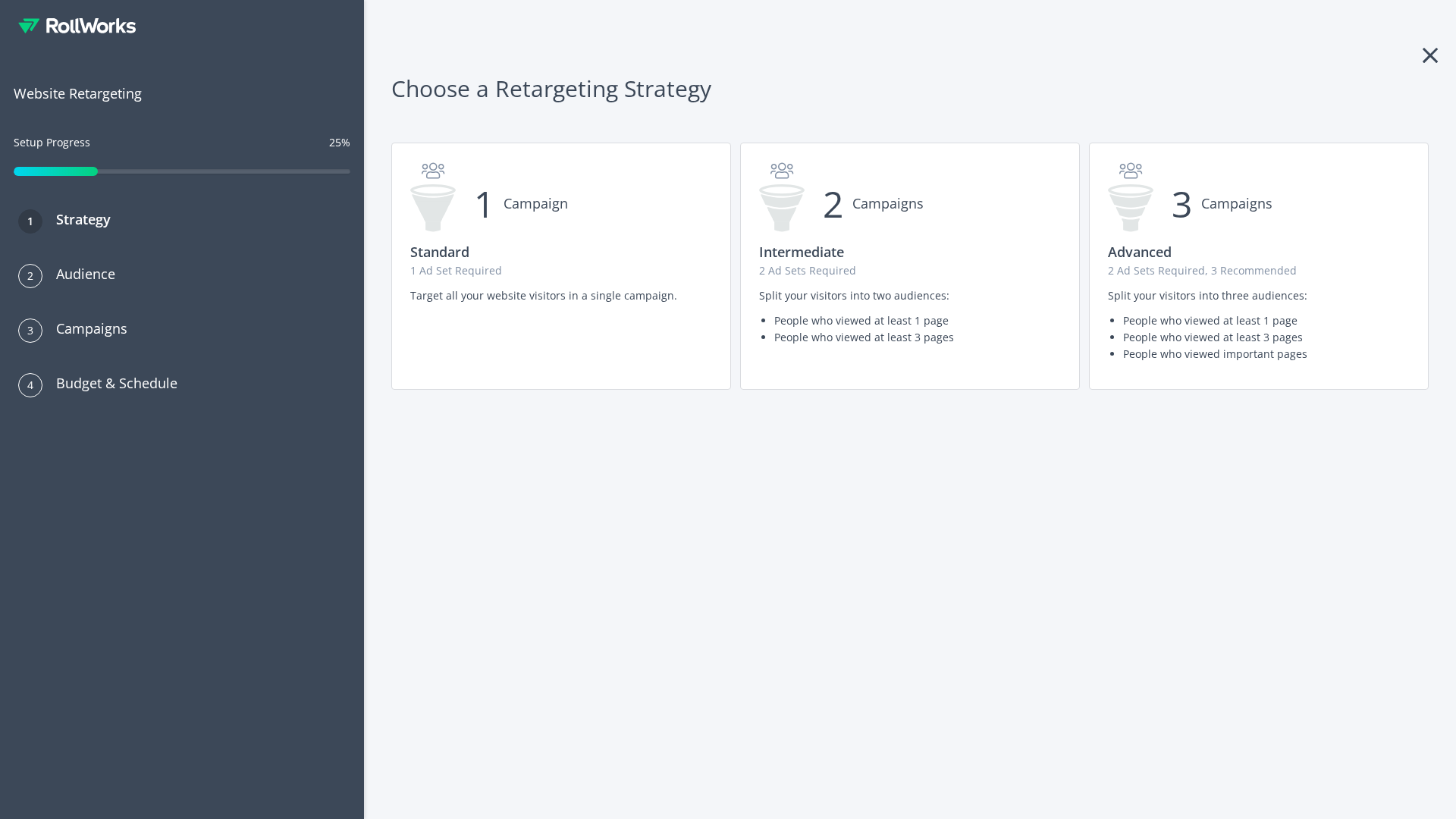
click at [910, 266] on p "2 Ad Sets Required" at bounding box center [910, 271] width 302 height 17
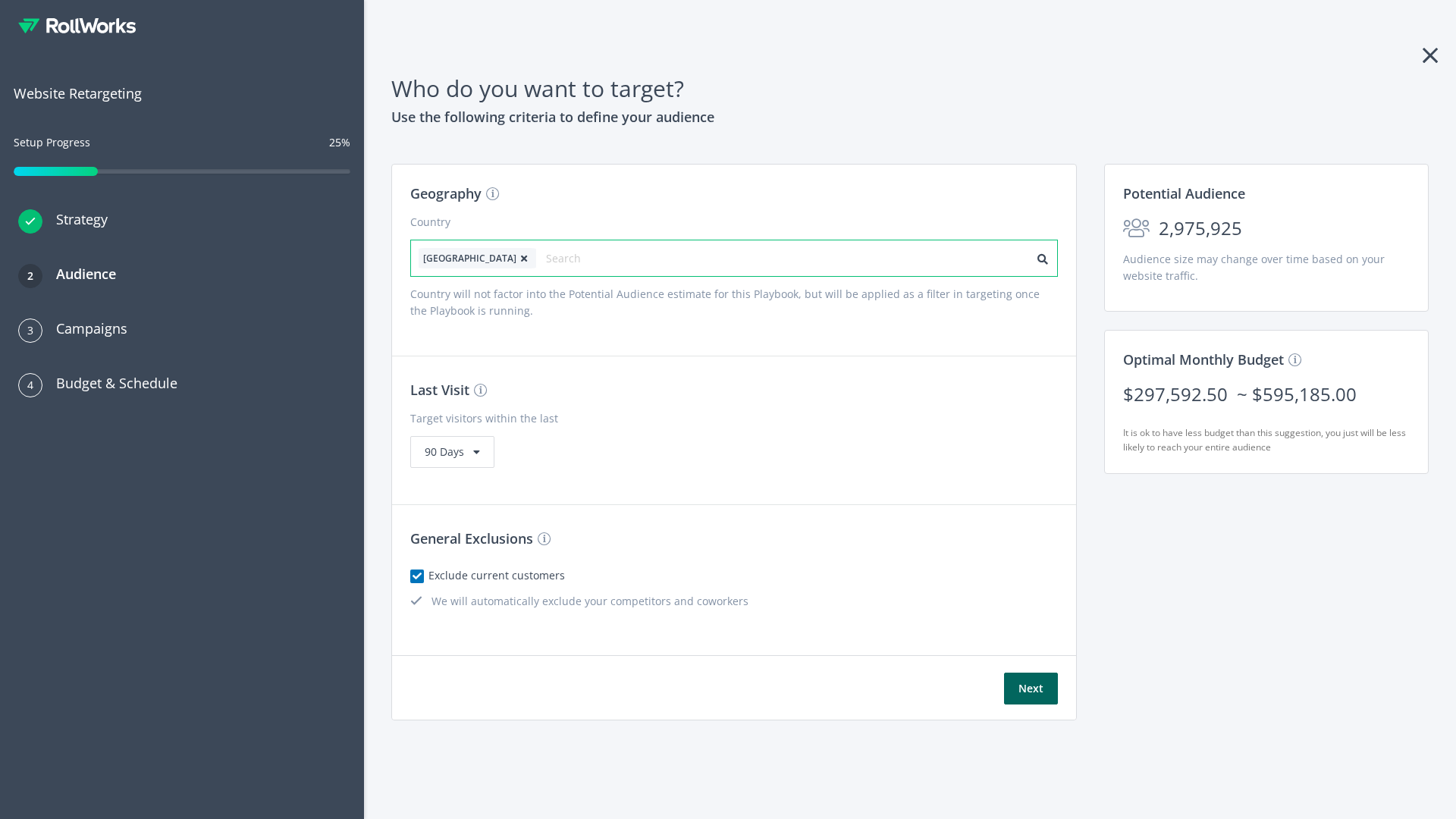
click at [571, 258] on input "text" at bounding box center [613, 258] width 135 height 21
type input "[GEOGRAPHIC_DATA]"
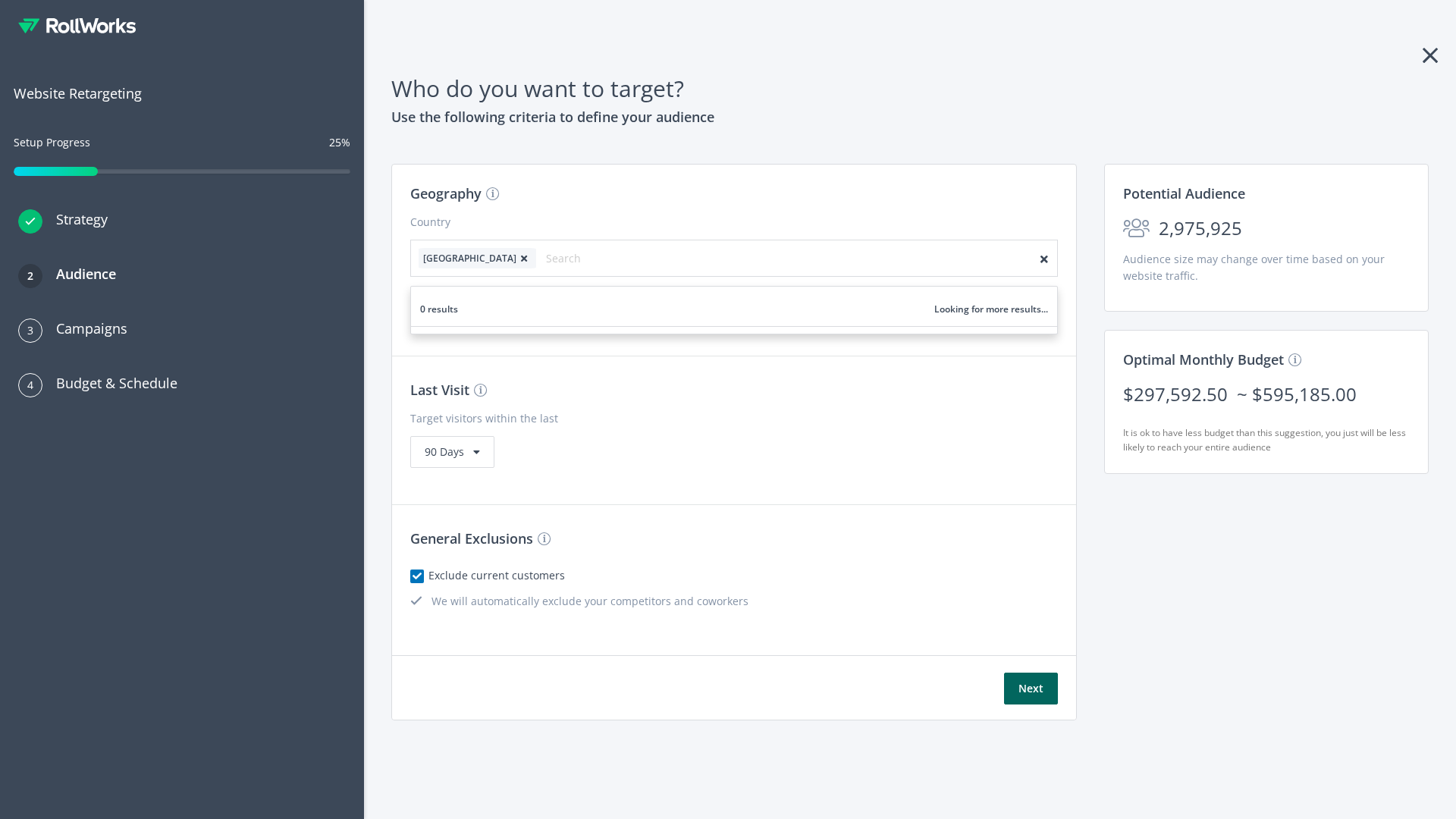
click at [517, 258] on icon at bounding box center [524, 258] width 15 height 9
click at [1030, 689] on button "Next" at bounding box center [1030, 689] width 54 height 32
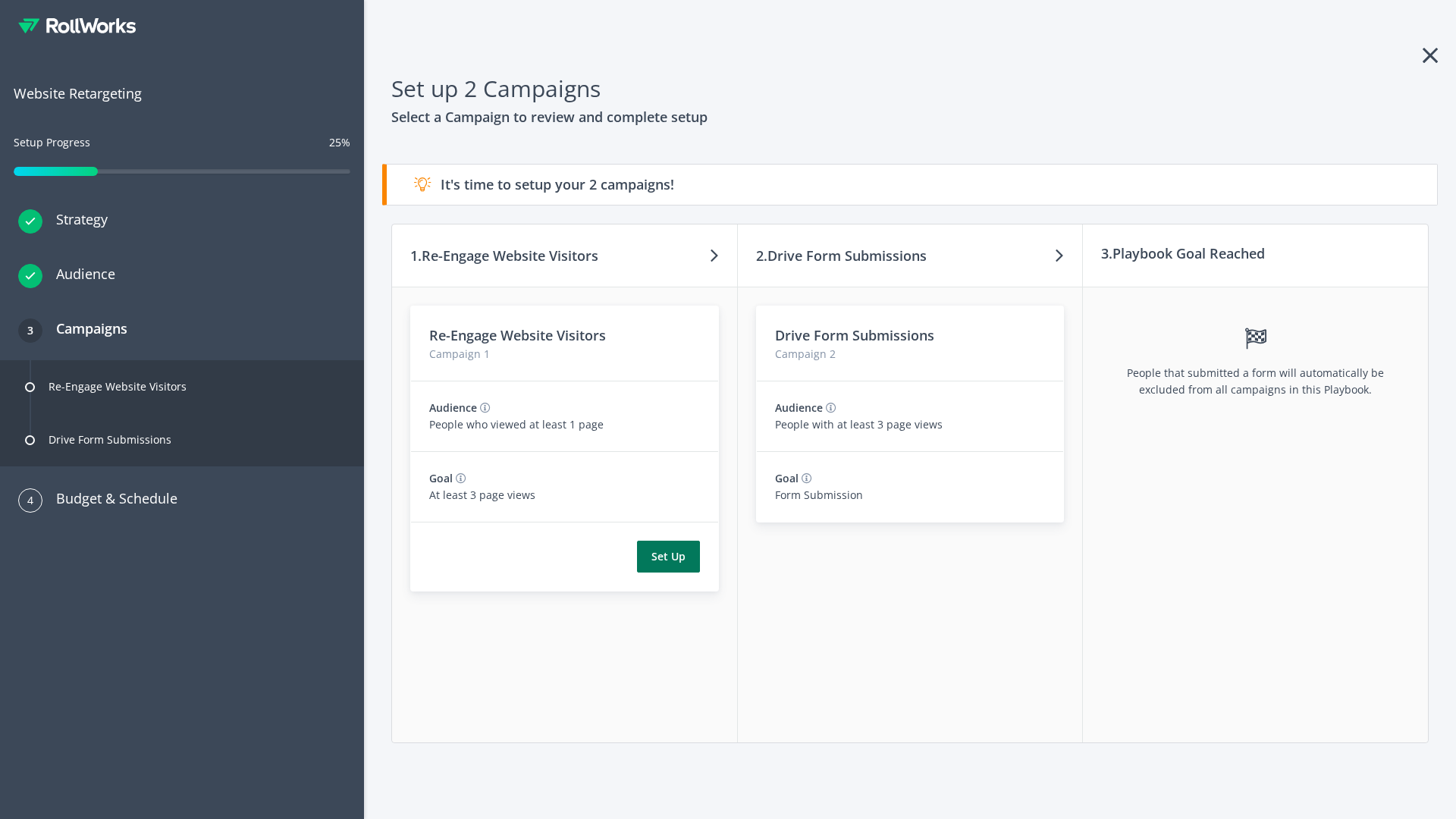
click at [668, 556] on button "Set Up" at bounding box center [669, 556] width 63 height 32
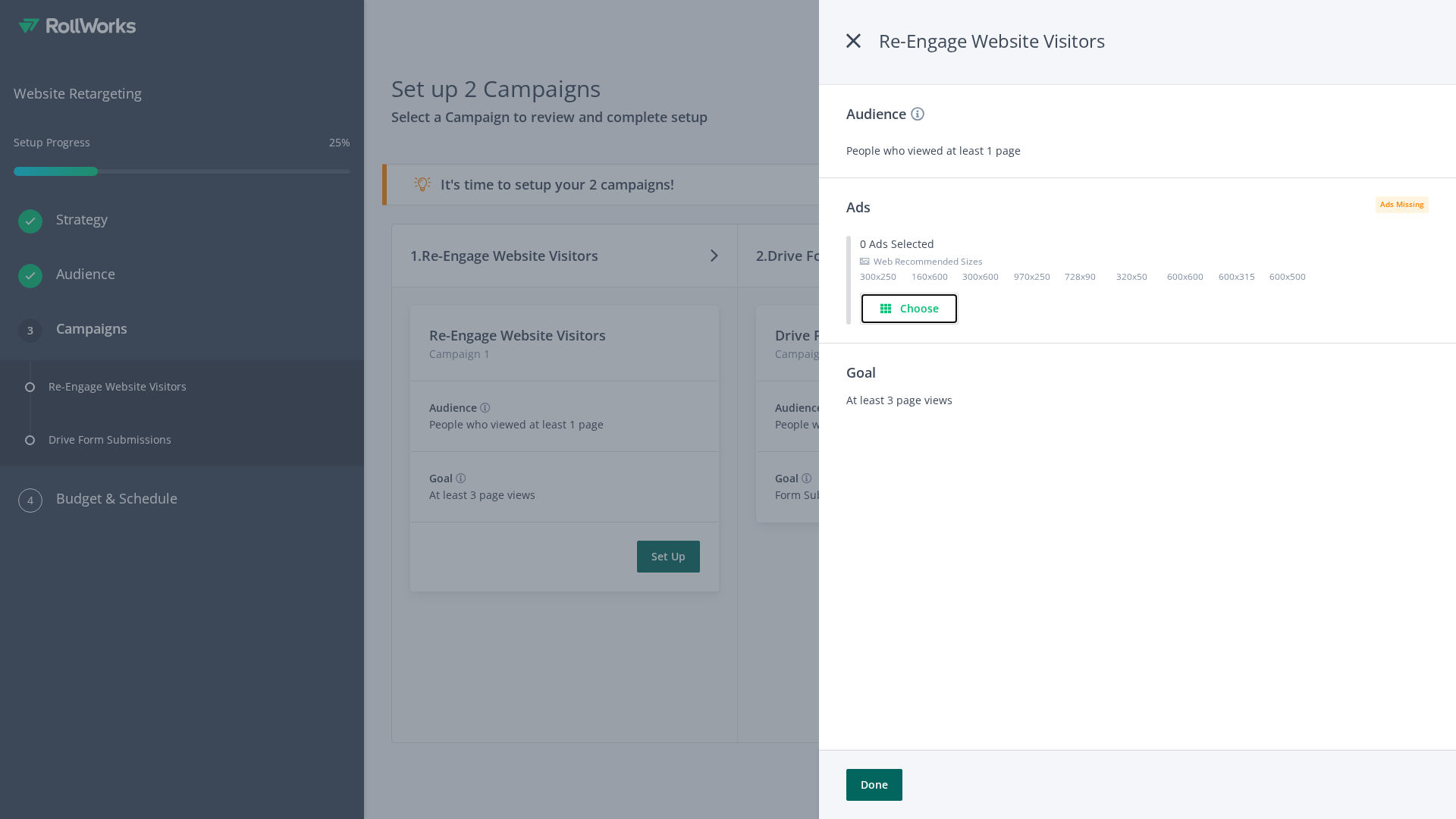
click at [910, 308] on h4 "Choose" at bounding box center [919, 309] width 39 height 17
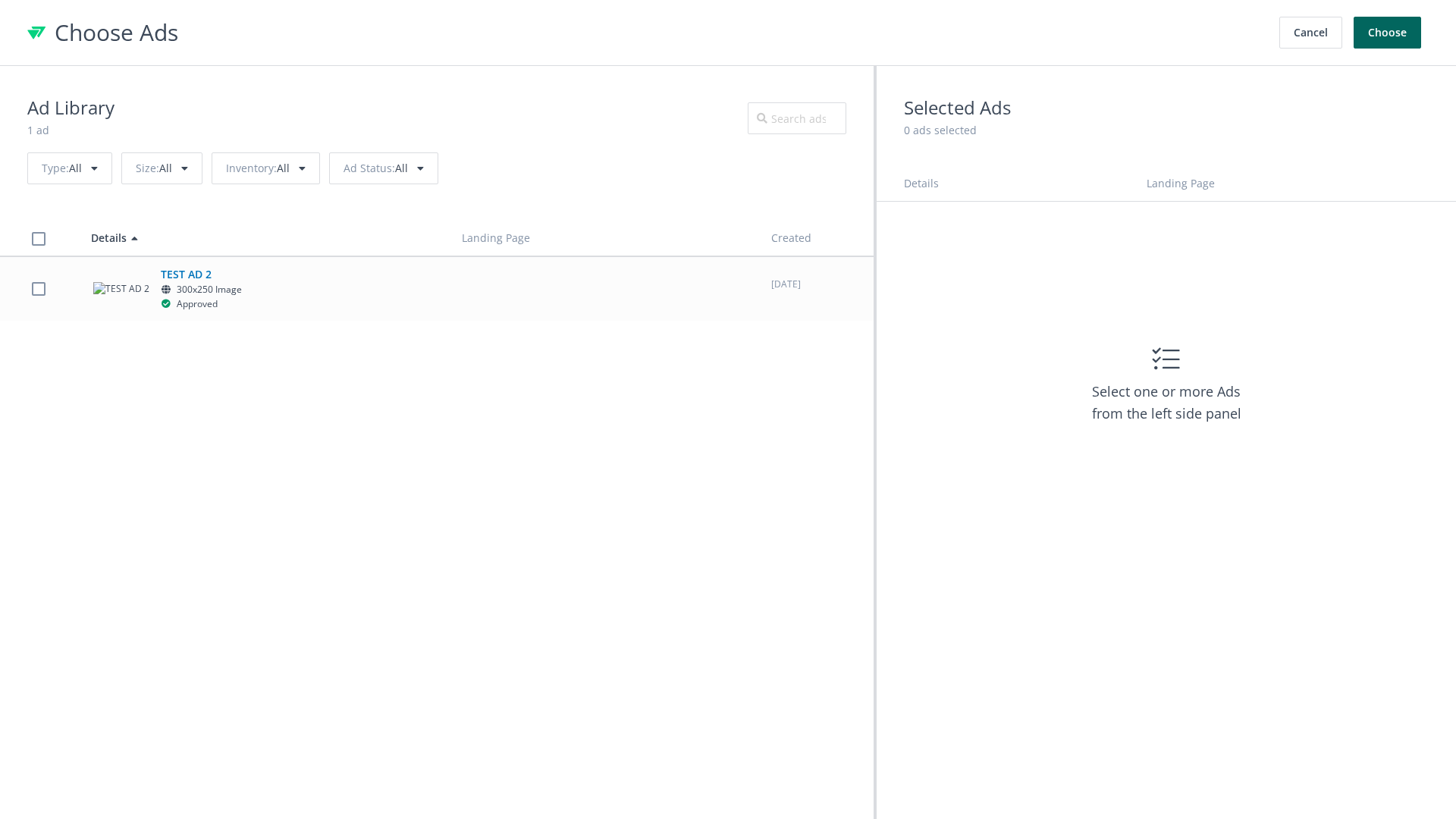
click at [38, 288] on label at bounding box center [39, 288] width 14 height 14
click at [1387, 32] on button "Choose" at bounding box center [1387, 32] width 68 height 32
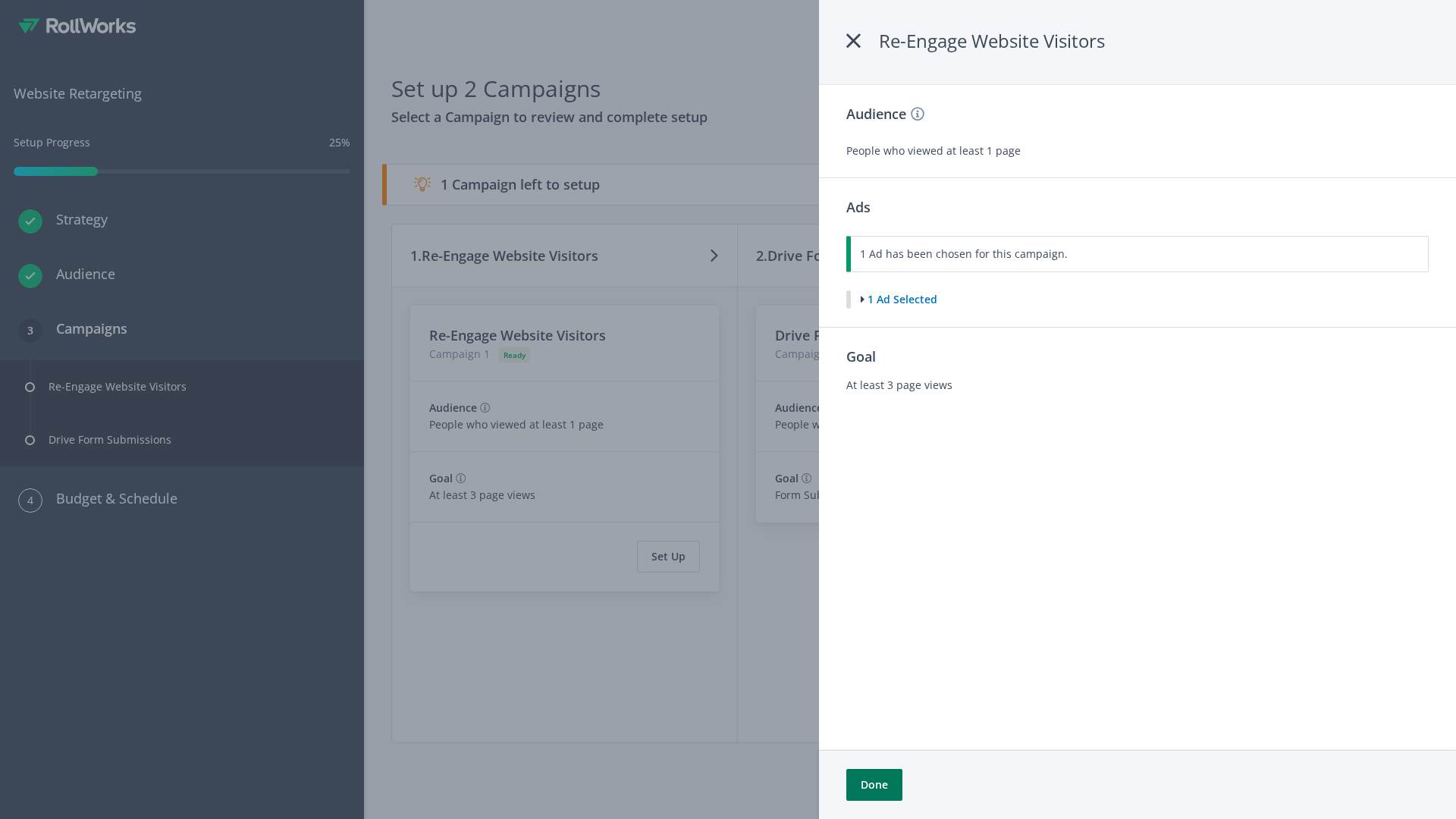
click at [873, 785] on button "Done" at bounding box center [874, 784] width 56 height 32
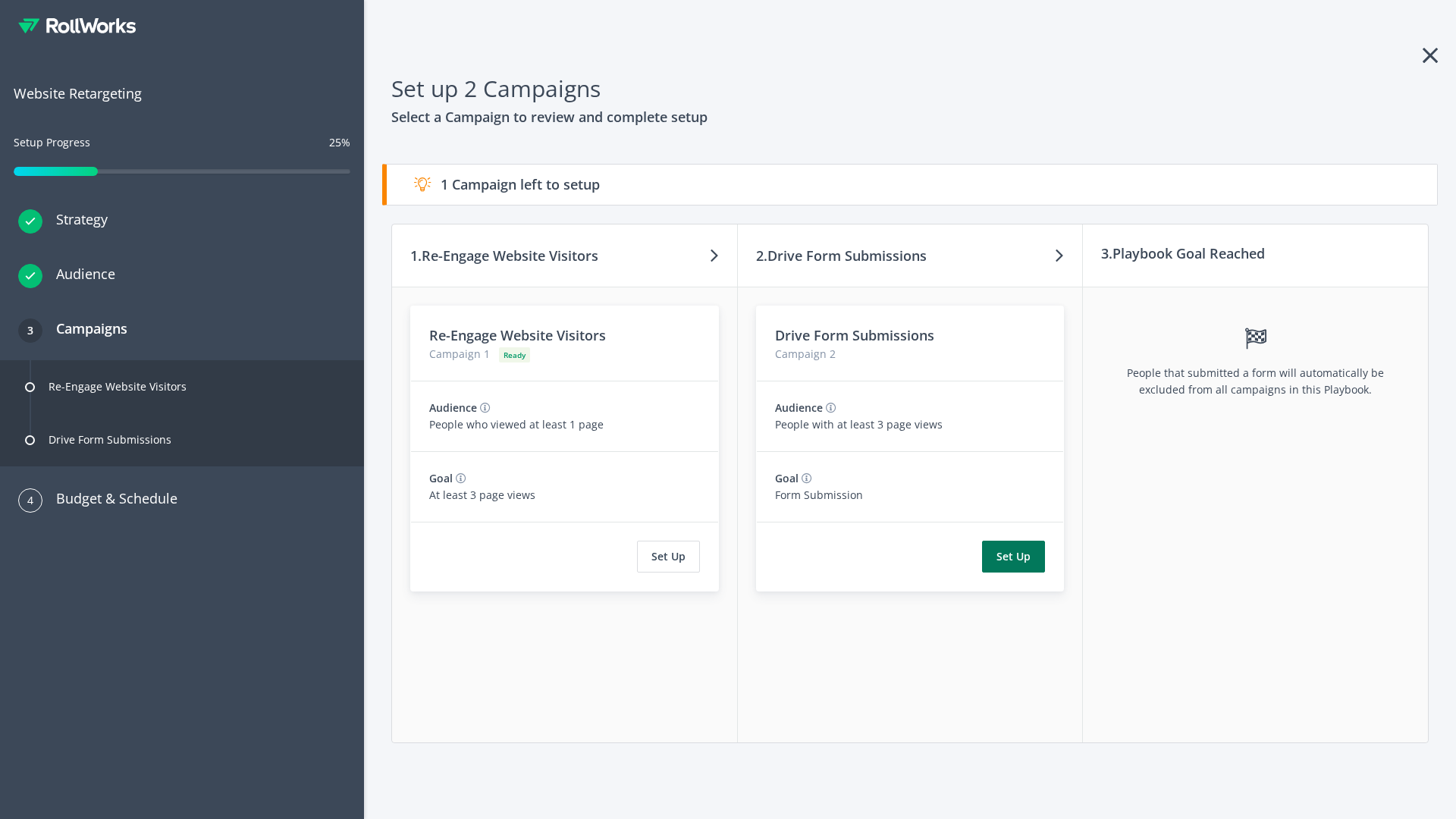
click at [1014, 556] on button "Set Up" at bounding box center [1014, 556] width 63 height 32
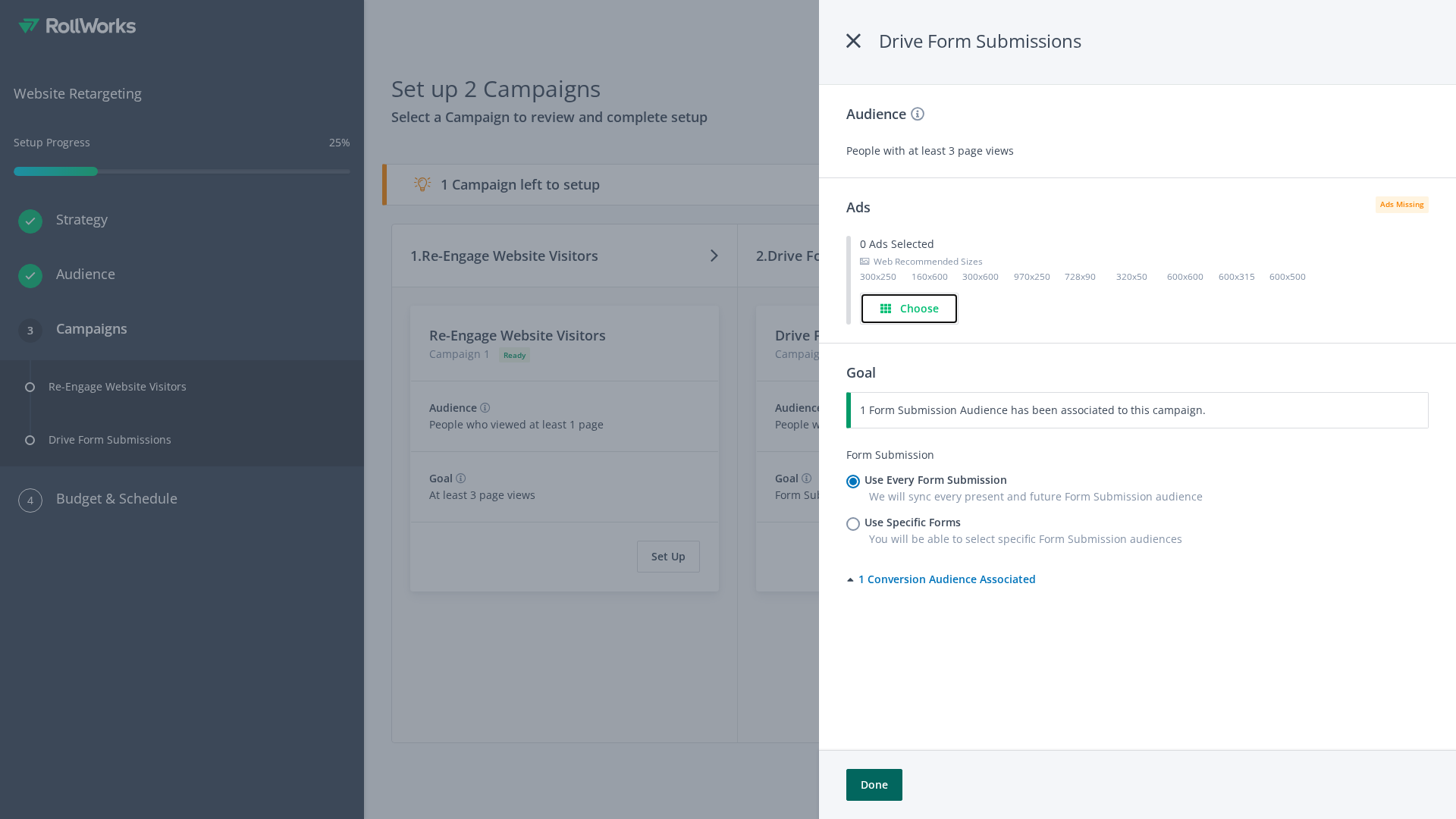
click at [910, 308] on h4 "Choose" at bounding box center [919, 309] width 39 height 17
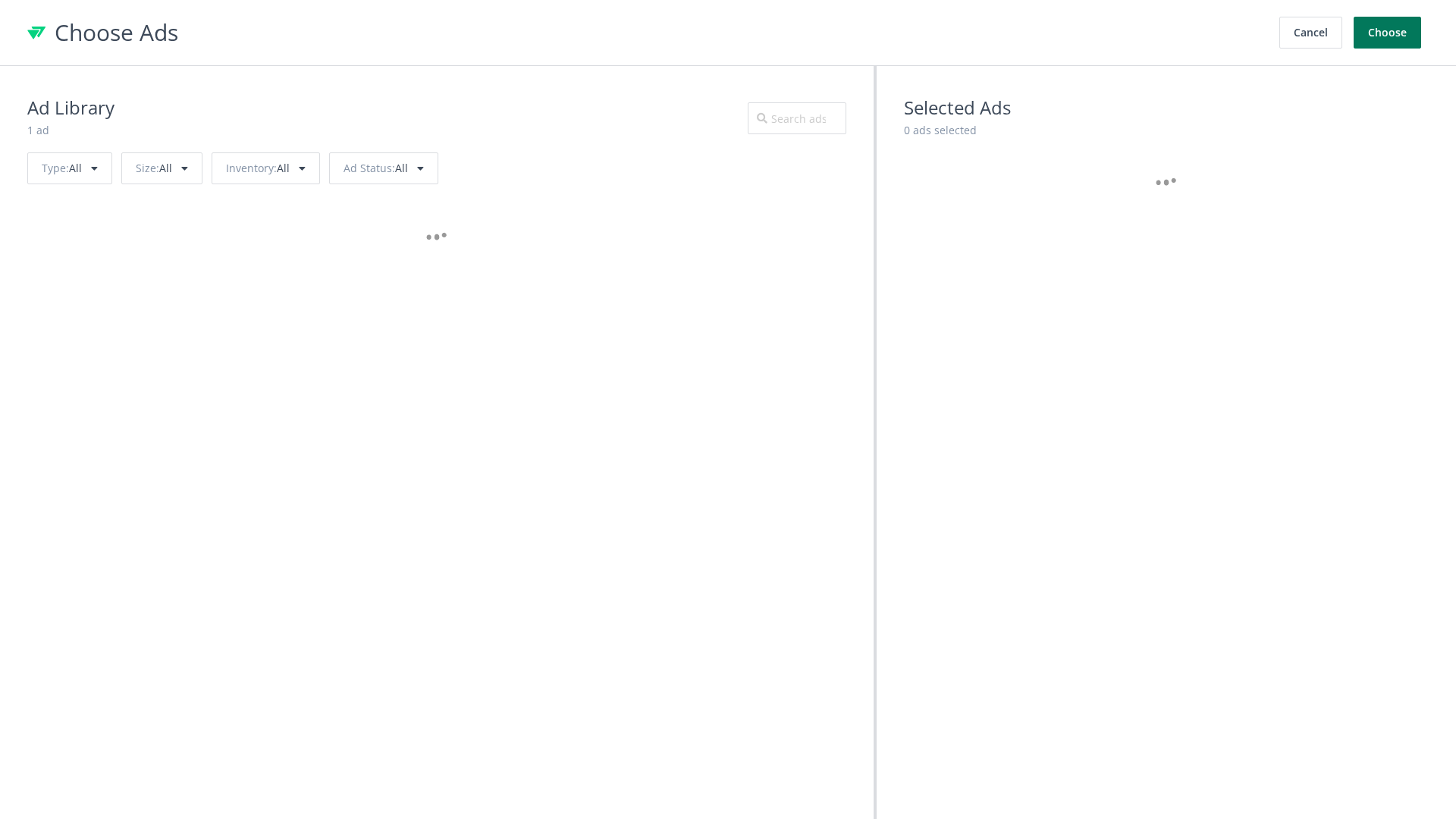
click at [1387, 32] on button "Choose" at bounding box center [1387, 32] width 68 height 32
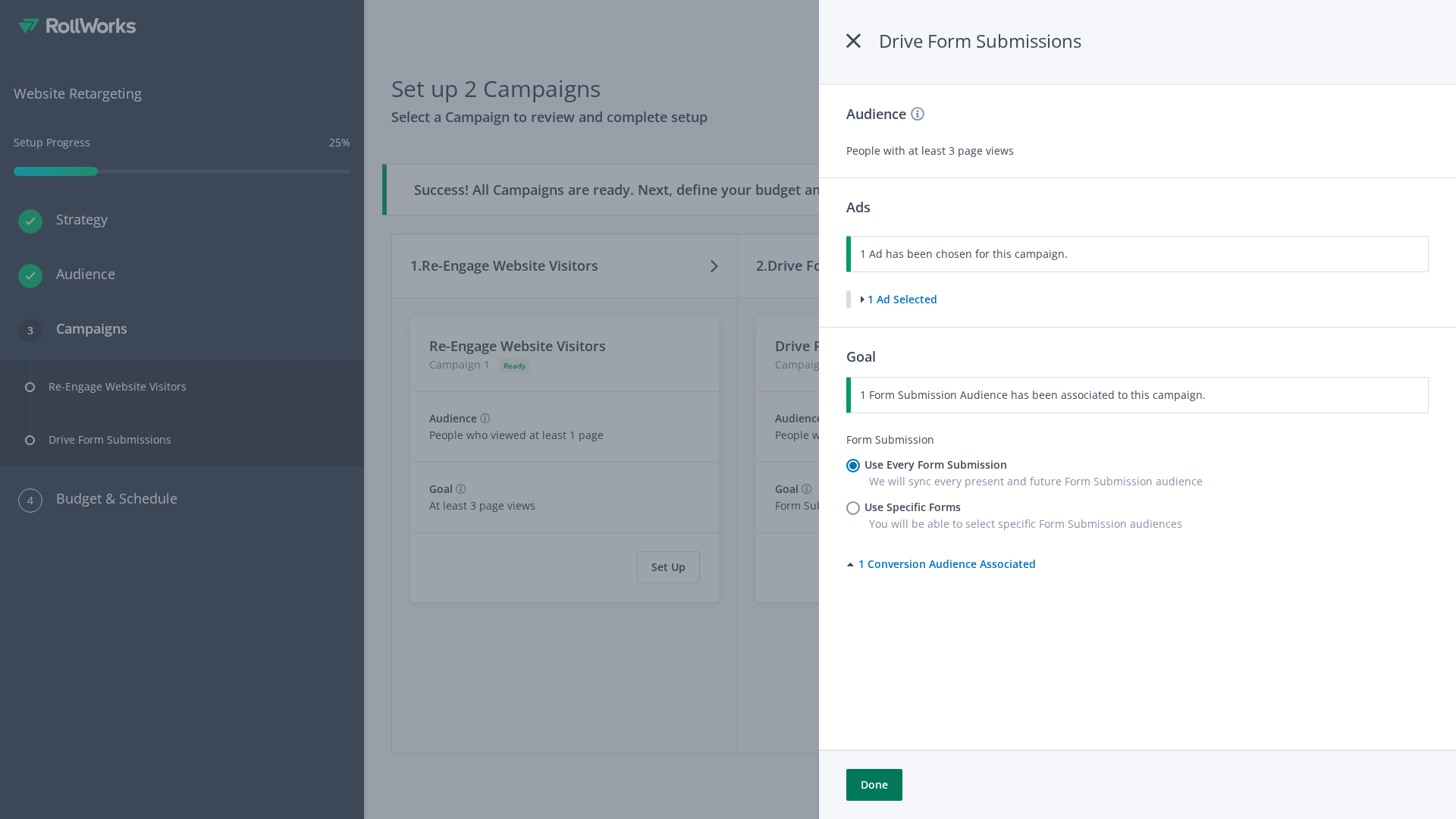
click at [873, 785] on button "Done" at bounding box center [874, 784] width 56 height 32
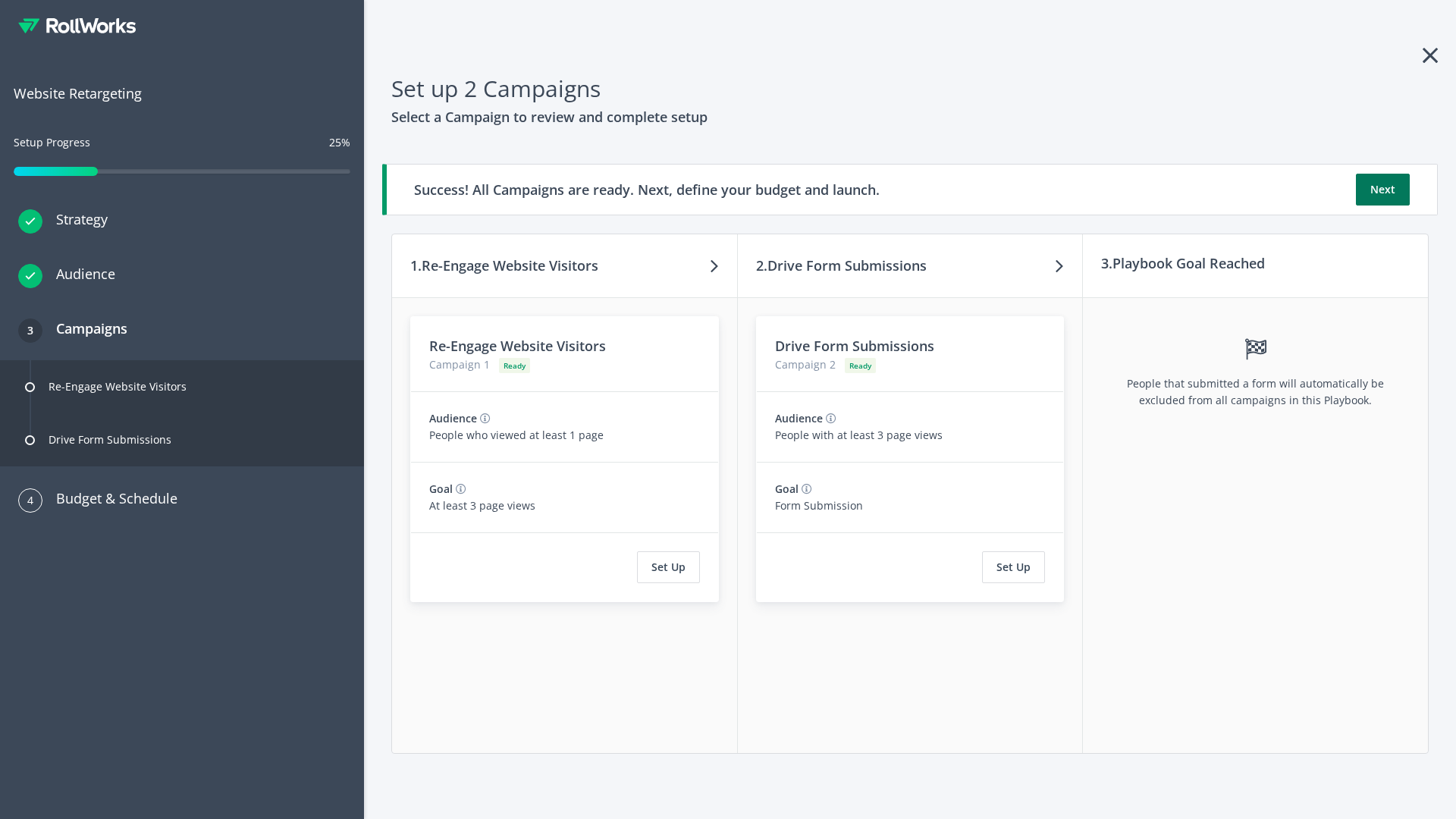
click at [1383, 190] on button "Next" at bounding box center [1382, 189] width 54 height 32
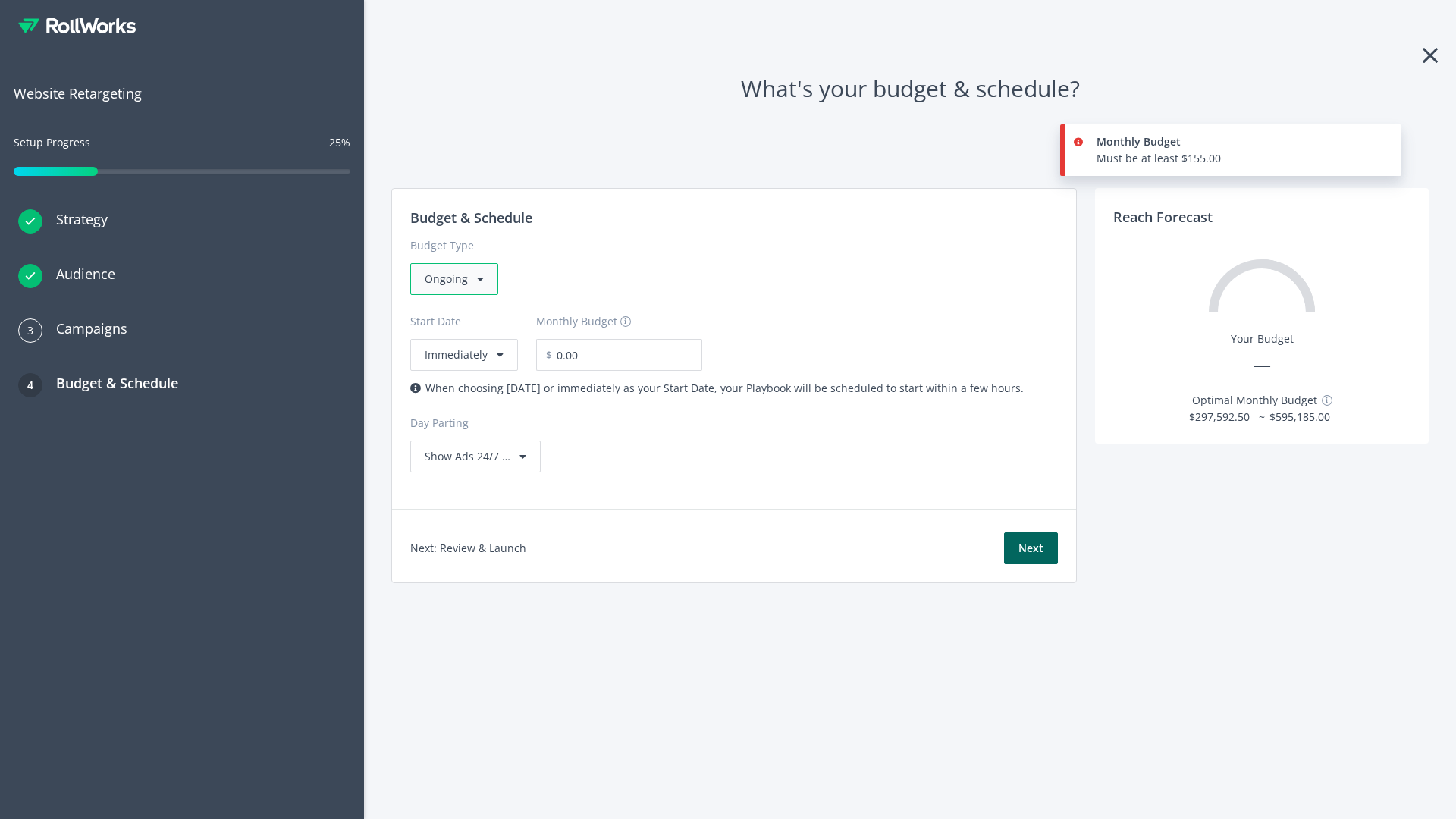
click at [452, 279] on div "Ongoing" at bounding box center [454, 279] width 88 height 32
click at [584, 367] on div "For Playbooks that you want to run for a specific duration of time" at bounding box center [589, 375] width 329 height 17
click at [461, 279] on div "Ongoing" at bounding box center [454, 279] width 88 height 32
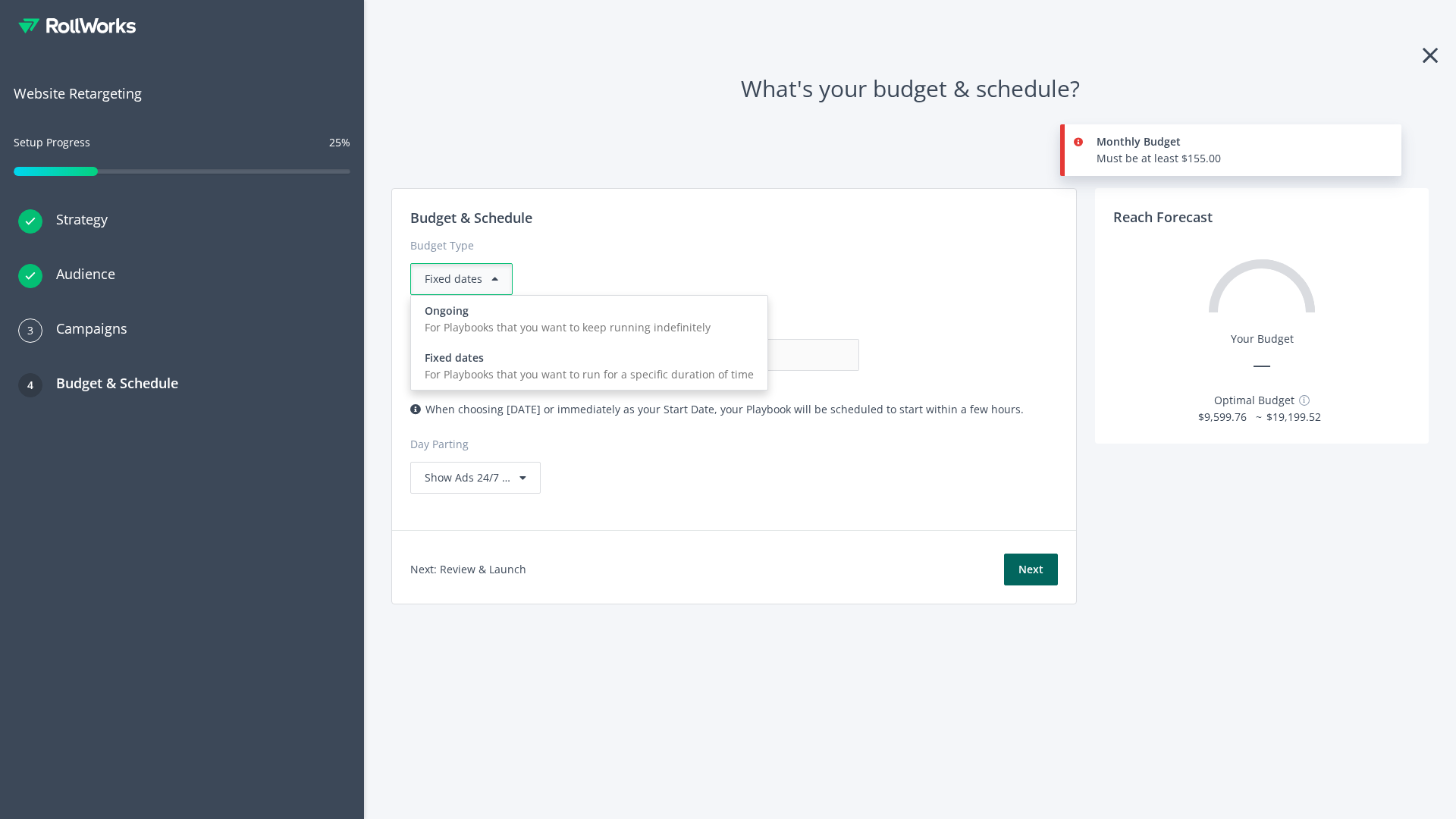
click at [584, 320] on div "For Playbooks that you want to keep running indefinitely" at bounding box center [589, 328] width 329 height 17
click at [709, 355] on input "0.00" at bounding box center [784, 355] width 150 height 32
click at [709, 355] on input "1.00" at bounding box center [784, 355] width 150 height 32
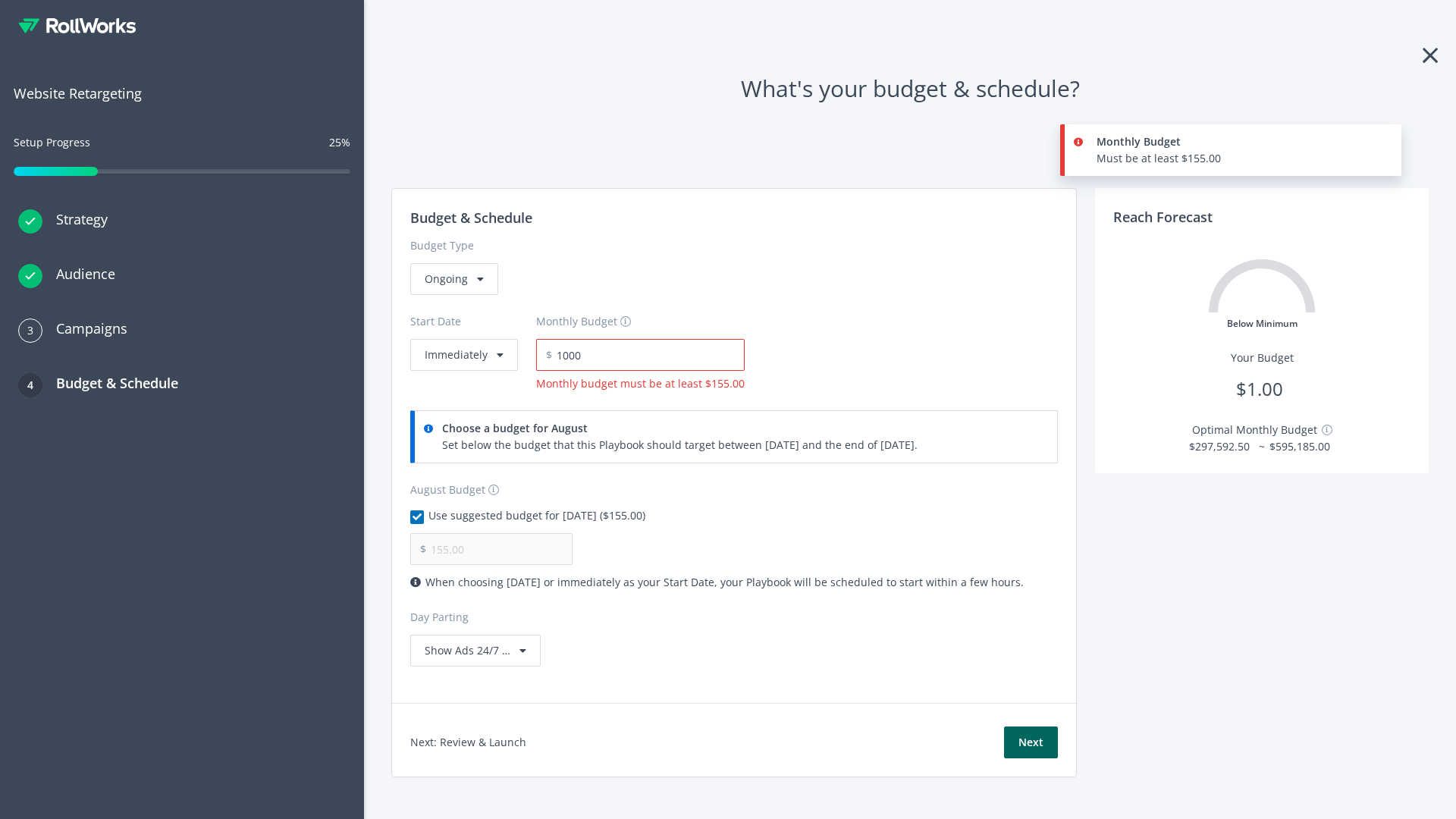
type input "1,000.00"
click at [462, 339] on button "Immediately" at bounding box center [464, 355] width 107 height 32
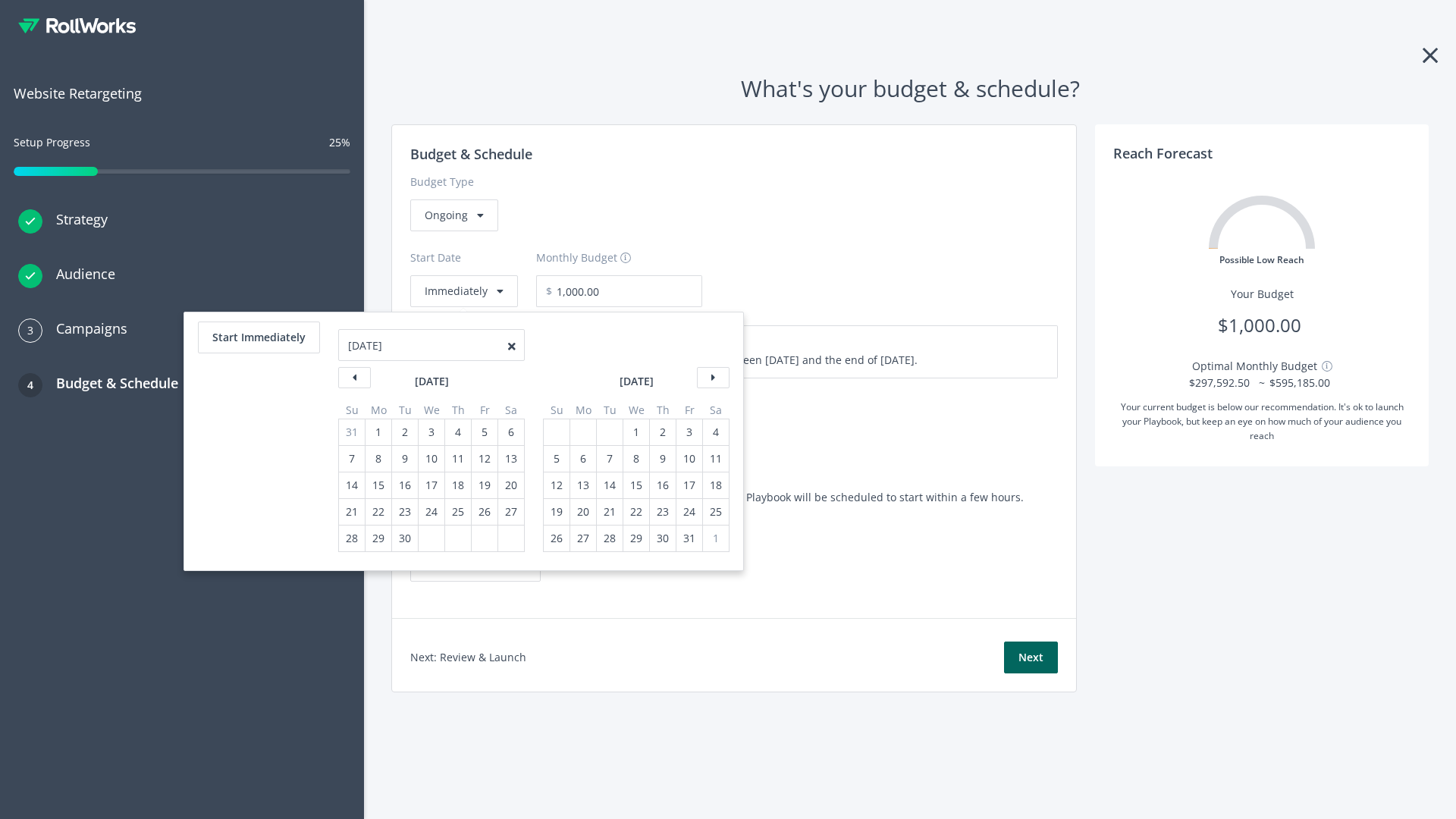
click at [555, 459] on div "5" at bounding box center [556, 458] width 20 height 26
type input "870.97"
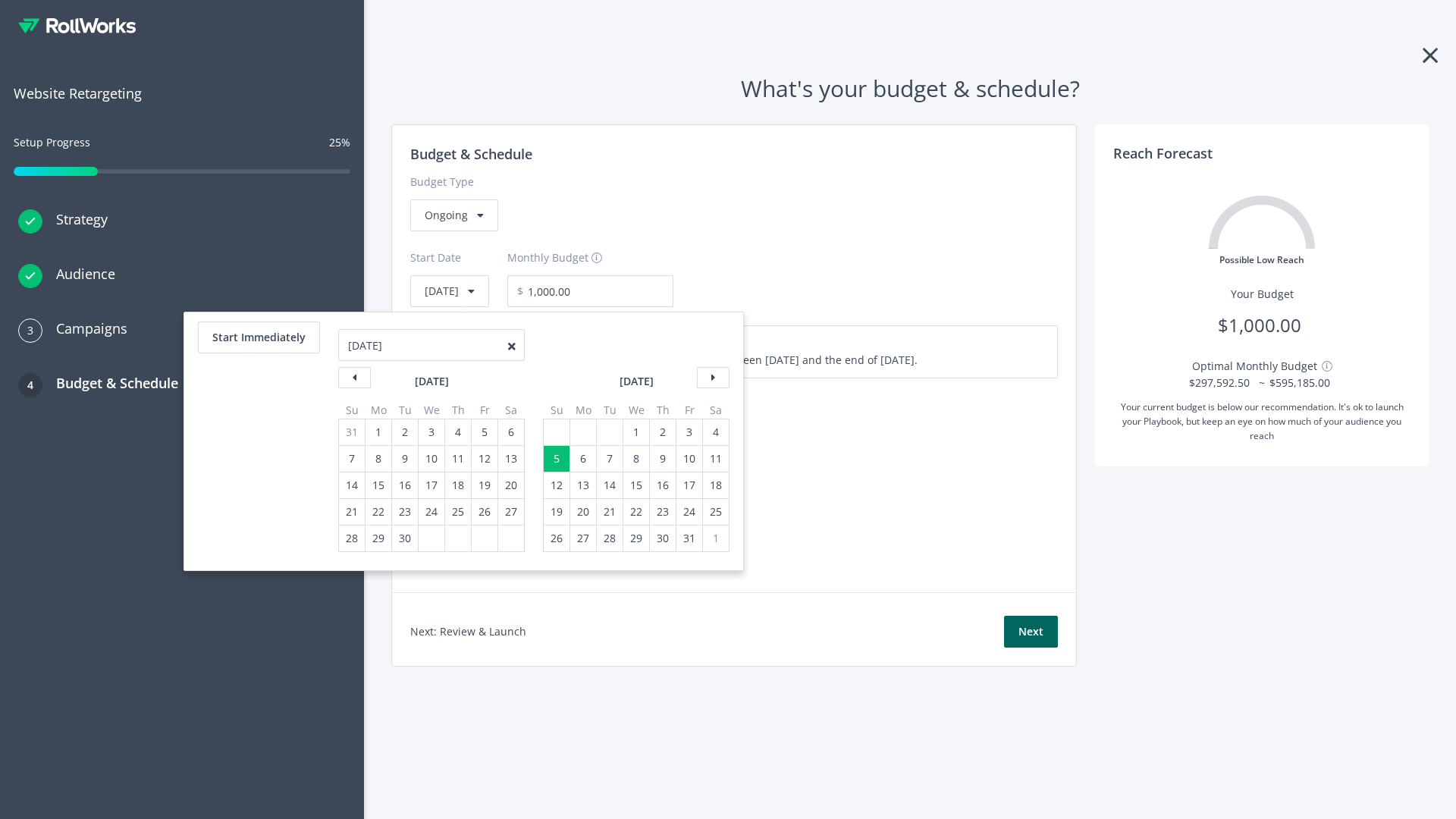
click at [635, 433] on div "1" at bounding box center [636, 432] width 20 height 26
click at [258, 338] on button "Start Immediately" at bounding box center [259, 337] width 122 height 32
type input "08/20/2025"
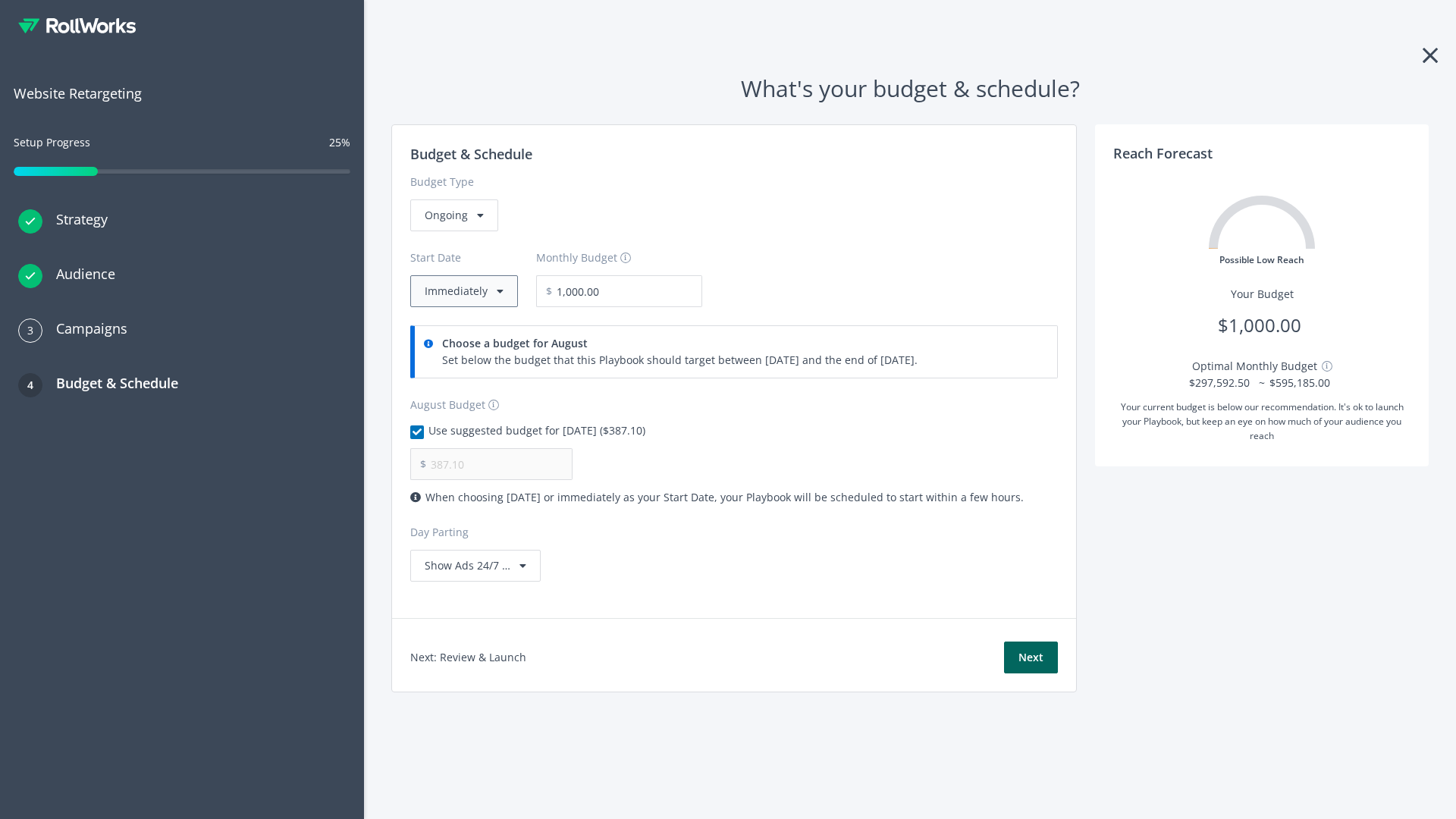
click at [462, 291] on button "Immediately" at bounding box center [464, 291] width 107 height 32
click at [1030, 657] on button "Next" at bounding box center [1030, 657] width 54 height 32
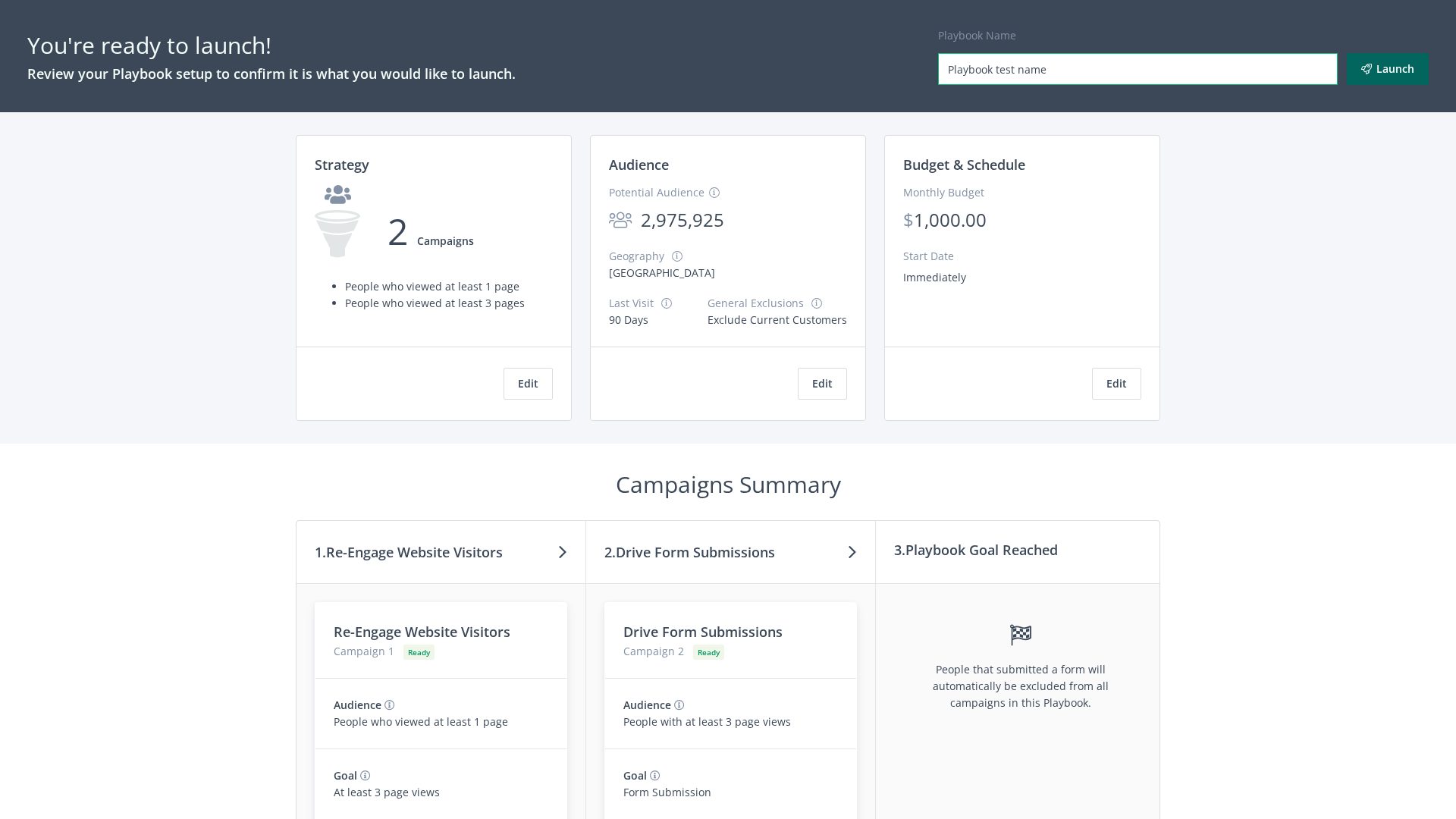
type input "Playbook test name"
click at [1387, 69] on button "Launch" at bounding box center [1387, 69] width 82 height 32
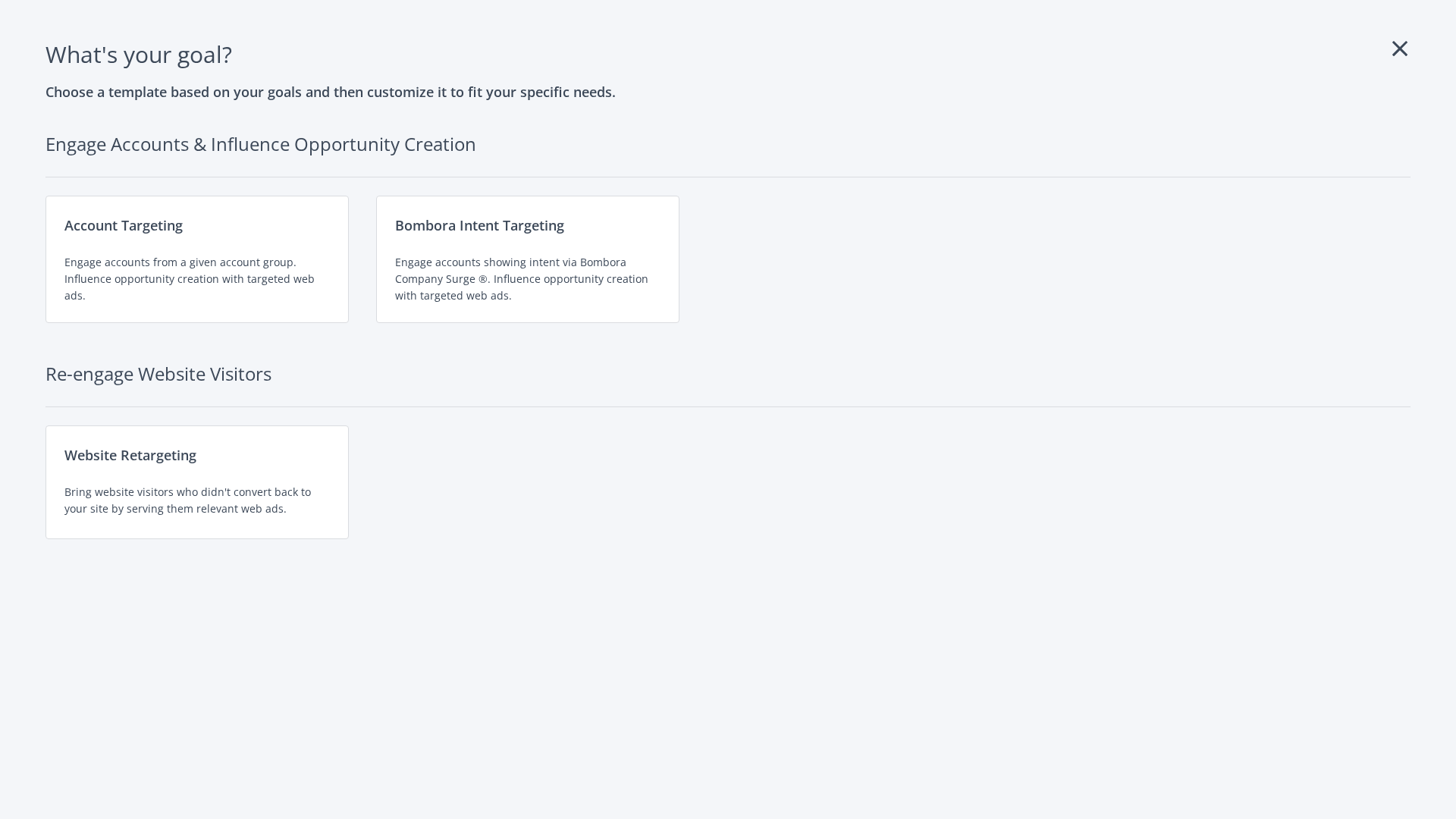
click at [197, 482] on div "Website Retargeting Bring website visitors who didn't convert back to your site…" at bounding box center [196, 482] width 303 height 114
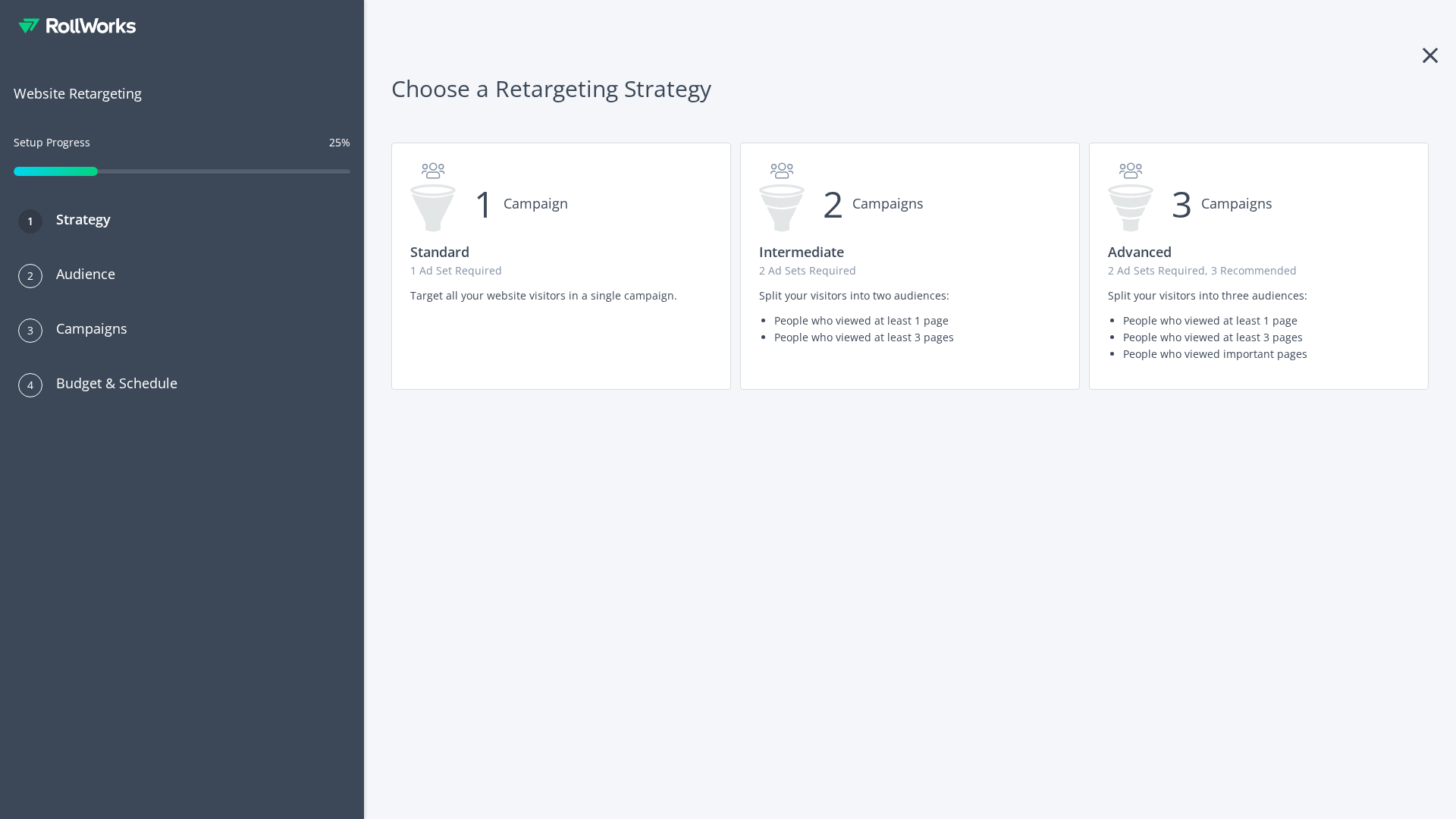
click at [561, 266] on p "1 Ad Set Required" at bounding box center [561, 271] width 302 height 17
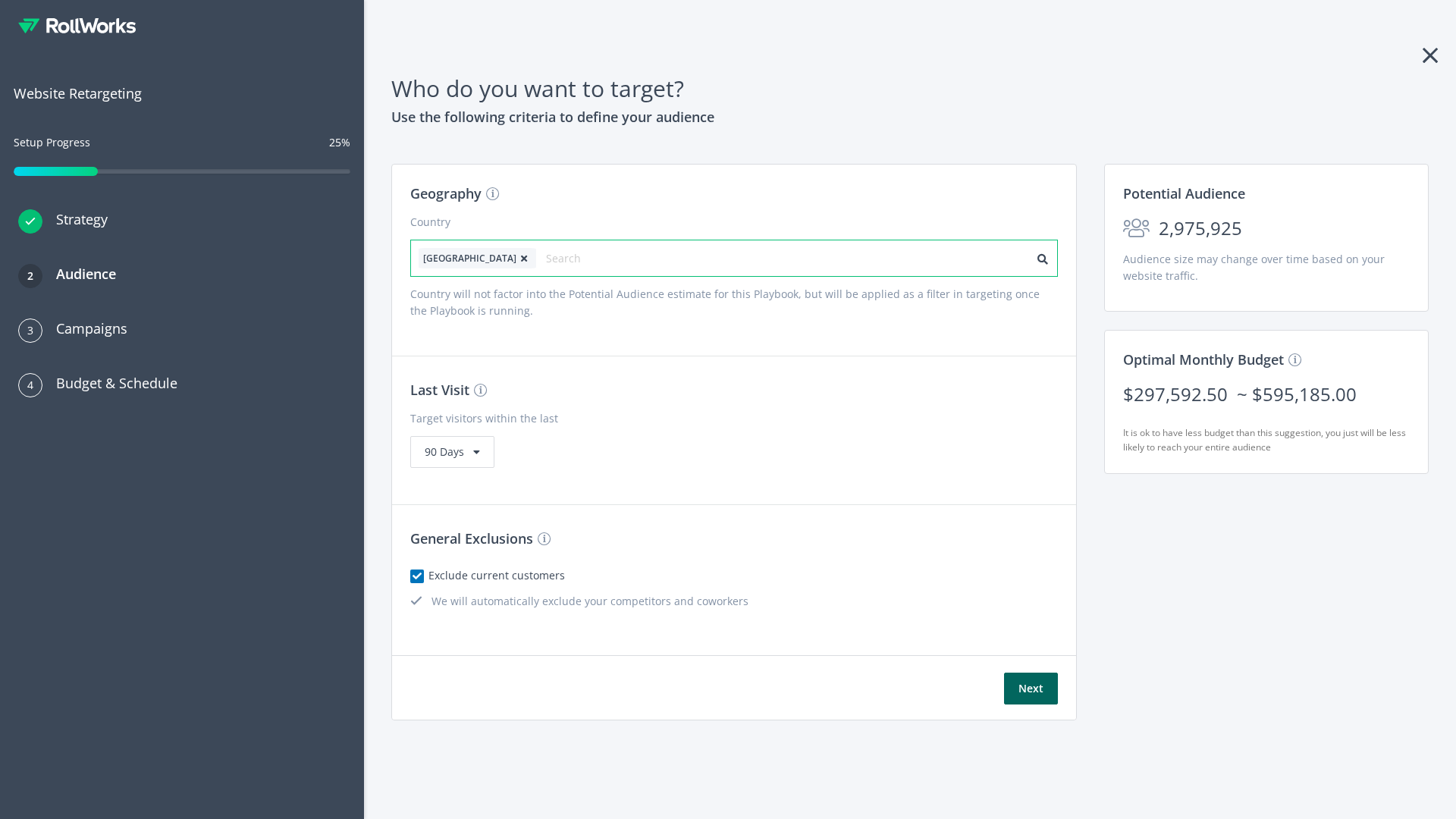
click at [571, 258] on input "text" at bounding box center [613, 258] width 135 height 21
type input "canada"
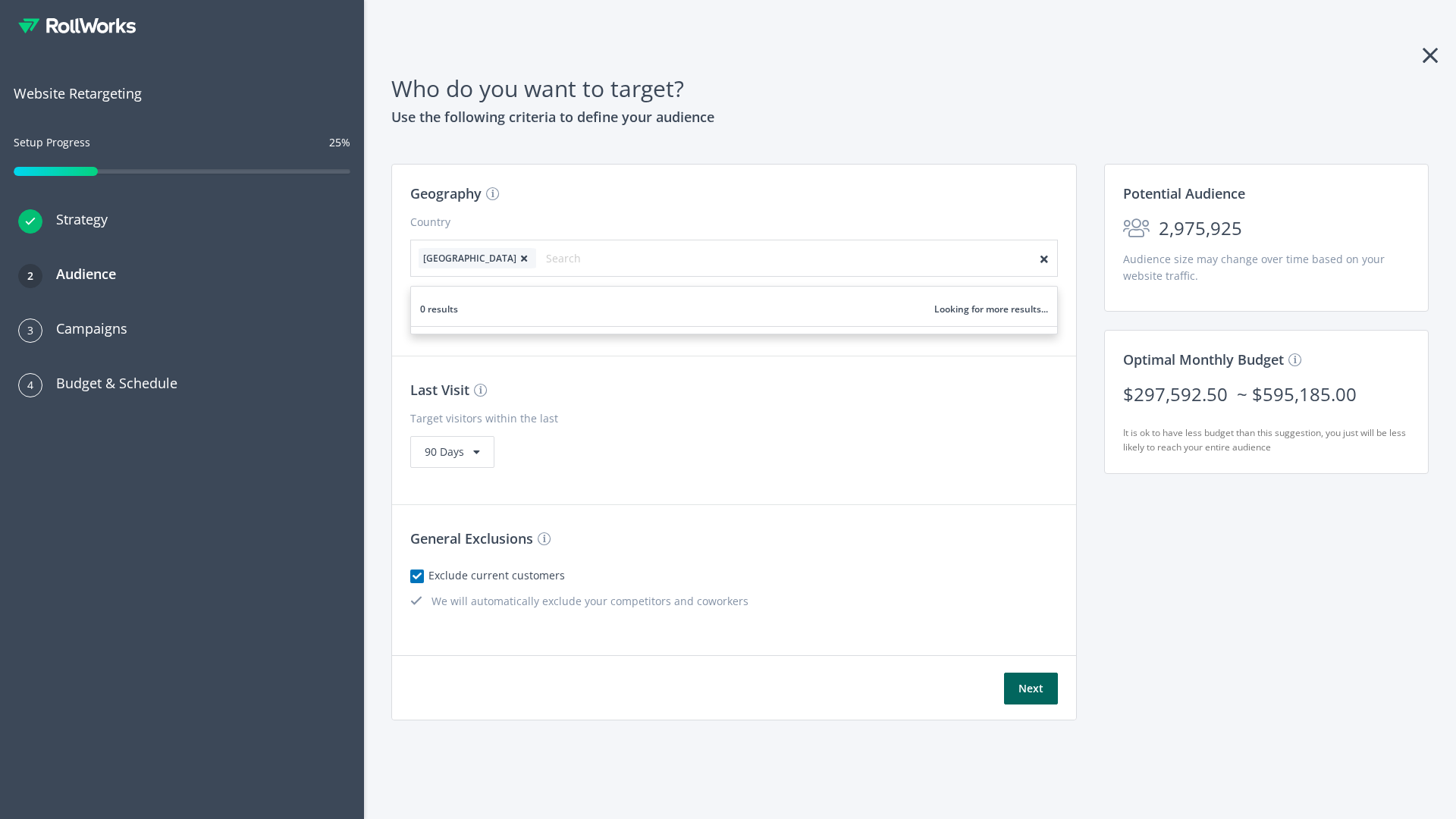
click at [517, 258] on icon at bounding box center [524, 258] width 15 height 9
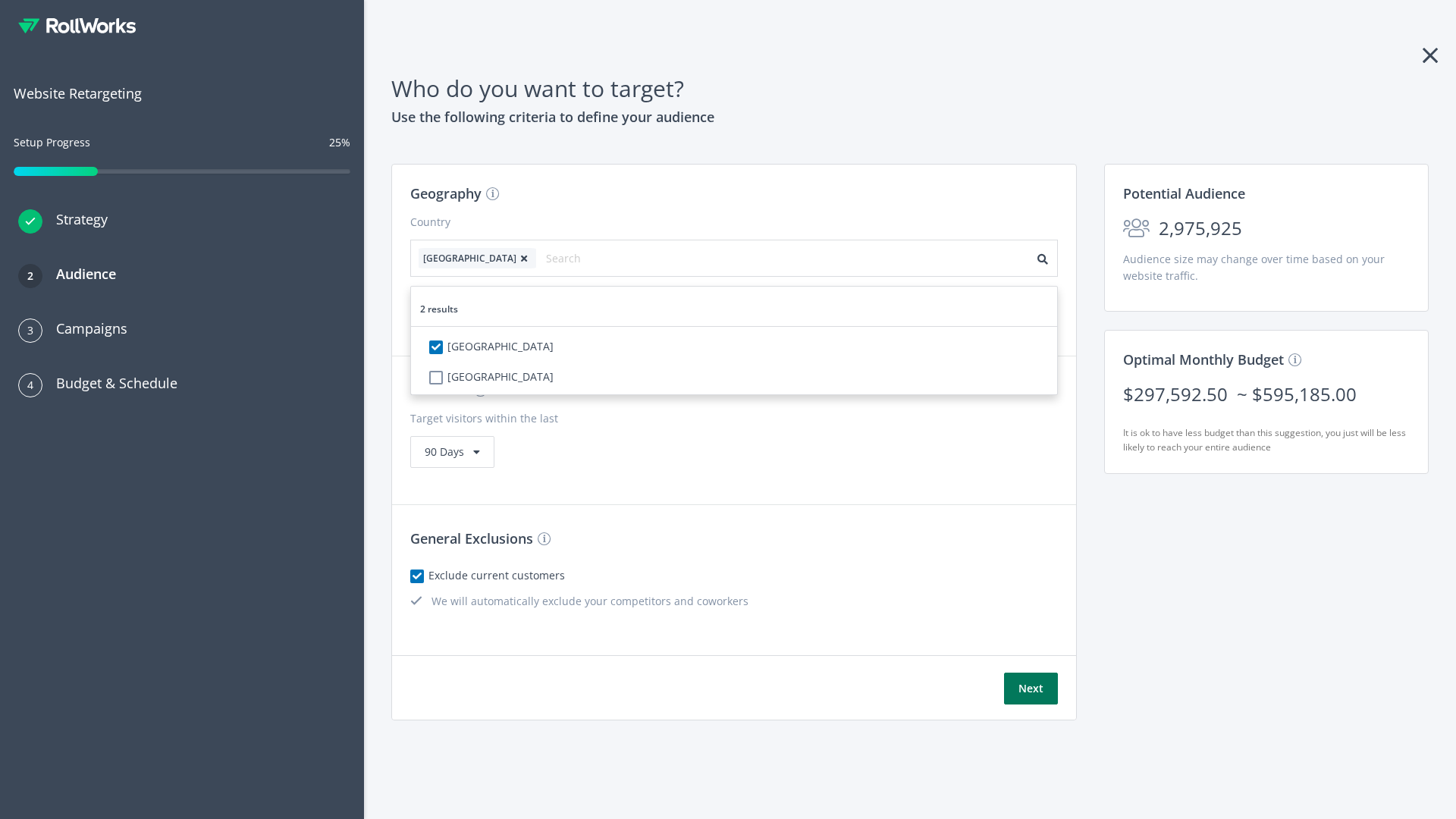
click at [1030, 689] on button "Next" at bounding box center [1030, 689] width 54 height 32
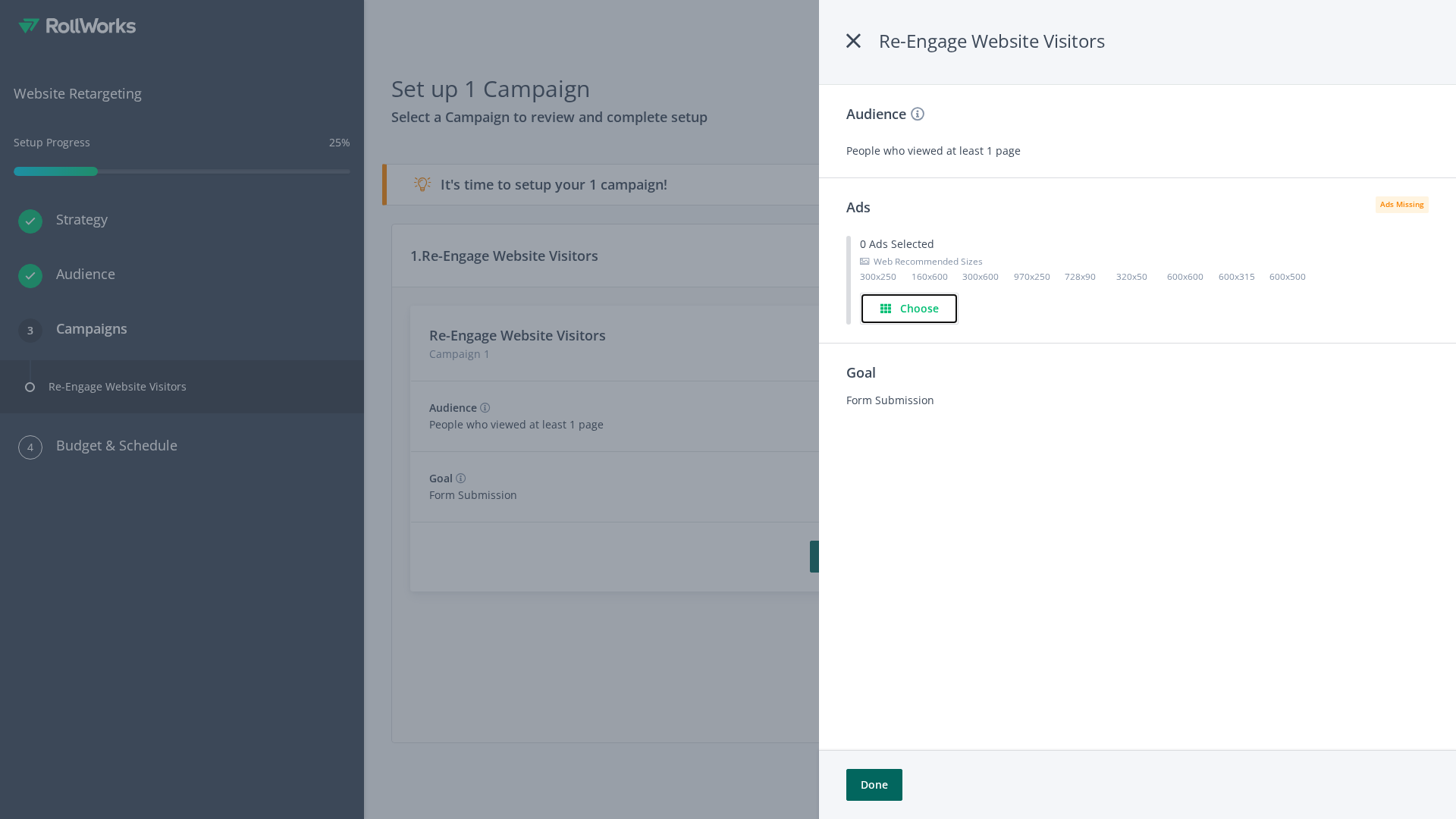
click at [910, 308] on h4 "Choose" at bounding box center [919, 309] width 39 height 17
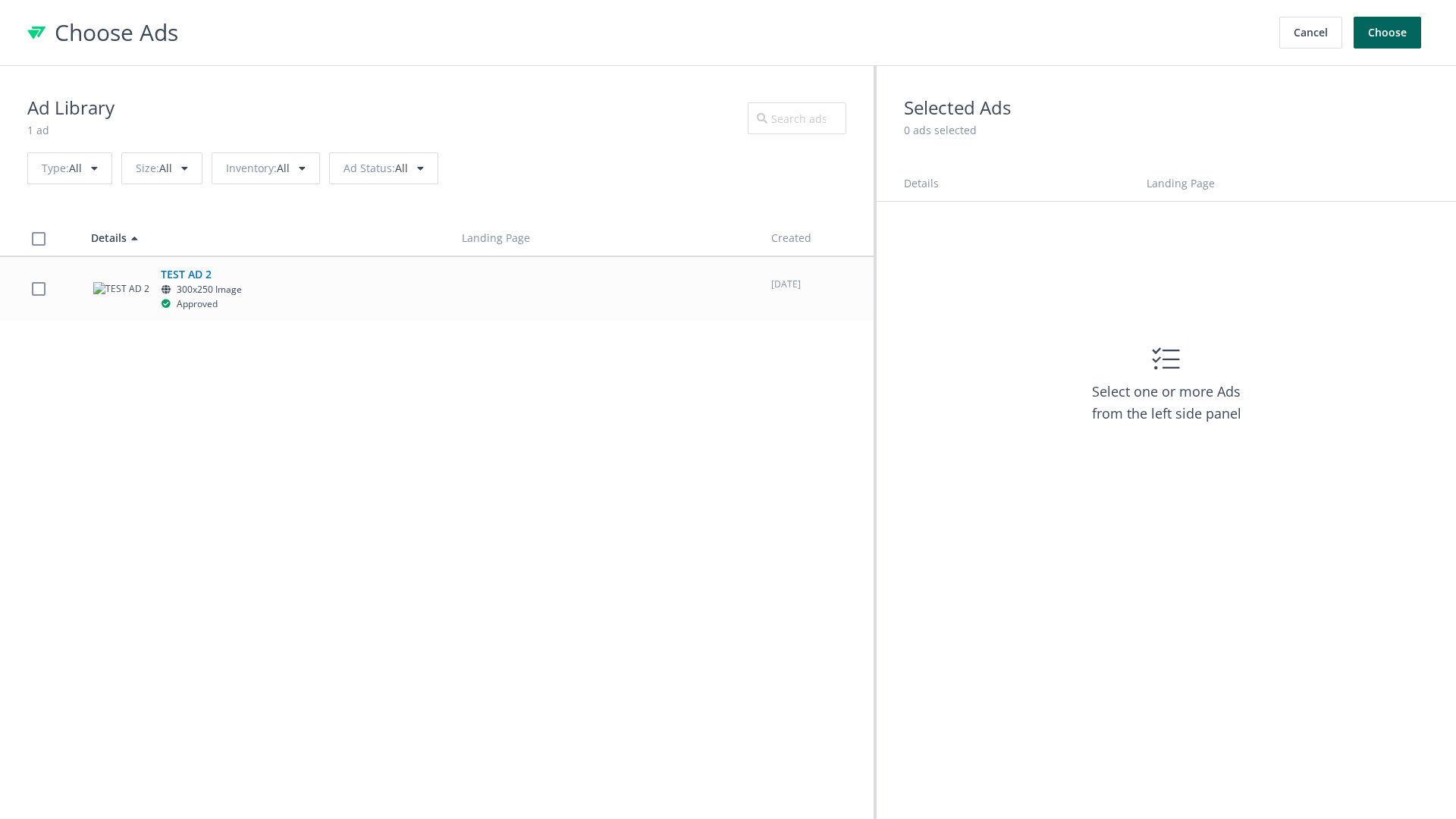
click at [38, 288] on label at bounding box center [39, 288] width 14 height 14
click at [1387, 32] on button "Choose" at bounding box center [1387, 32] width 68 height 32
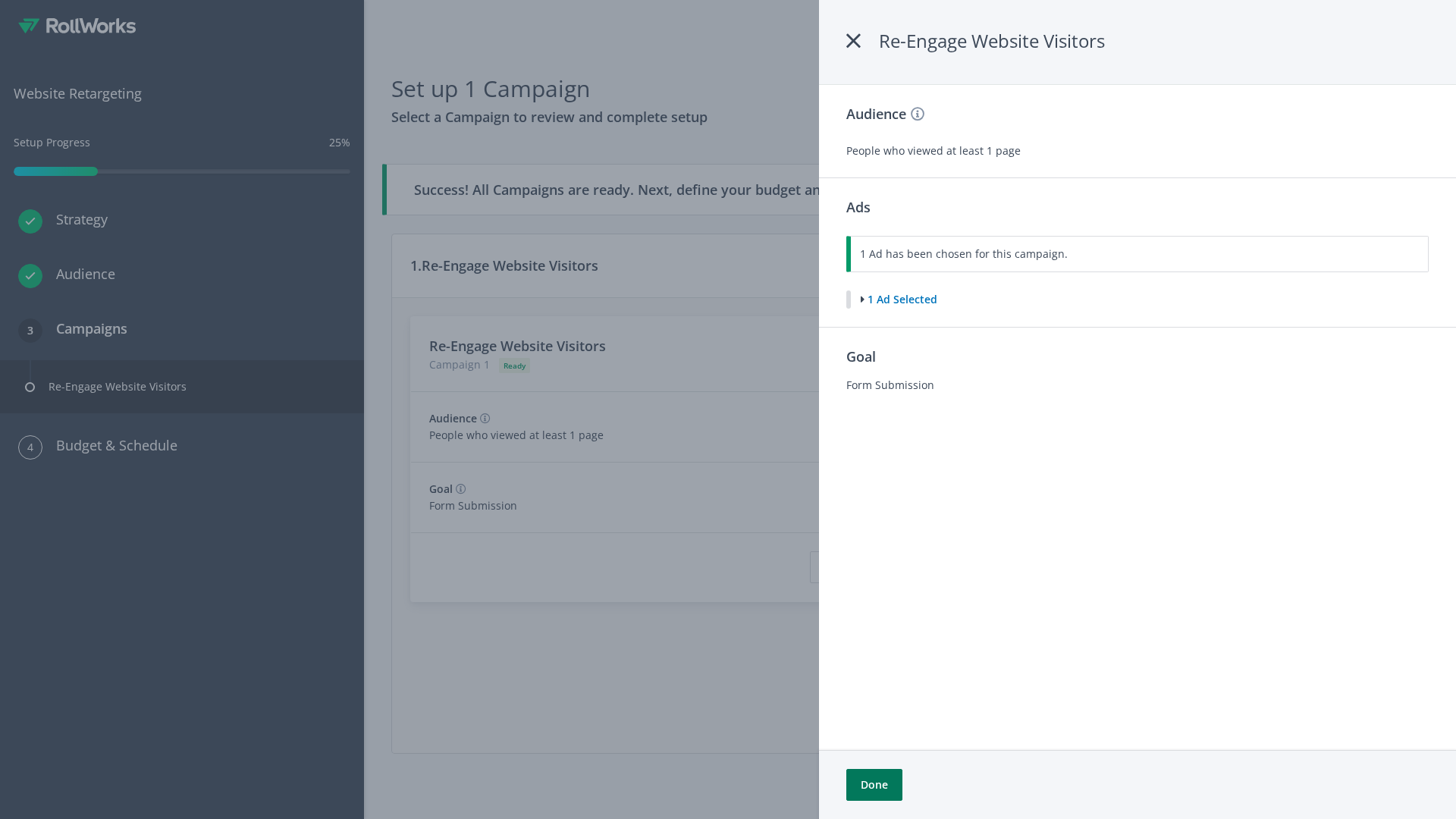
click at [873, 785] on button "Done" at bounding box center [874, 784] width 56 height 32
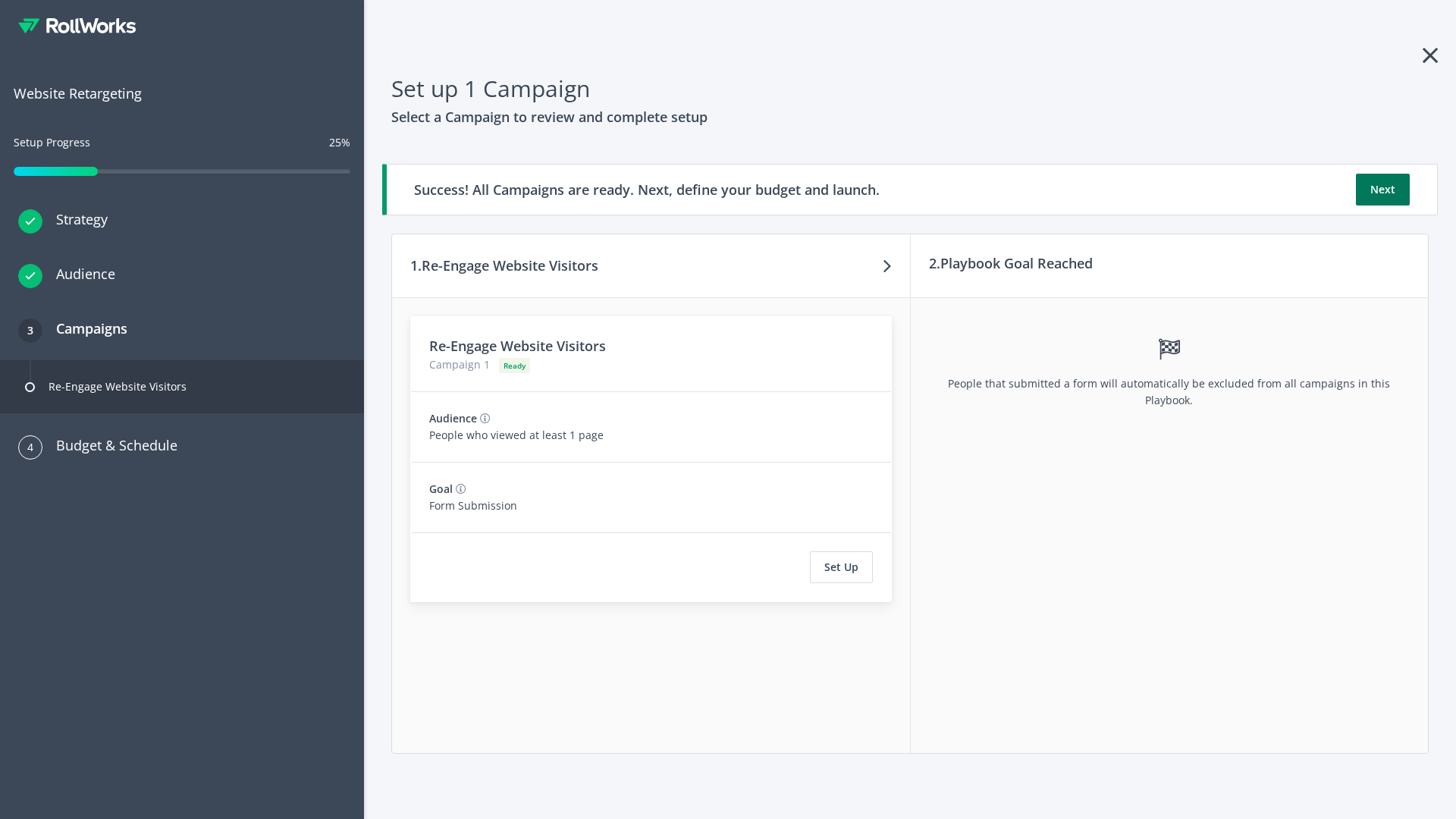
click at [1383, 190] on button "Next" at bounding box center [1382, 189] width 54 height 32
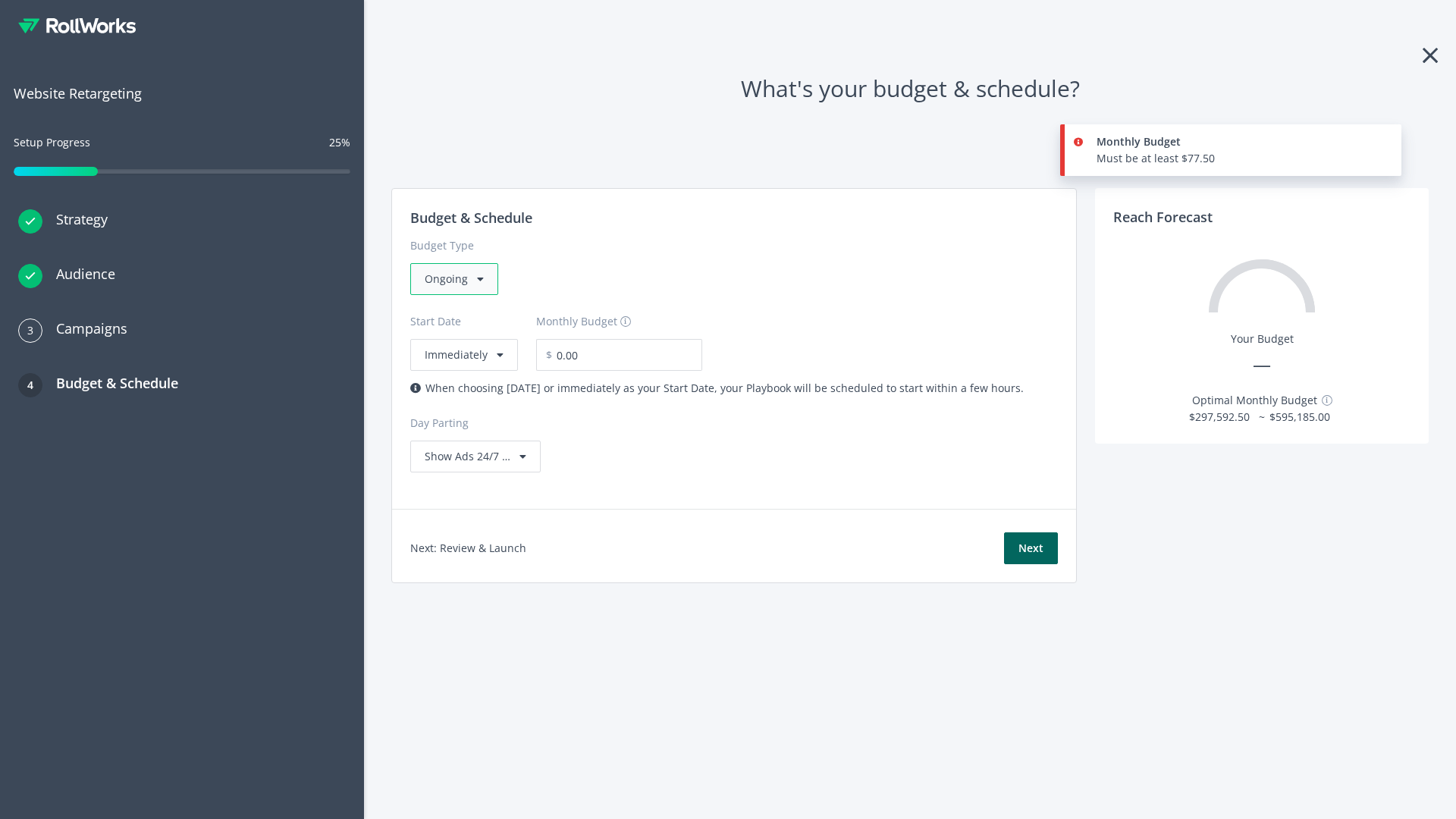
click at [452, 279] on div "Ongoing" at bounding box center [454, 279] width 88 height 32
click at [584, 367] on div "For Playbooks that you want to run for a specific duration of time" at bounding box center [589, 375] width 329 height 17
click at [461, 279] on div "Ongoing" at bounding box center [454, 279] width 88 height 32
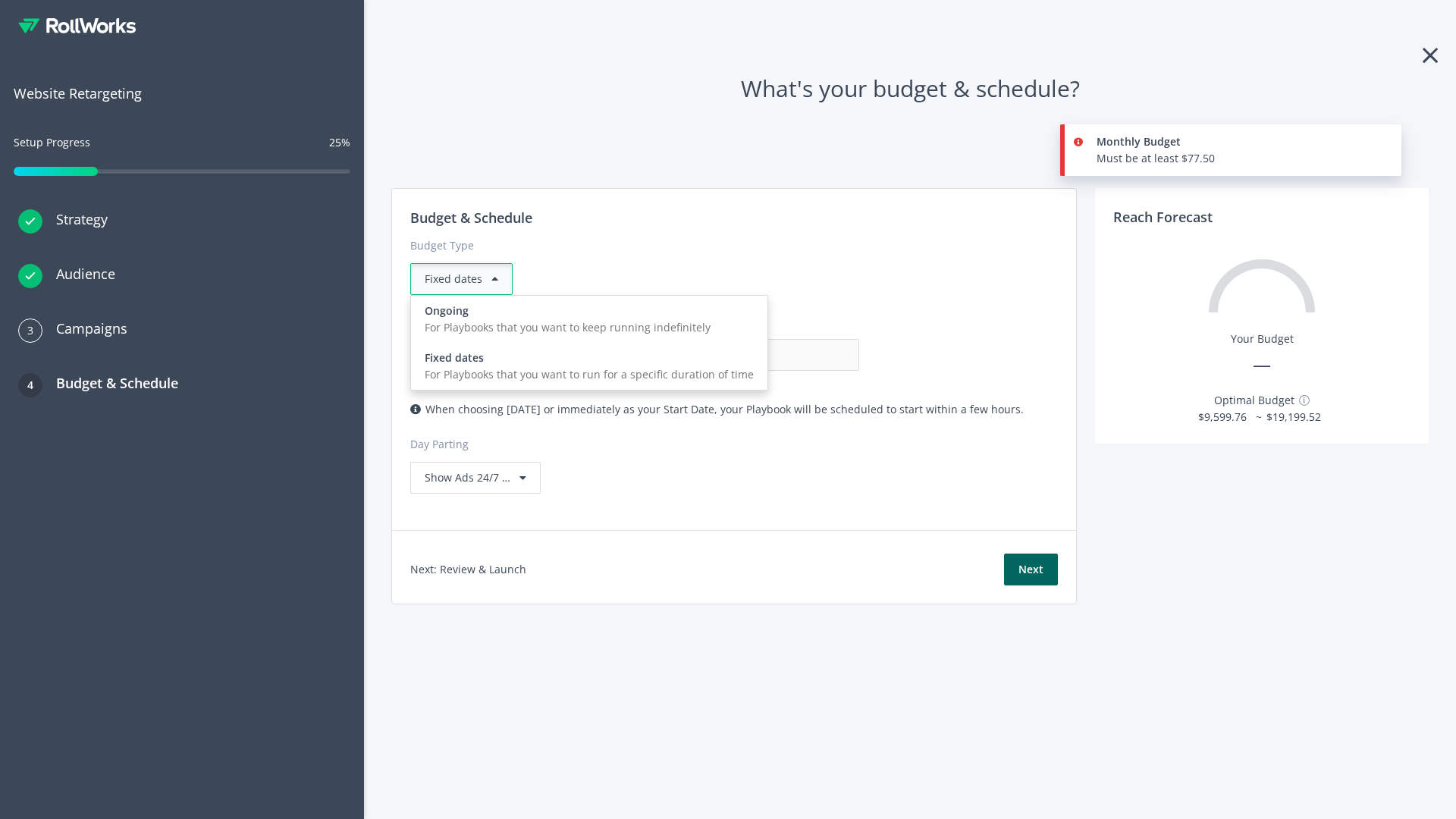
click at [584, 320] on div "For Playbooks that you want to keep running indefinitely" at bounding box center [589, 328] width 329 height 17
click at [709, 355] on input "0.00" at bounding box center [784, 355] width 150 height 32
click at [709, 355] on input "1.00" at bounding box center [784, 355] width 150 height 32
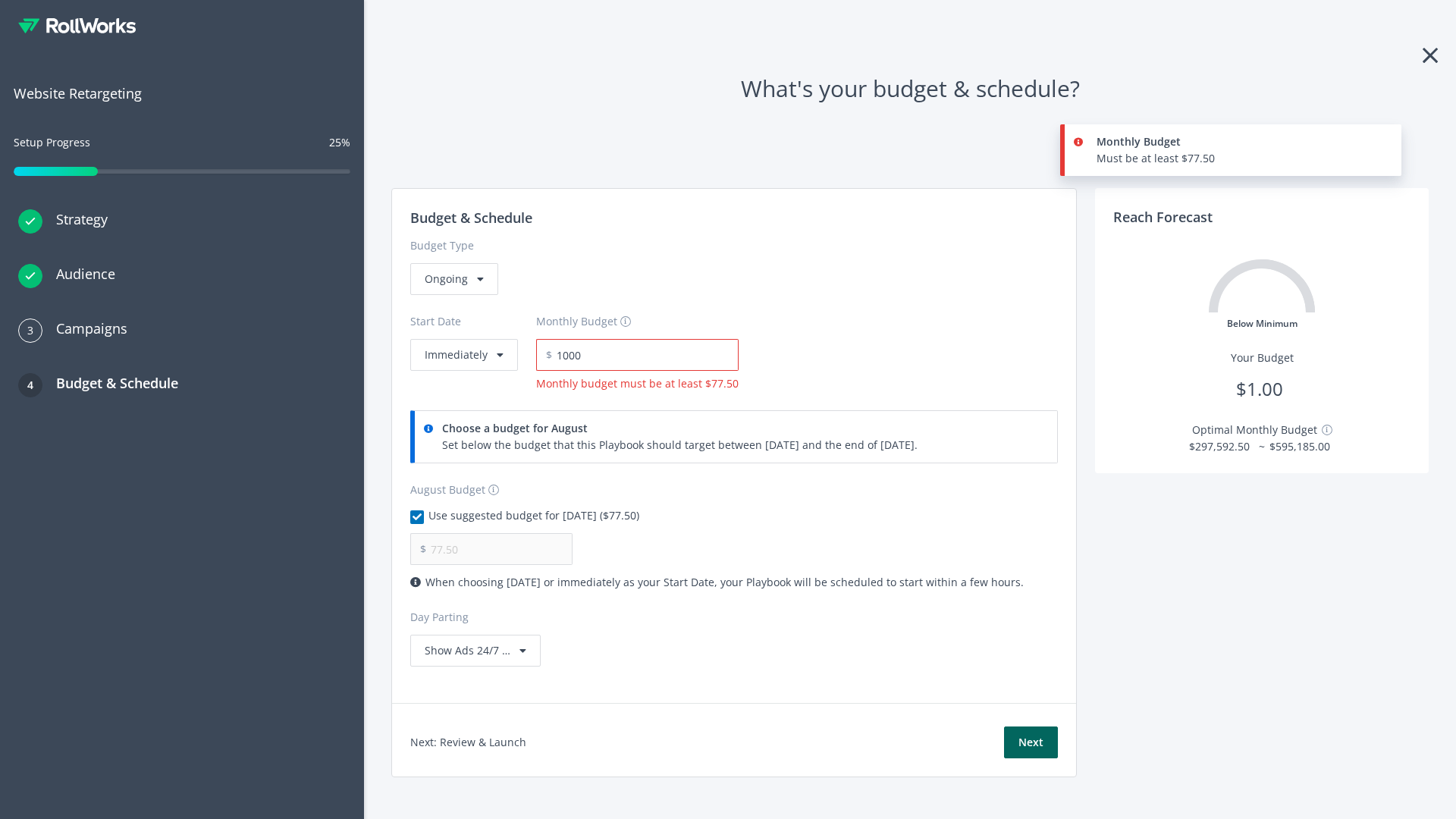
type input "1,000.00"
click at [462, 339] on button "Immediately" at bounding box center [464, 355] width 107 height 32
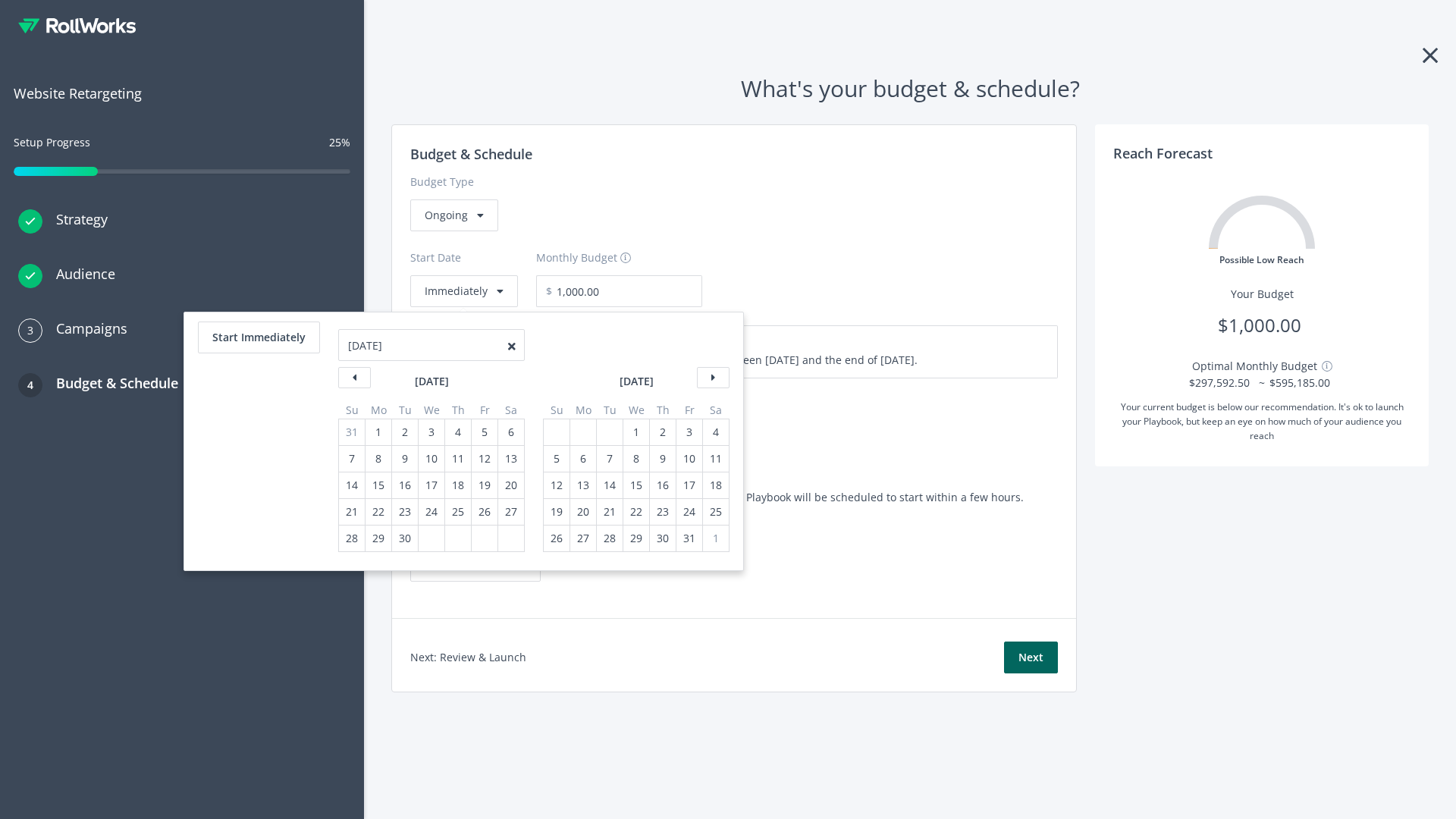
click at [555, 459] on div "5" at bounding box center [556, 458] width 20 height 26
type input "870.97"
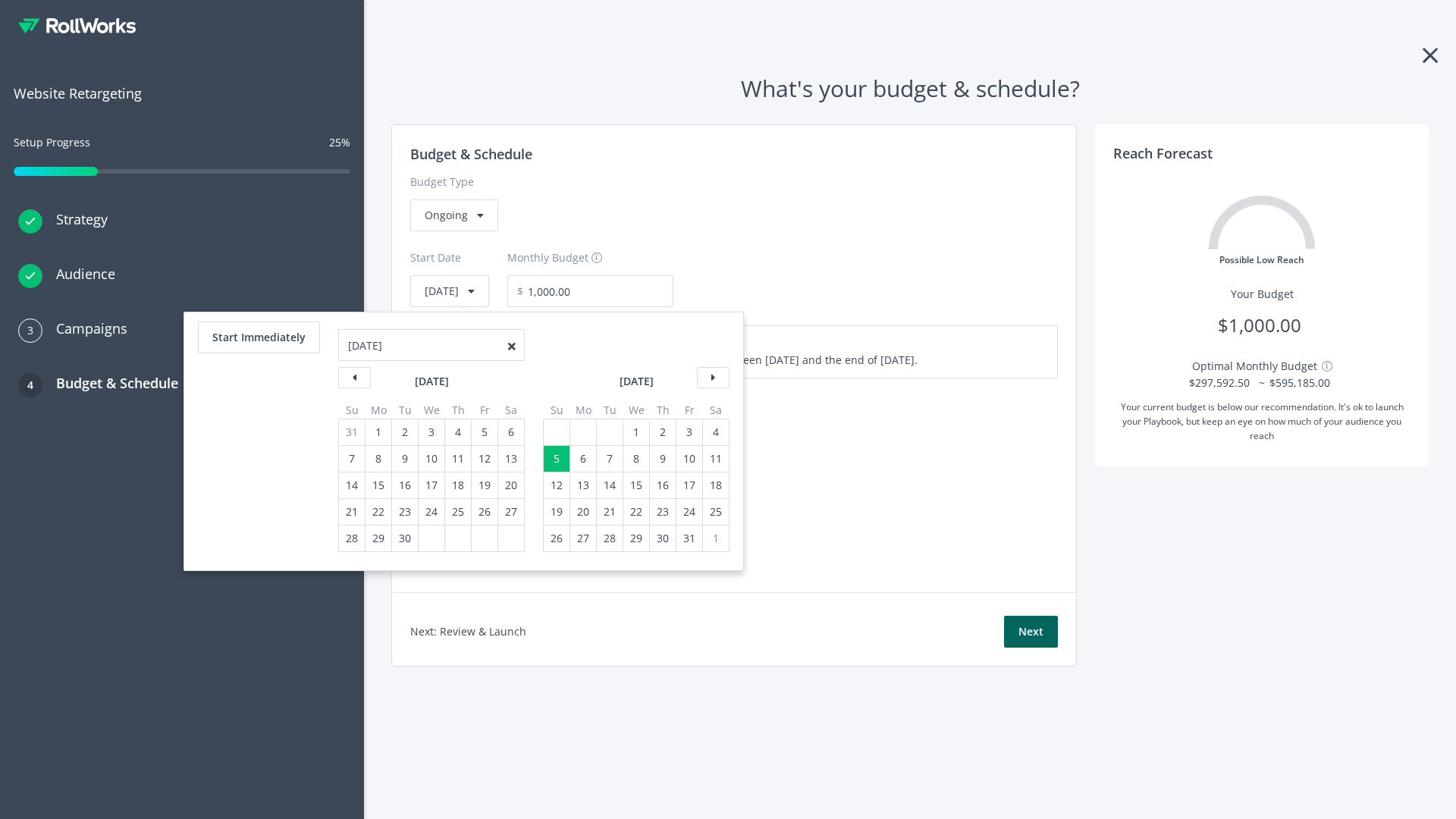
click at [635, 433] on div "1" at bounding box center [636, 432] width 20 height 26
click at [258, 338] on button "Start Immediately" at bounding box center [259, 337] width 122 height 32
type input "08/20/2025"
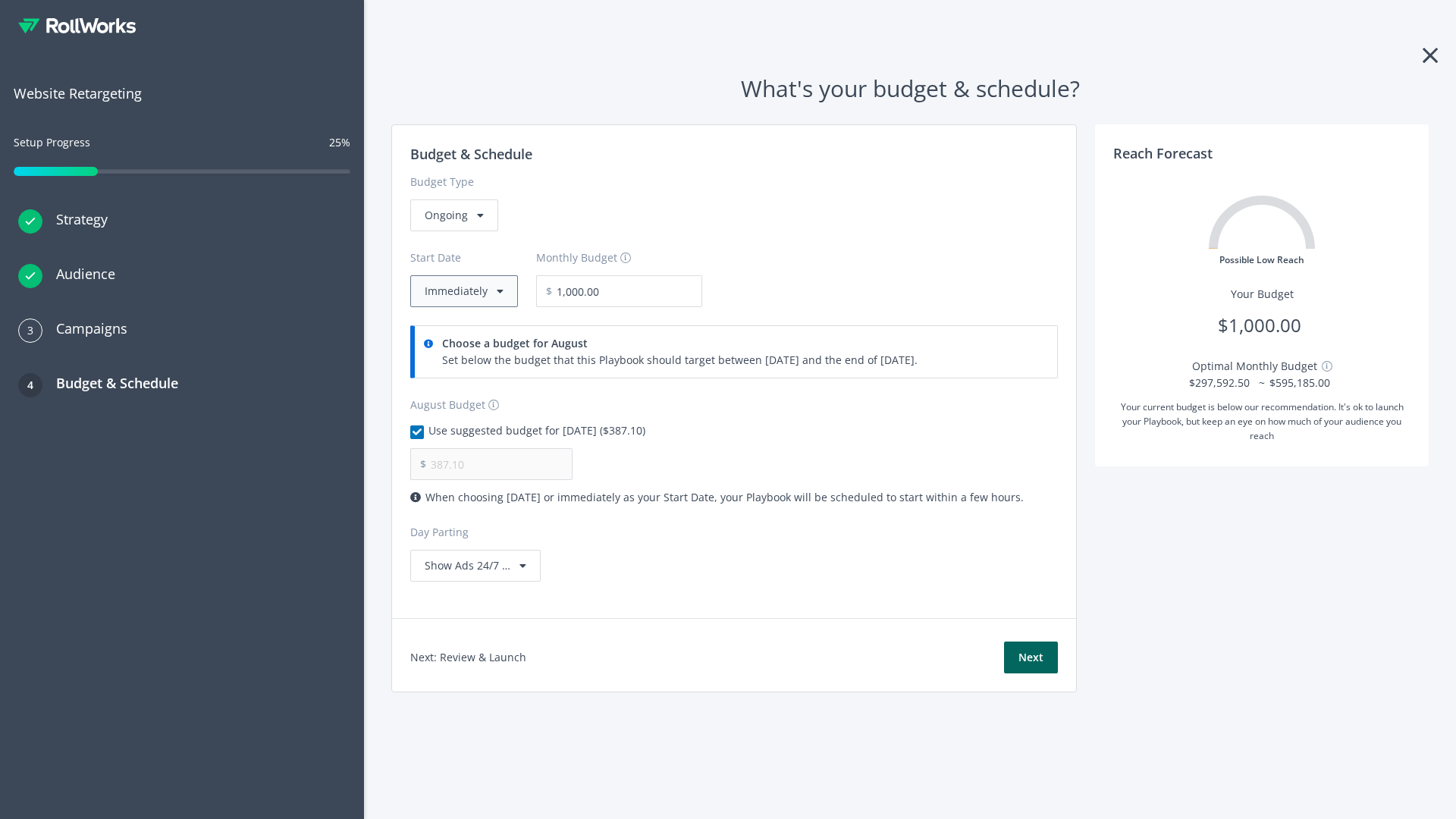
click at [462, 291] on button "Immediately" at bounding box center [464, 291] width 107 height 32
click at [1030, 657] on button "Next" at bounding box center [1030, 657] width 54 height 32
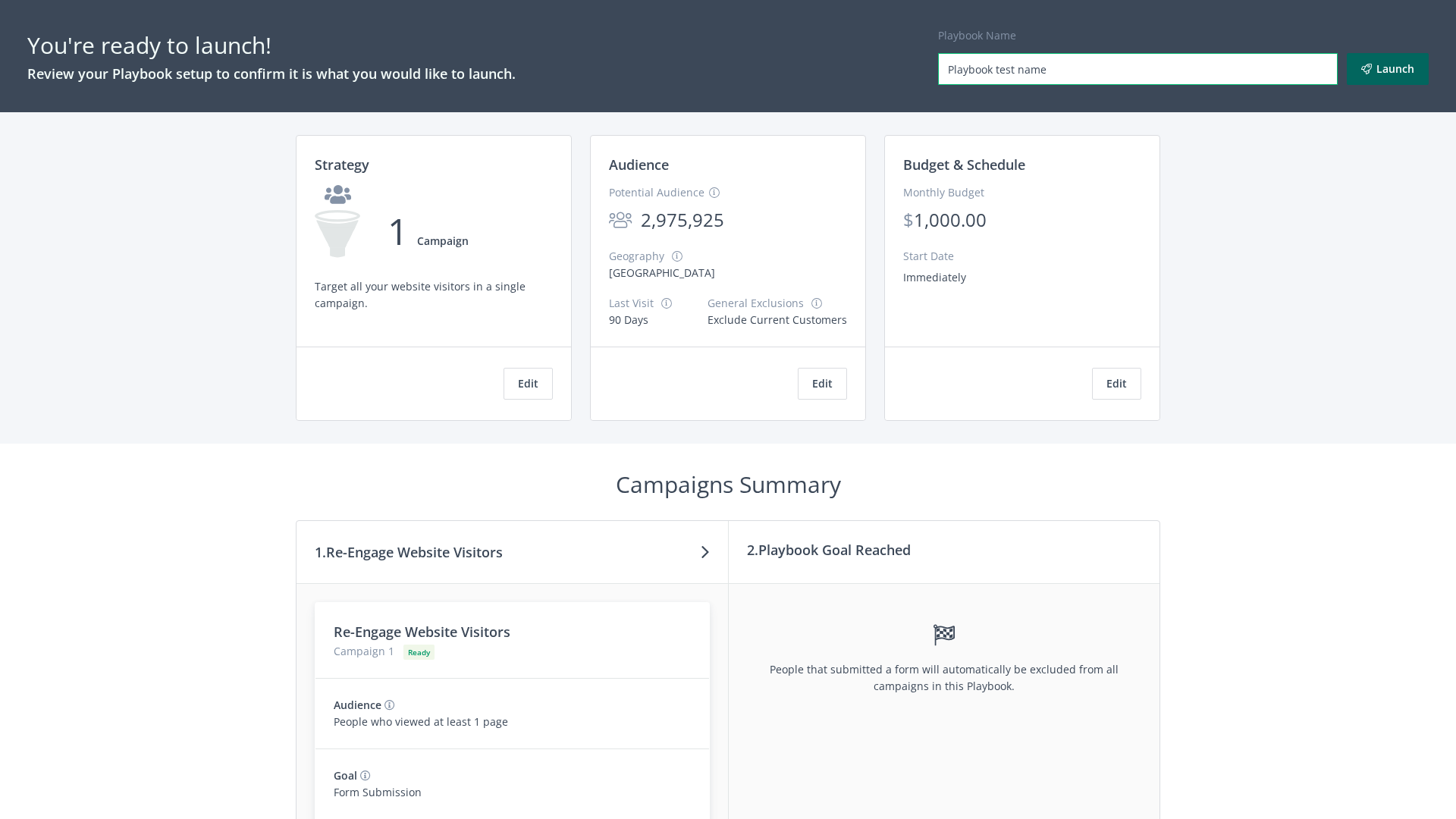
type input "Playbook test name"
click at [1387, 69] on button "Launch" at bounding box center [1387, 69] width 82 height 32
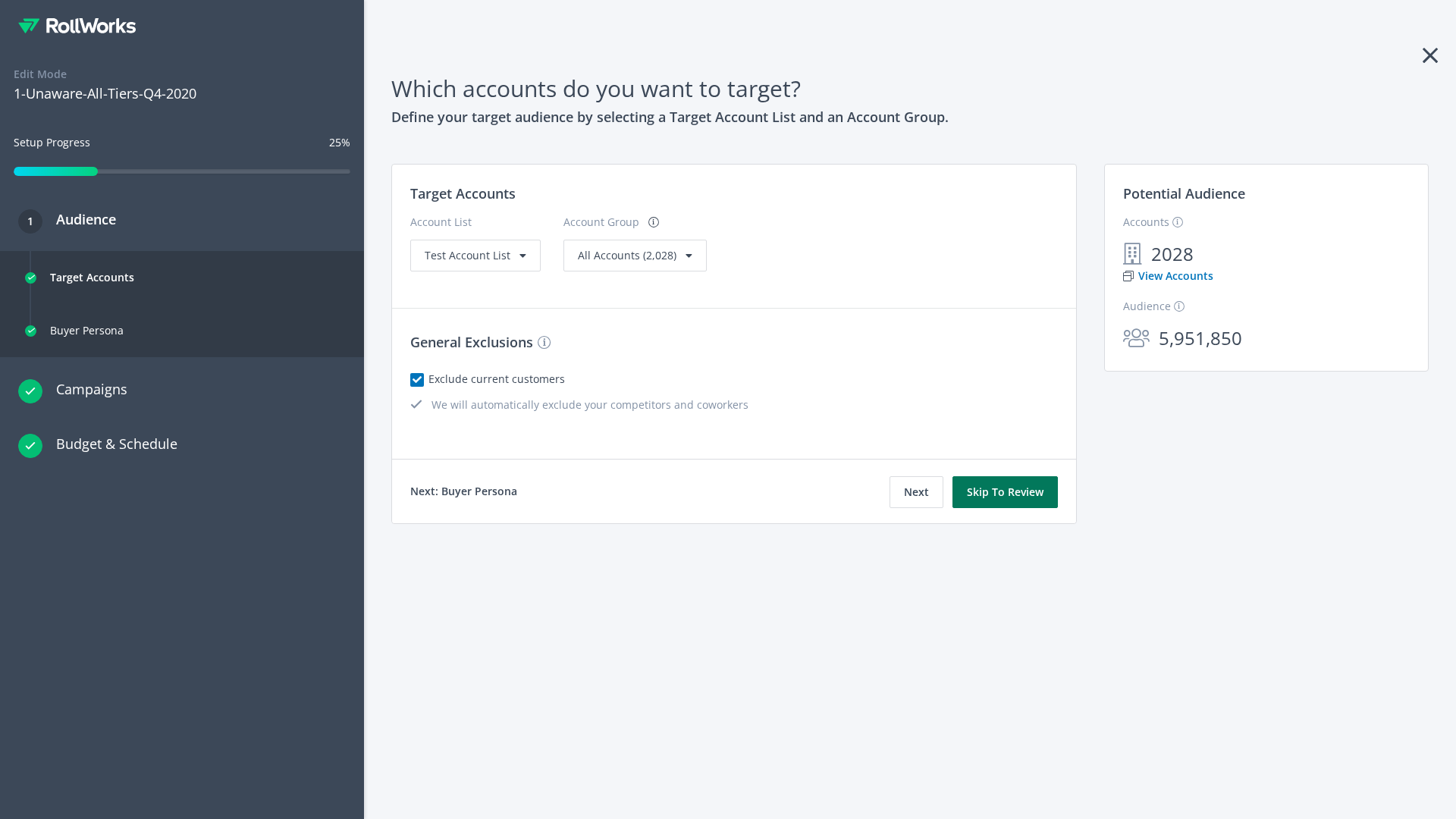
click at [1005, 492] on button "Skip To Review" at bounding box center [1005, 492] width 106 height 32
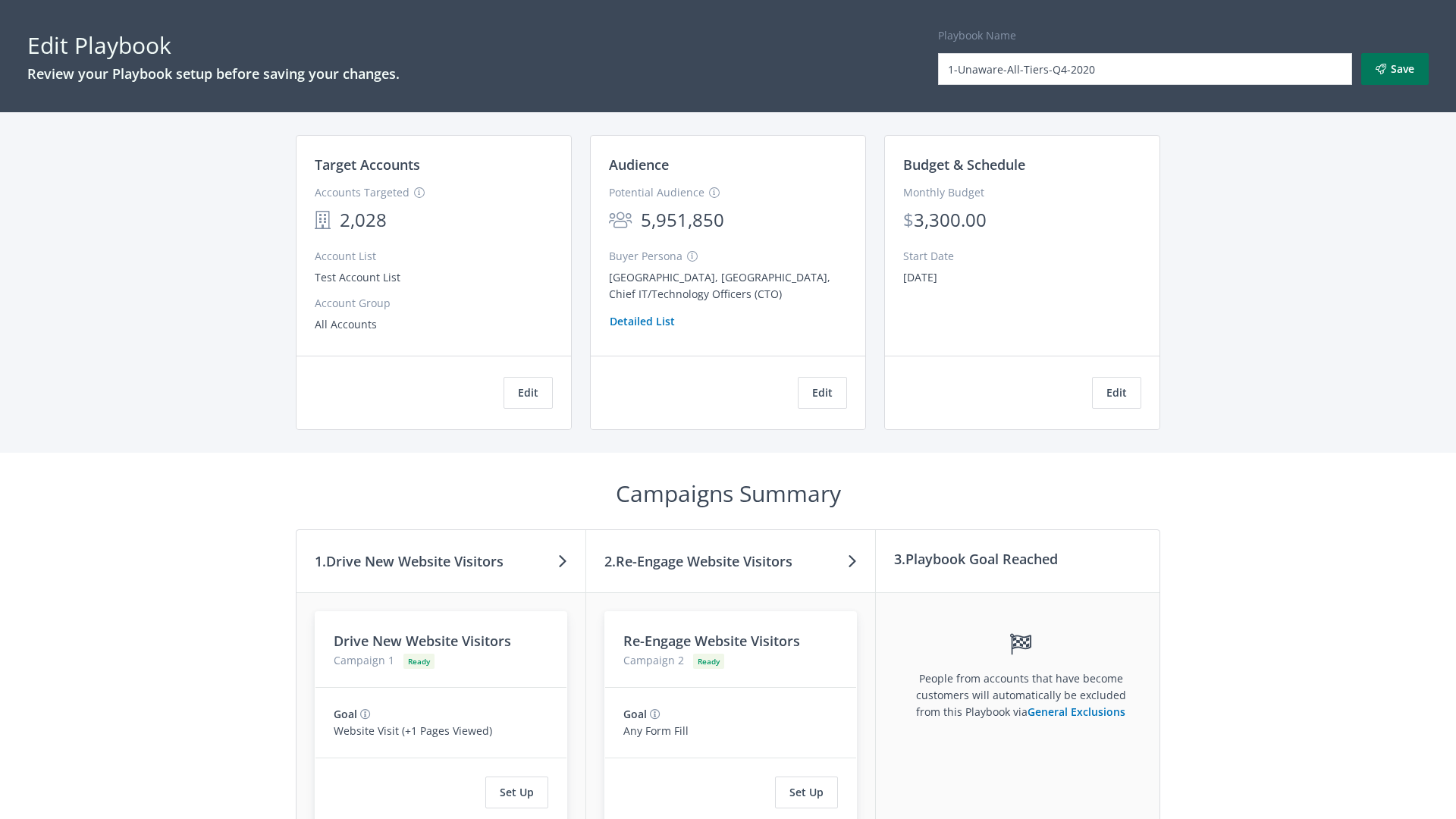
click at [1394, 69] on button "Save" at bounding box center [1395, 69] width 68 height 32
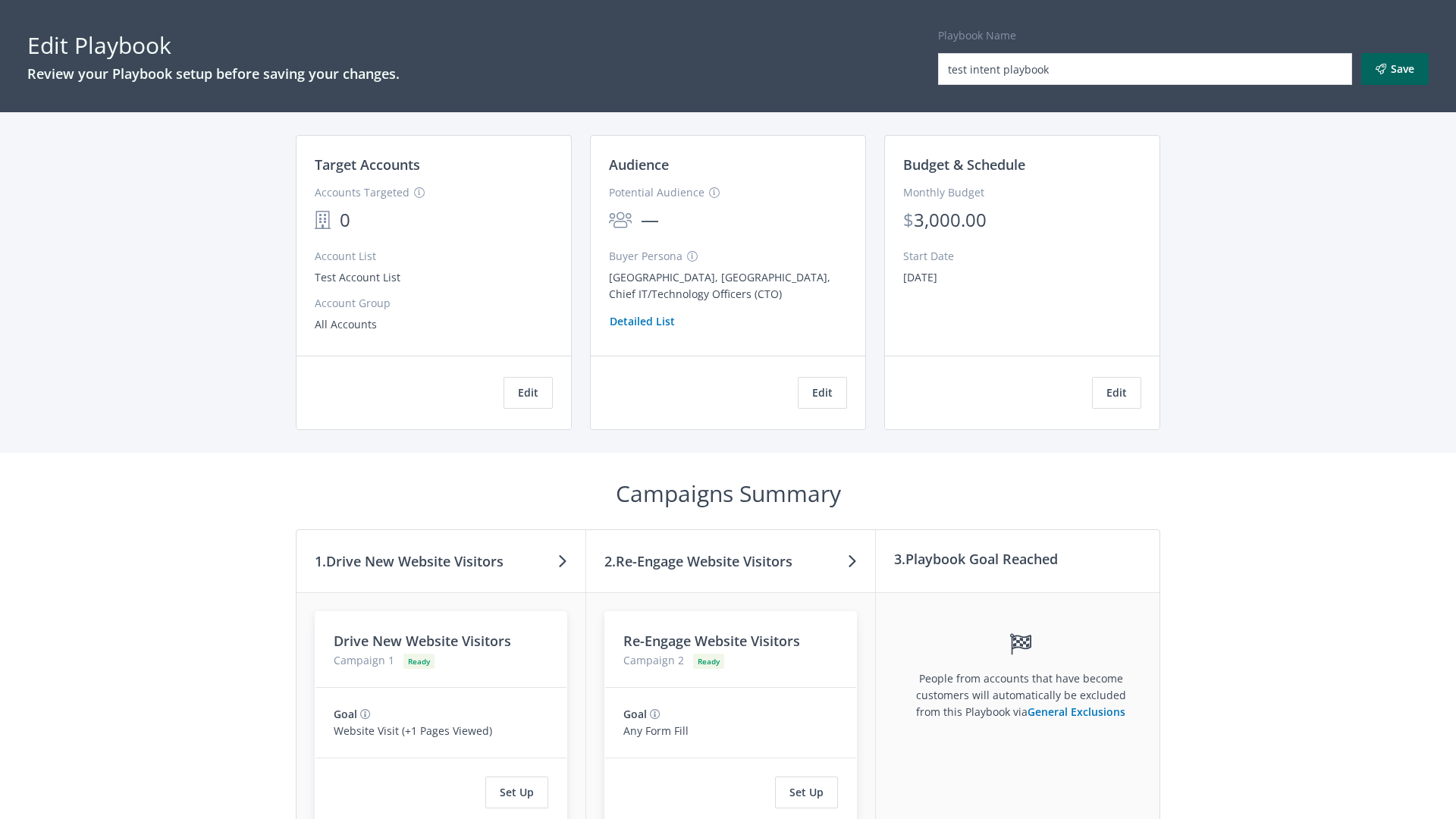
scroll to position [128, 0]
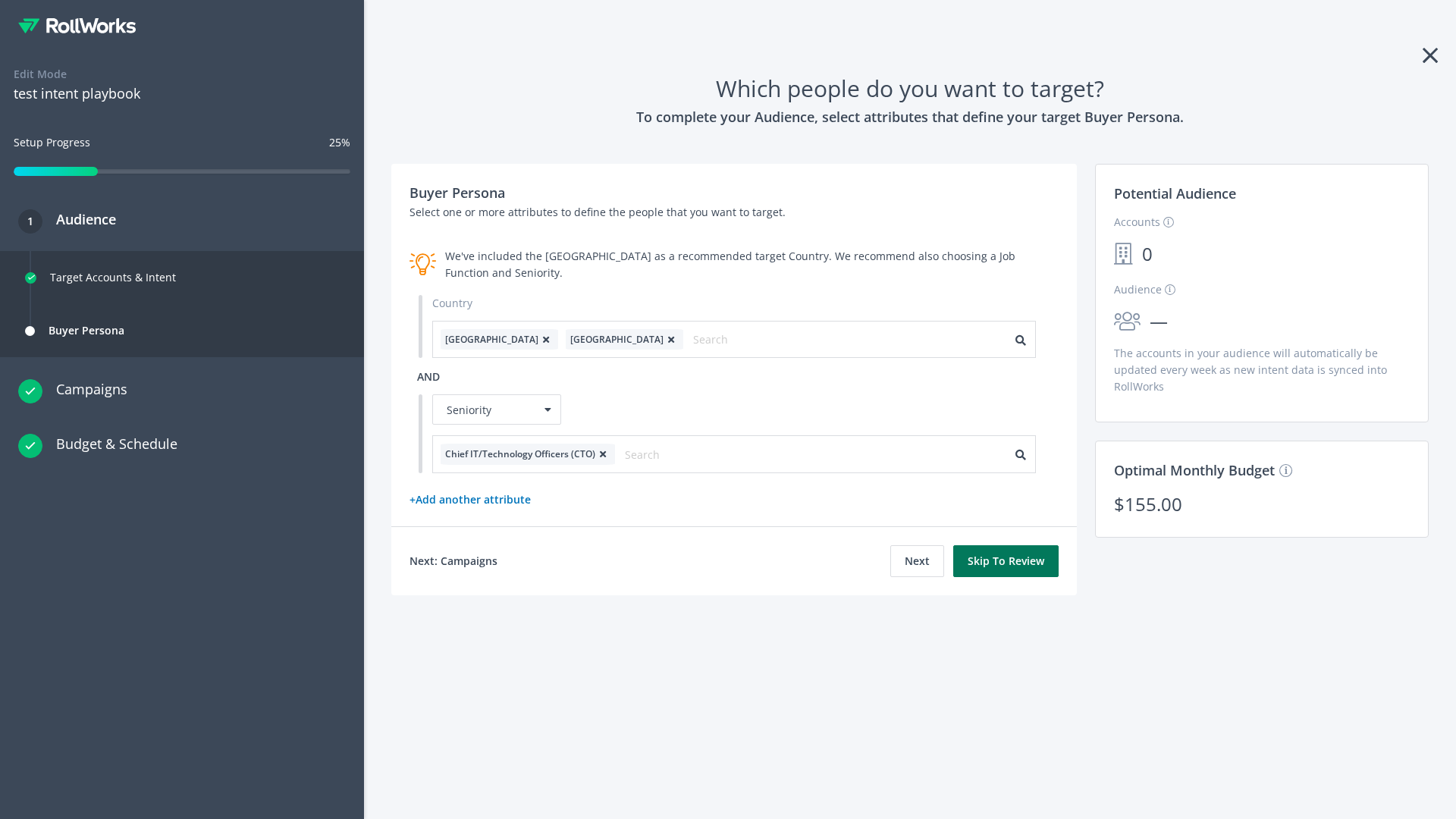
click at [1006, 561] on button "Skip To Review" at bounding box center [1006, 561] width 106 height 32
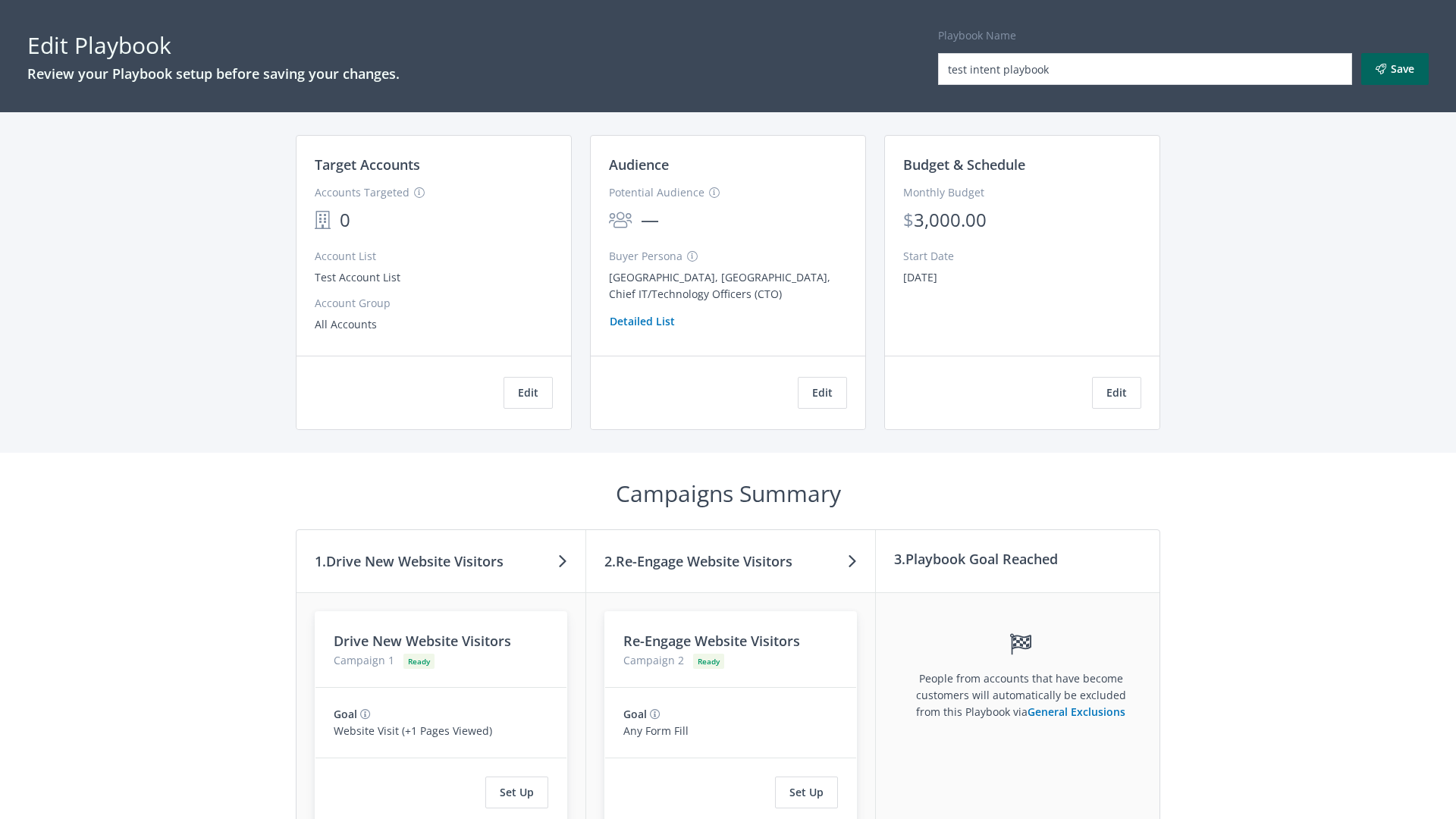
scroll to position [257, 0]
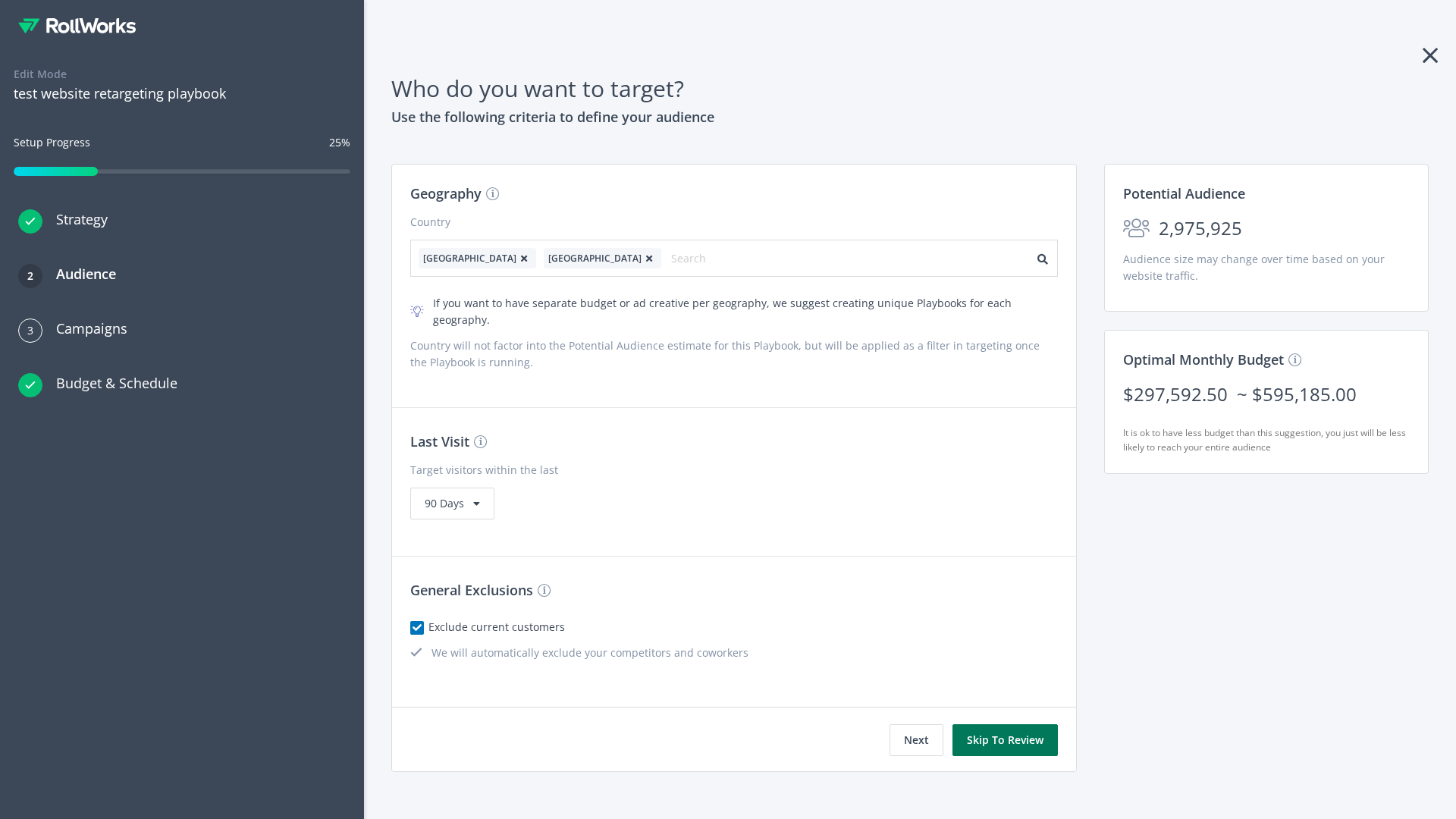
click at [1005, 724] on button "Skip To Review" at bounding box center [1005, 740] width 106 height 32
